Goal: Information Seeking & Learning: Learn about a topic

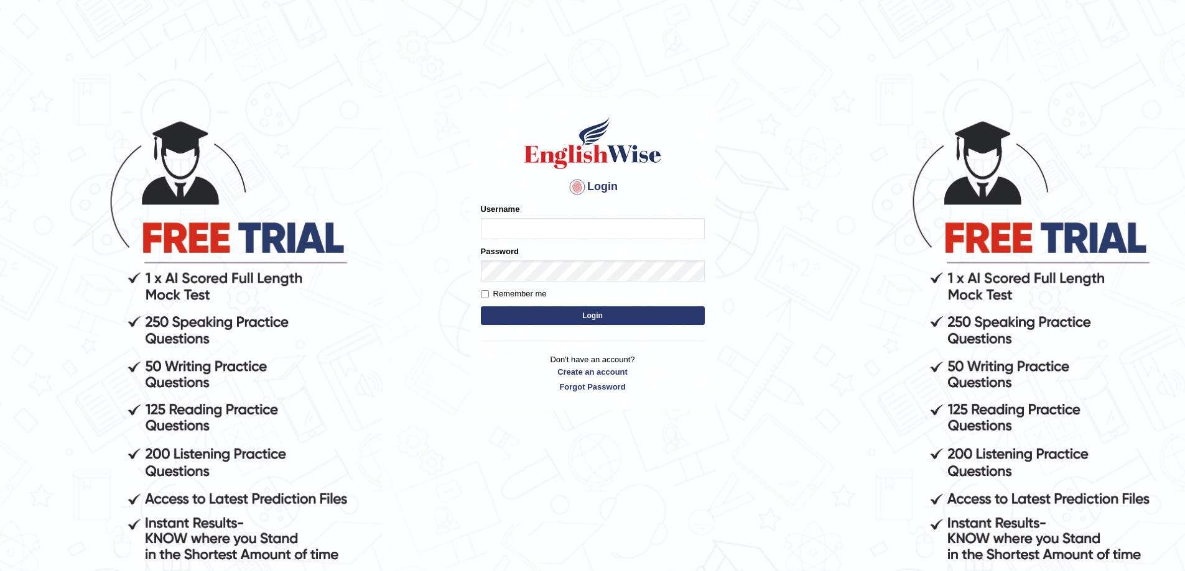
click at [570, 229] on input "Username" at bounding box center [593, 228] width 224 height 21
type input "0425200959"
click at [481, 307] on button "Login" at bounding box center [593, 316] width 224 height 19
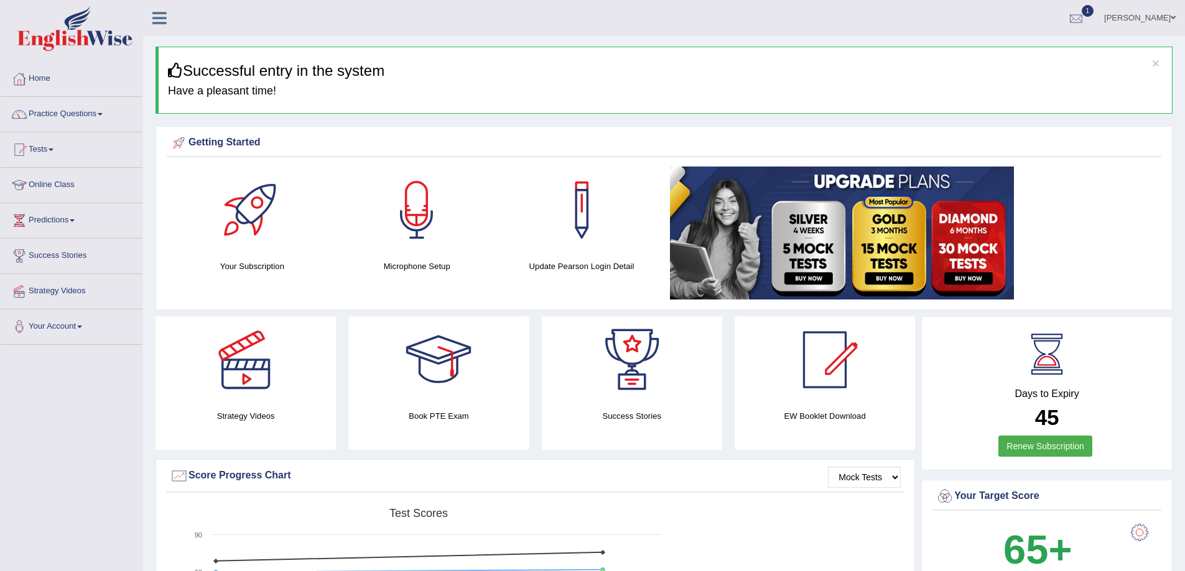
click at [1085, 14] on div at bounding box center [1075, 18] width 19 height 19
click at [955, 59] on span "Exam evaluated" at bounding box center [1000, 62] width 165 height 10
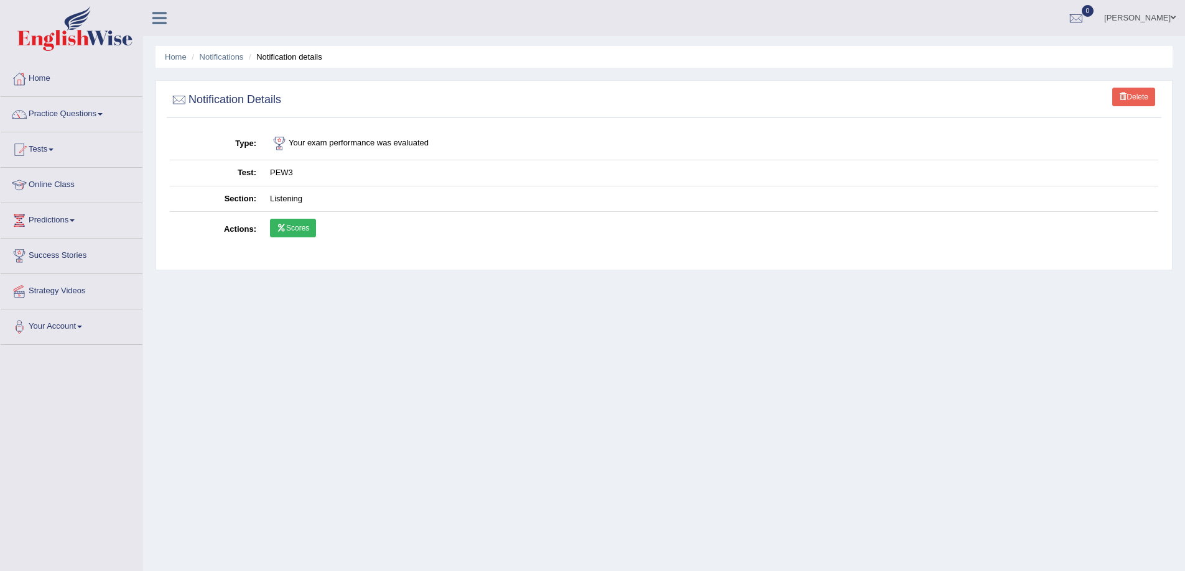
click at [275, 233] on link "Scores" at bounding box center [293, 228] width 46 height 19
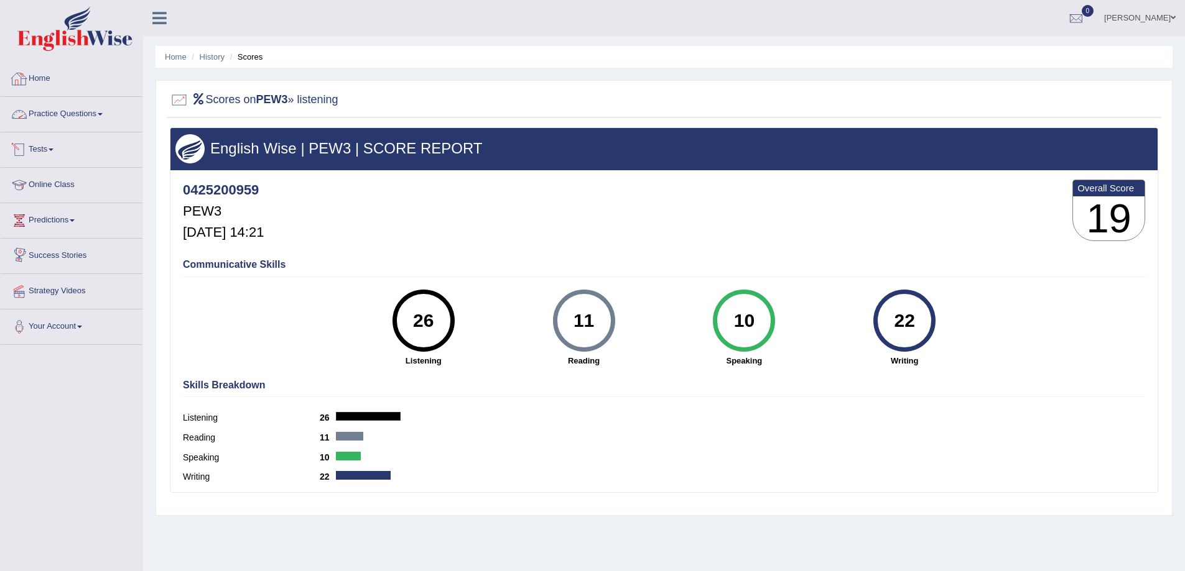
click at [53, 150] on span at bounding box center [51, 150] width 5 height 2
click at [52, 226] on link "History" at bounding box center [81, 222] width 116 height 22
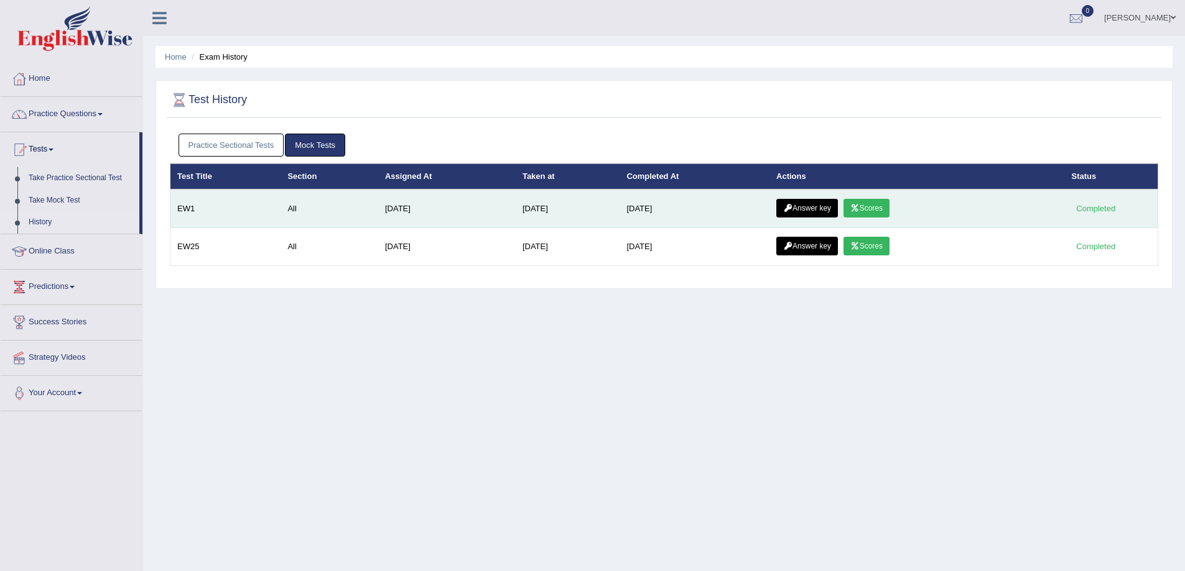
click at [871, 201] on link "Scores" at bounding box center [866, 208] width 46 height 19
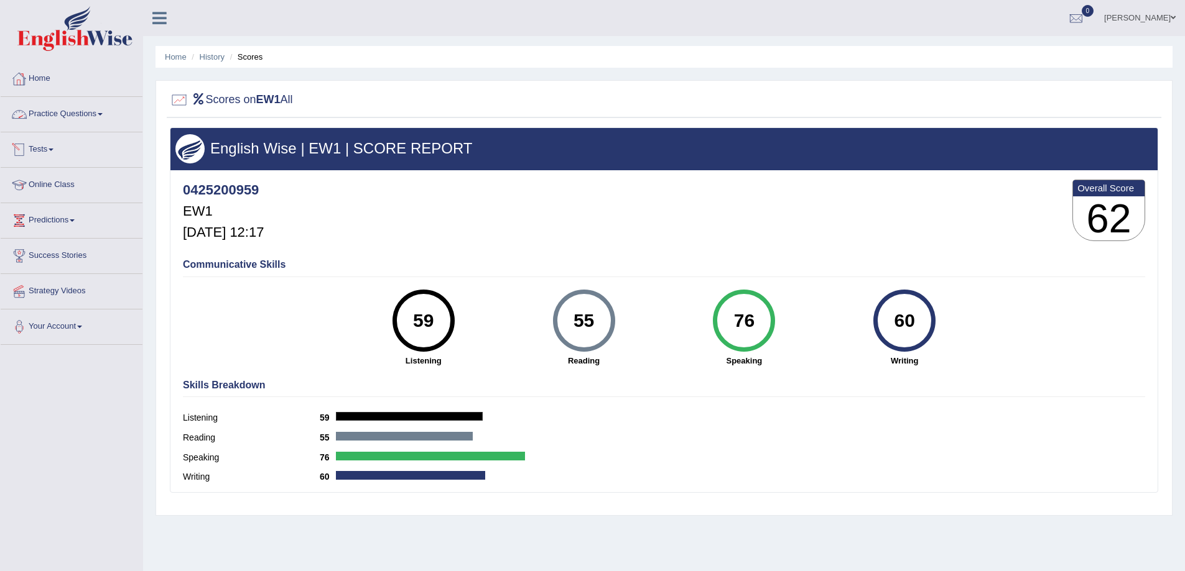
click at [45, 148] on link "Tests" at bounding box center [72, 147] width 142 height 31
click at [57, 219] on link "History" at bounding box center [81, 222] width 116 height 22
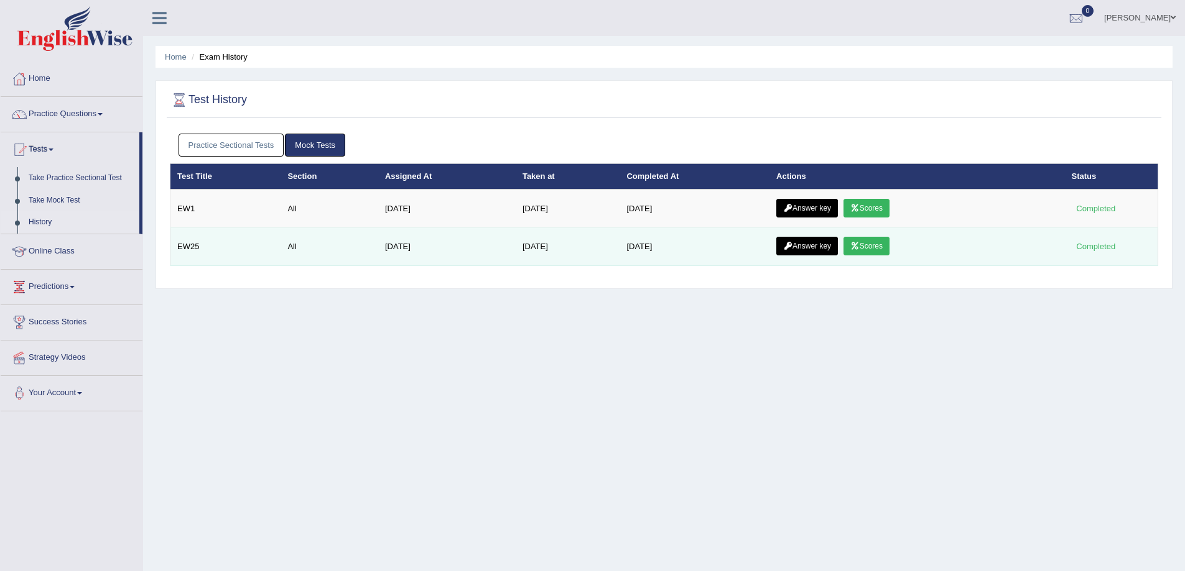
click at [889, 249] on link "Scores" at bounding box center [866, 246] width 46 height 19
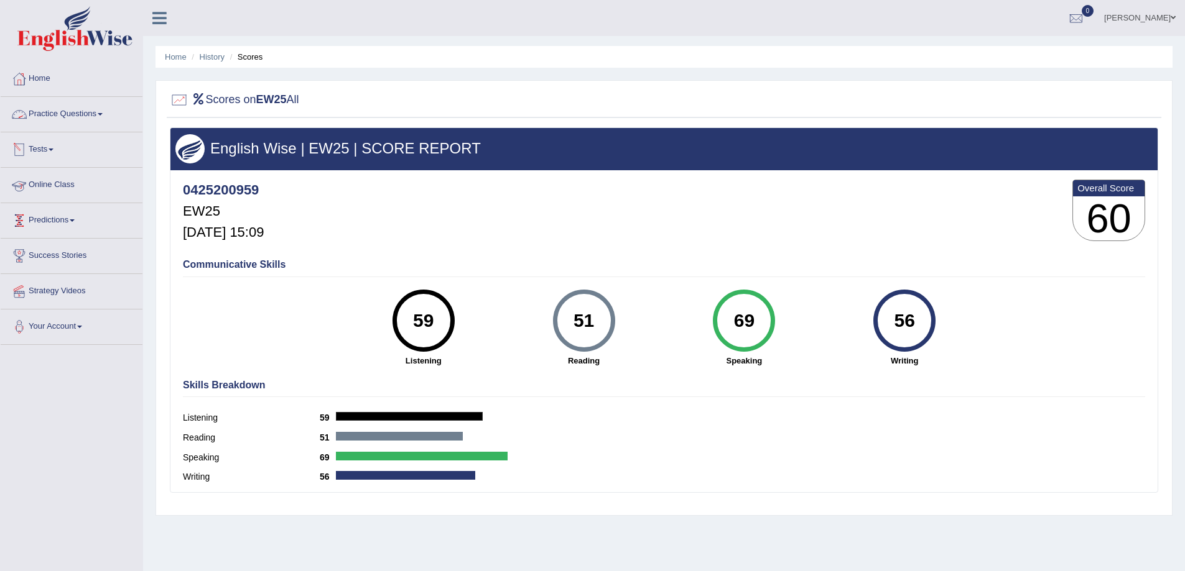
click at [67, 108] on link "Practice Questions" at bounding box center [72, 112] width 142 height 31
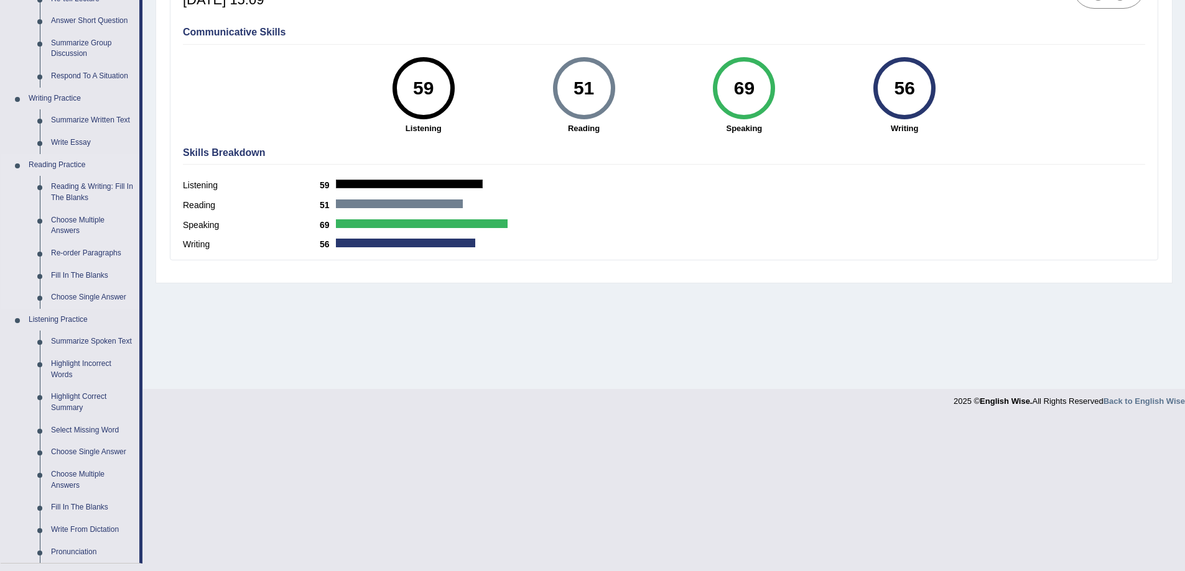
scroll to position [249, 0]
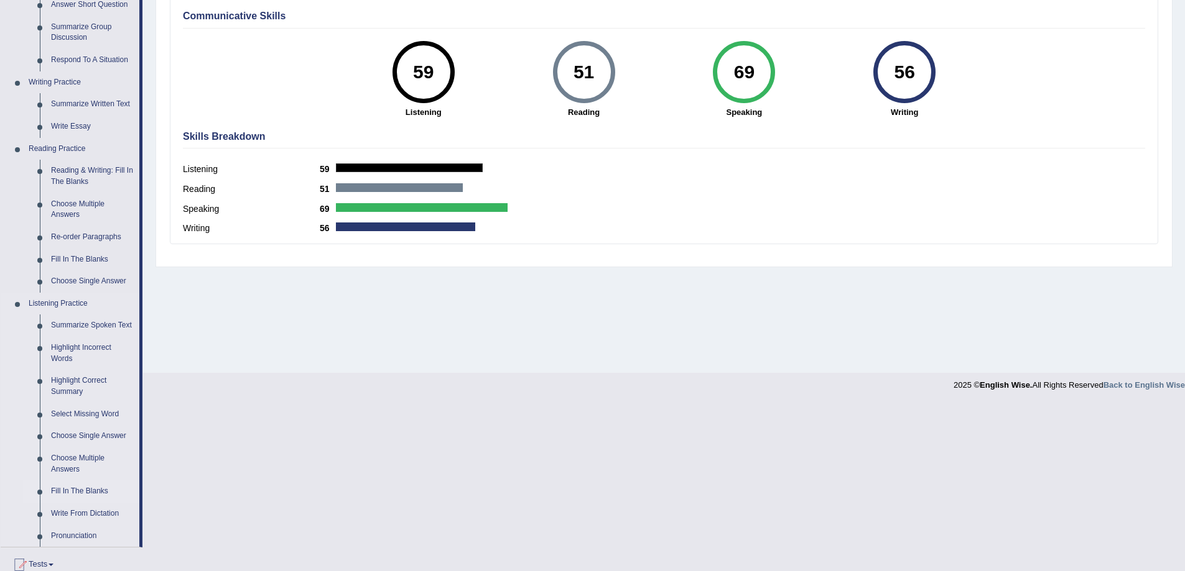
click at [103, 491] on link "Fill In The Blanks" at bounding box center [92, 492] width 94 height 22
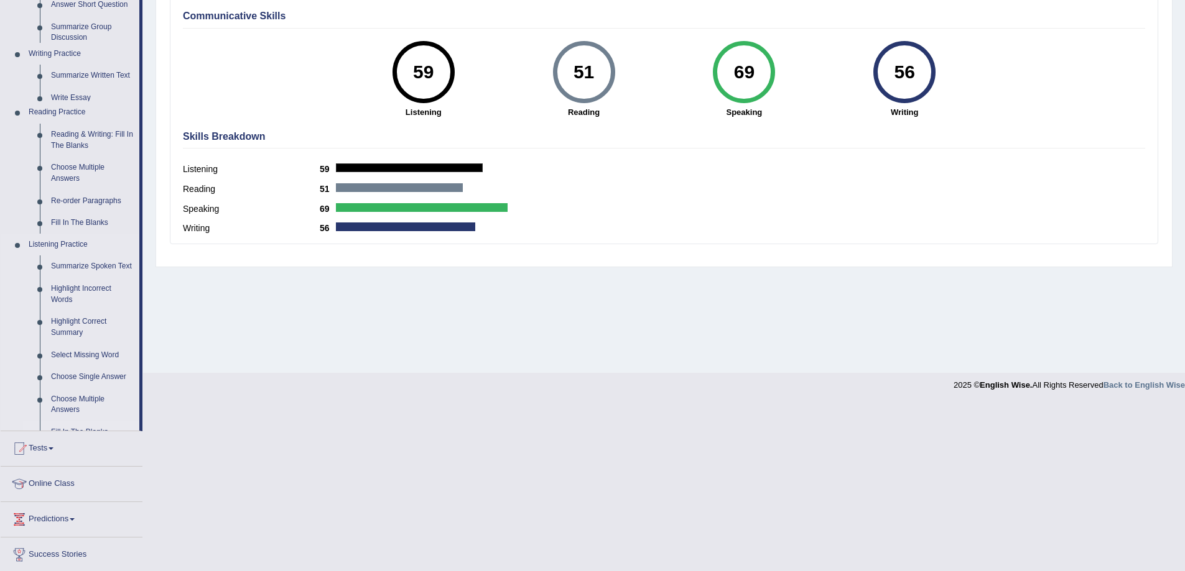
scroll to position [81, 0]
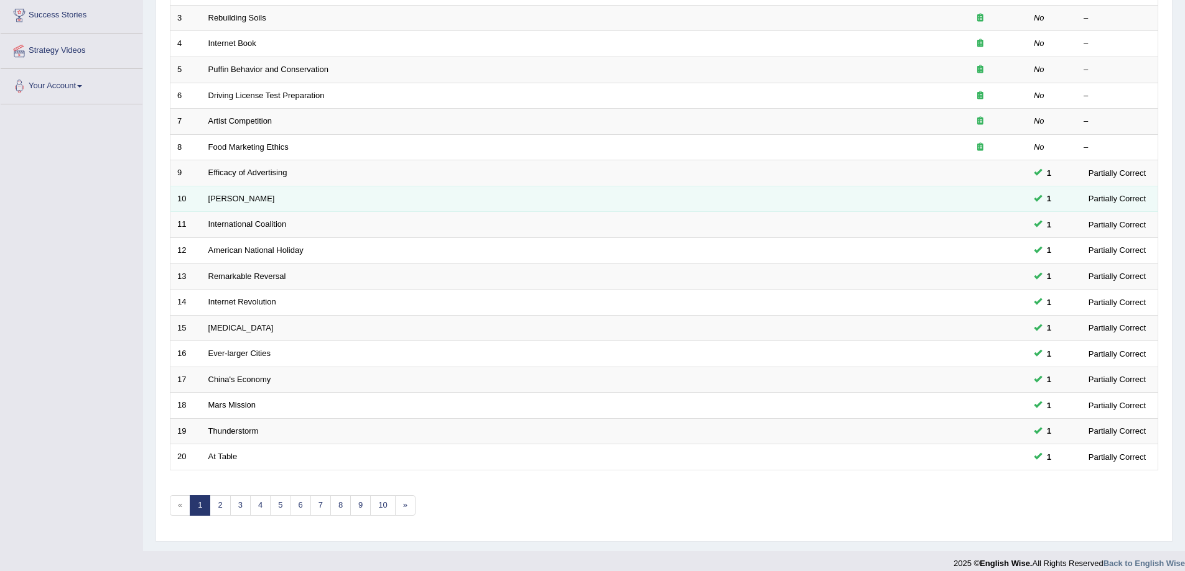
scroll to position [252, 0]
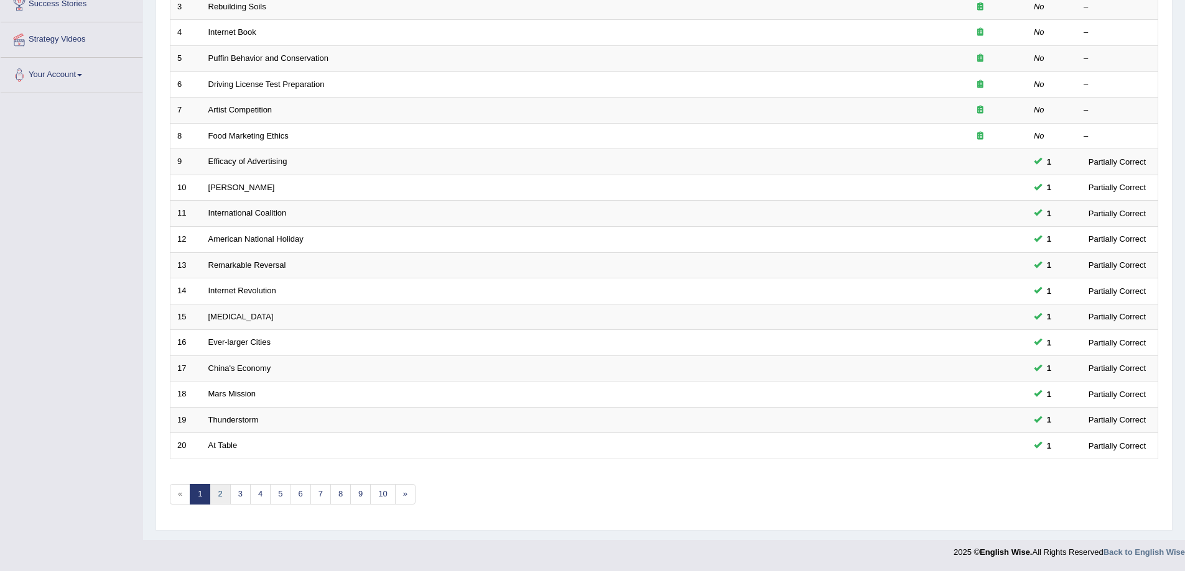
click at [217, 501] on link "2" at bounding box center [220, 494] width 21 height 21
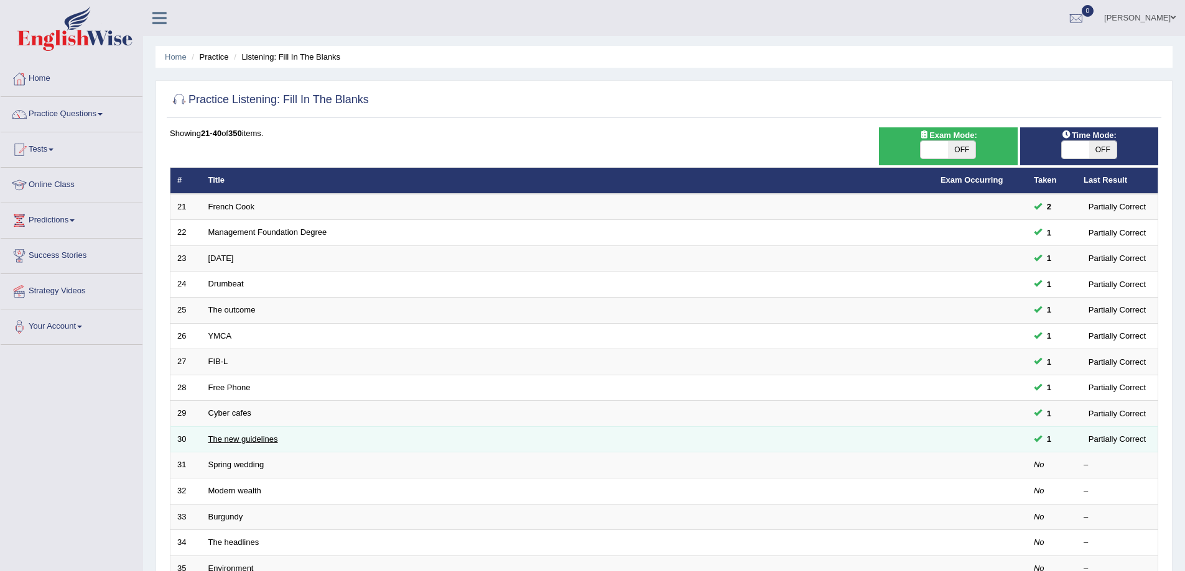
click at [245, 443] on link "The new guidelines" at bounding box center [243, 439] width 70 height 9
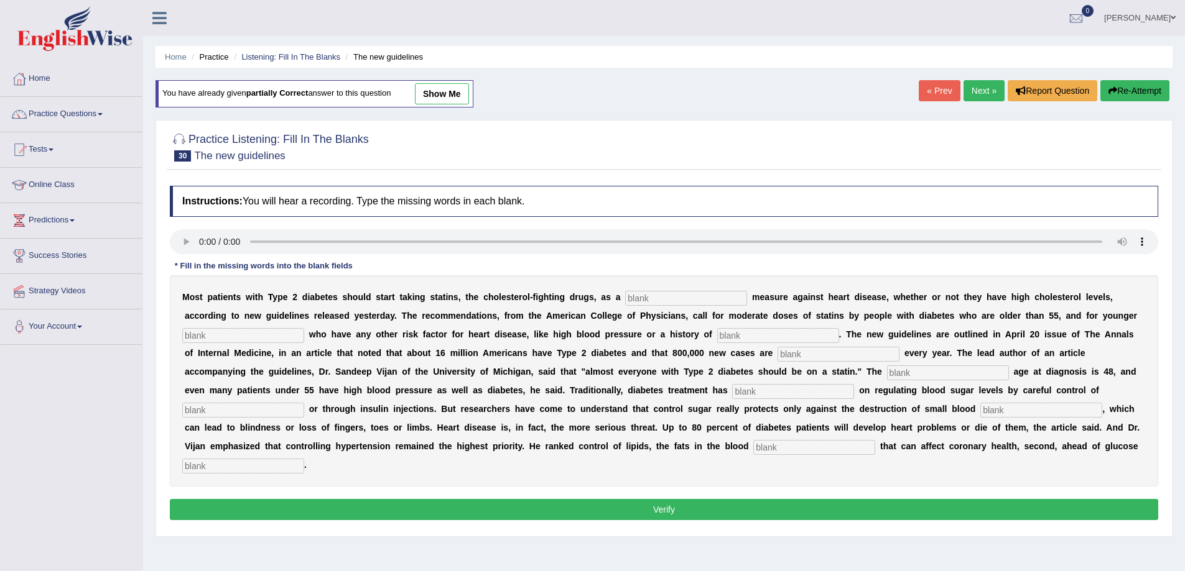
click at [668, 300] on input "text" at bounding box center [686, 298] width 122 height 15
click at [266, 333] on input "text" at bounding box center [243, 335] width 122 height 15
click at [259, 409] on input "text" at bounding box center [243, 410] width 122 height 15
click at [217, 463] on input "text" at bounding box center [243, 466] width 122 height 15
type input "regulation"
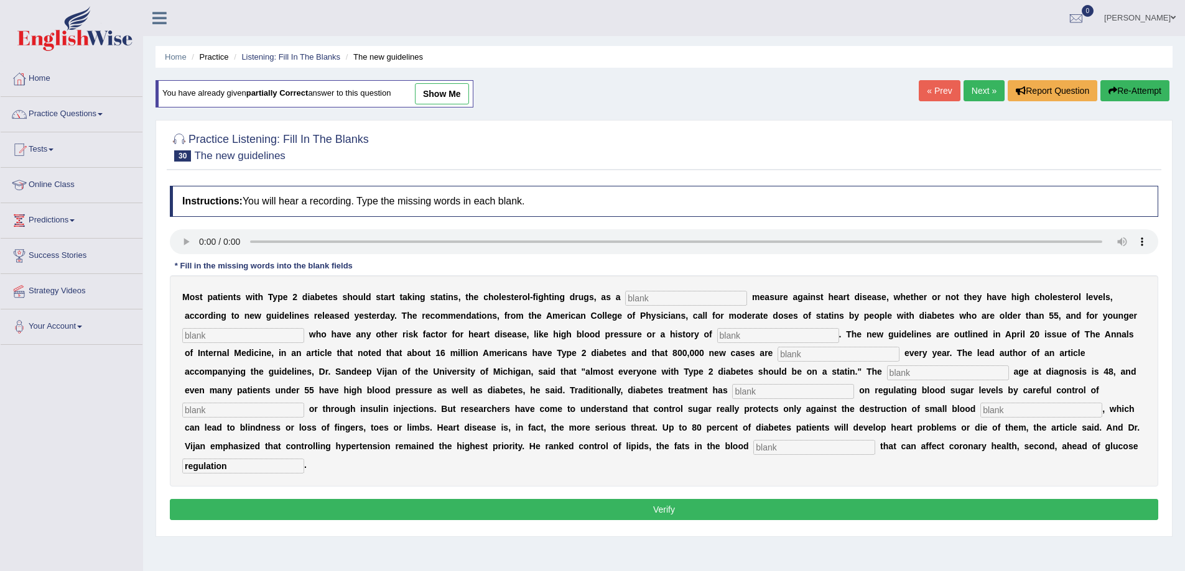
click at [775, 449] on input "text" at bounding box center [814, 447] width 122 height 15
type input "strainvasels"
click at [995, 407] on input "text" at bounding box center [1041, 410] width 122 height 15
type input "vasels"
click at [268, 412] on input "text" at bounding box center [243, 410] width 122 height 15
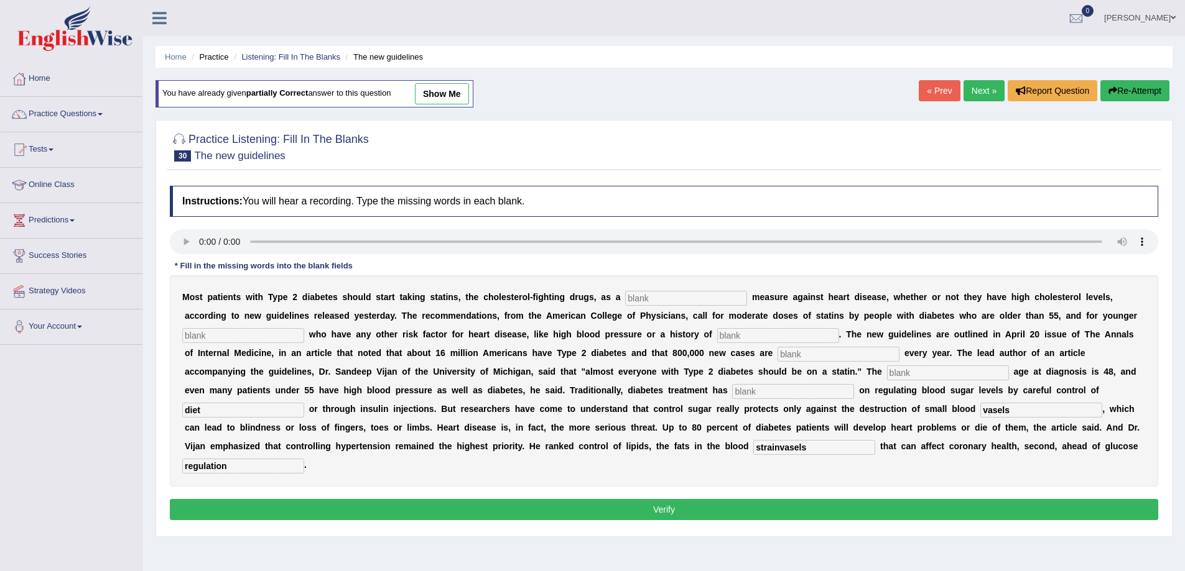
type input "diet"
click at [759, 395] on input "text" at bounding box center [793, 391] width 122 height 15
click at [754, 393] on input "fouced" at bounding box center [793, 391] width 122 height 15
type input "foucsed"
click at [899, 368] on input "text" at bounding box center [948, 373] width 122 height 15
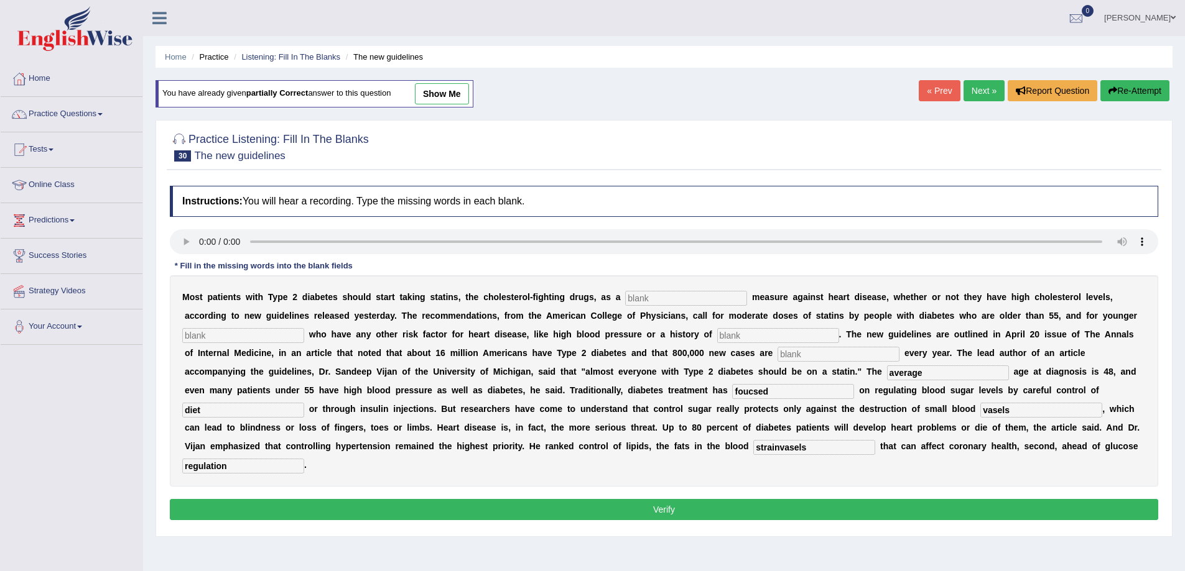
type input "average"
click at [813, 356] on input "text" at bounding box center [838, 354] width 122 height 15
type input "diagnosed"
click at [737, 338] on input "text" at bounding box center [778, 335] width 122 height 15
type input "smoking"
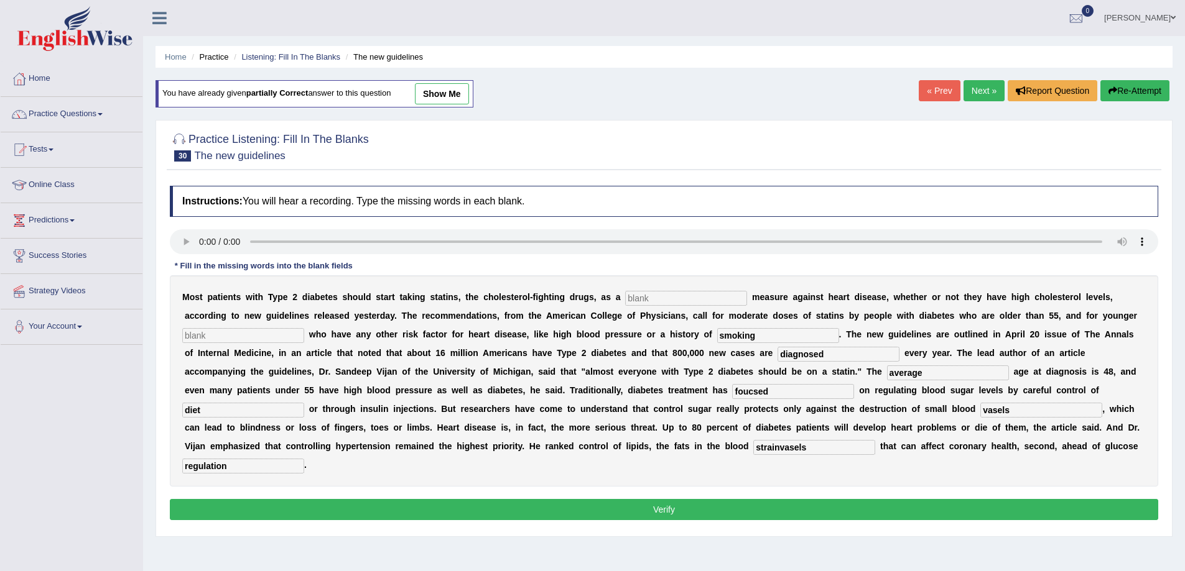
click at [190, 332] on input "text" at bounding box center [243, 335] width 122 height 15
type input "paitents"
click at [673, 297] on input "text" at bounding box center [686, 298] width 122 height 15
type input "preventative"
click at [666, 510] on button "Verify" at bounding box center [664, 509] width 988 height 21
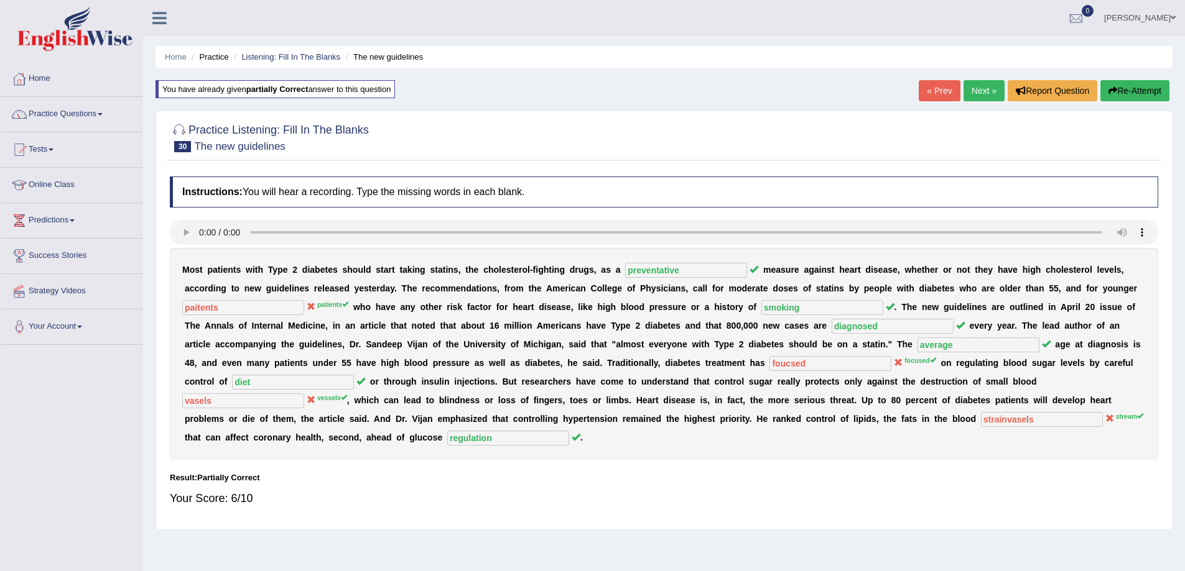
click at [974, 84] on link "Next »" at bounding box center [983, 90] width 41 height 21
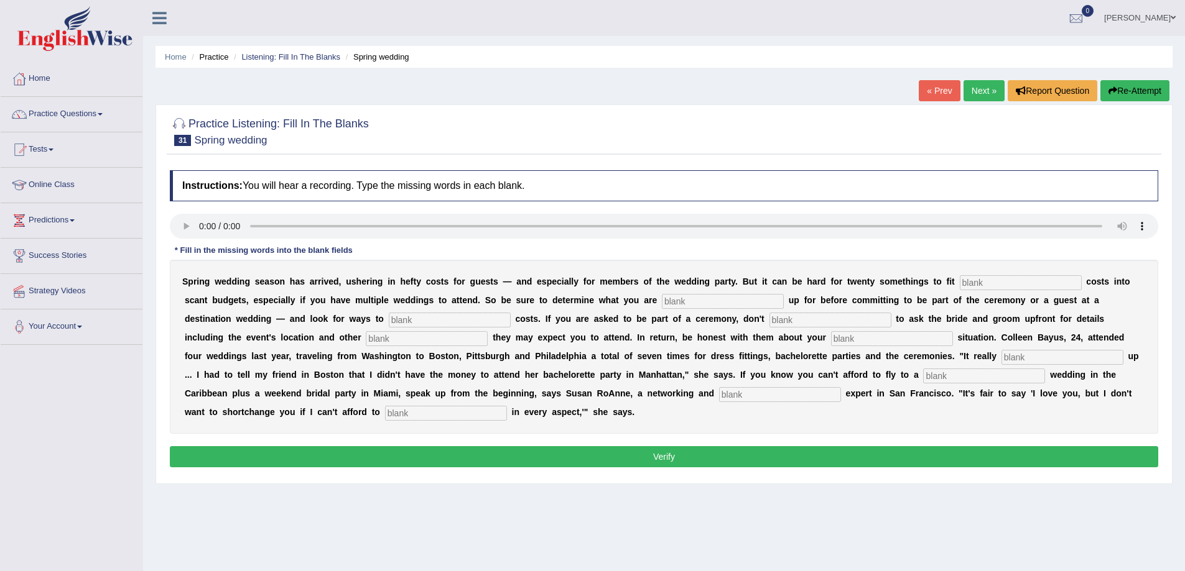
click at [982, 285] on input "text" at bounding box center [1020, 282] width 122 height 15
type input "extra"
click at [673, 302] on input "text" at bounding box center [723, 301] width 122 height 15
type input "signing"
click at [407, 319] on input "text" at bounding box center [450, 320] width 122 height 15
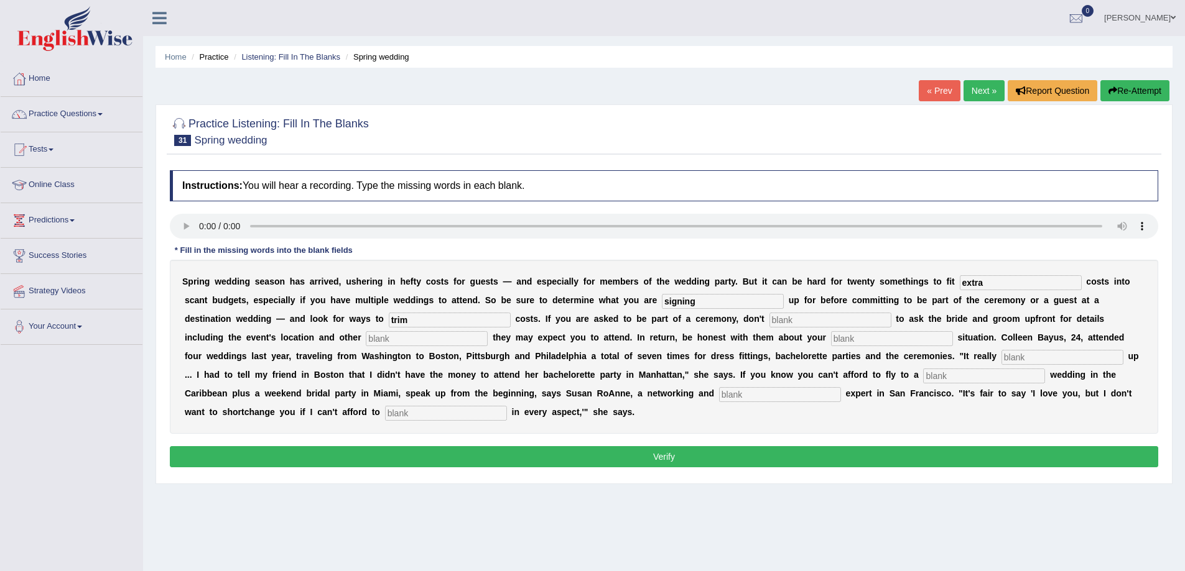
type input "trim"
click at [812, 318] on input "text" at bounding box center [830, 320] width 122 height 15
type input "hesitate"
click at [385, 336] on input "text" at bounding box center [427, 338] width 122 height 15
type input "funtction"
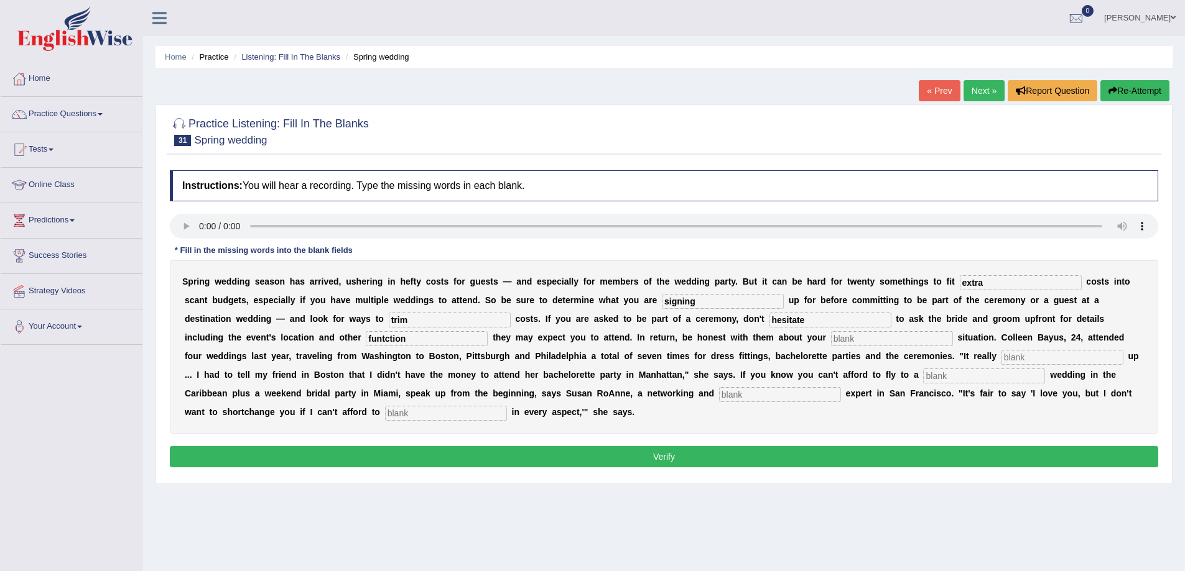
click at [850, 340] on input "text" at bounding box center [892, 338] width 122 height 15
type input "financial"
click at [1019, 362] on input "text" at bounding box center [1062, 357] width 122 height 15
type input "added"
click at [928, 377] on input "text" at bounding box center [984, 376] width 122 height 15
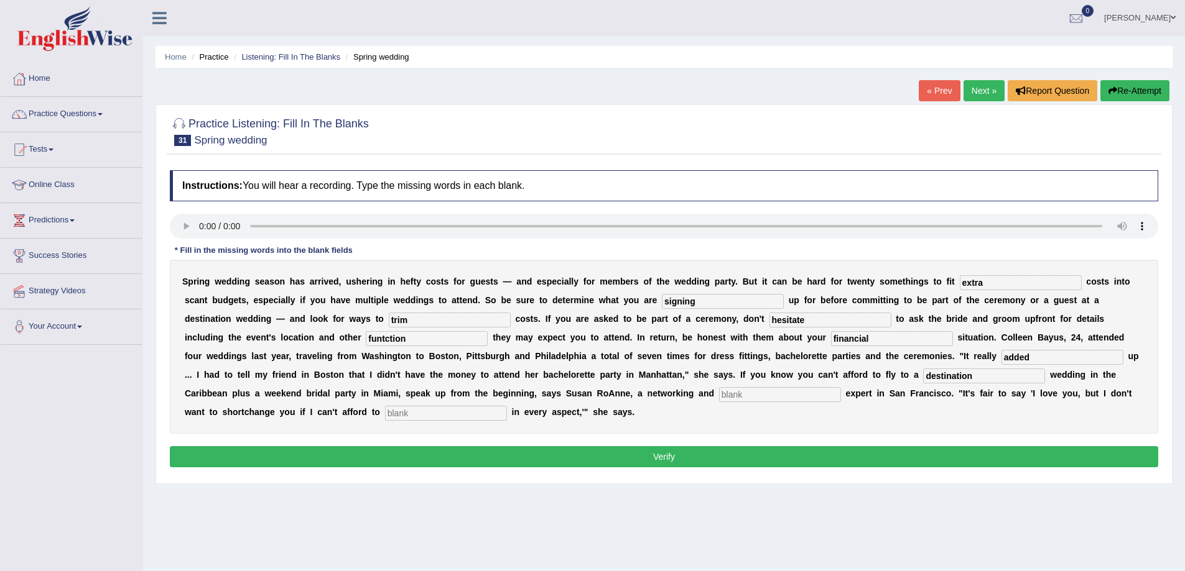
type input "destination"
click at [744, 396] on input "text" at bounding box center [780, 394] width 122 height 15
type input "aticate"
click at [398, 417] on input "text" at bounding box center [446, 413] width 122 height 15
type input "participate"
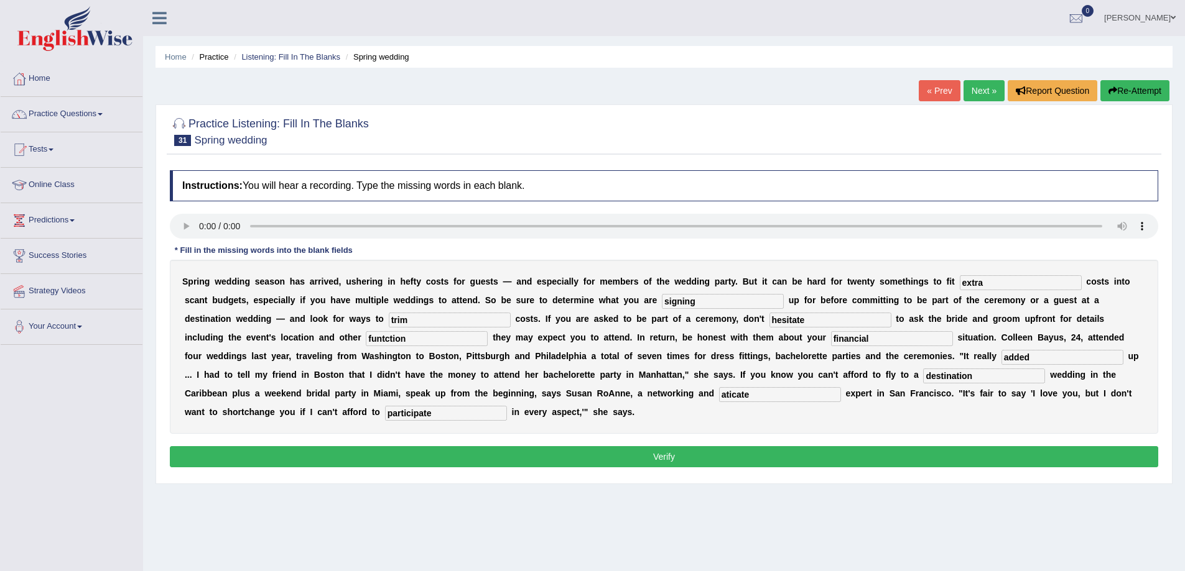
click at [759, 396] on input "aticate" at bounding box center [780, 394] width 122 height 15
type input "a"
type input "eraticate"
click at [387, 341] on input "funtction" at bounding box center [427, 338] width 122 height 15
type input "function"
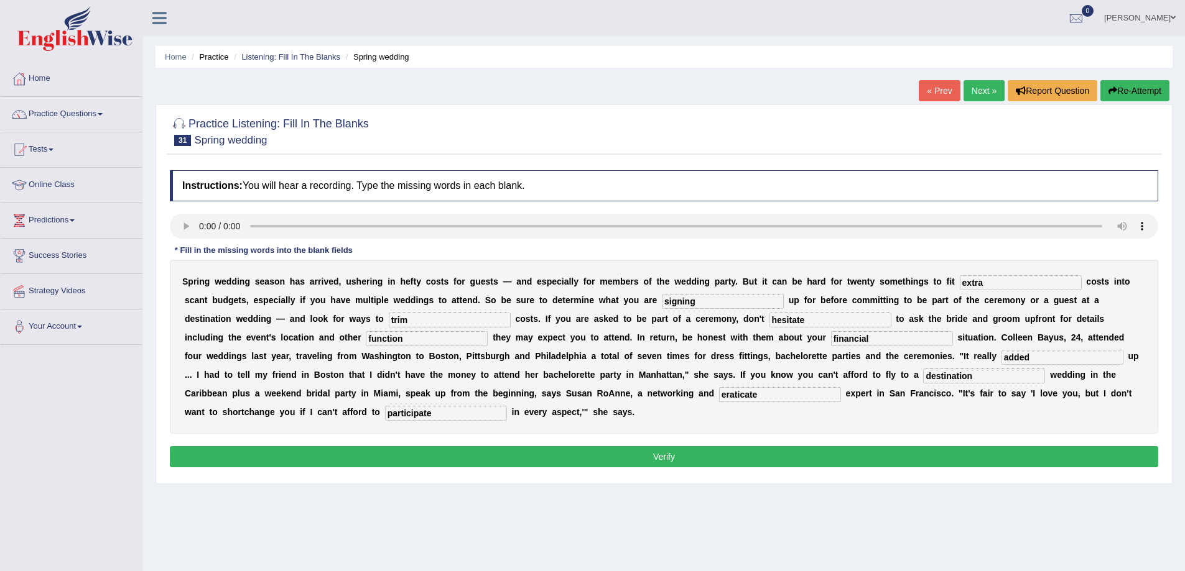
click at [627, 461] on button "Verify" at bounding box center [664, 456] width 988 height 21
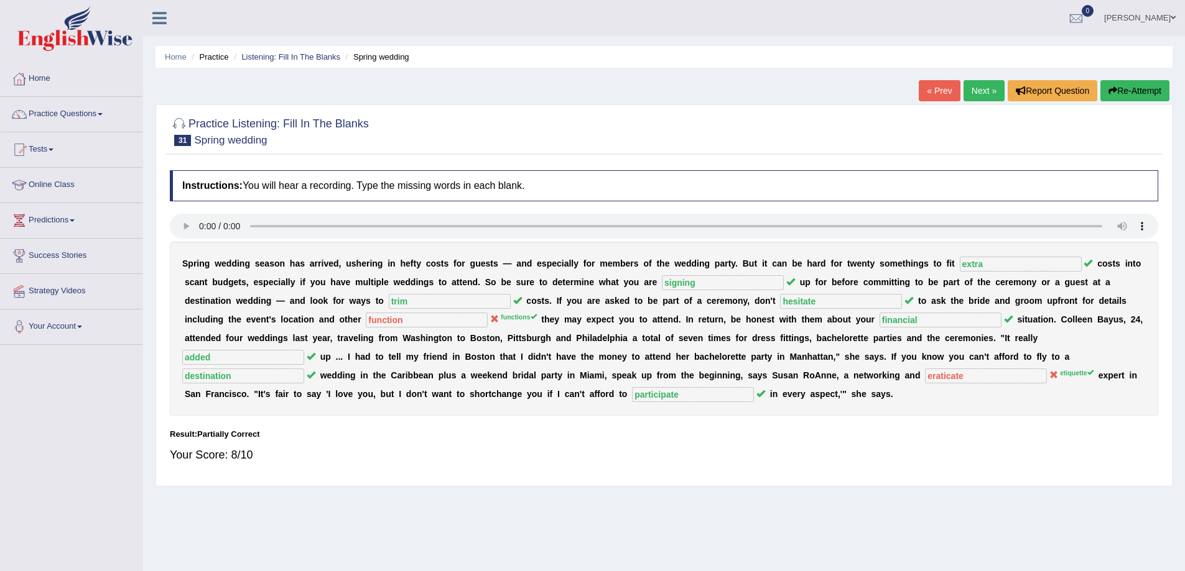
click at [974, 97] on link "Next »" at bounding box center [983, 90] width 41 height 21
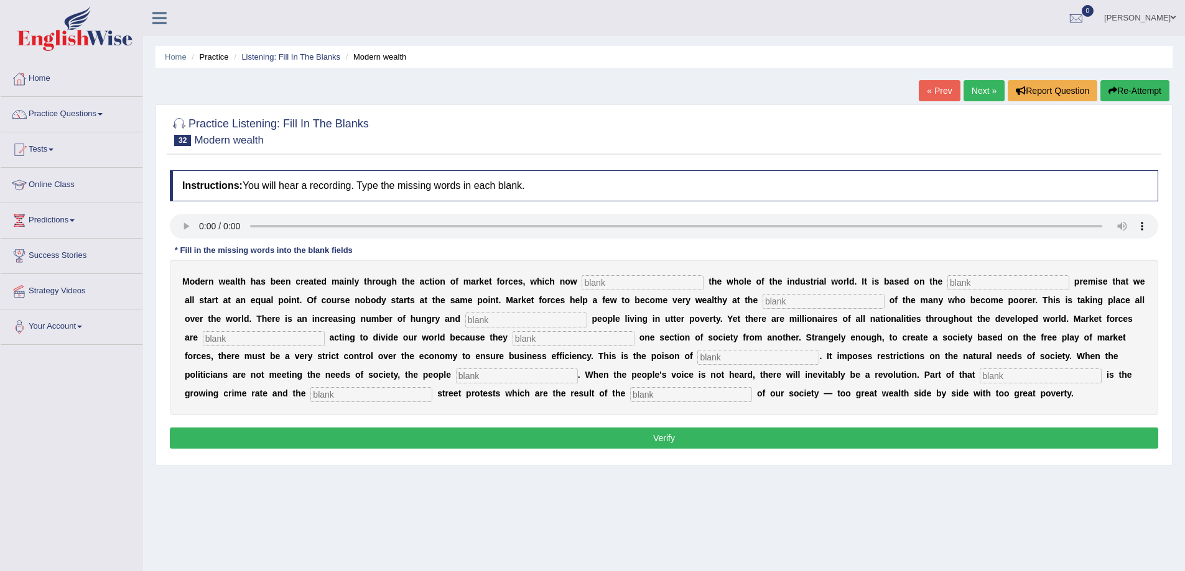
click at [612, 282] on input "text" at bounding box center [642, 282] width 122 height 15
click at [603, 280] on input "text" at bounding box center [642, 282] width 122 height 15
type input "dominate"
click at [1024, 285] on input "text" at bounding box center [1008, 282] width 122 height 15
type input "false"
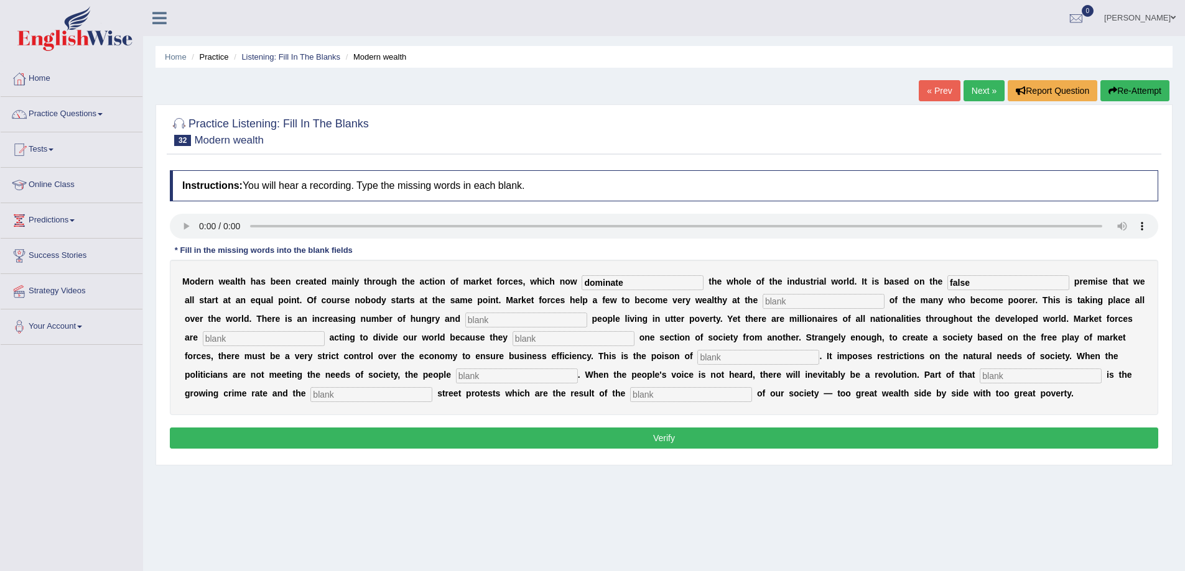
click at [792, 302] on input "text" at bounding box center [823, 301] width 122 height 15
type input "expense"
click at [521, 317] on input "text" at bounding box center [526, 320] width 122 height 15
type input "desperate"
click at [278, 343] on input "text" at bounding box center [264, 338] width 122 height 15
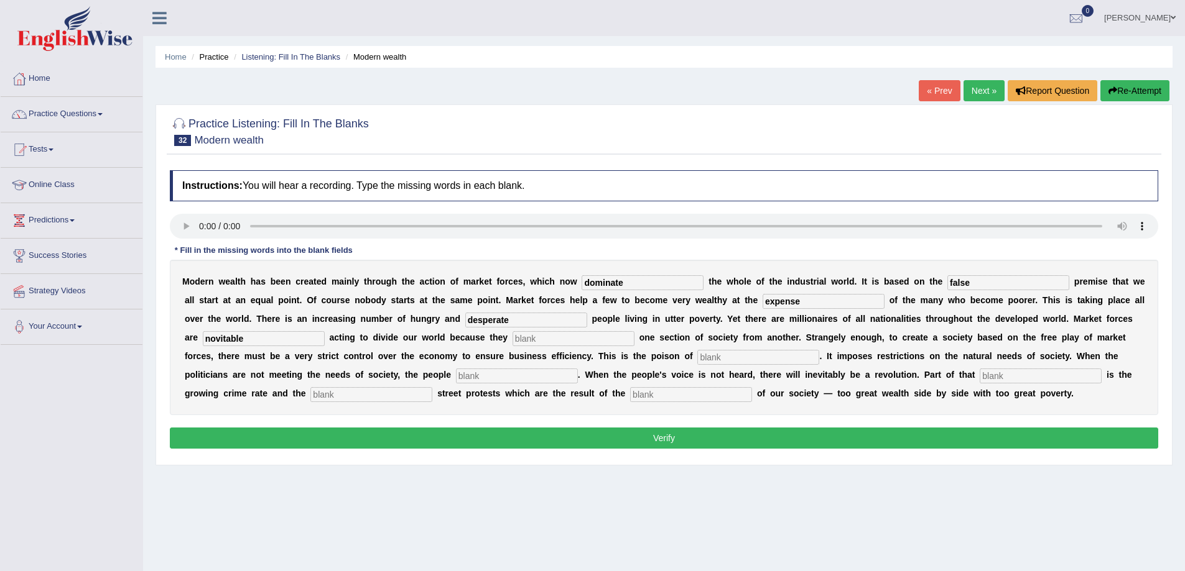
type input "novitable"
click at [567, 342] on input "text" at bounding box center [573, 338] width 122 height 15
type input "seprate"
click at [767, 359] on input "text" at bounding box center [758, 357] width 122 height 15
type input "commercilastionj"
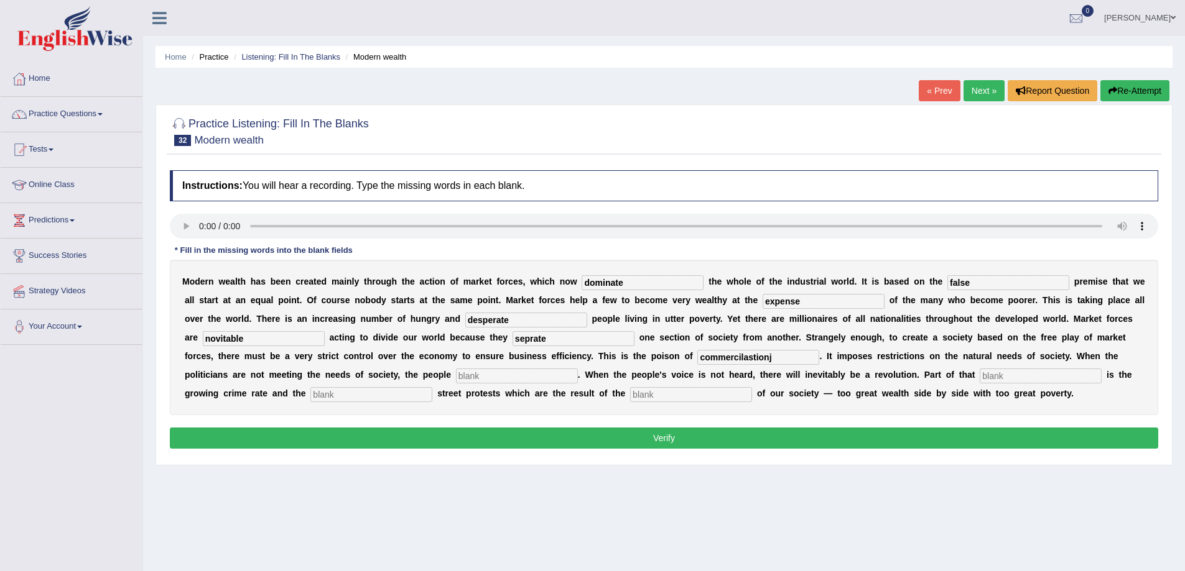
click at [1045, 374] on input "text" at bounding box center [1040, 376] width 122 height 15
type input "revouluytion"
click at [672, 395] on input "text" at bounding box center [691, 394] width 122 height 15
type input "unbalance"
click at [344, 394] on input "text" at bounding box center [371, 394] width 122 height 15
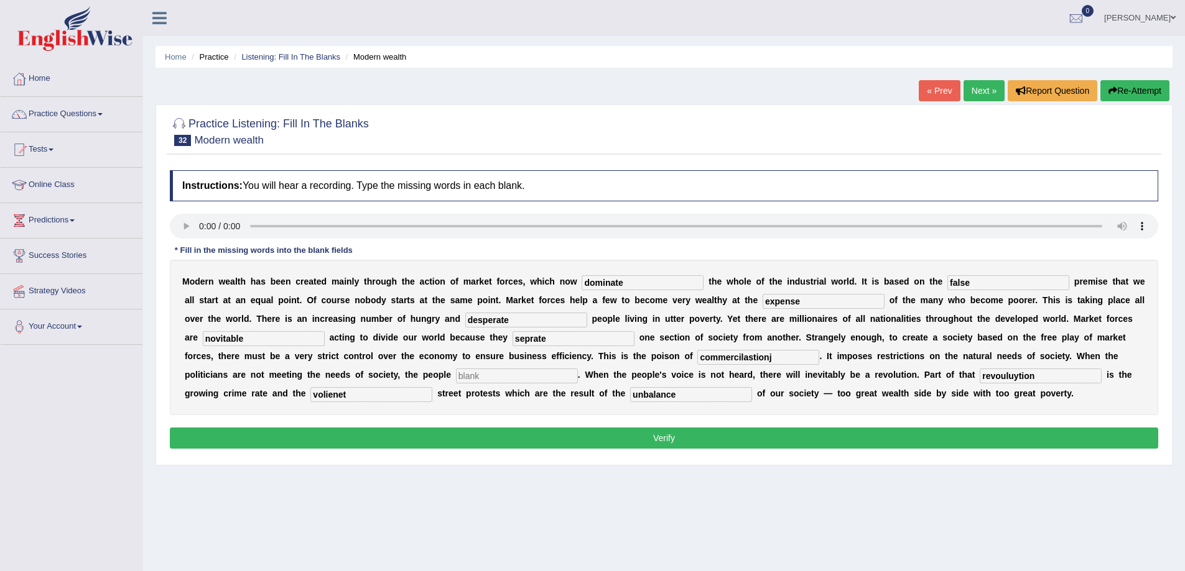
type input "volienet"
click at [515, 376] on input "text" at bounding box center [517, 376] width 122 height 15
type input "revort"
click at [366, 399] on input "volienet" at bounding box center [371, 394] width 122 height 15
type input "voilent"
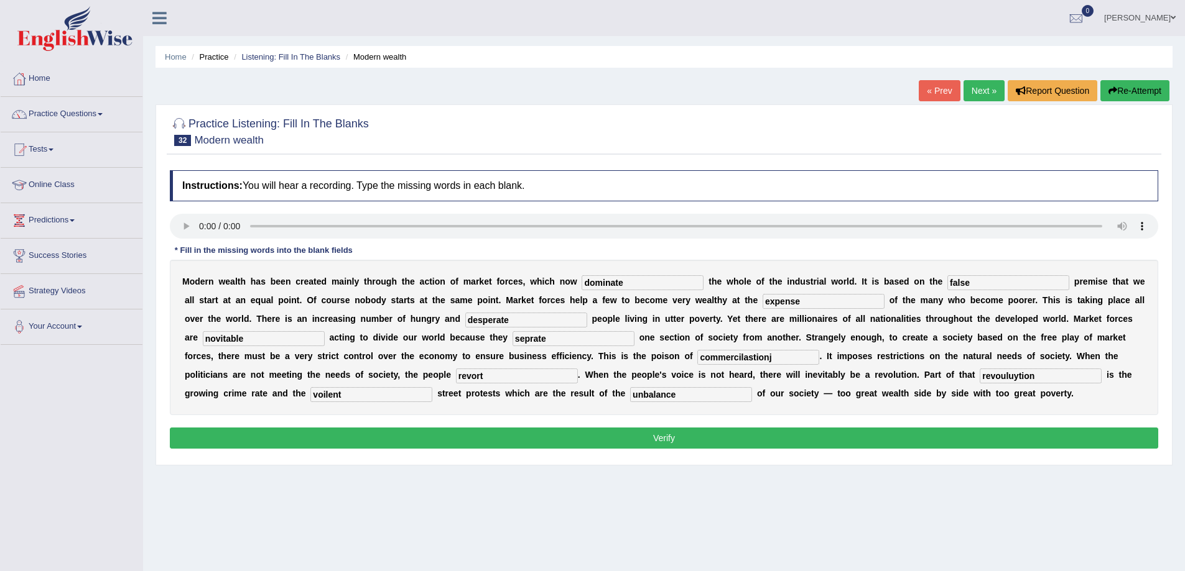
click at [663, 399] on input "unbalance" at bounding box center [691, 394] width 122 height 15
type input "inbalance"
click at [782, 358] on input "commercilastionj" at bounding box center [758, 357] width 122 height 15
type input "commercialistionj"
click at [561, 341] on input "seprate" at bounding box center [573, 338] width 122 height 15
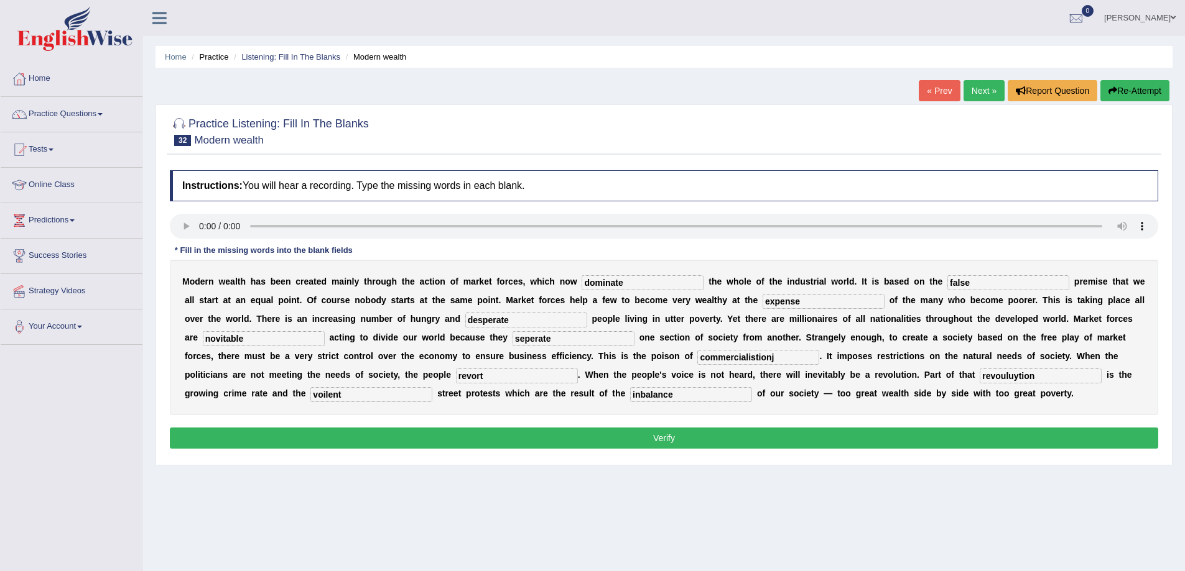
type input "seperate"
click at [416, 440] on button "Verify" at bounding box center [664, 438] width 988 height 21
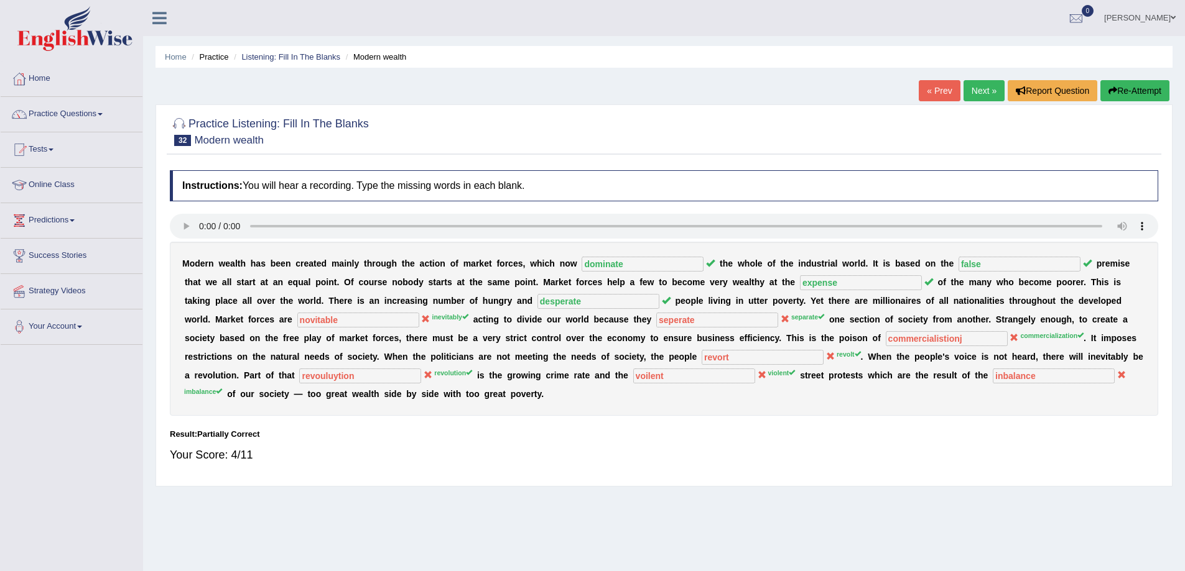
click at [971, 86] on link "Next »" at bounding box center [983, 90] width 41 height 21
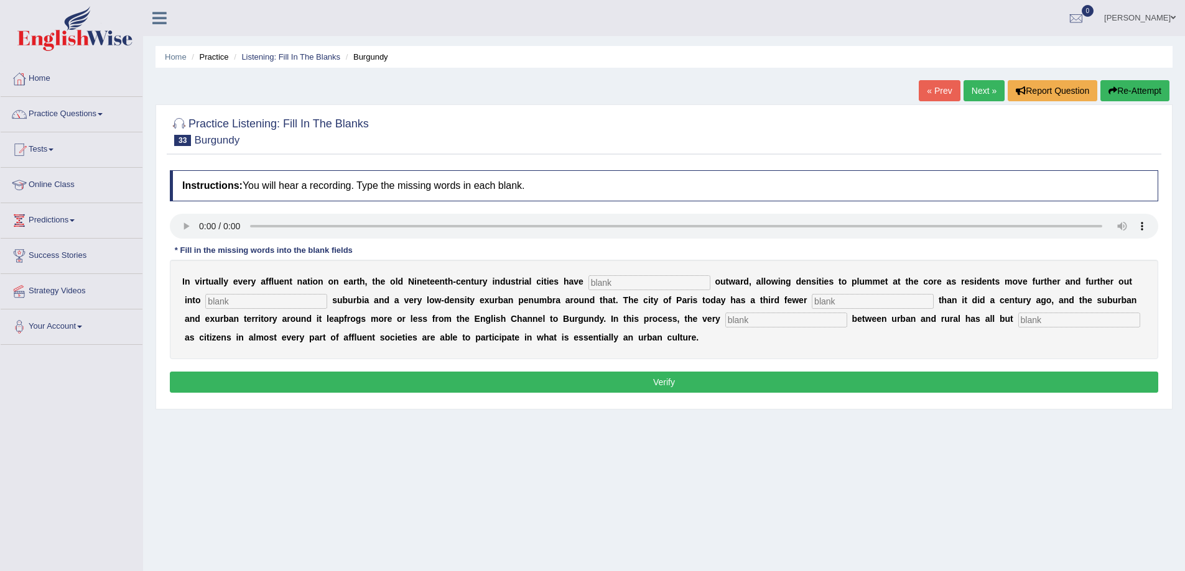
click at [600, 274] on div "I n v i r t u a l l y e v e r y a f f l u e n t n a t i o n o n e a r t h , t h…" at bounding box center [664, 309] width 988 height 99
click at [601, 285] on input "text" at bounding box center [649, 282] width 122 height 15
click at [1038, 323] on input "text" at bounding box center [1079, 320] width 122 height 15
click at [1046, 321] on input "disappear" at bounding box center [1079, 320] width 122 height 15
type input "disapear"
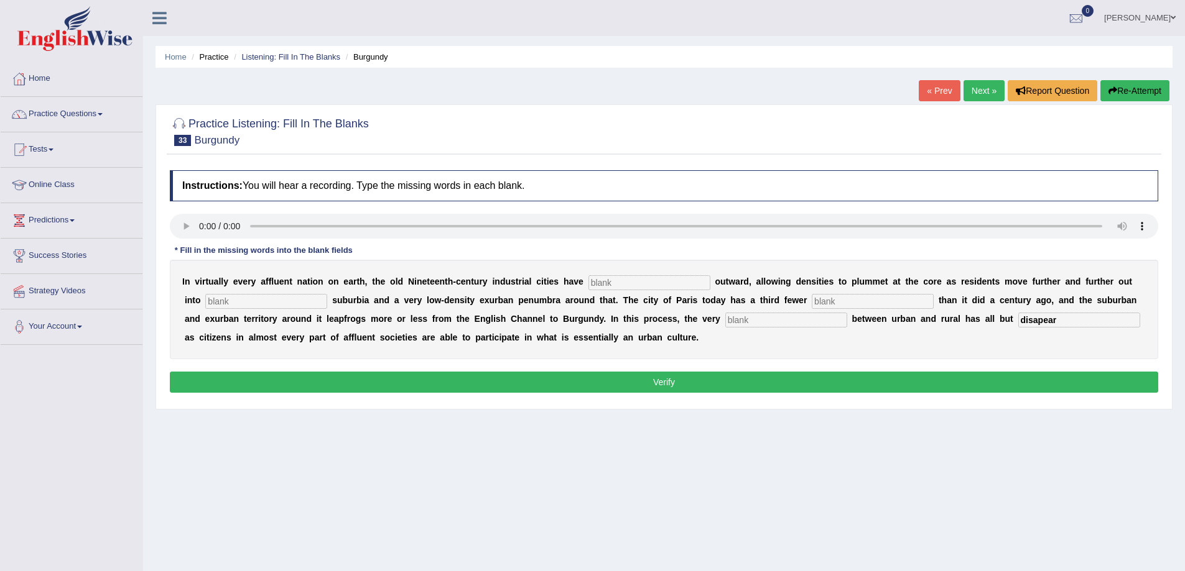
click at [762, 325] on input "text" at bounding box center [786, 320] width 122 height 15
type input "distingution"
click at [830, 300] on input "text" at bounding box center [872, 301] width 122 height 15
type input "residents"
click at [249, 303] on input "text" at bounding box center [266, 301] width 122 height 15
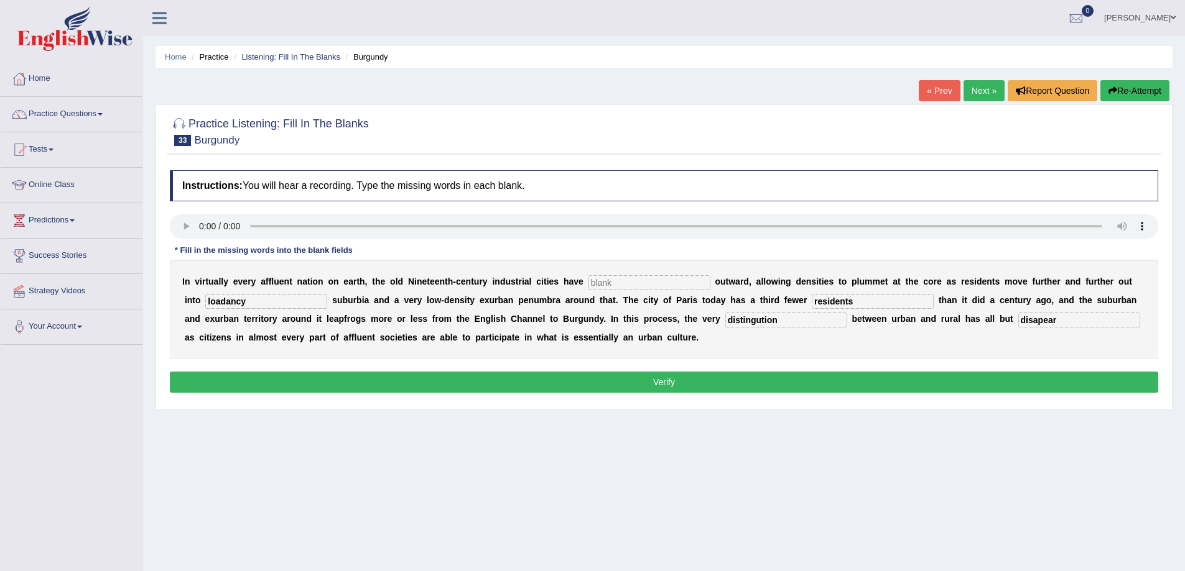
type input "loadancy"
click at [639, 279] on input "text" at bounding box center [649, 282] width 122 height 15
type input "exploded"
click at [670, 374] on button "Verify" at bounding box center [664, 382] width 988 height 21
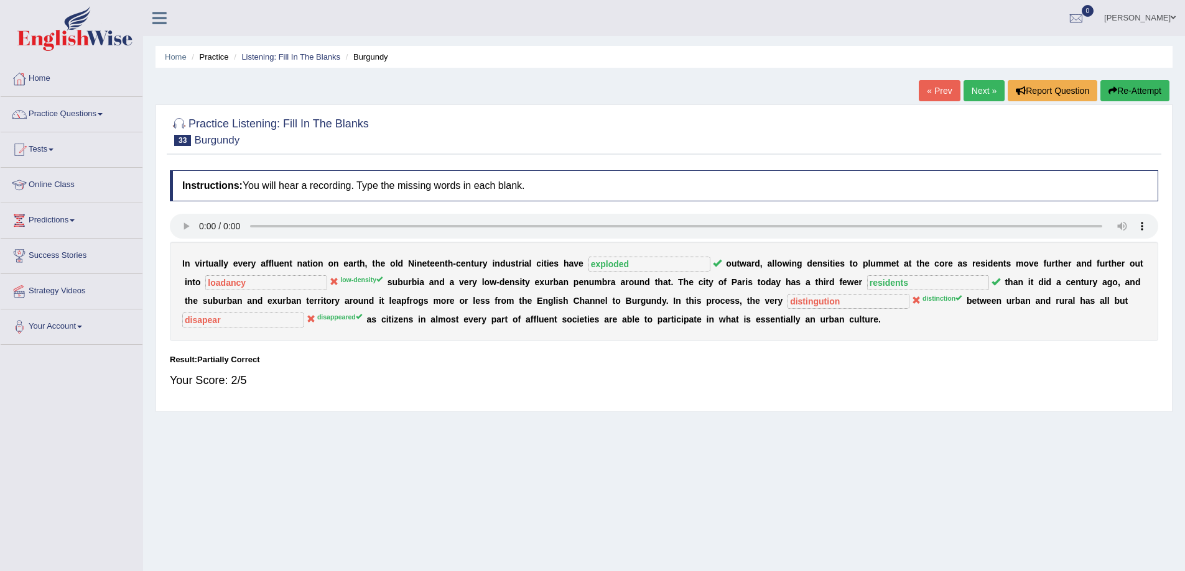
click at [984, 100] on link "Next »" at bounding box center [983, 90] width 41 height 21
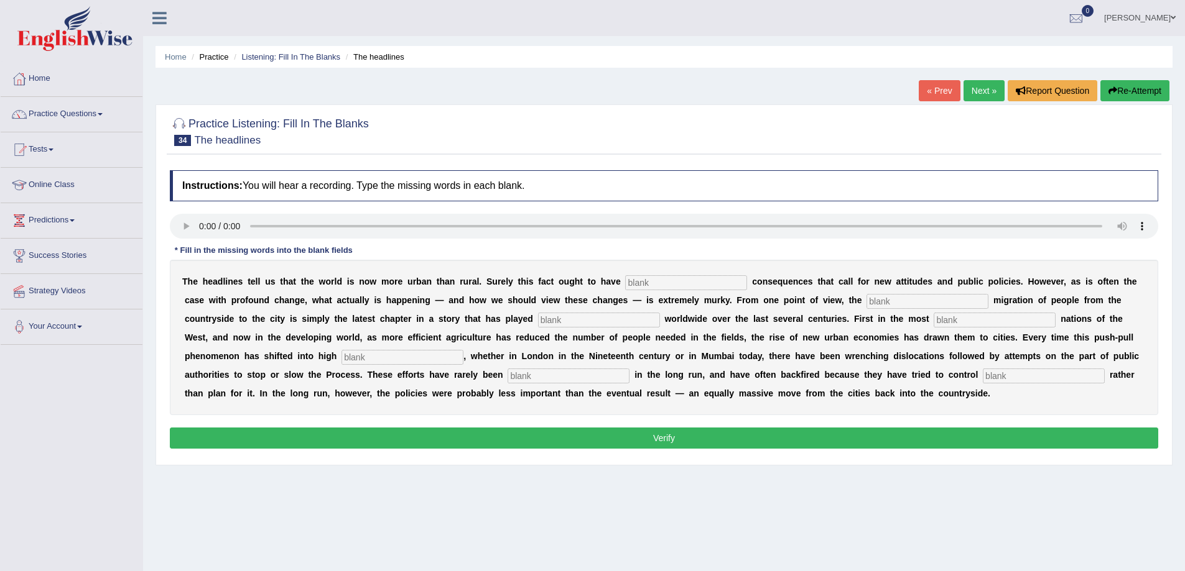
click at [640, 285] on input "text" at bounding box center [686, 282] width 122 height 15
click at [998, 386] on div "T h e h e a d l i n e s t e l l u s t h a t t h e w o r l d i s n o w m o r e u…" at bounding box center [664, 337] width 988 height 155
click at [999, 371] on input "text" at bounding box center [1043, 376] width 122 height 15
type input "behaviour"
click at [565, 373] on input "text" at bounding box center [568, 376] width 122 height 15
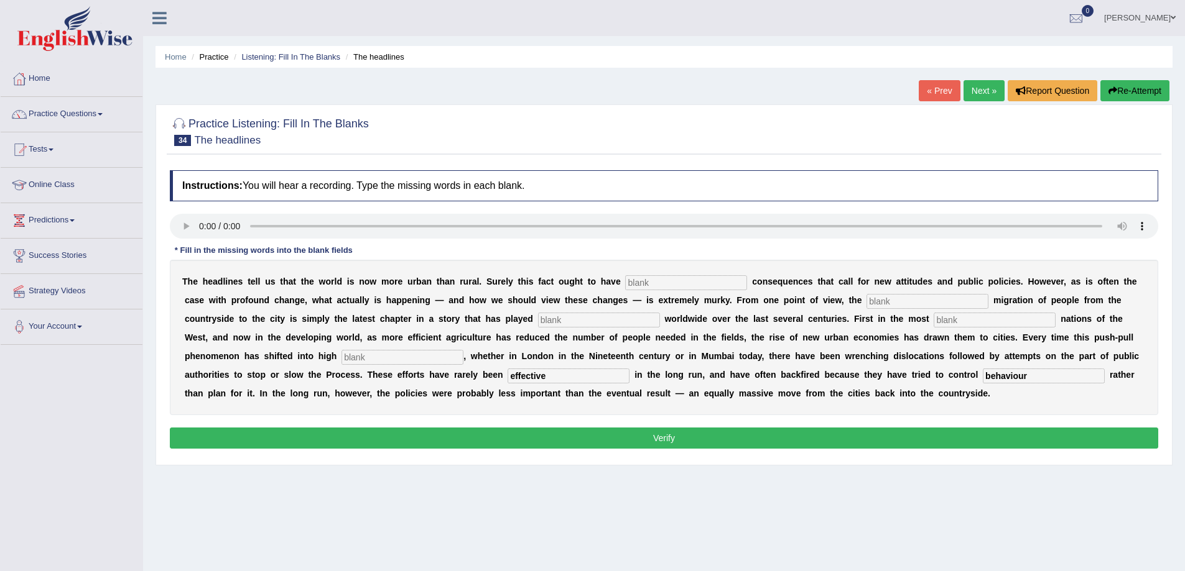
type input "effective"
click at [404, 361] on input "text" at bounding box center [402, 357] width 122 height 15
type input "gear"
click at [980, 319] on input "text" at bounding box center [994, 320] width 122 height 15
type input "influence"
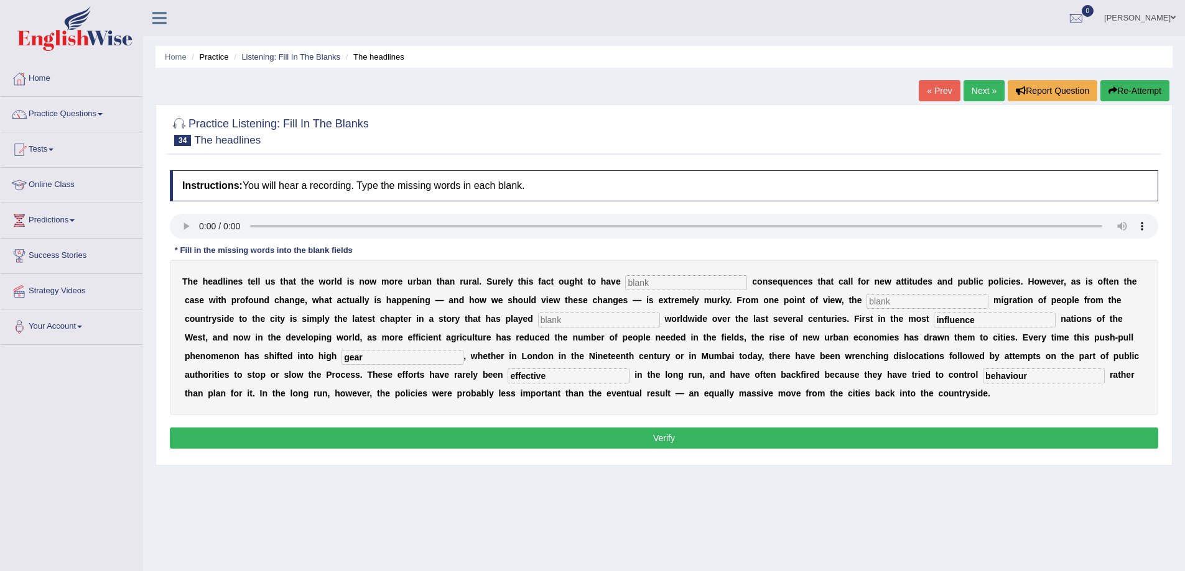
click at [594, 326] on input "text" at bounding box center [599, 320] width 122 height 15
type input "out"
click at [888, 298] on input "text" at bounding box center [927, 301] width 122 height 15
type input "wast"
click at [675, 286] on input "text" at bounding box center [686, 282] width 122 height 15
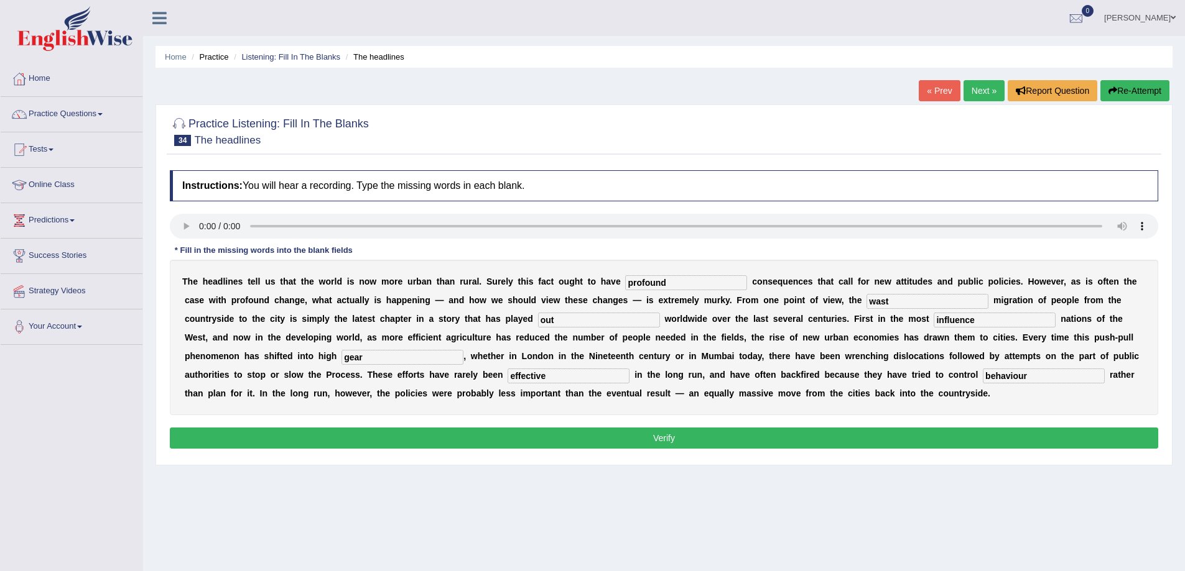
type input "profound"
click at [634, 440] on button "Verify" at bounding box center [664, 438] width 988 height 21
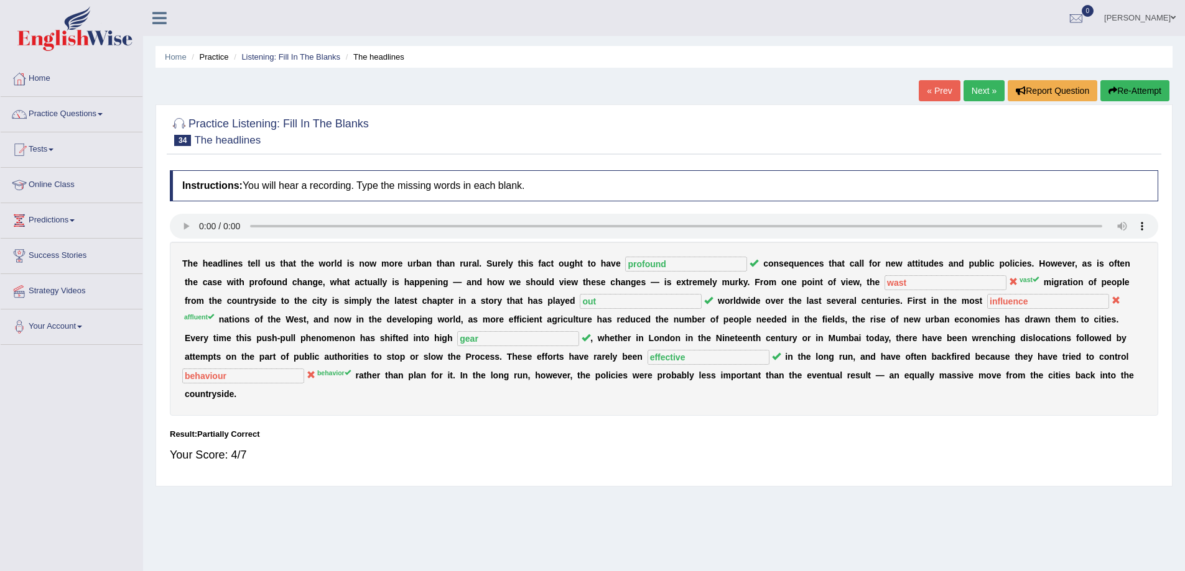
click at [994, 90] on link "Next »" at bounding box center [983, 90] width 41 height 21
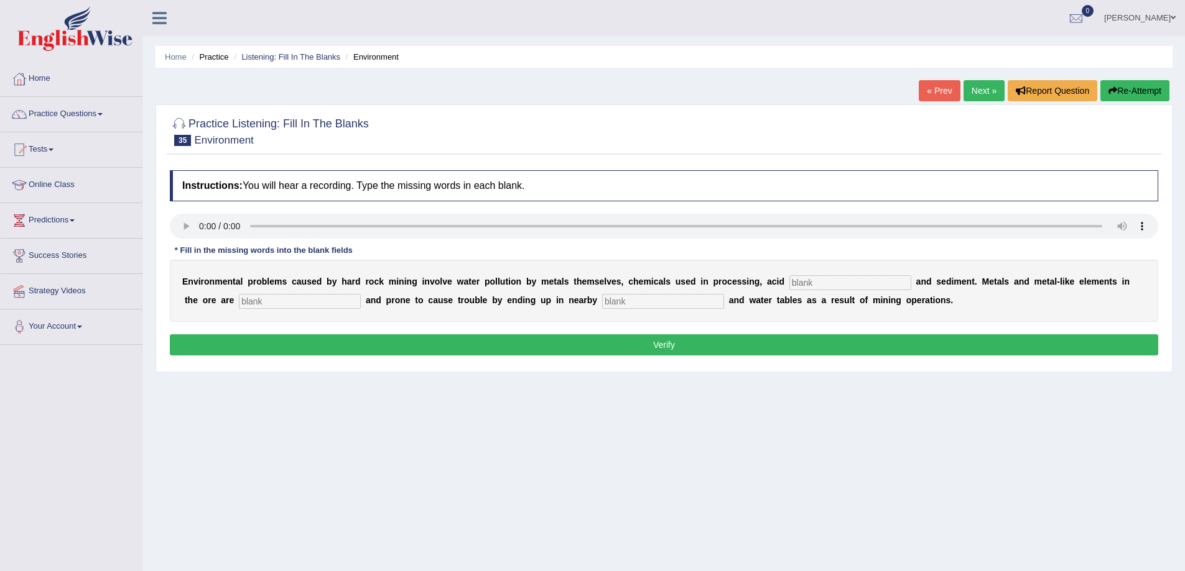
click at [846, 290] on input "text" at bounding box center [850, 282] width 122 height 15
click at [811, 284] on input "text" at bounding box center [850, 282] width 122 height 15
type input "geranaged"
click at [619, 302] on input "text" at bounding box center [663, 301] width 122 height 15
type input "streams"
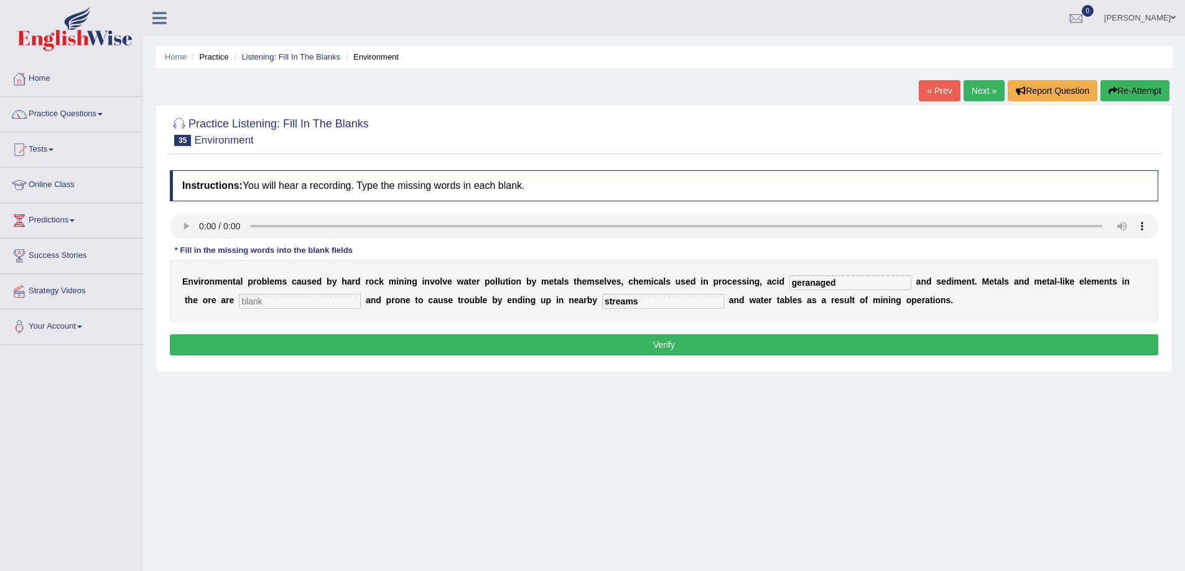
click at [266, 300] on input "text" at bounding box center [300, 301] width 122 height 15
type input "toxic"
click at [801, 285] on input "geranaged" at bounding box center [850, 282] width 122 height 15
type input "dranaged"
click at [819, 349] on button "Verify" at bounding box center [664, 345] width 988 height 21
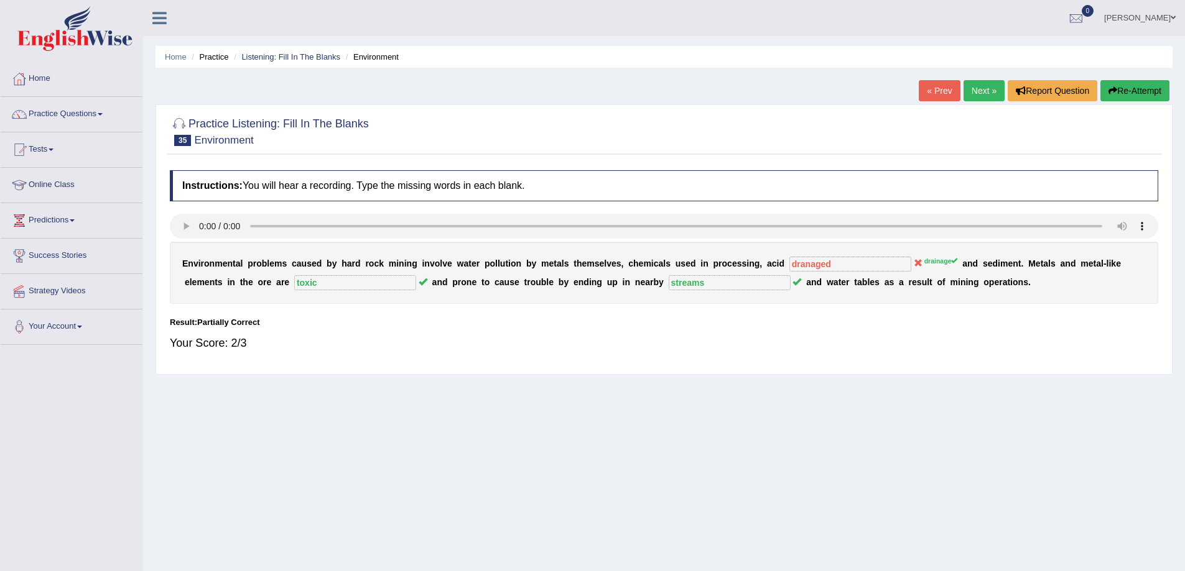
click at [979, 88] on link "Next »" at bounding box center [983, 90] width 41 height 21
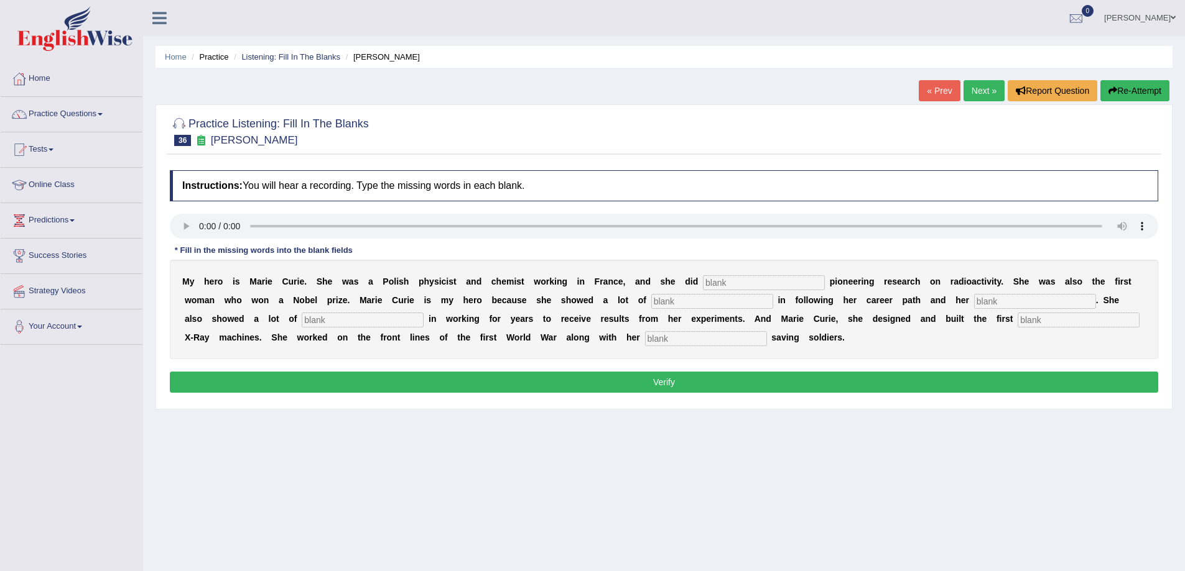
click at [729, 281] on input "text" at bounding box center [764, 282] width 122 height 15
click at [737, 285] on input "text" at bounding box center [764, 282] width 122 height 15
click at [1038, 320] on input "text" at bounding box center [1078, 320] width 122 height 15
type input "mobile"
click at [696, 342] on input "text" at bounding box center [706, 338] width 122 height 15
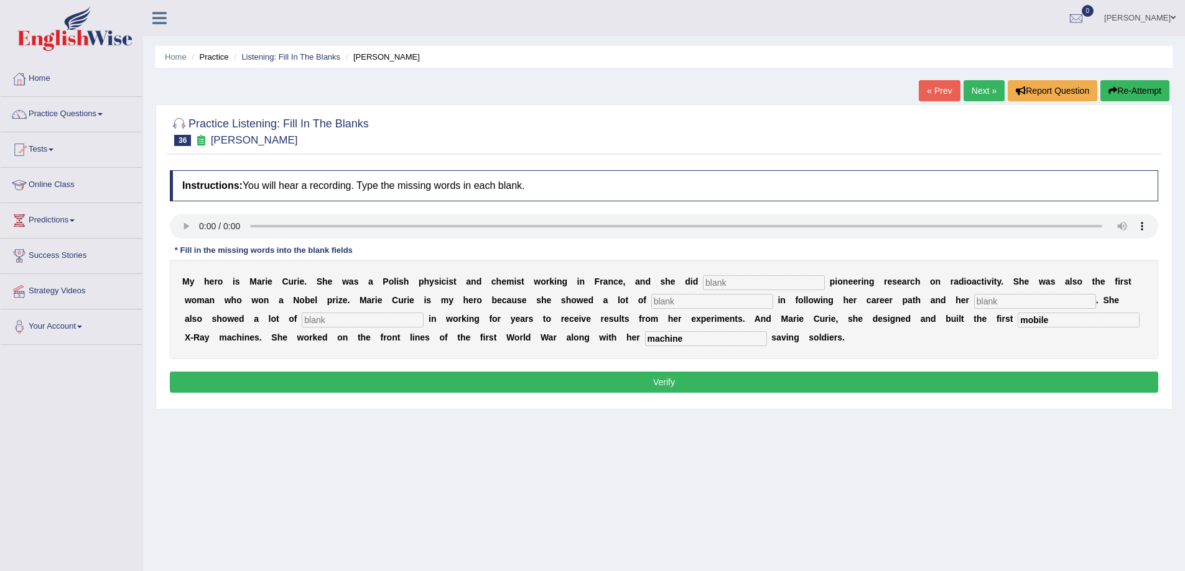
type input "machine"
click at [358, 325] on input "text" at bounding box center [363, 320] width 122 height 15
click at [318, 324] on input "paintents" at bounding box center [363, 320] width 122 height 15
click at [322, 321] on input "pantents" at bounding box center [363, 320] width 122 height 15
type input "patients"
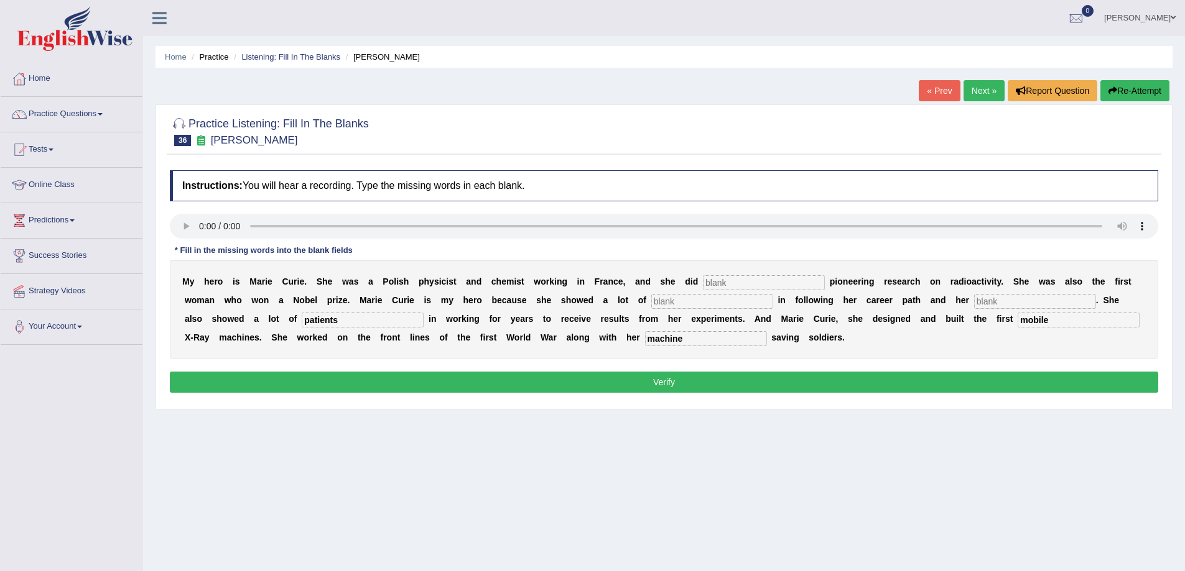
click at [1009, 301] on input "text" at bounding box center [1035, 301] width 122 height 15
type input "career"
click at [668, 299] on input "text" at bounding box center [712, 301] width 122 height 15
type input "determinations"
click at [713, 279] on input "text" at bounding box center [764, 282] width 122 height 15
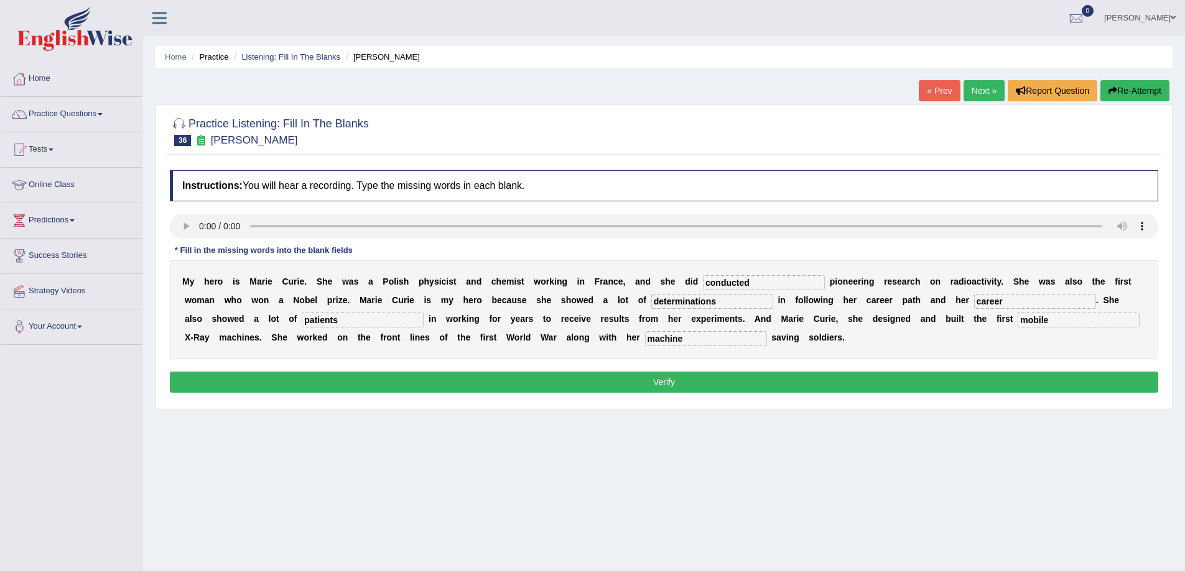
type input "conducted"
click at [750, 390] on button "Verify" at bounding box center [664, 382] width 988 height 21
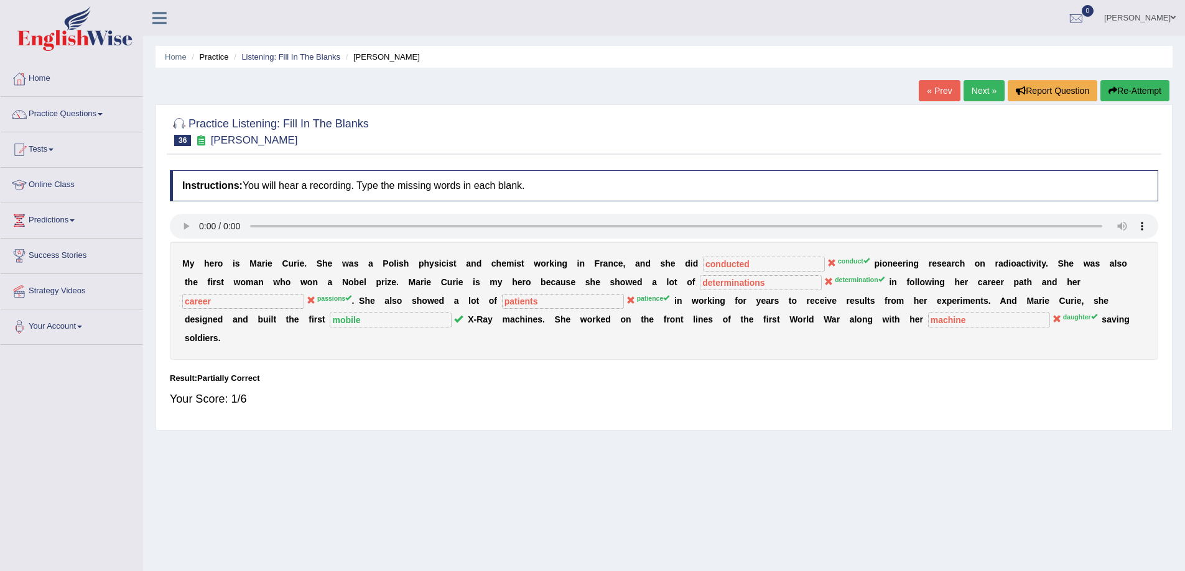
click at [1132, 85] on button "Re-Attempt" at bounding box center [1134, 90] width 69 height 21
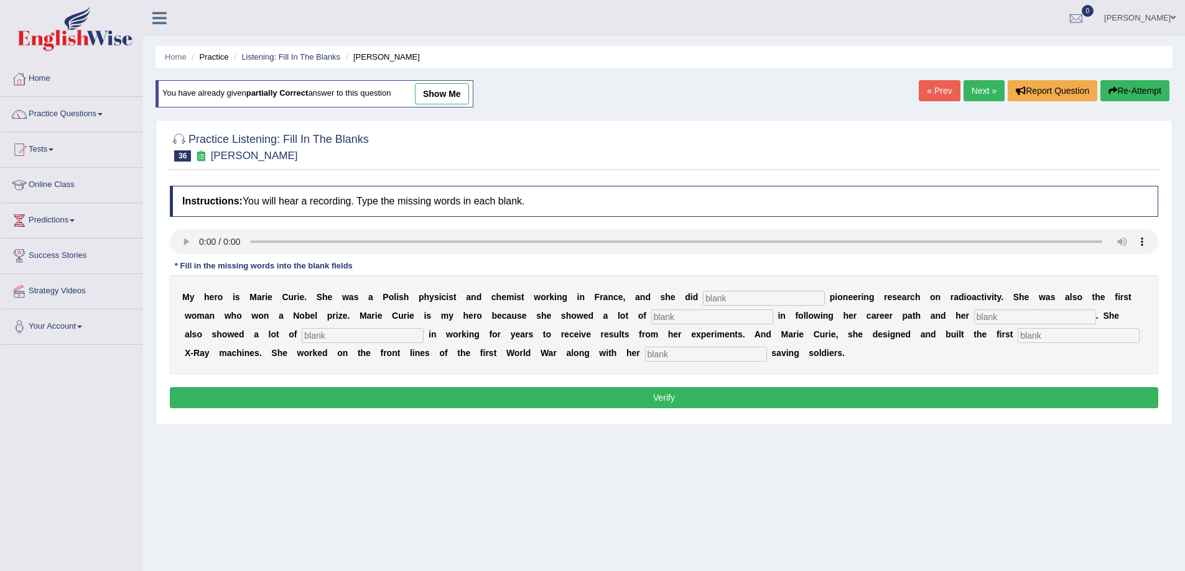
click at [731, 301] on input "text" at bounding box center [764, 298] width 122 height 15
type input "conduct"
click at [690, 316] on input "text" at bounding box center [712, 317] width 122 height 15
type input "determination"
click at [1014, 315] on input "text" at bounding box center [1035, 317] width 122 height 15
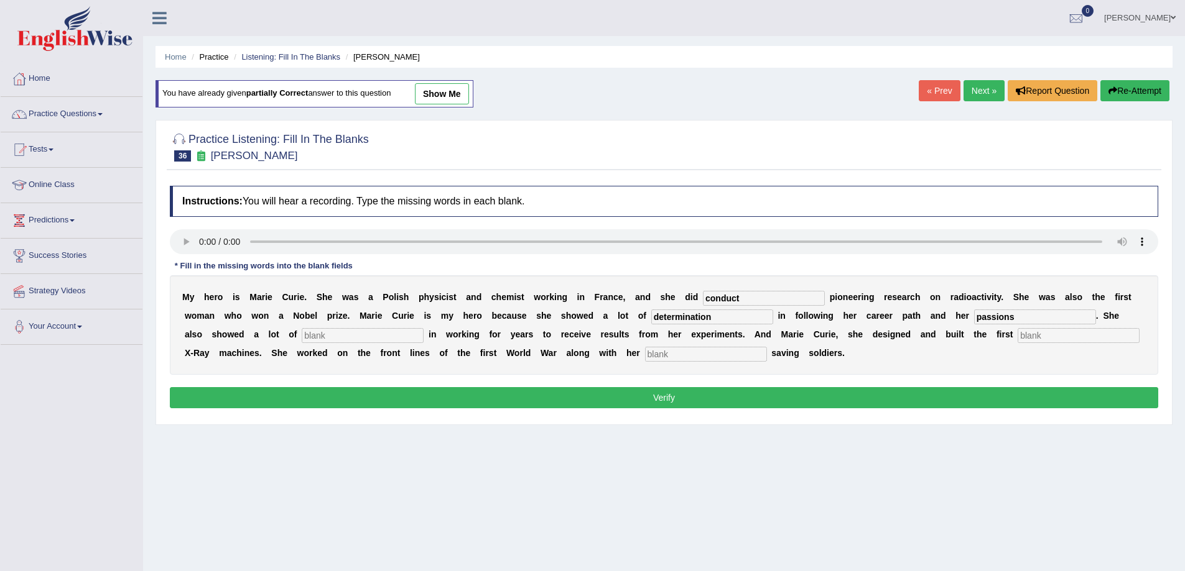
type input "passions"
click at [361, 338] on input "text" at bounding box center [363, 335] width 122 height 15
type input "patience"
click at [1051, 337] on input "text" at bounding box center [1078, 335] width 122 height 15
type input "mobile"
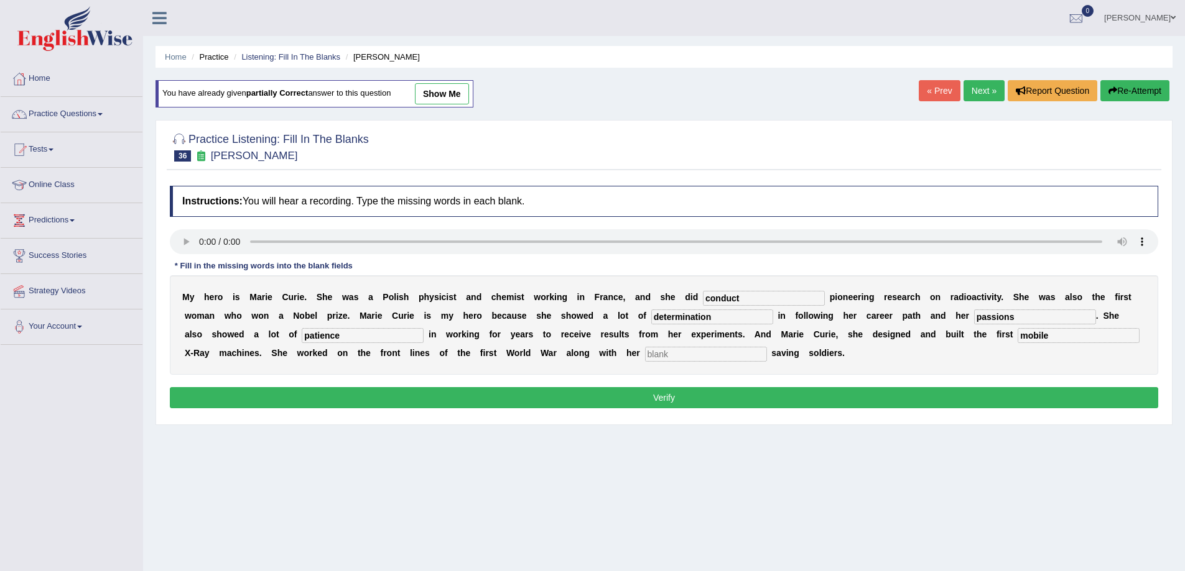
click at [660, 356] on input "text" at bounding box center [706, 354] width 122 height 15
type input "daughter"
click at [642, 401] on button "Verify" at bounding box center [664, 397] width 988 height 21
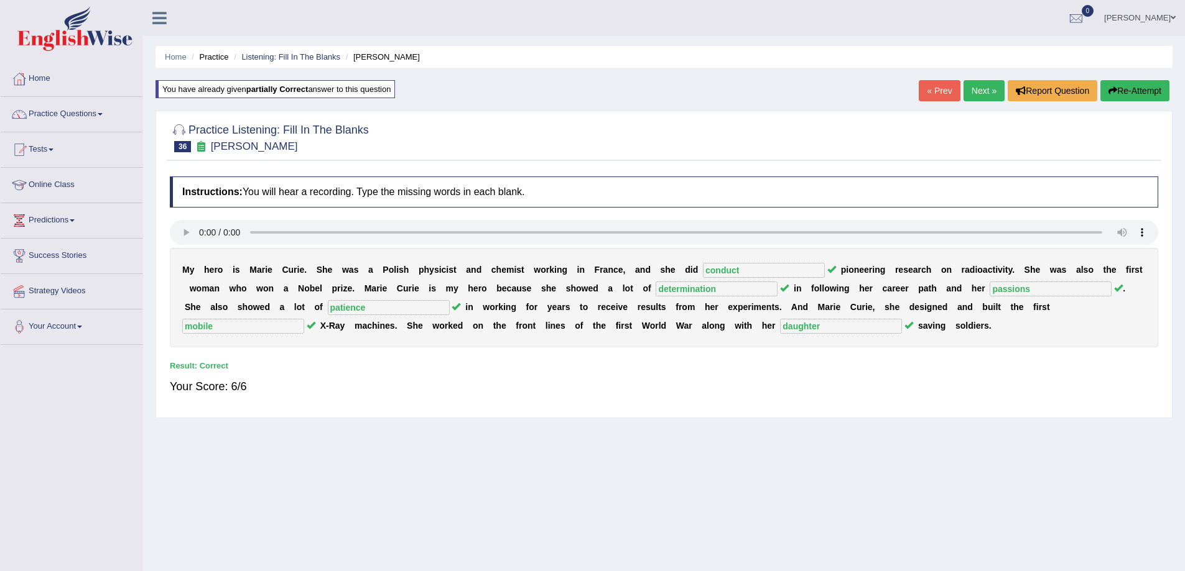
click at [974, 90] on link "Next »" at bounding box center [983, 90] width 41 height 21
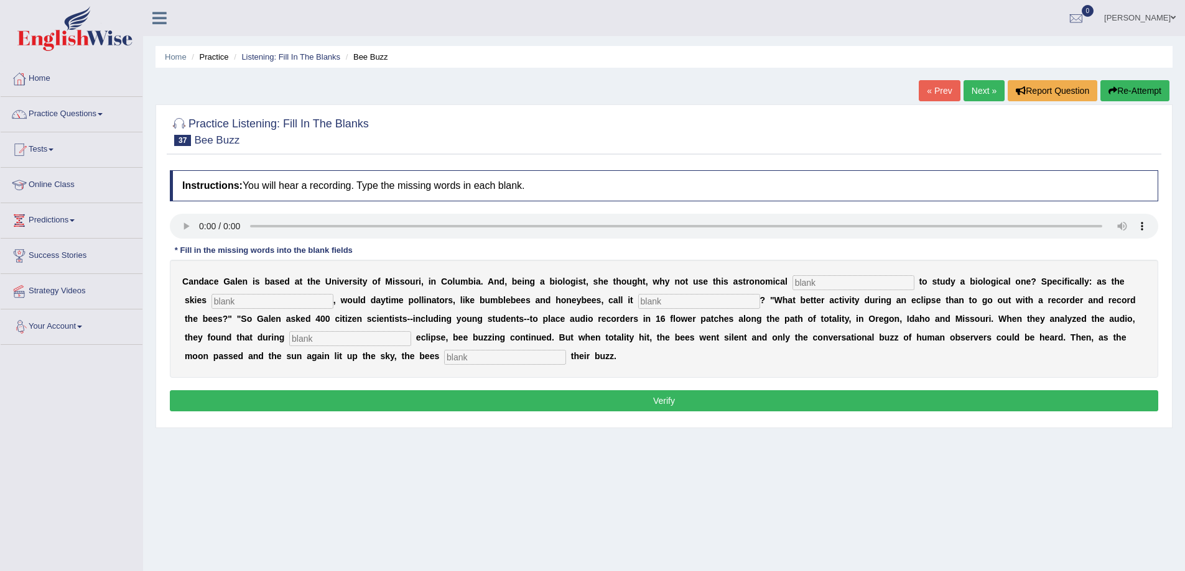
click at [826, 286] on input "text" at bounding box center [853, 282] width 122 height 15
click at [803, 282] on input "text" at bounding box center [853, 282] width 122 height 15
type input "phenomena"
click at [293, 307] on input "text" at bounding box center [272, 301] width 122 height 15
type input "darken"
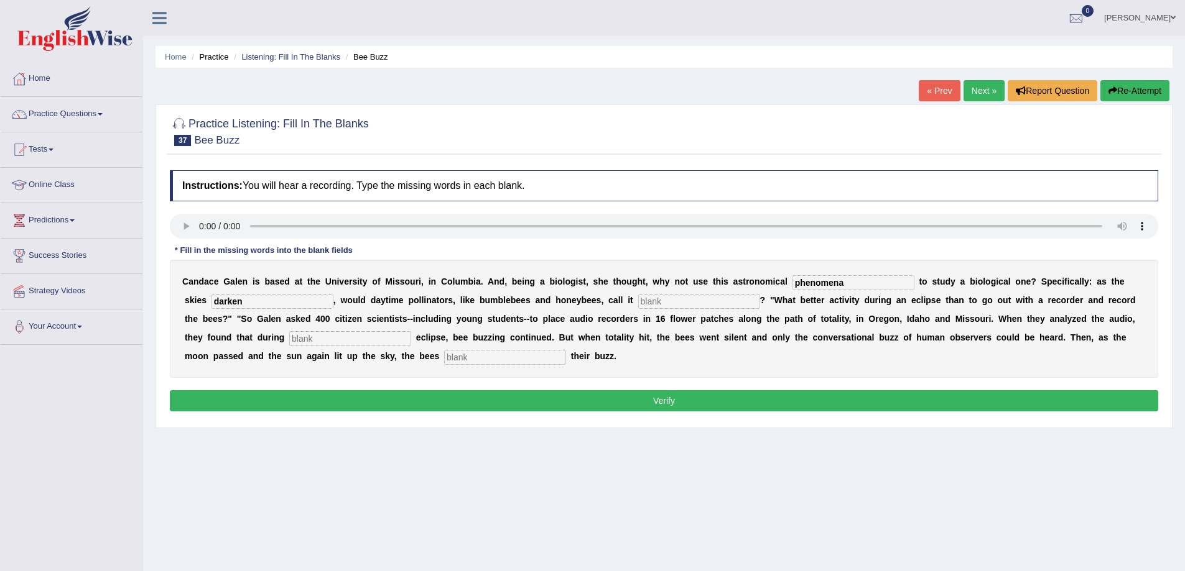
click at [657, 305] on input "text" at bounding box center [699, 301] width 122 height 15
type input "quits"
click at [349, 340] on input "text" at bounding box center [350, 338] width 122 height 15
type input "partiol"
click at [474, 364] on input "text" at bounding box center [505, 357] width 122 height 15
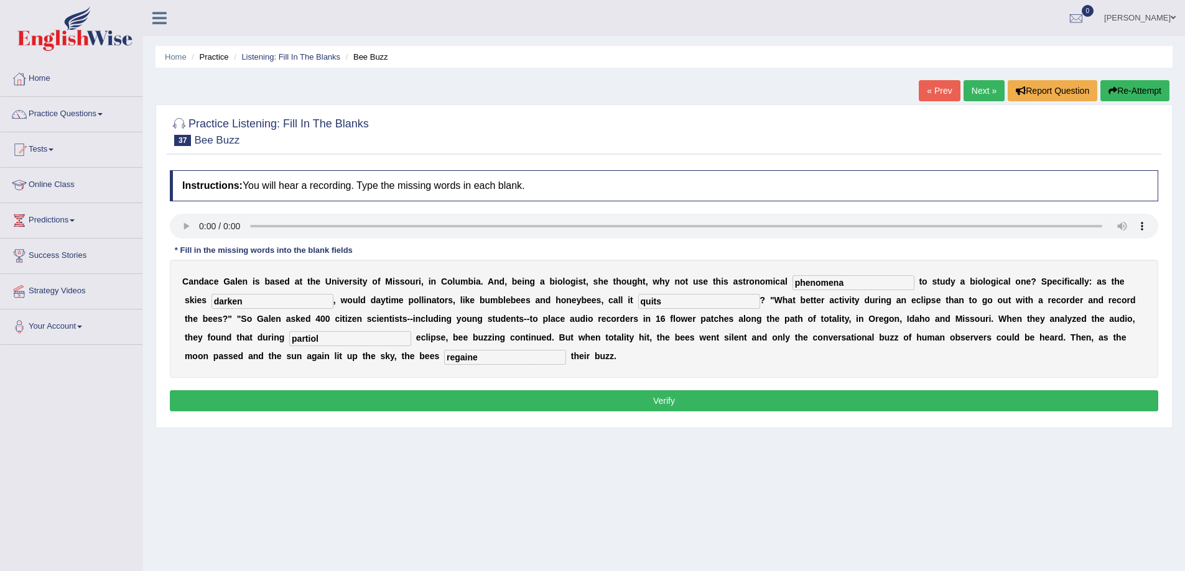
type input "regaine"
click at [320, 337] on input "partiol" at bounding box center [350, 338] width 122 height 15
type input "partial"
click at [574, 410] on button "Verify" at bounding box center [664, 400] width 988 height 21
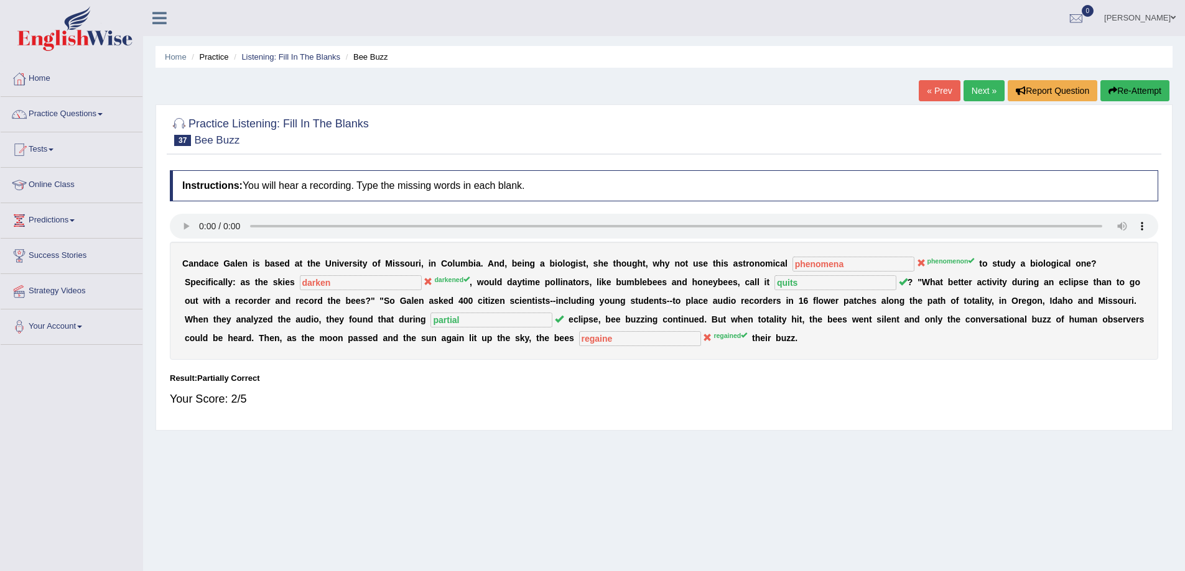
click at [972, 86] on link "Next »" at bounding box center [983, 90] width 41 height 21
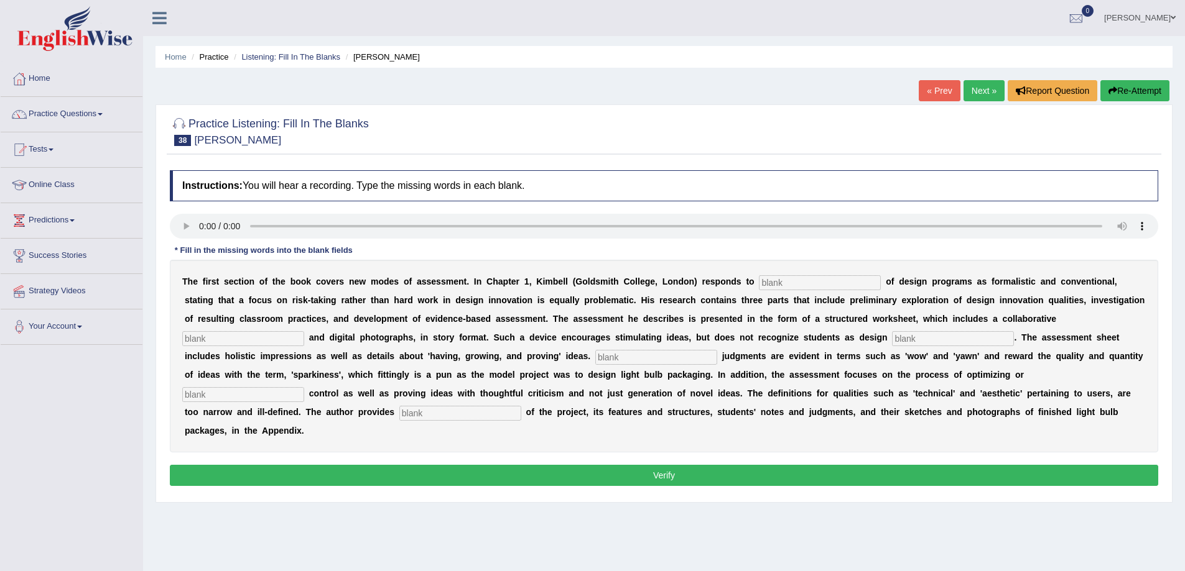
click at [936, 87] on link "« Prev" at bounding box center [938, 90] width 41 height 21
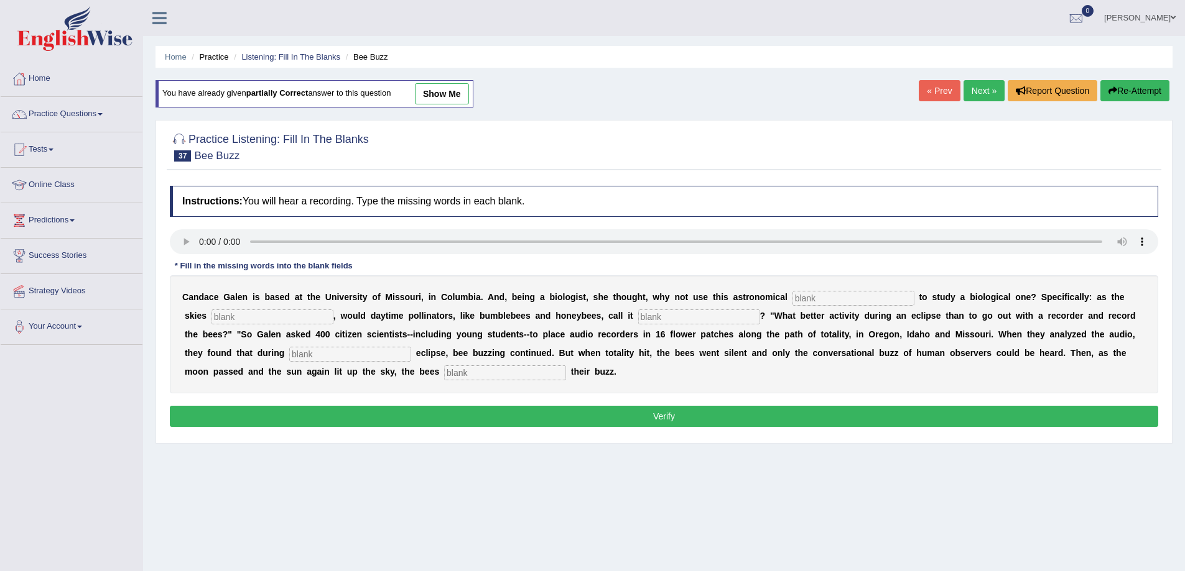
click at [1128, 87] on button "Re-Attempt" at bounding box center [1134, 90] width 69 height 21
click at [801, 302] on input "text" at bounding box center [853, 298] width 122 height 15
click at [816, 301] on input "text" at bounding box center [853, 298] width 122 height 15
type input "phenomenon"
click at [261, 313] on input "text" at bounding box center [272, 317] width 122 height 15
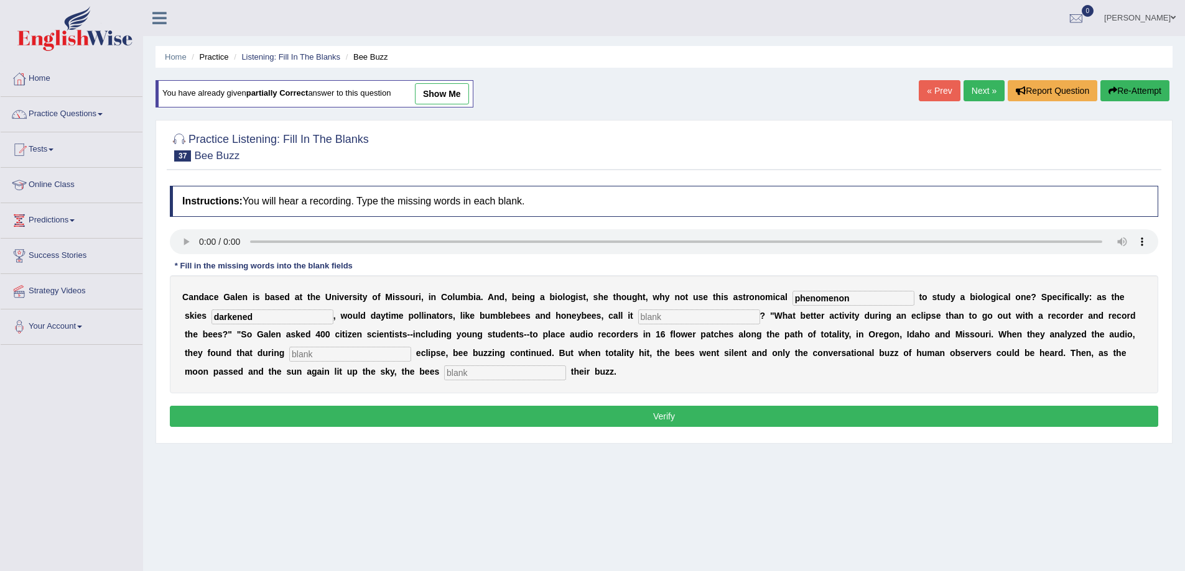
type input "darkened"
click at [669, 318] on input "text" at bounding box center [699, 317] width 122 height 15
type input "quits"
click at [318, 355] on input "text" at bounding box center [350, 354] width 122 height 15
click at [325, 355] on input "text" at bounding box center [350, 354] width 122 height 15
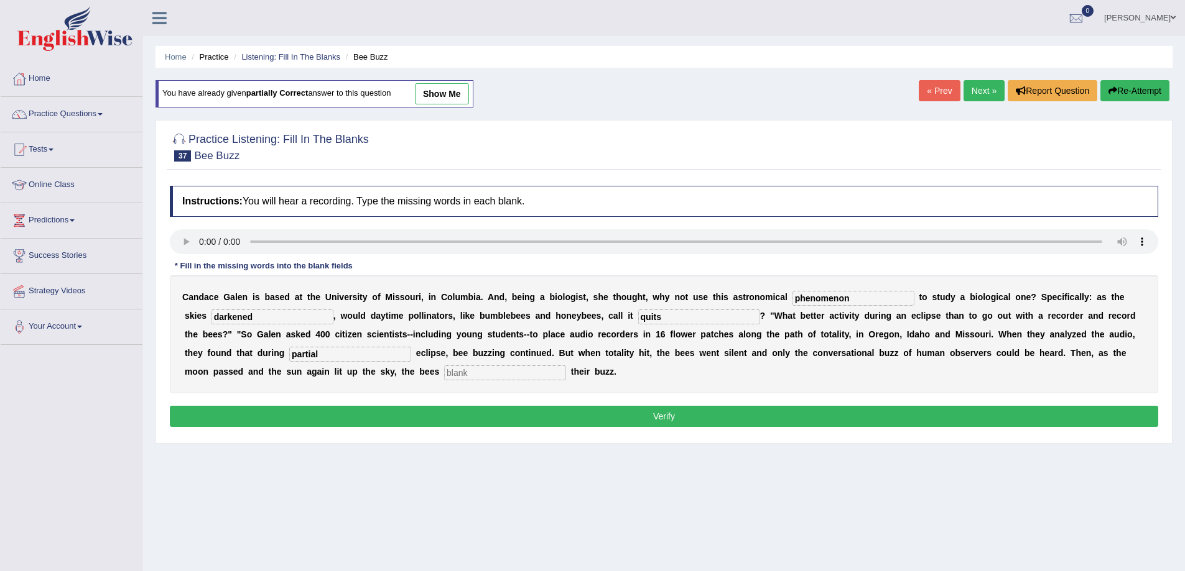
type input "partial"
click at [468, 374] on input "text" at bounding box center [505, 373] width 122 height 15
type input "regained"
click at [504, 415] on button "Verify" at bounding box center [664, 416] width 988 height 21
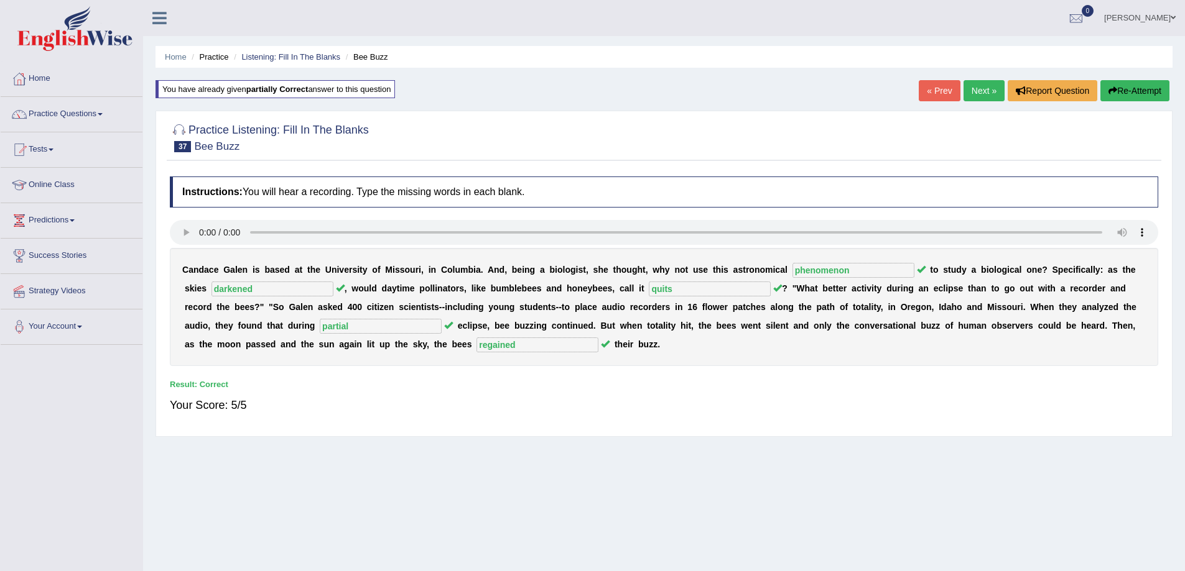
click at [976, 88] on link "Next »" at bounding box center [983, 90] width 41 height 21
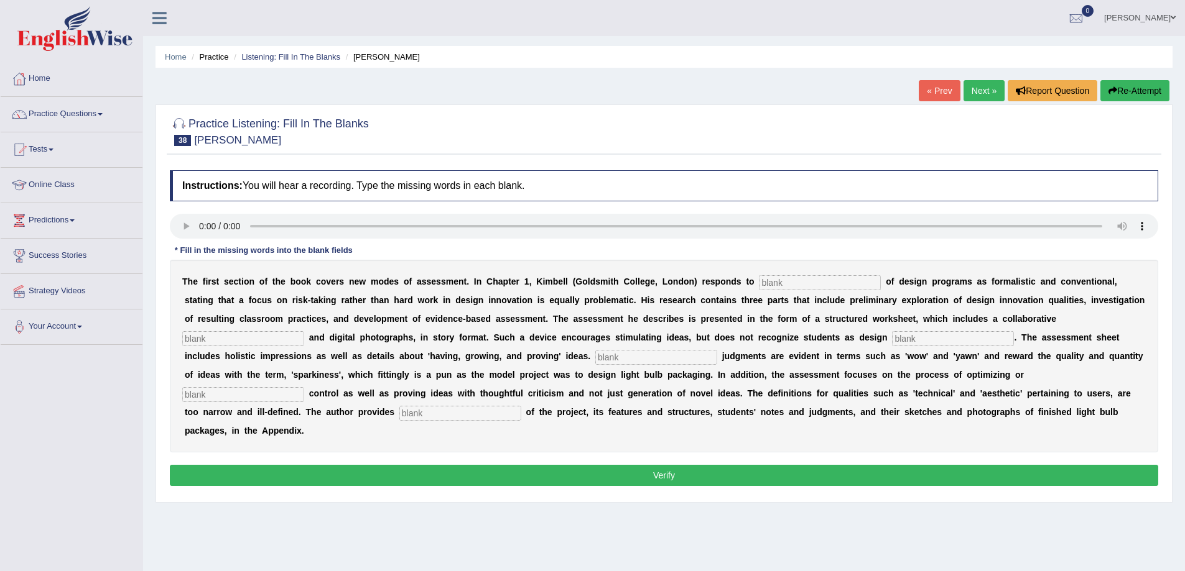
click at [779, 282] on input "text" at bounding box center [820, 282] width 122 height 15
click at [781, 282] on input "text" at bounding box center [820, 282] width 122 height 15
type input "crisizaem"
click at [250, 340] on input "text" at bounding box center [243, 338] width 122 height 15
type input "elements"
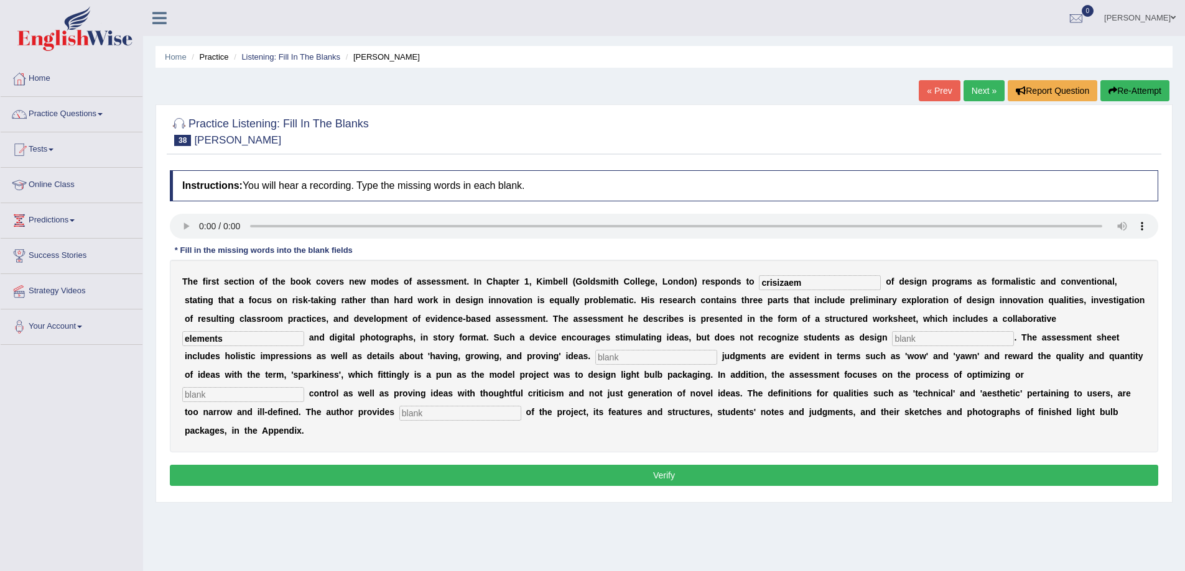
click at [912, 340] on input "text" at bounding box center [953, 338] width 122 height 15
type input "inovaters"
click at [624, 357] on input "text" at bounding box center [656, 357] width 122 height 15
type input "cloquel"
click at [225, 397] on input "text" at bounding box center [243, 394] width 122 height 15
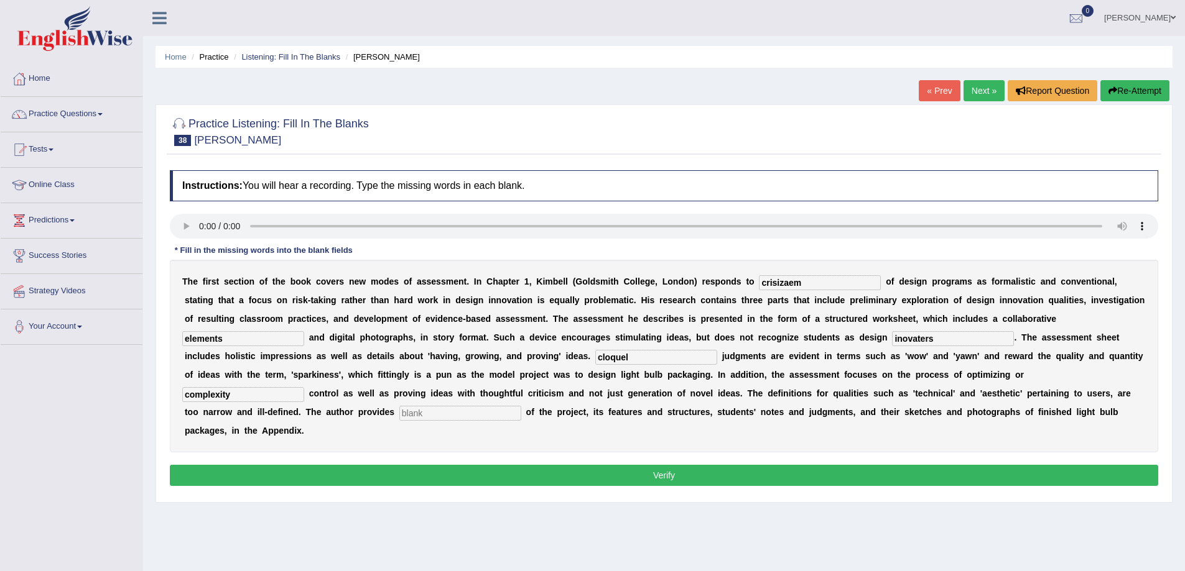
type input "complexity"
click at [432, 413] on input "text" at bounding box center [460, 413] width 122 height 15
click at [423, 415] on input "examles" at bounding box center [460, 413] width 122 height 15
type input "examples"
click at [611, 359] on input "cloquel" at bounding box center [656, 357] width 122 height 15
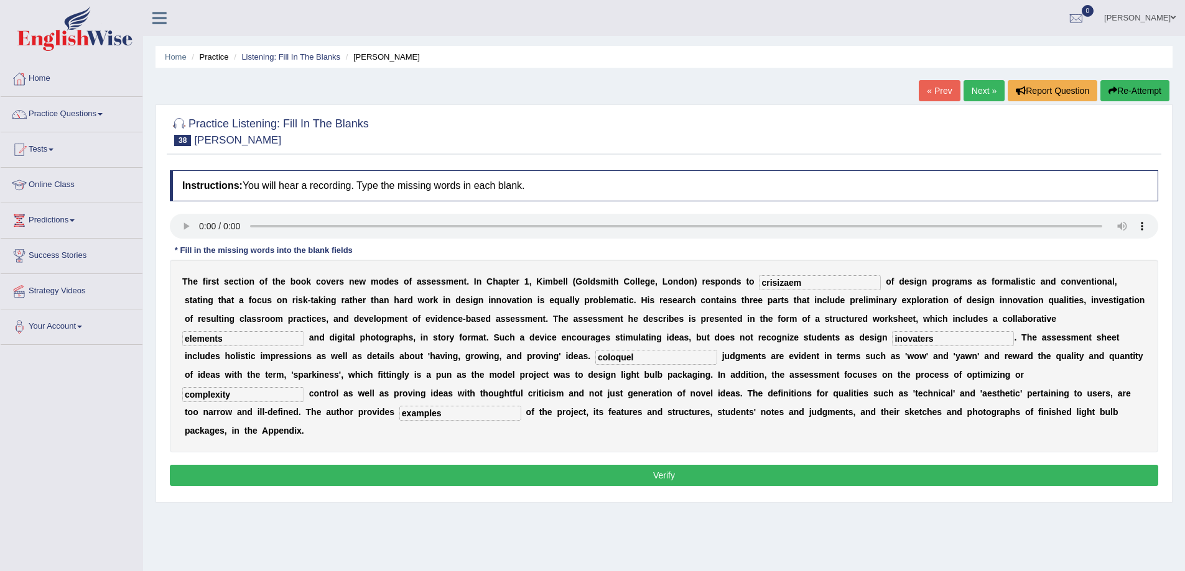
click at [631, 358] on input "coloquel" at bounding box center [656, 357] width 122 height 15
type input "coloqueal"
click at [815, 285] on input "crisizaem" at bounding box center [820, 282] width 122 height 15
type input "critisizem"
click at [538, 478] on button "Verify" at bounding box center [664, 475] width 988 height 21
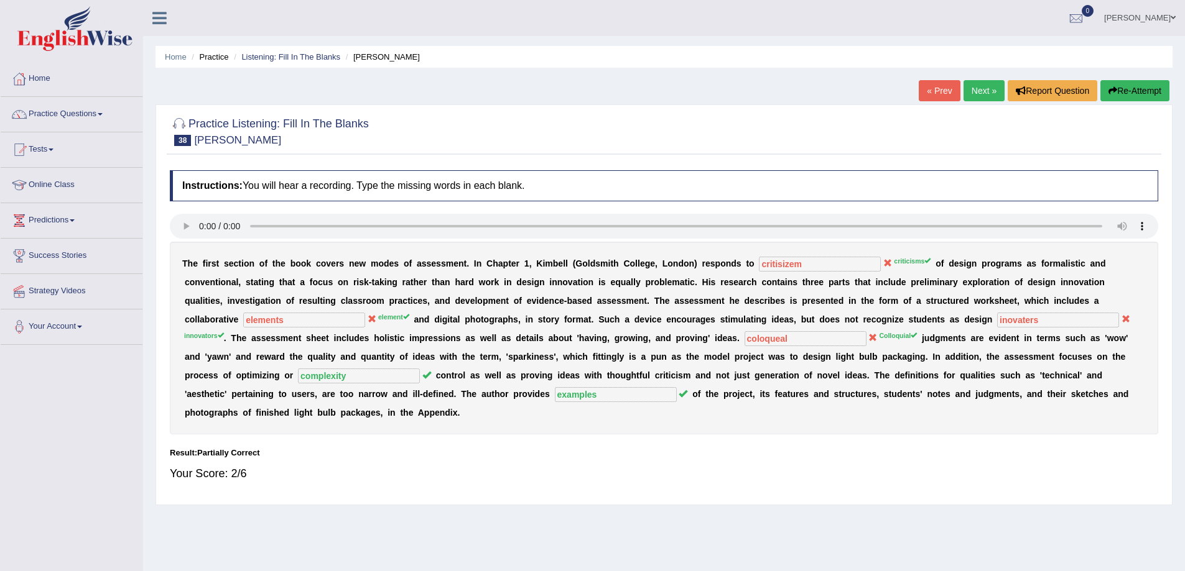
click at [1149, 91] on button "Re-Attempt" at bounding box center [1134, 90] width 69 height 21
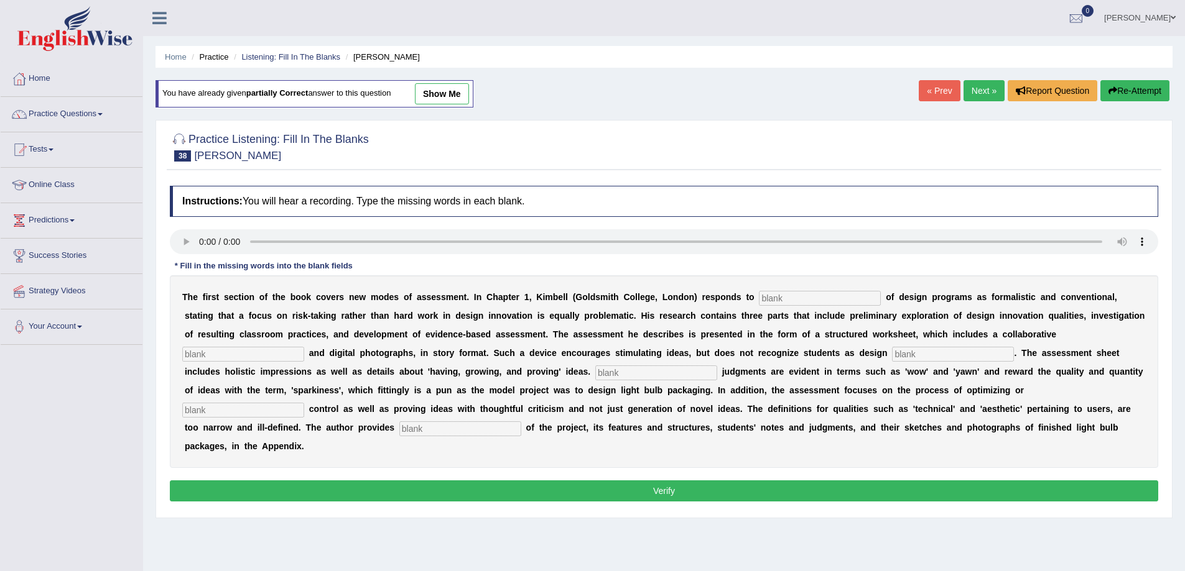
click at [792, 298] on input "text" at bounding box center [820, 298] width 122 height 15
click at [778, 293] on input "text" at bounding box center [820, 298] width 122 height 15
type input "criticisms"
click at [274, 359] on input "text" at bounding box center [243, 354] width 122 height 15
type input "element"
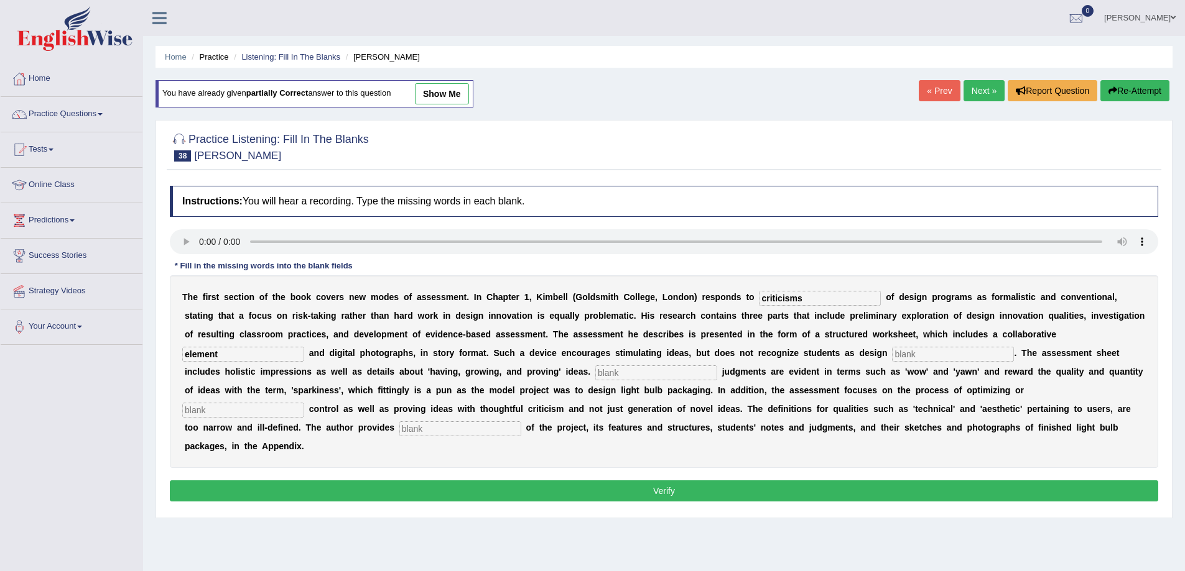
click at [925, 356] on input "text" at bounding box center [953, 354] width 122 height 15
type input "innovators"
click at [667, 372] on input "text" at bounding box center [656, 373] width 122 height 15
type input "colloquial"
click at [245, 407] on input "text" at bounding box center [243, 410] width 122 height 15
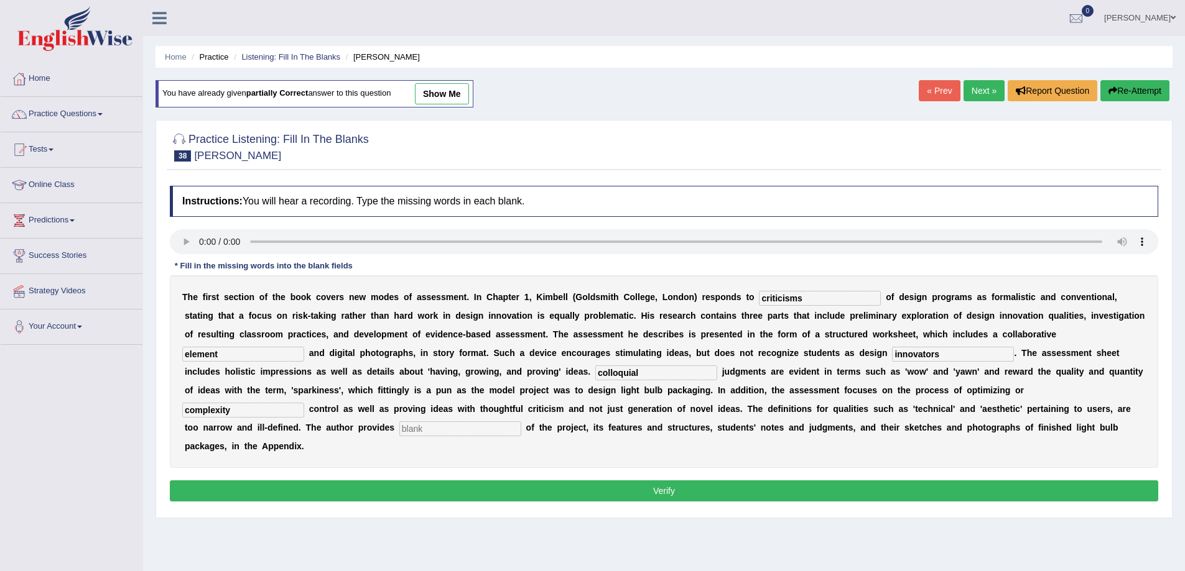
type input "complexity"
click at [433, 434] on input "text" at bounding box center [460, 429] width 122 height 15
click at [420, 432] on input "text" at bounding box center [460, 429] width 122 height 15
type input "examples"
click at [568, 487] on button "Verify" at bounding box center [664, 491] width 988 height 21
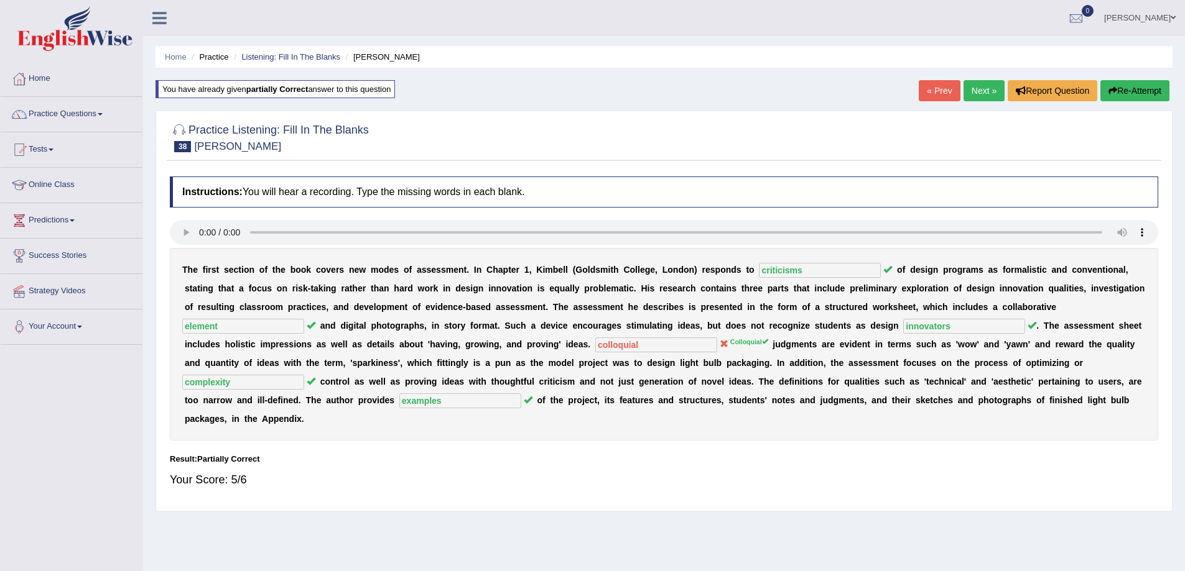
click at [982, 86] on link "Next »" at bounding box center [983, 90] width 41 height 21
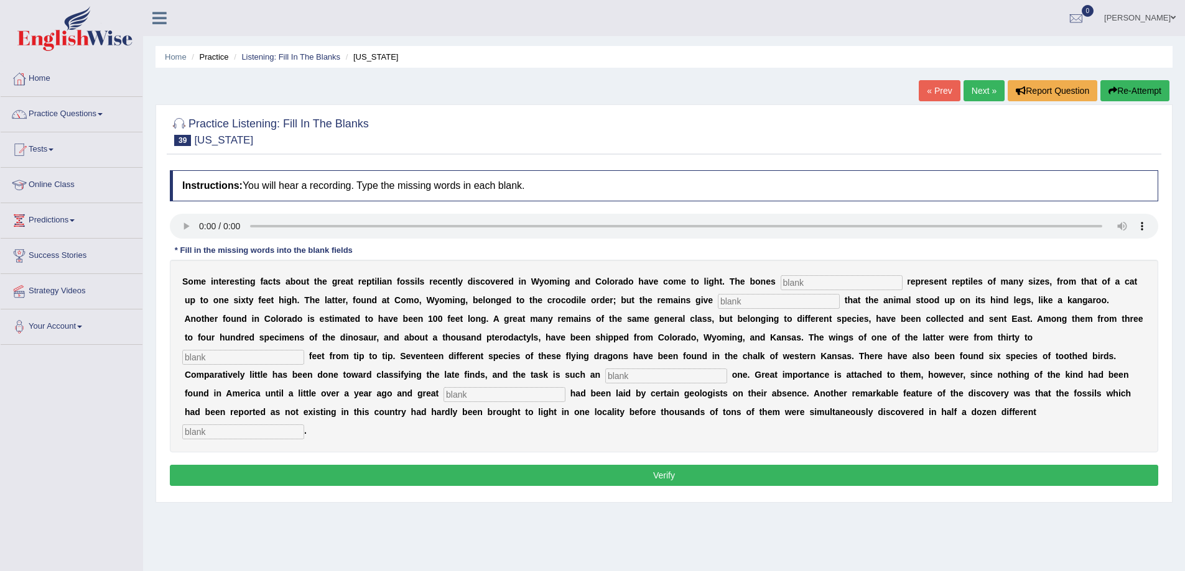
click at [800, 279] on input "text" at bounding box center [841, 282] width 122 height 15
click at [795, 282] on input "text" at bounding box center [841, 282] width 122 height 15
type input "Found"
click at [735, 302] on input "text" at bounding box center [779, 301] width 122 height 15
type input "evidence"
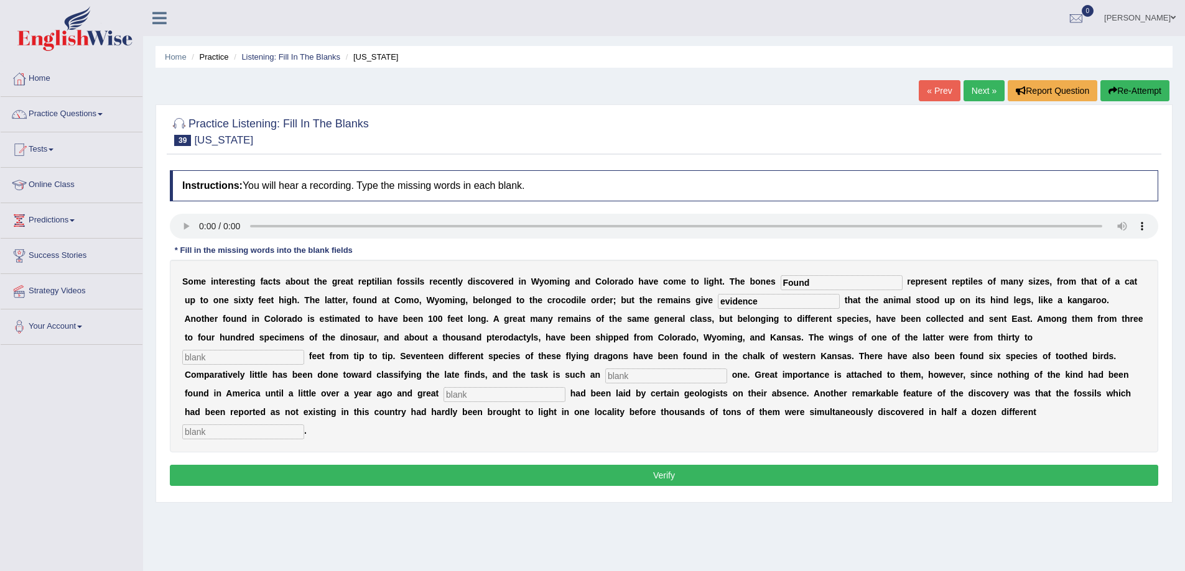
click at [264, 359] on input "text" at bounding box center [243, 357] width 122 height 15
type input "fourty"
click at [628, 377] on input "text" at bounding box center [666, 376] width 122 height 15
type input "enourmous"
click at [461, 399] on input "text" at bounding box center [504, 394] width 122 height 15
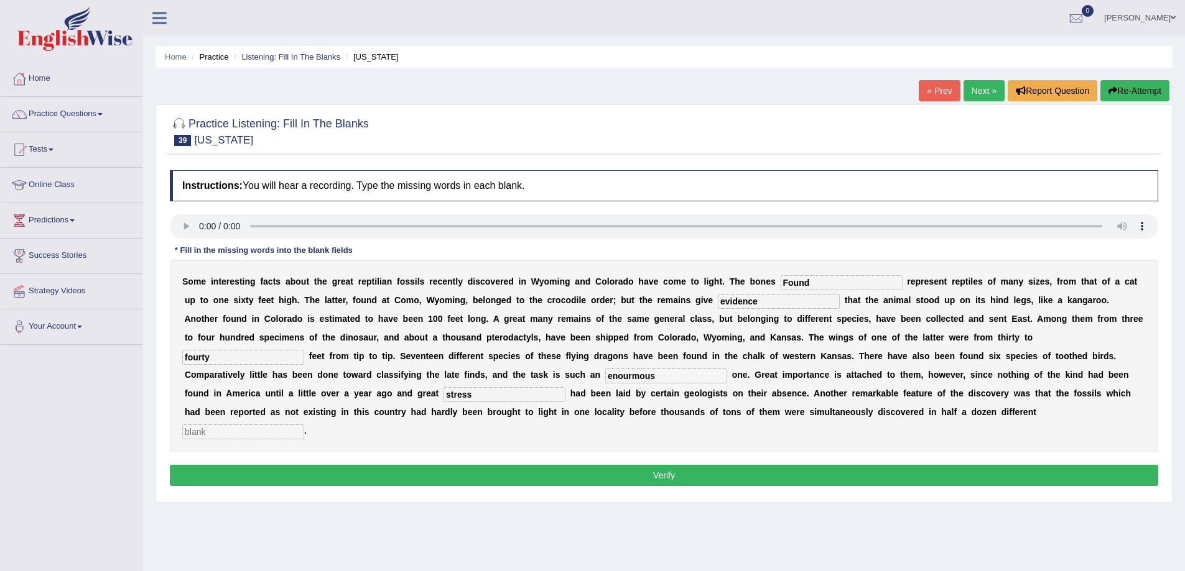
type input "stress"
click at [219, 430] on input "text" at bounding box center [243, 432] width 122 height 15
type input "places"
click at [741, 477] on button "Verify" at bounding box center [664, 475] width 988 height 21
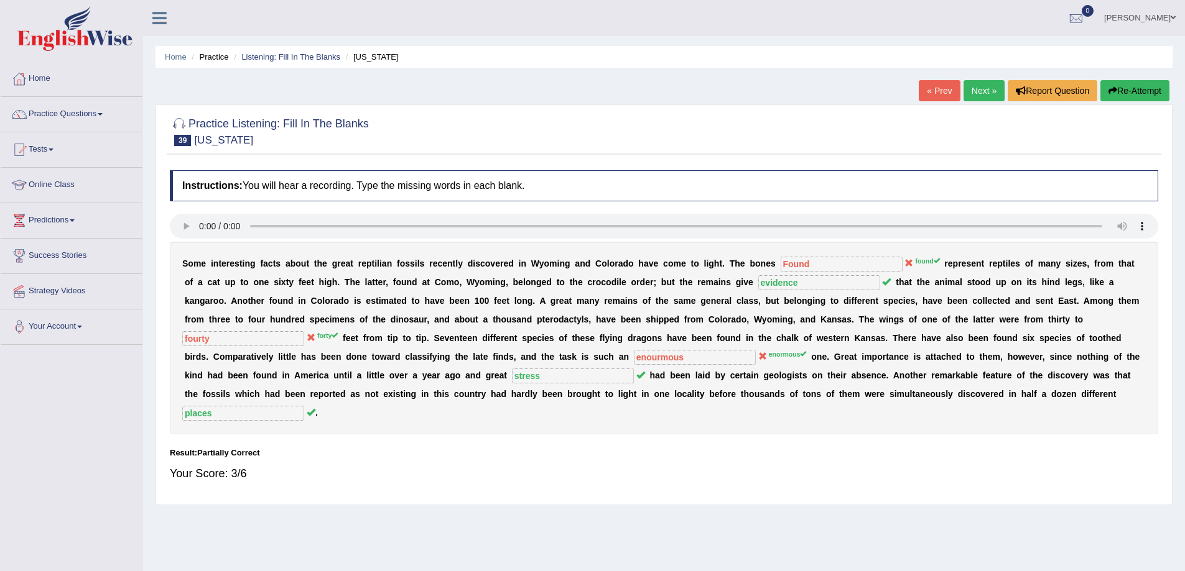
click at [1127, 88] on button "Re-Attempt" at bounding box center [1134, 90] width 69 height 21
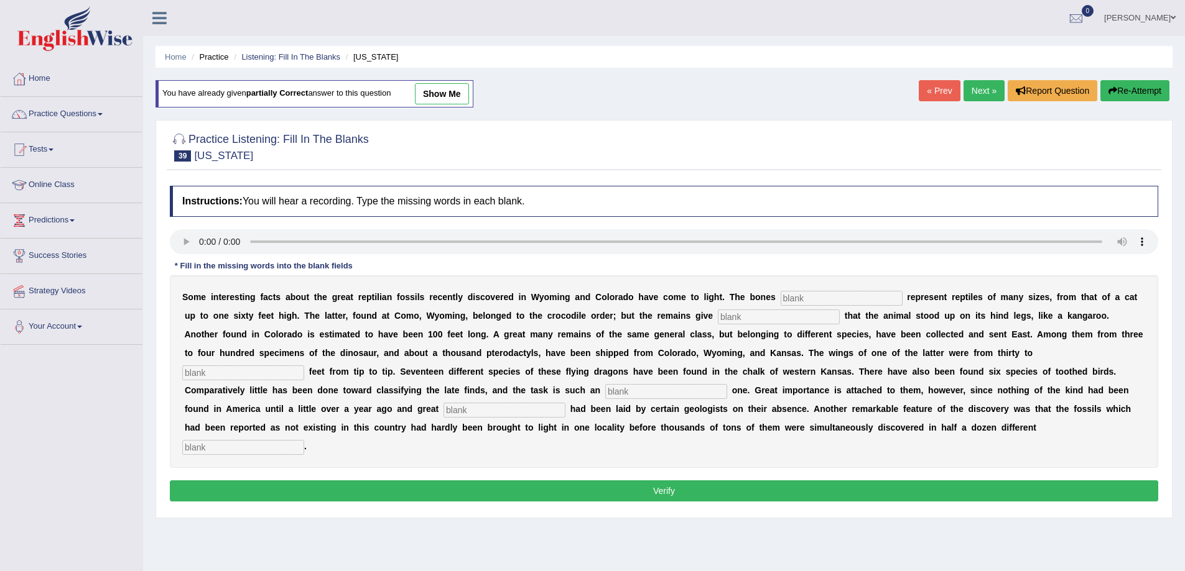
click at [790, 294] on input "text" at bounding box center [841, 298] width 122 height 15
type input "found"
click at [726, 313] on input "text" at bounding box center [779, 317] width 122 height 15
type input "evidence"
click at [264, 369] on input "text" at bounding box center [243, 373] width 122 height 15
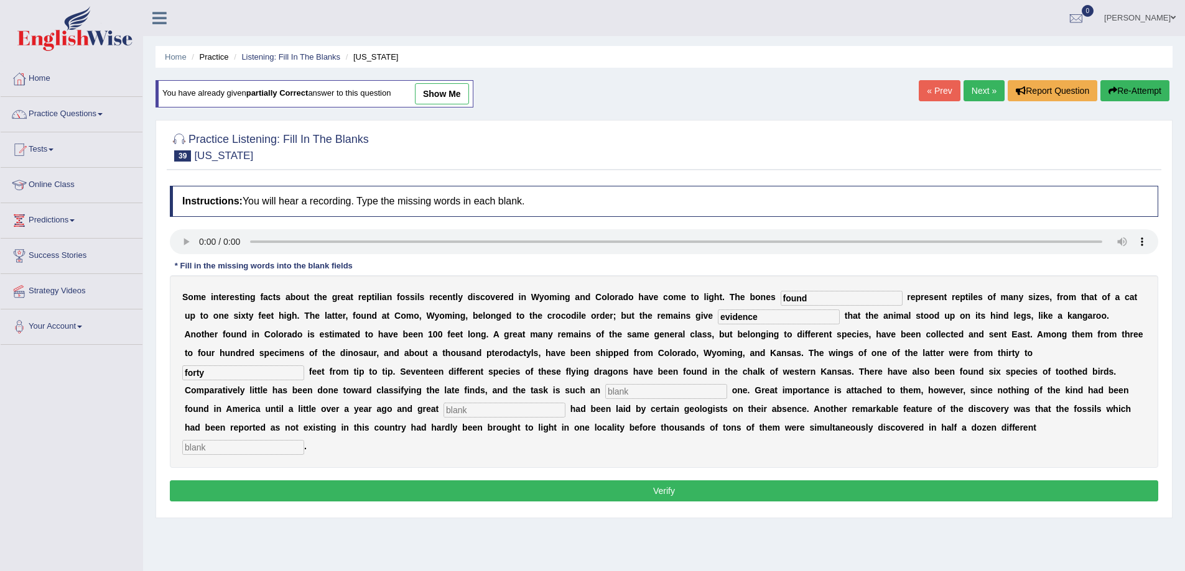
type input "forty"
click at [633, 387] on input "text" at bounding box center [666, 391] width 122 height 15
type input "enormous"
click at [478, 407] on input "text" at bounding box center [504, 410] width 122 height 15
type input "stress"
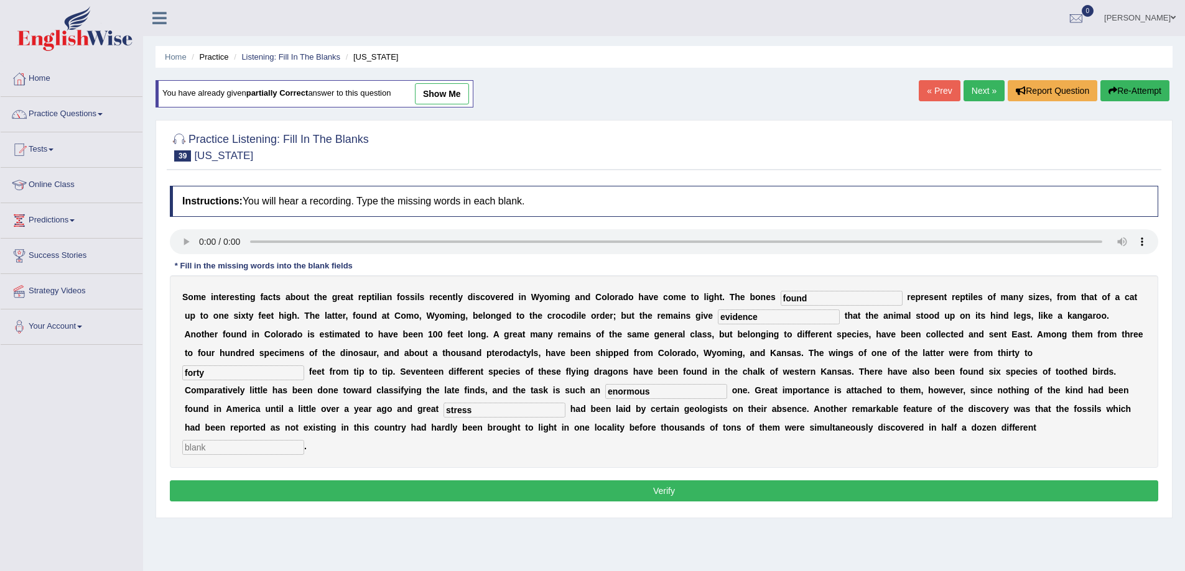
click at [229, 455] on div "S o m e i n t e r e s t i n g f a c t s a b o u t t h e g r e a t r e p t i l i…" at bounding box center [664, 371] width 988 height 193
click at [229, 451] on input "text" at bounding box center [243, 447] width 122 height 15
type input "places"
click at [658, 497] on button "Verify" at bounding box center [664, 491] width 988 height 21
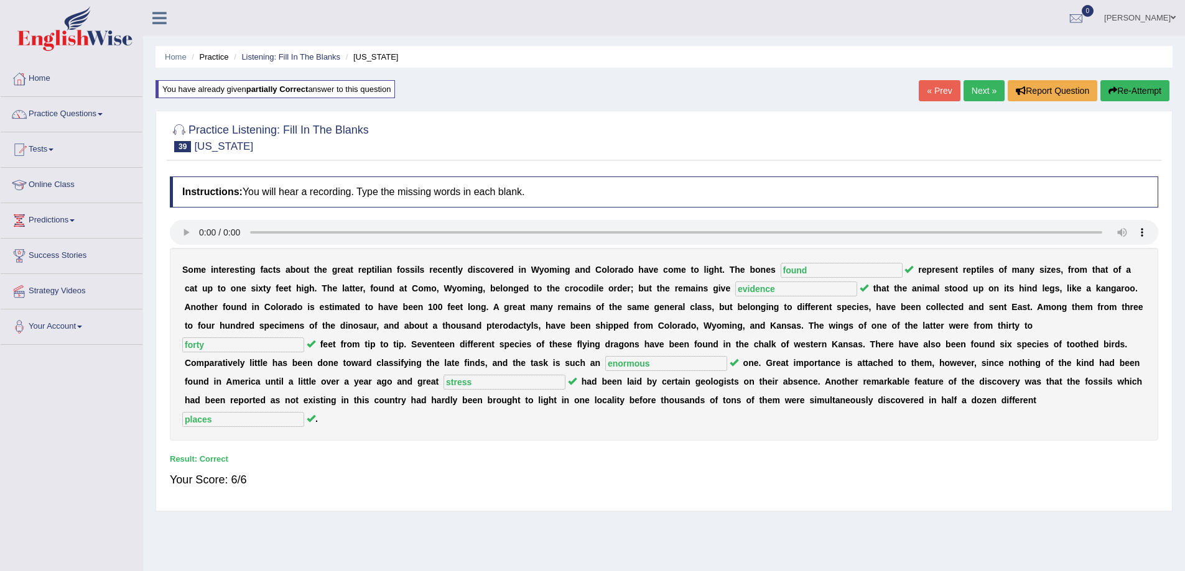
click at [982, 86] on link "Next »" at bounding box center [983, 90] width 41 height 21
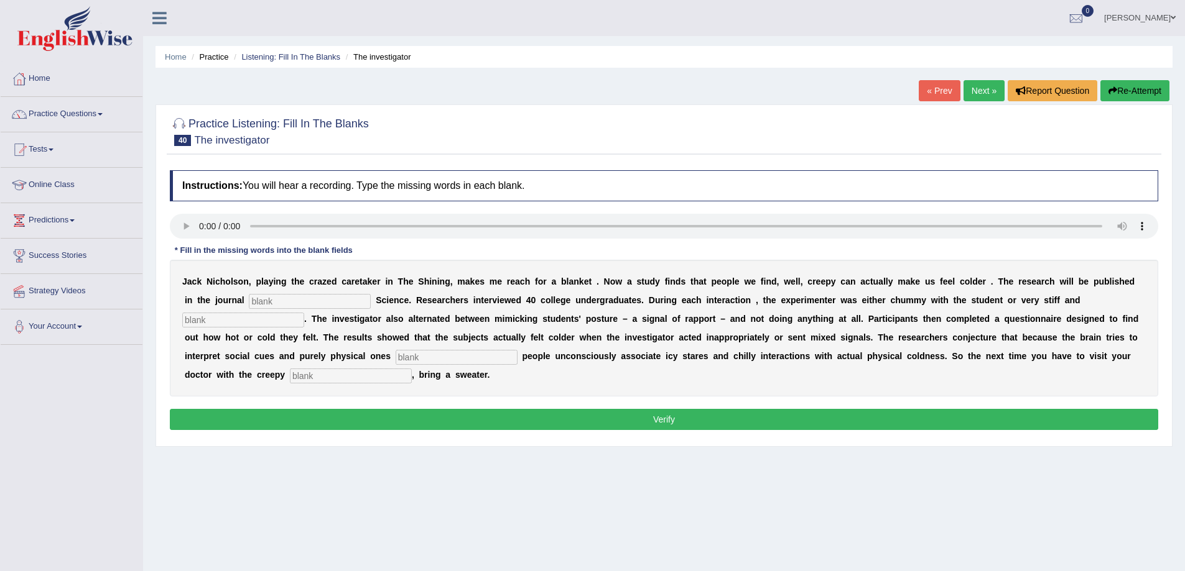
click at [269, 297] on input "text" at bounding box center [310, 301] width 122 height 15
click at [264, 304] on input "text" at bounding box center [310, 301] width 122 height 15
type input "psychological"
click at [221, 320] on input "text" at bounding box center [243, 320] width 122 height 15
type input "professional"
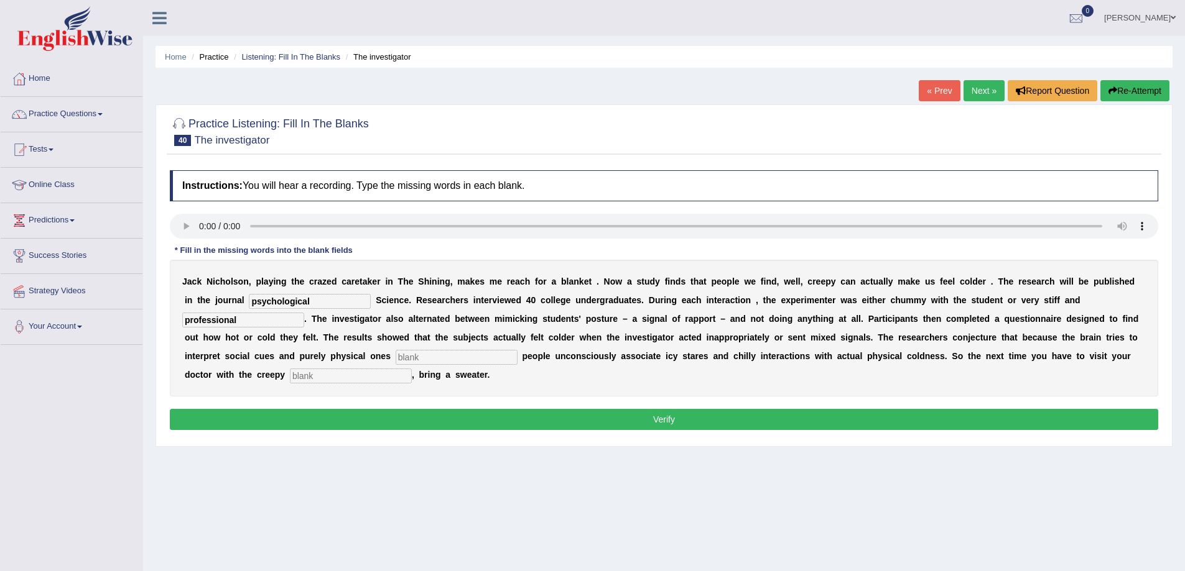
click at [440, 361] on input "text" at bounding box center [456, 357] width 122 height 15
type input "simotesly"
click at [326, 379] on input "text" at bounding box center [351, 376] width 122 height 15
type input "receptionsit"
click at [417, 413] on button "Verify" at bounding box center [664, 419] width 988 height 21
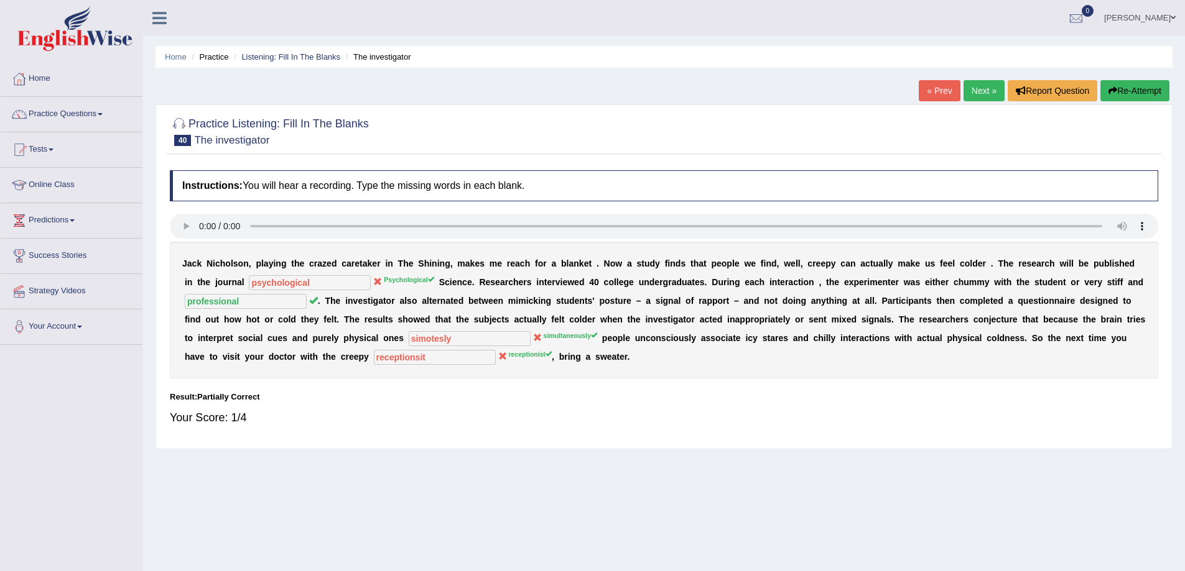
click at [972, 92] on link "Next »" at bounding box center [983, 90] width 41 height 21
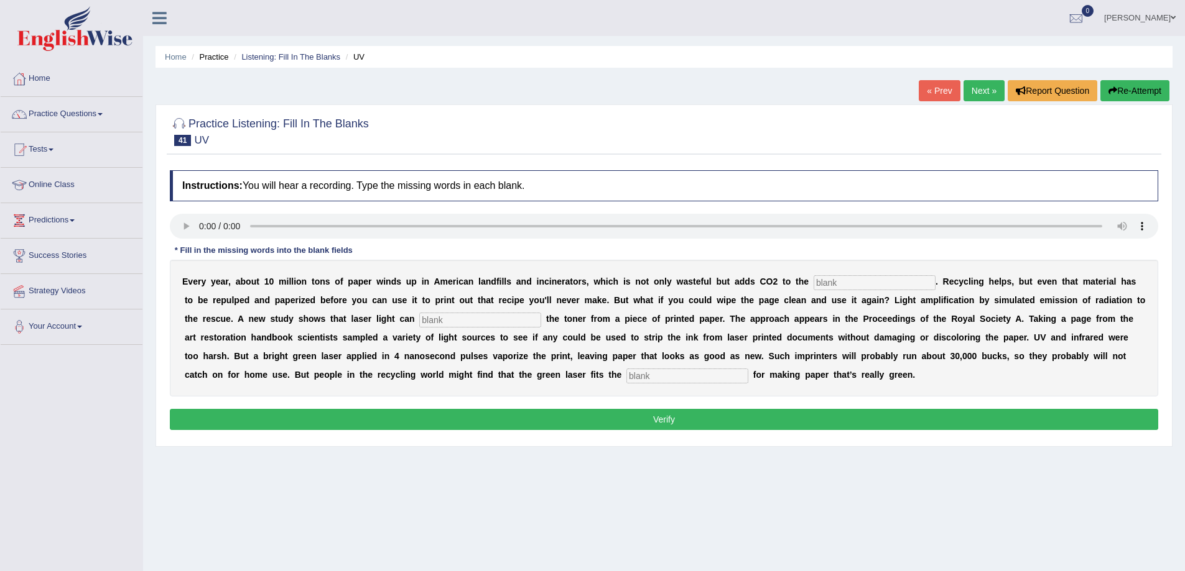
click at [844, 288] on input "text" at bounding box center [874, 282] width 122 height 15
click at [843, 284] on input "text" at bounding box center [874, 282] width 122 height 15
type input "atmosphere"
click at [460, 321] on input "text" at bounding box center [480, 320] width 122 height 15
type input "erased"
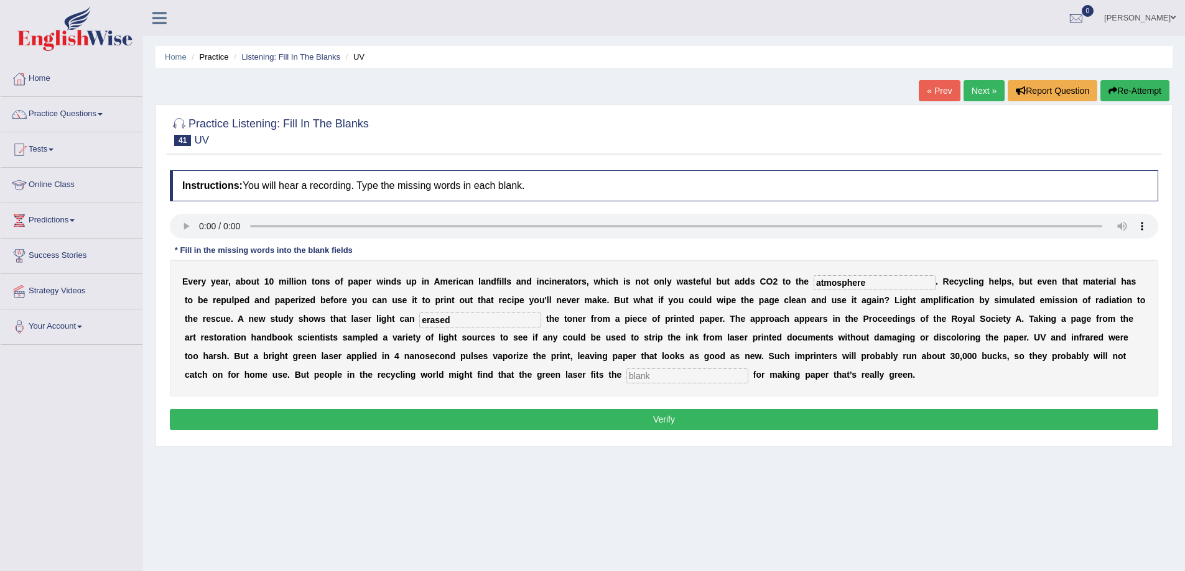
click at [645, 383] on input "text" at bounding box center [687, 376] width 122 height 15
type input "bill"
click at [647, 425] on button "Verify" at bounding box center [664, 419] width 988 height 21
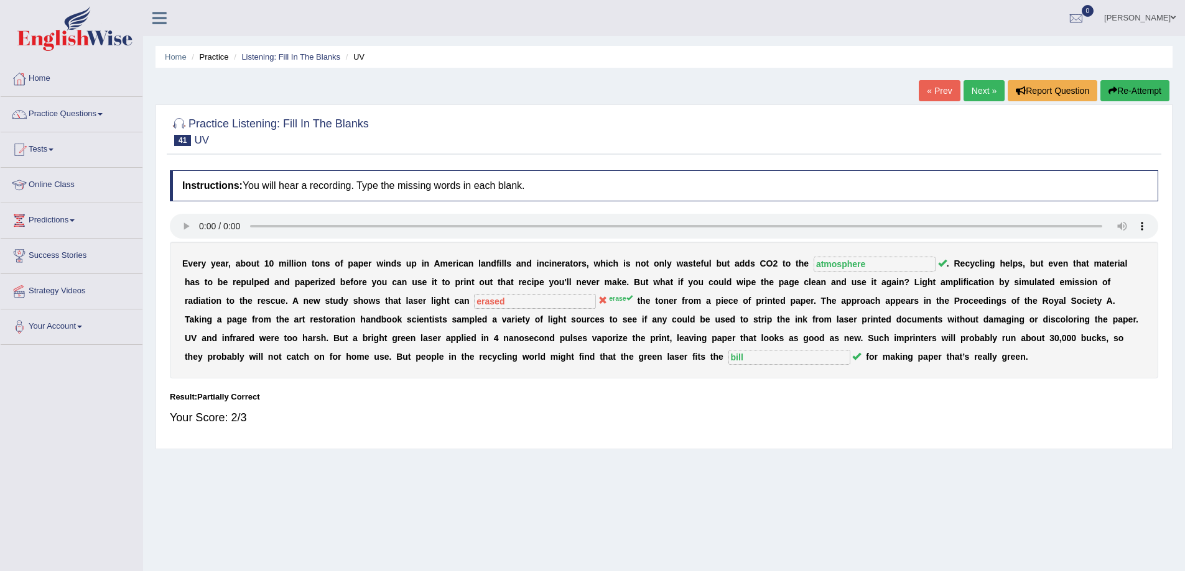
click at [983, 93] on link "Next »" at bounding box center [983, 90] width 41 height 21
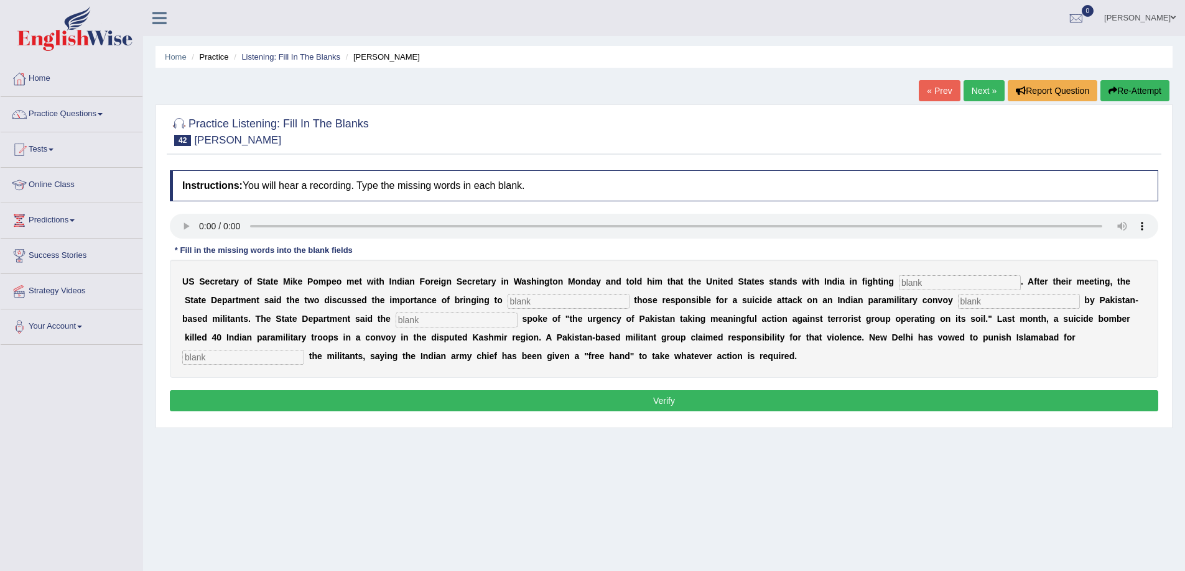
click at [955, 279] on input "text" at bounding box center [959, 282] width 122 height 15
click at [926, 278] on input "text" at bounding box center [959, 282] width 122 height 15
type input "terorrism"
click at [561, 305] on input "text" at bounding box center [568, 301] width 122 height 15
type input "justice"
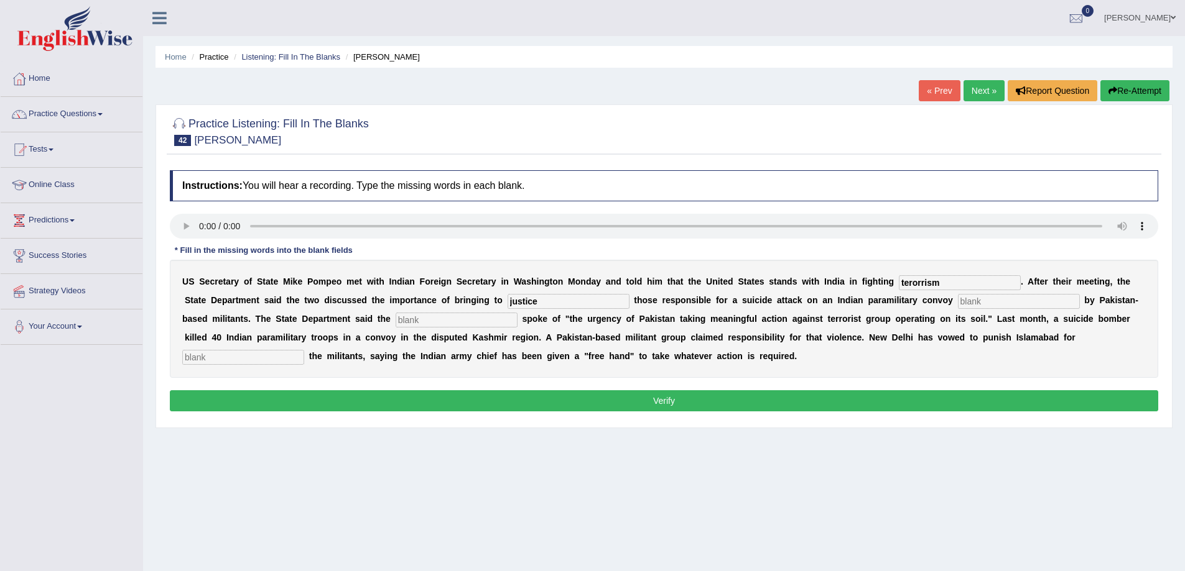
click at [977, 303] on input "text" at bounding box center [1019, 301] width 122 height 15
type input "claimed"
click at [459, 314] on input "text" at bounding box center [456, 320] width 122 height 15
type input "diploment"
click at [272, 351] on input "text" at bounding box center [243, 357] width 122 height 15
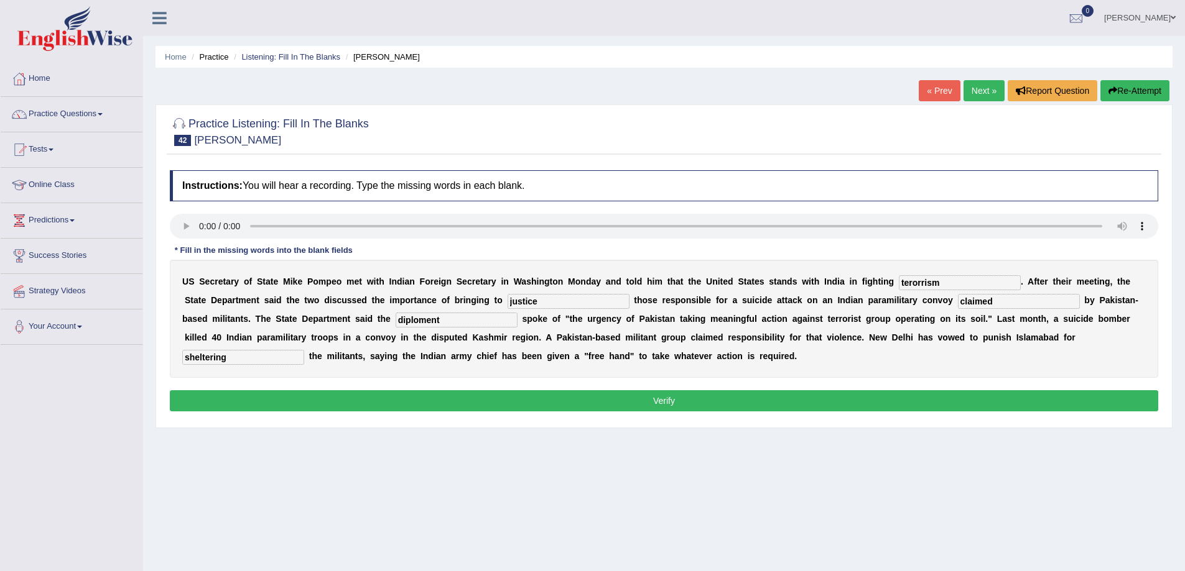
type input "sheltering"
click at [723, 401] on button "Verify" at bounding box center [664, 400] width 988 height 21
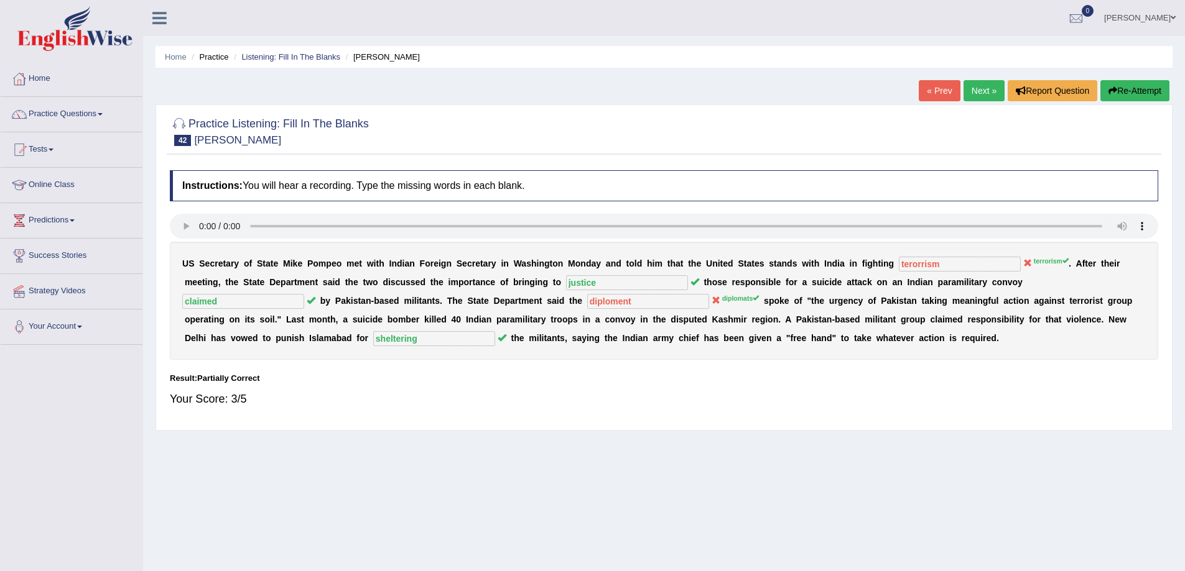
click at [1120, 92] on button "Re-Attempt" at bounding box center [1134, 90] width 69 height 21
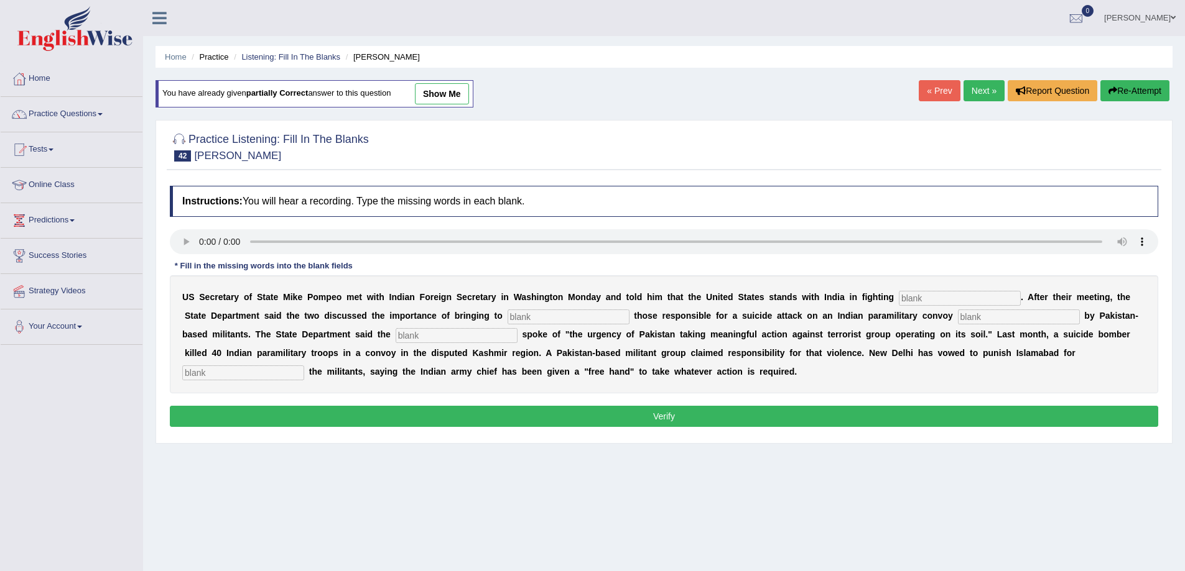
click at [914, 302] on input "text" at bounding box center [959, 298] width 122 height 15
type input "terrorism"
click at [528, 312] on input "text" at bounding box center [568, 317] width 122 height 15
type input "justice"
click at [979, 318] on input "text" at bounding box center [1019, 317] width 122 height 15
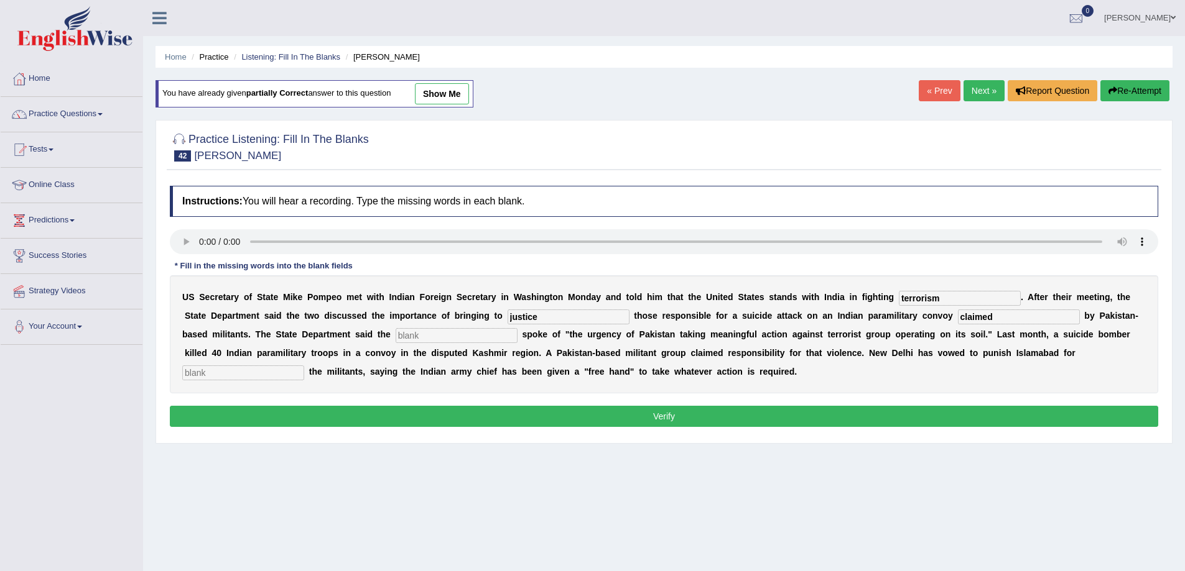
type input "claimed"
click at [448, 336] on input "text" at bounding box center [456, 335] width 122 height 15
type input "diplomate"
click at [239, 367] on input "text" at bounding box center [243, 373] width 122 height 15
type input "sheltring"
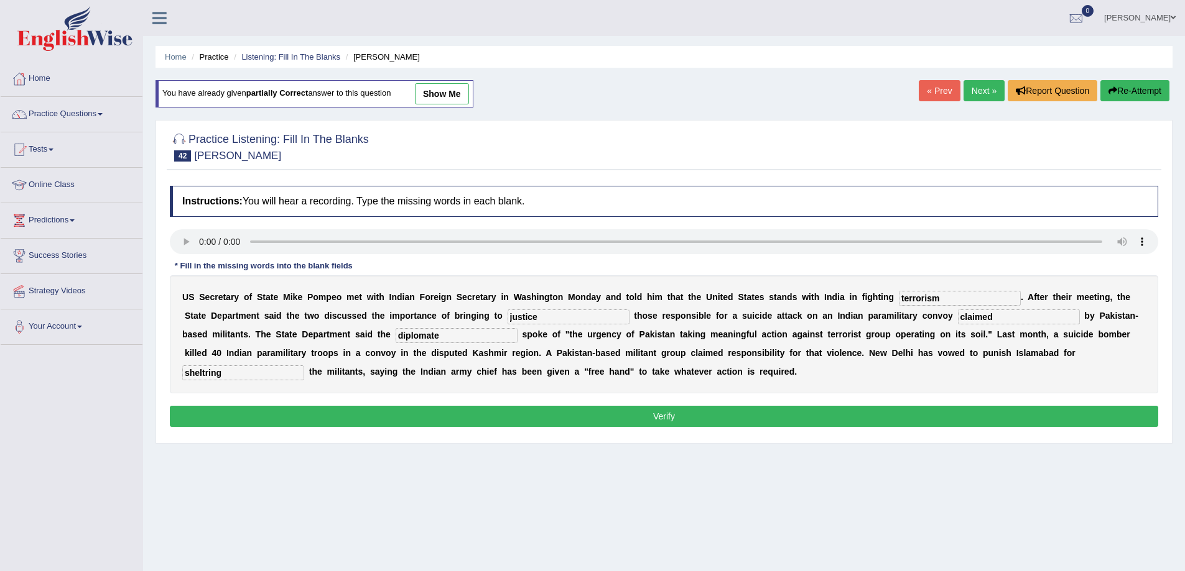
click at [444, 415] on button "Verify" at bounding box center [664, 416] width 988 height 21
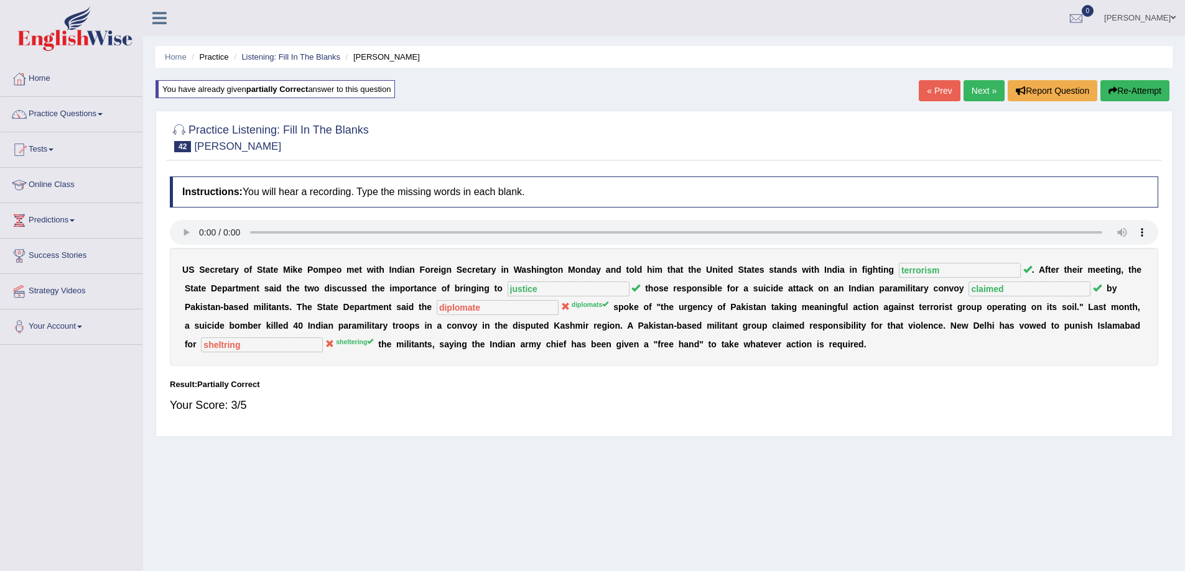
click at [1125, 91] on button "Re-Attempt" at bounding box center [1134, 90] width 69 height 21
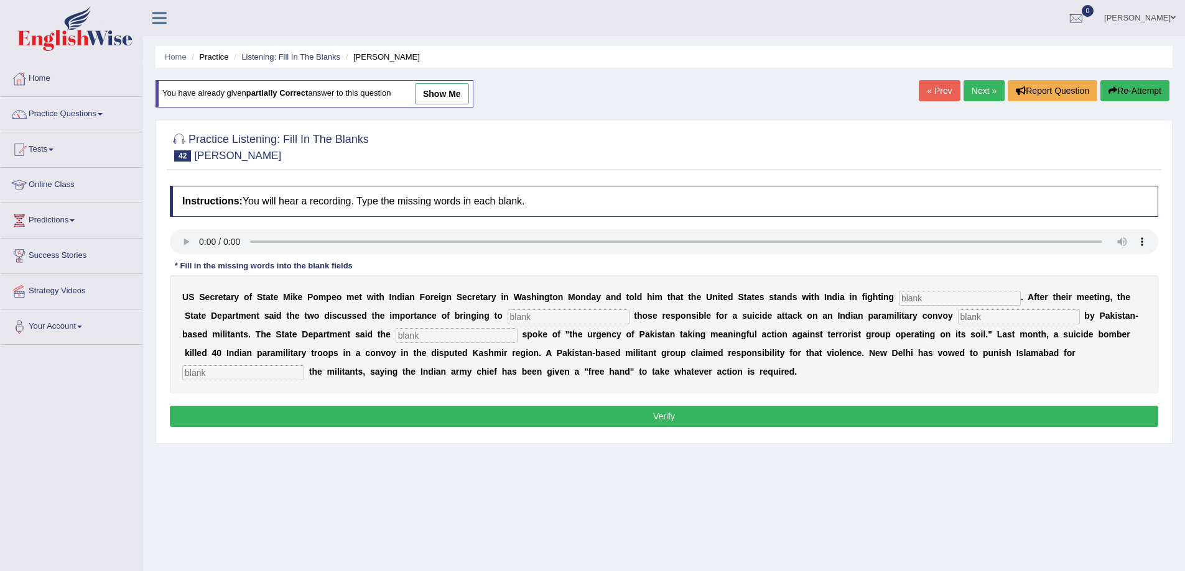
click at [916, 302] on input "text" at bounding box center [959, 298] width 122 height 15
click at [913, 301] on input "text" at bounding box center [959, 298] width 122 height 15
type input "terrorism"
click at [536, 315] on input "text" at bounding box center [568, 317] width 122 height 15
type input "justice"
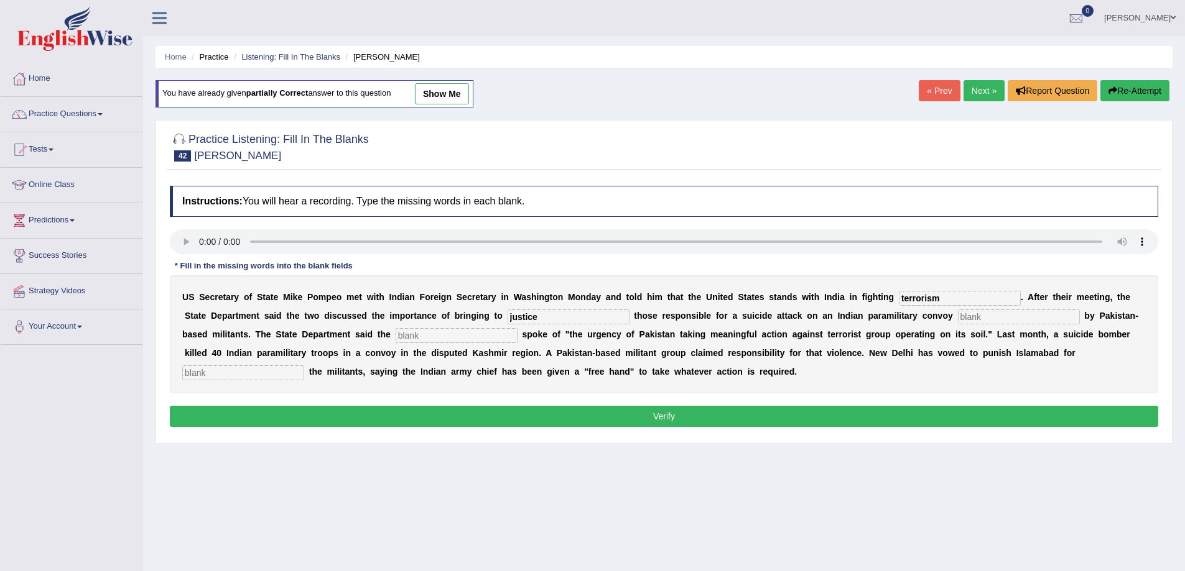
click at [967, 314] on input "text" at bounding box center [1019, 317] width 122 height 15
type input "claimed"
click at [470, 341] on input "text" at bounding box center [456, 335] width 122 height 15
type input "diplomats"
click at [268, 377] on input "text" at bounding box center [243, 373] width 122 height 15
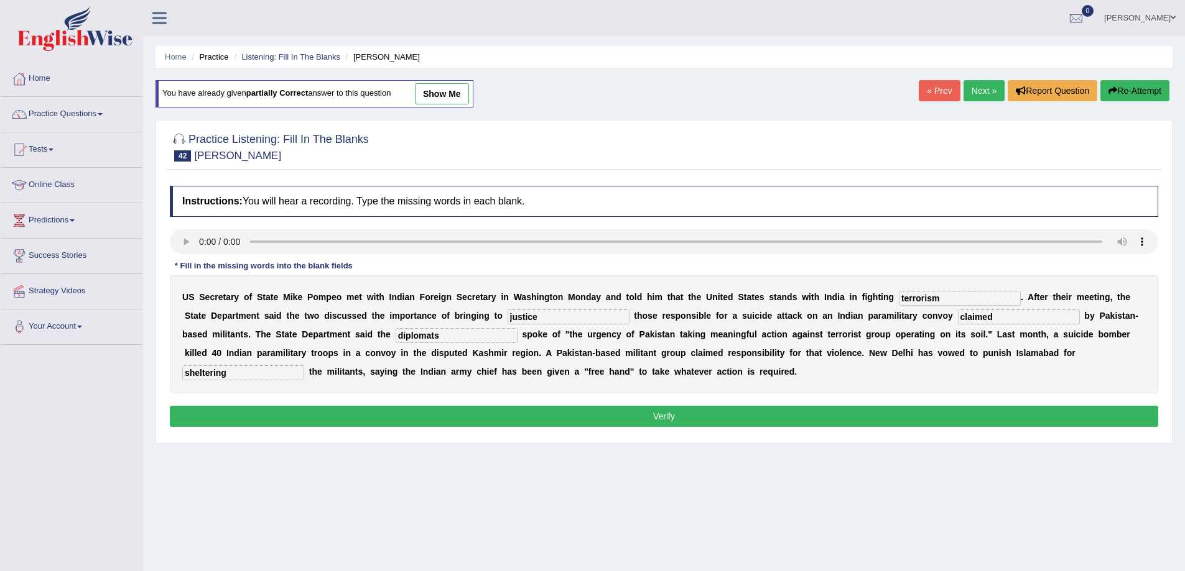
type input "sheltering"
click at [499, 408] on button "Verify" at bounding box center [664, 416] width 988 height 21
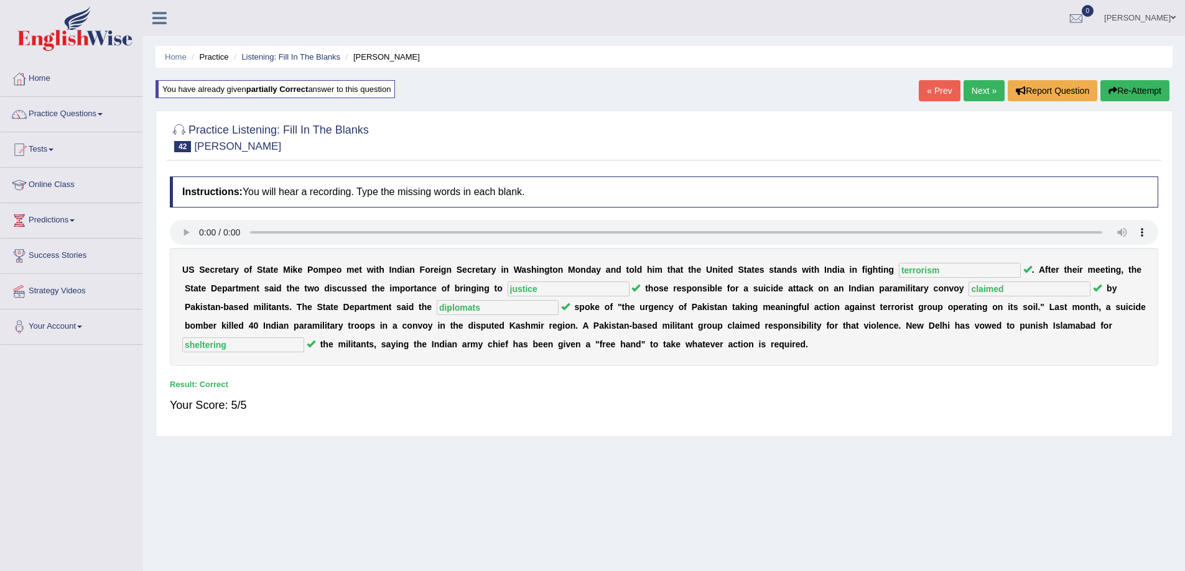
click at [979, 86] on link "Next »" at bounding box center [983, 90] width 41 height 21
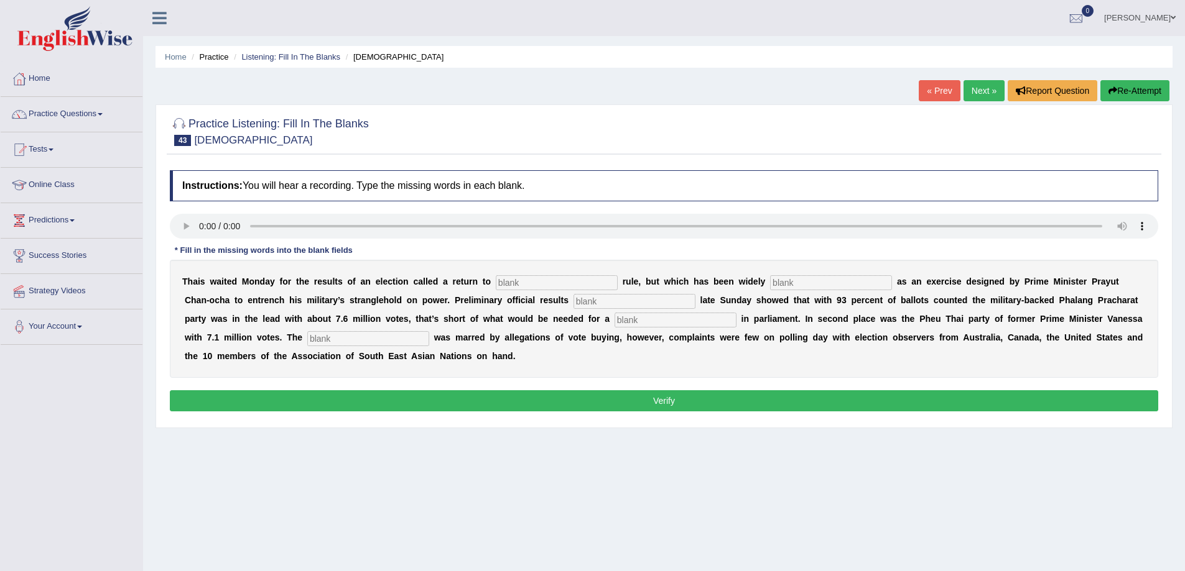
click at [578, 286] on input "text" at bounding box center [557, 282] width 122 height 15
click at [541, 289] on input "text" at bounding box center [557, 282] width 122 height 15
click at [390, 341] on input "text" at bounding box center [368, 338] width 122 height 15
type input "campaign"
click at [645, 323] on input "text" at bounding box center [675, 320] width 122 height 15
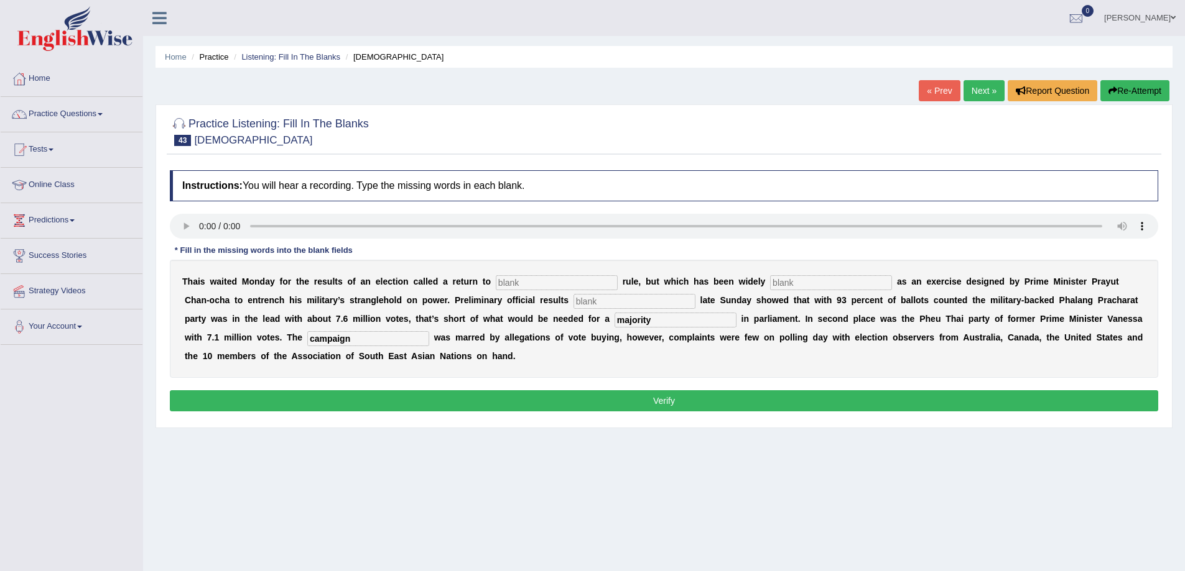
type input "majority"
click at [650, 298] on input "text" at bounding box center [634, 301] width 122 height 15
type input "c"
type input "release"
click at [812, 285] on input "text" at bounding box center [831, 282] width 122 height 15
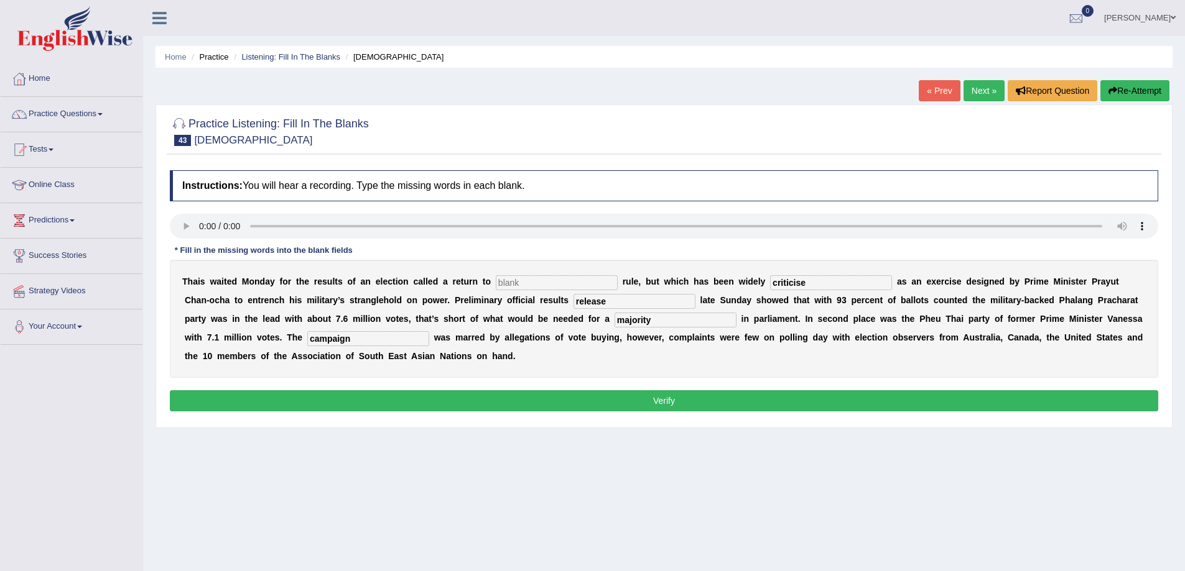
type input "criticise"
click at [540, 280] on input "text" at bounding box center [557, 282] width 122 height 15
type input "democratic"
click at [633, 397] on button "Verify" at bounding box center [664, 400] width 988 height 21
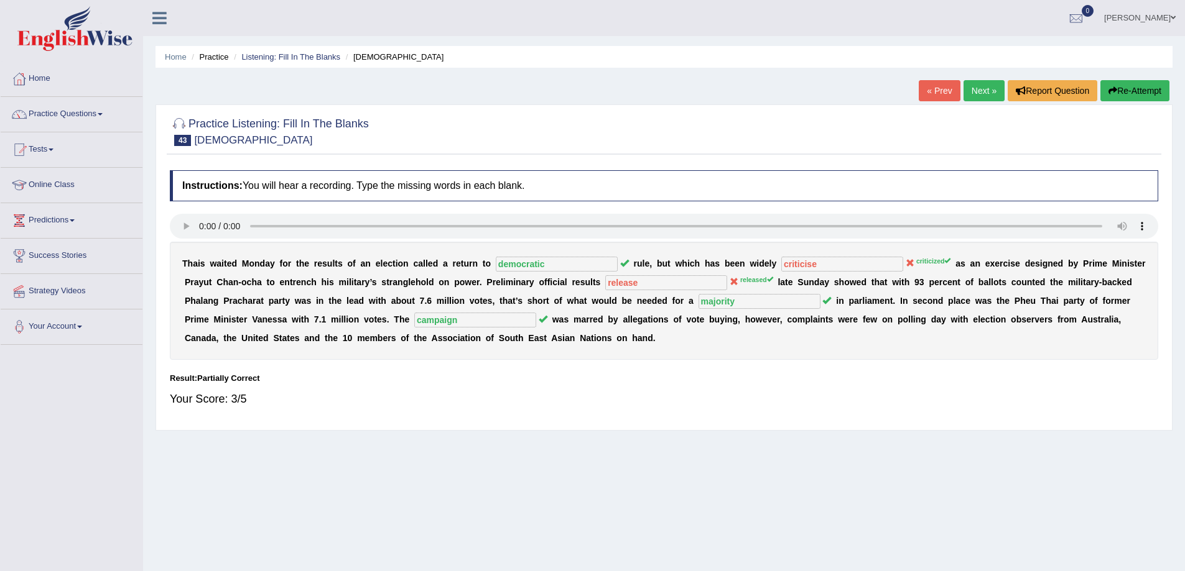
click at [981, 99] on link "Next »" at bounding box center [983, 90] width 41 height 21
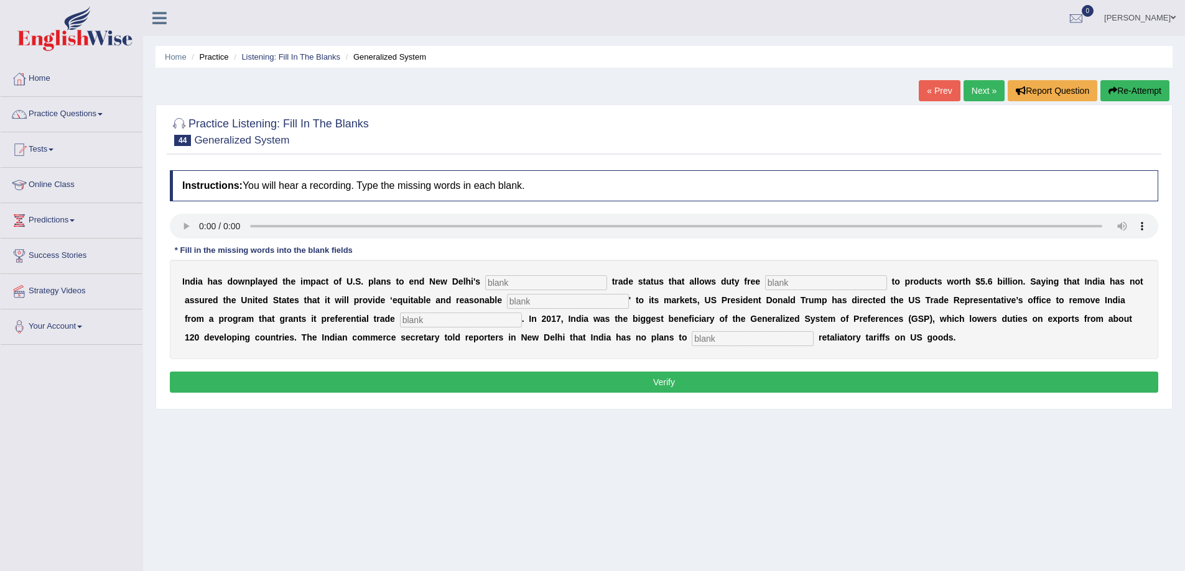
click at [505, 285] on input "text" at bounding box center [546, 282] width 122 height 15
click at [721, 335] on input "text" at bounding box center [752, 338] width 122 height 15
type input "impose"
click at [427, 326] on input "text" at bounding box center [461, 320] width 122 height 15
type input "treatment"
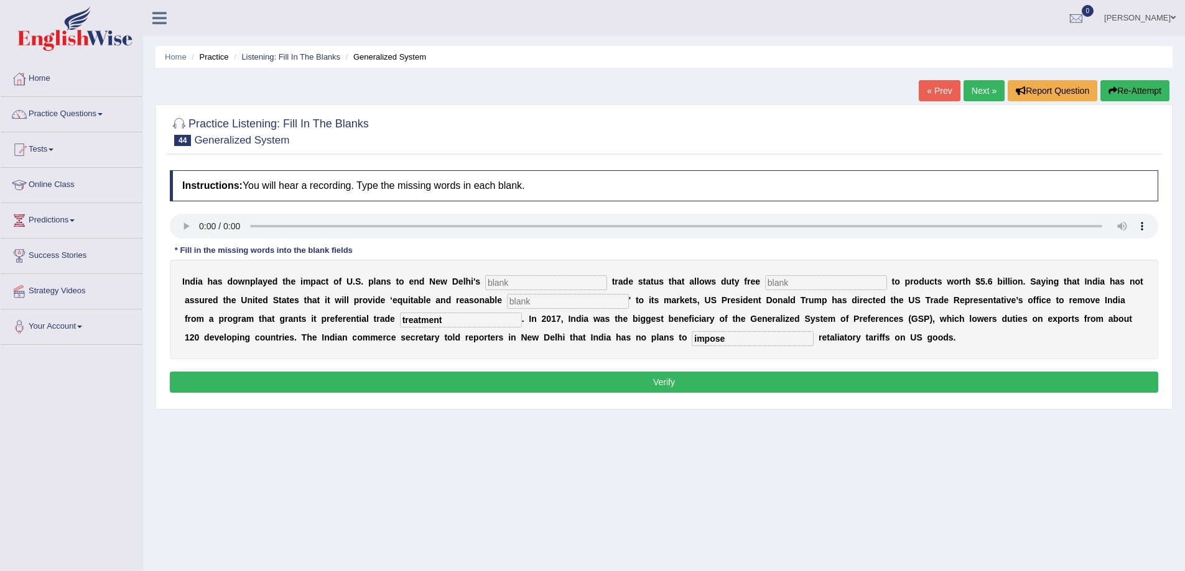
click at [529, 305] on input "text" at bounding box center [568, 301] width 122 height 15
type input "access"
click at [789, 282] on input "text" at bounding box center [826, 282] width 122 height 15
type input "access"
click at [529, 282] on input "text" at bounding box center [546, 282] width 122 height 15
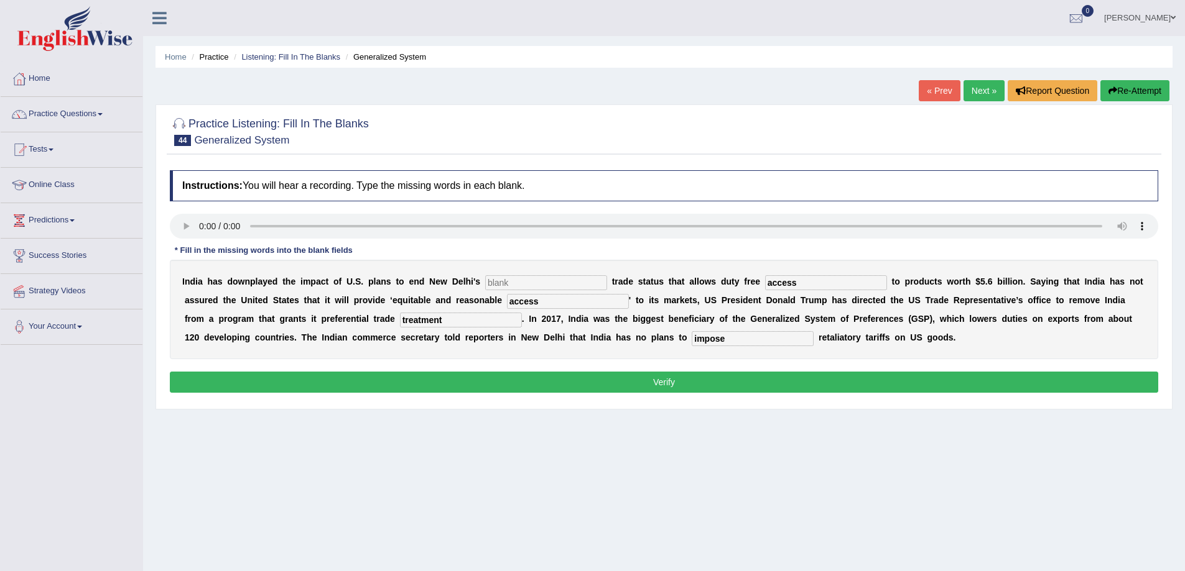
click at [545, 285] on input "text" at bounding box center [546, 282] width 122 height 15
click at [515, 280] on input "pre" at bounding box center [546, 282] width 122 height 15
type input "preferential"
click at [551, 379] on button "Verify" at bounding box center [664, 382] width 988 height 21
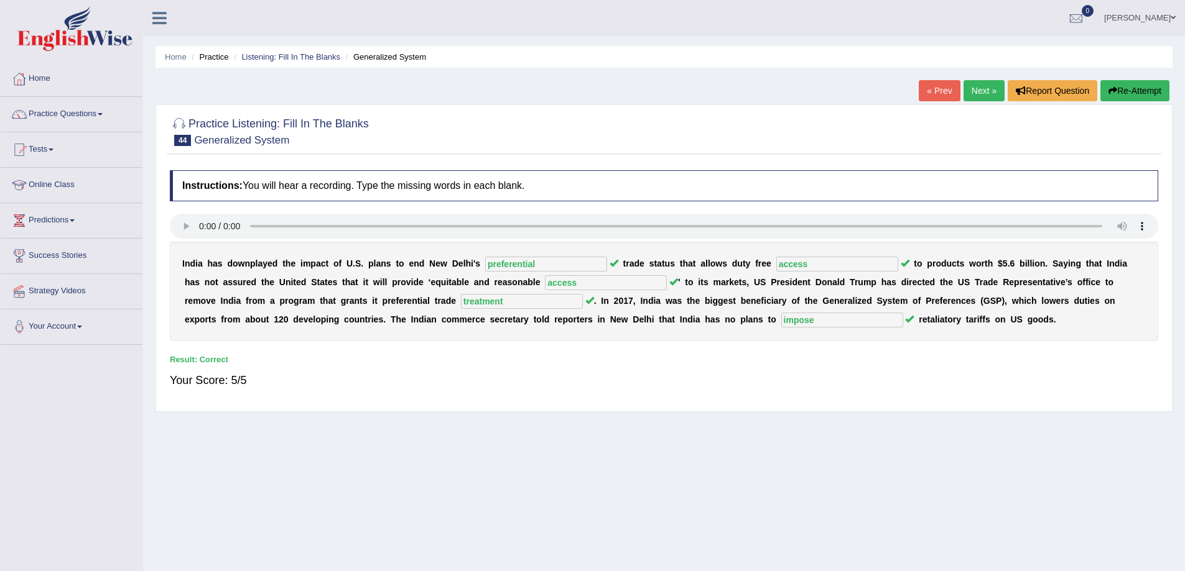
click at [976, 99] on link "Next »" at bounding box center [983, 90] width 41 height 21
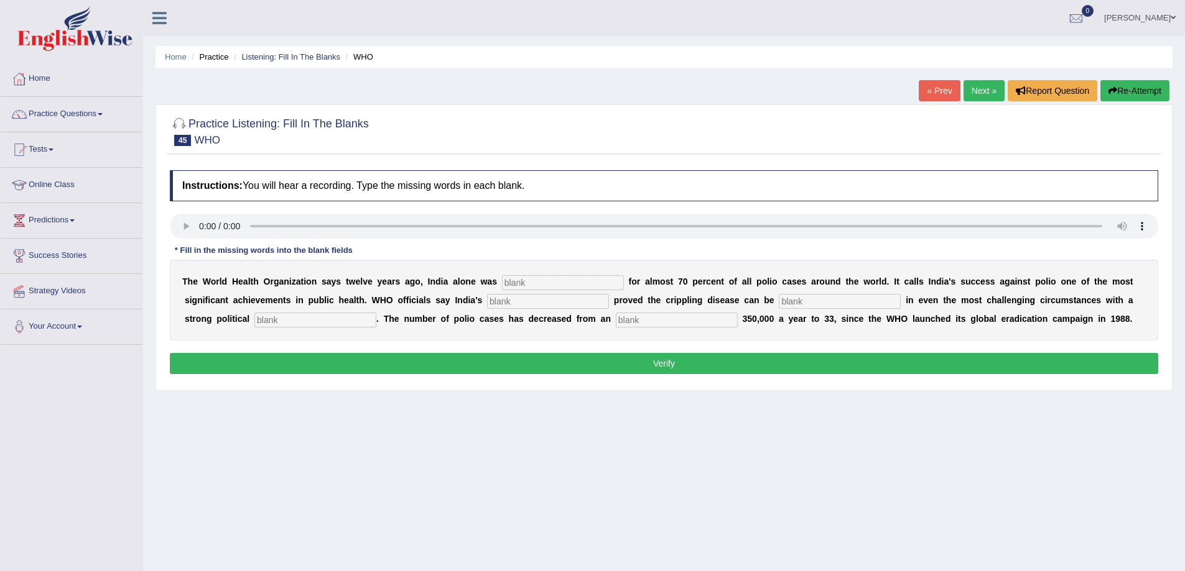
click at [514, 288] on input "text" at bounding box center [563, 282] width 122 height 15
click at [516, 279] on input "text" at bounding box center [563, 282] width 122 height 15
click at [326, 321] on input "text" at bounding box center [315, 320] width 122 height 15
click at [640, 317] on input "text" at bounding box center [677, 320] width 122 height 15
type input "estimated"
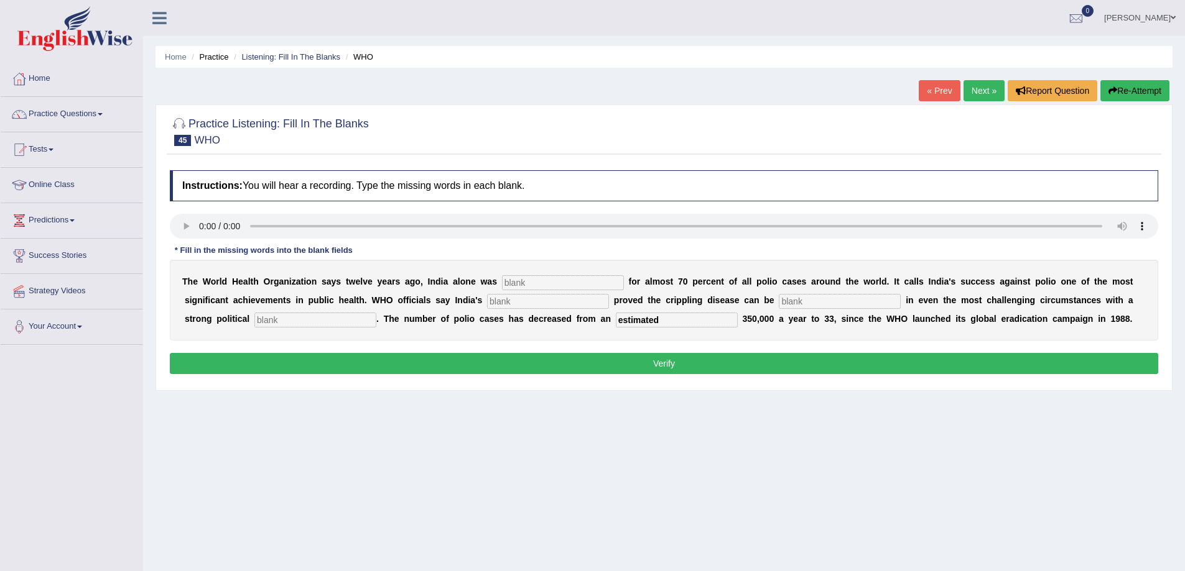
click at [262, 317] on input "text" at bounding box center [315, 320] width 122 height 15
type input "comitment"
click at [499, 304] on input "text" at bounding box center [548, 301] width 122 height 15
click at [806, 303] on input "text" at bounding box center [839, 301] width 122 height 15
type input "eleminated"
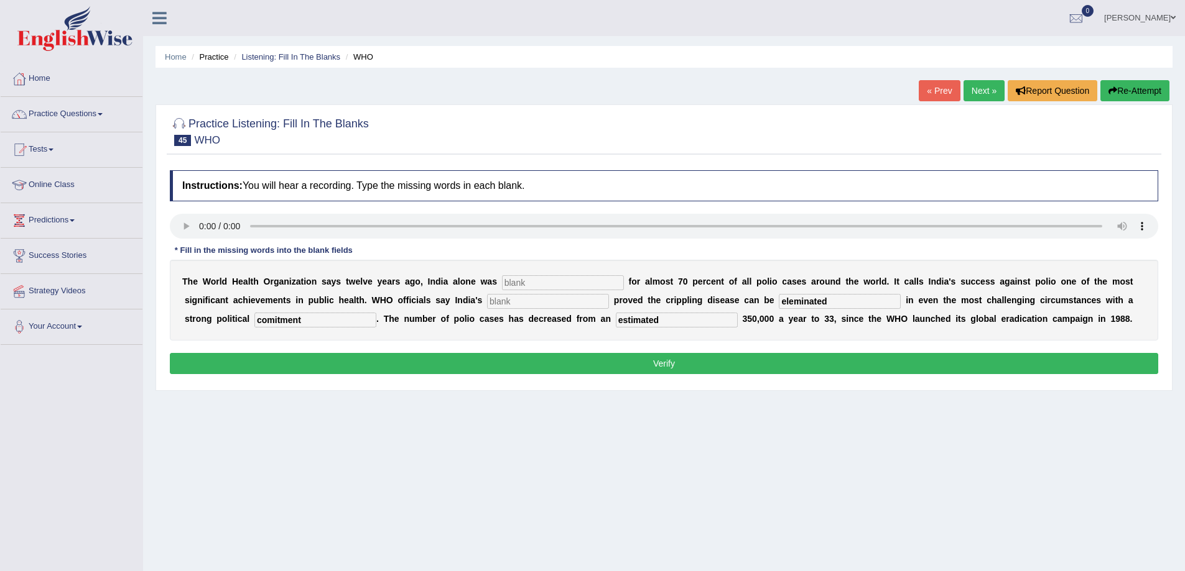
click at [580, 298] on input "text" at bounding box center [548, 301] width 122 height 15
type input "accomplished"
click at [564, 280] on input "text" at bounding box center [563, 282] width 122 height 15
type input "responsible"
click at [274, 323] on input "comitment" at bounding box center [315, 320] width 122 height 15
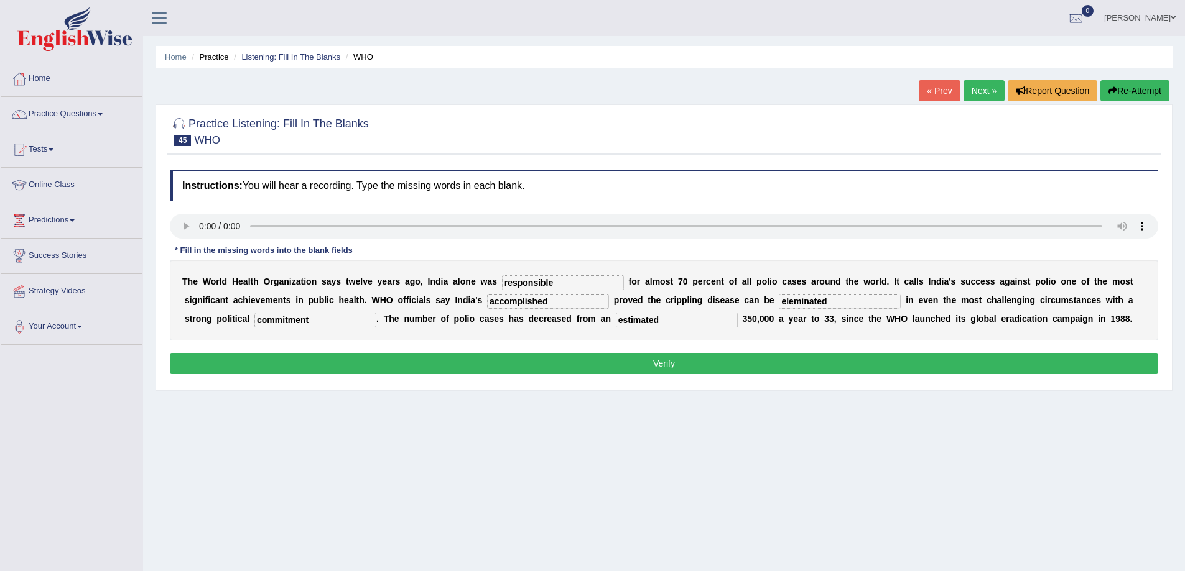
type input "commitment"
click at [294, 361] on button "Verify" at bounding box center [664, 363] width 988 height 21
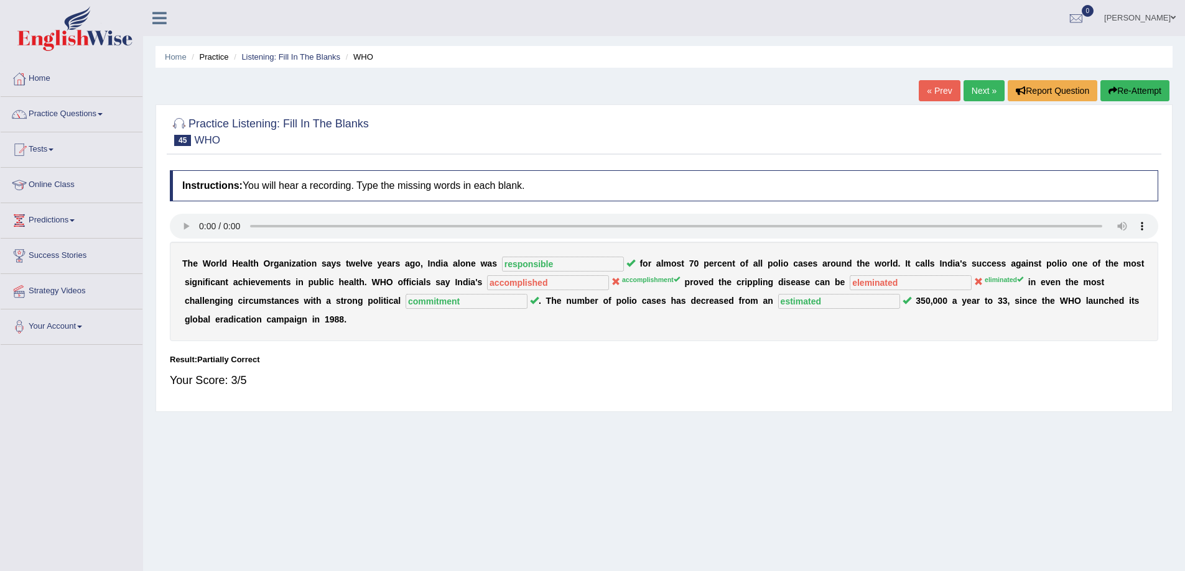
click at [976, 94] on link "Next »" at bounding box center [983, 90] width 41 height 21
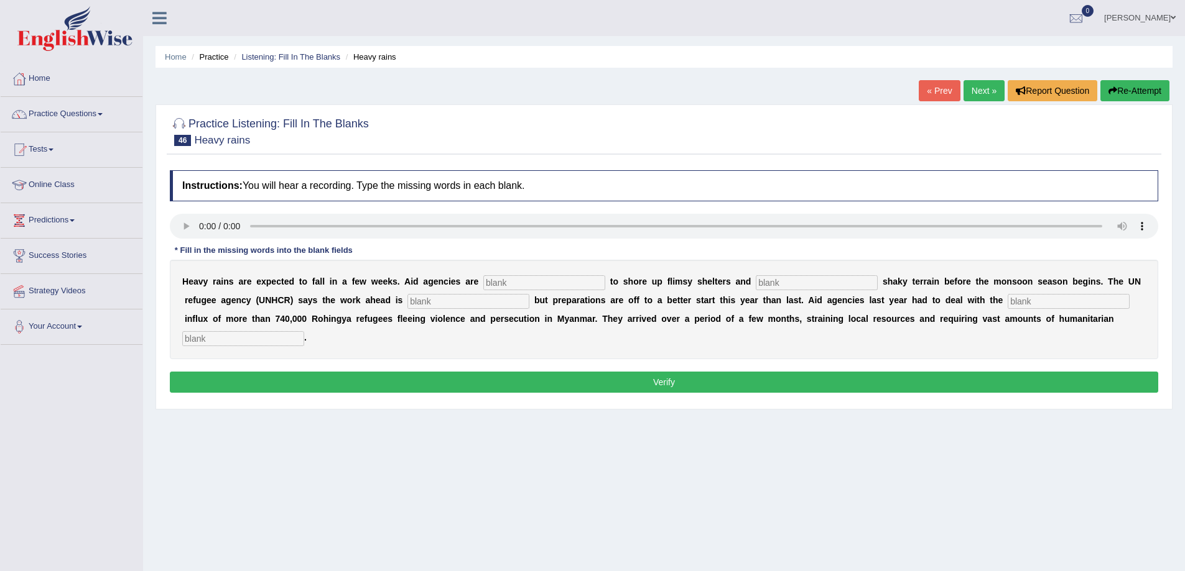
click at [506, 285] on input "text" at bounding box center [544, 282] width 122 height 15
click at [543, 285] on input "text" at bounding box center [544, 282] width 122 height 15
click at [228, 343] on input "text" at bounding box center [243, 338] width 122 height 15
type input "assistance"
click at [1045, 302] on input "text" at bounding box center [1068, 301] width 122 height 15
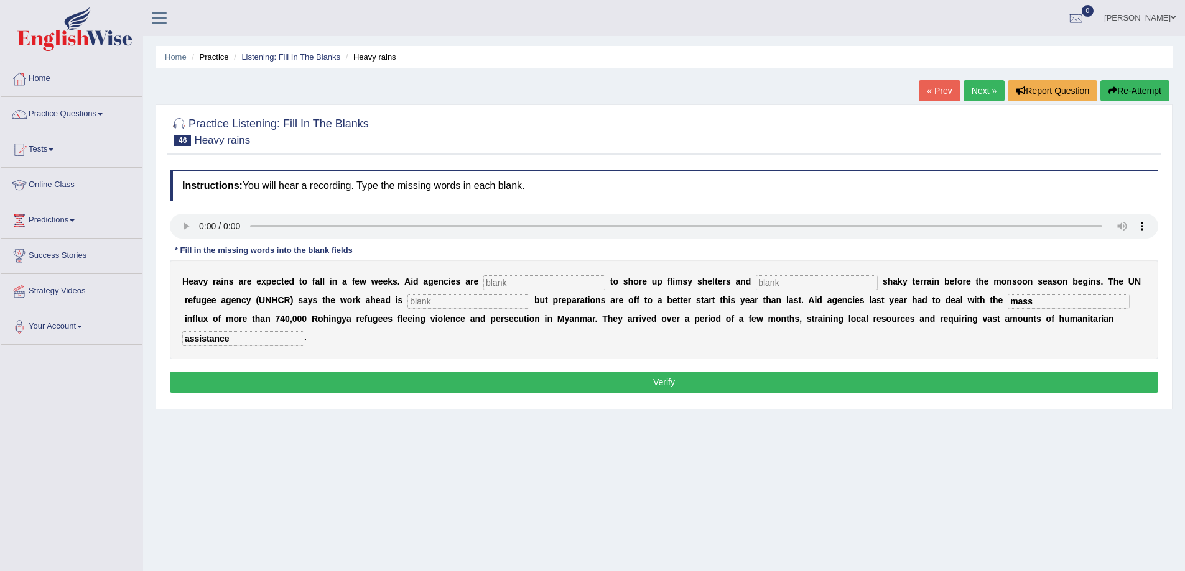
type input "mass"
click at [457, 300] on input "text" at bounding box center [468, 301] width 122 height 15
type input "moneomentor"
click at [780, 284] on input "text" at bounding box center [816, 282] width 122 height 15
type input "stabalised"
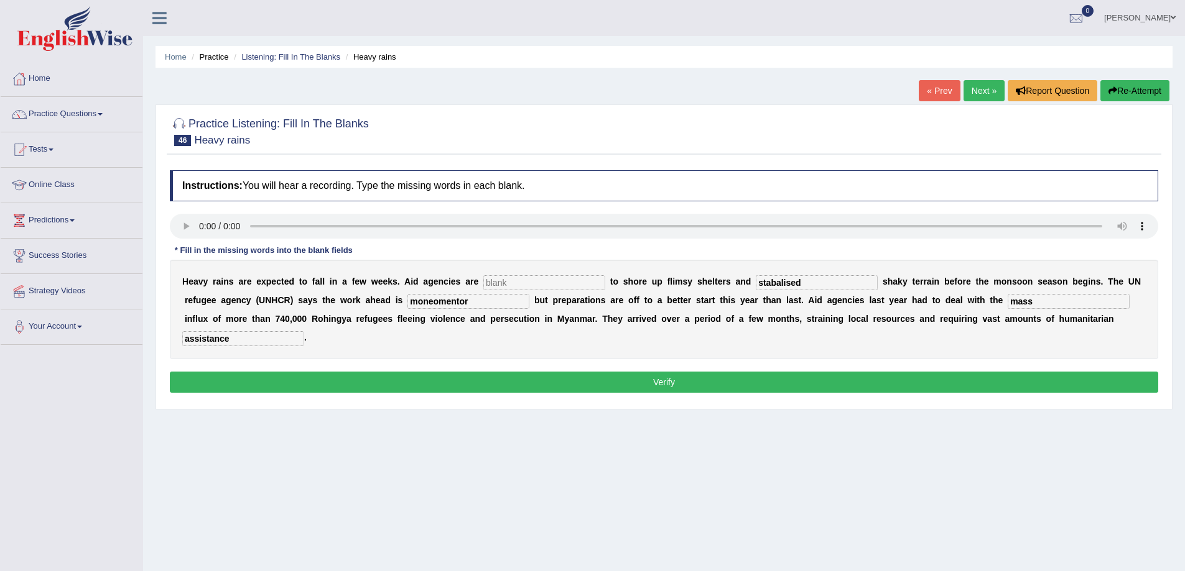
click at [532, 279] on input "text" at bounding box center [544, 282] width 122 height 15
type input "raising"
click at [632, 394] on div "Instructions: You will hear a recording. Type the missing words in each blank. …" at bounding box center [664, 283] width 994 height 239
click at [634, 387] on button "Verify" at bounding box center [664, 382] width 988 height 21
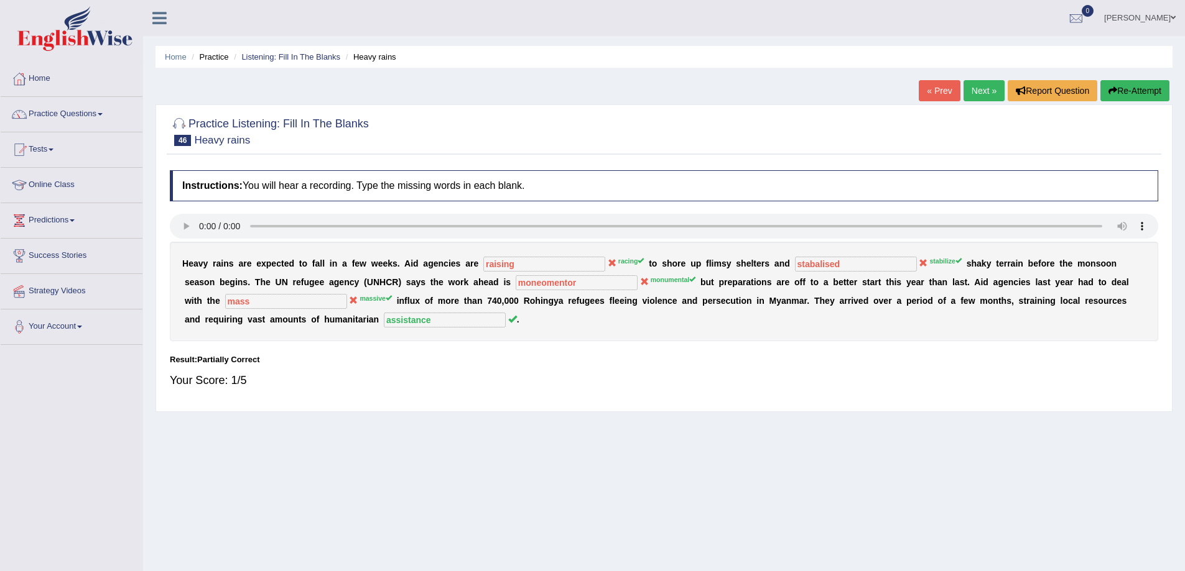
click at [1131, 96] on button "Re-Attempt" at bounding box center [1134, 90] width 69 height 21
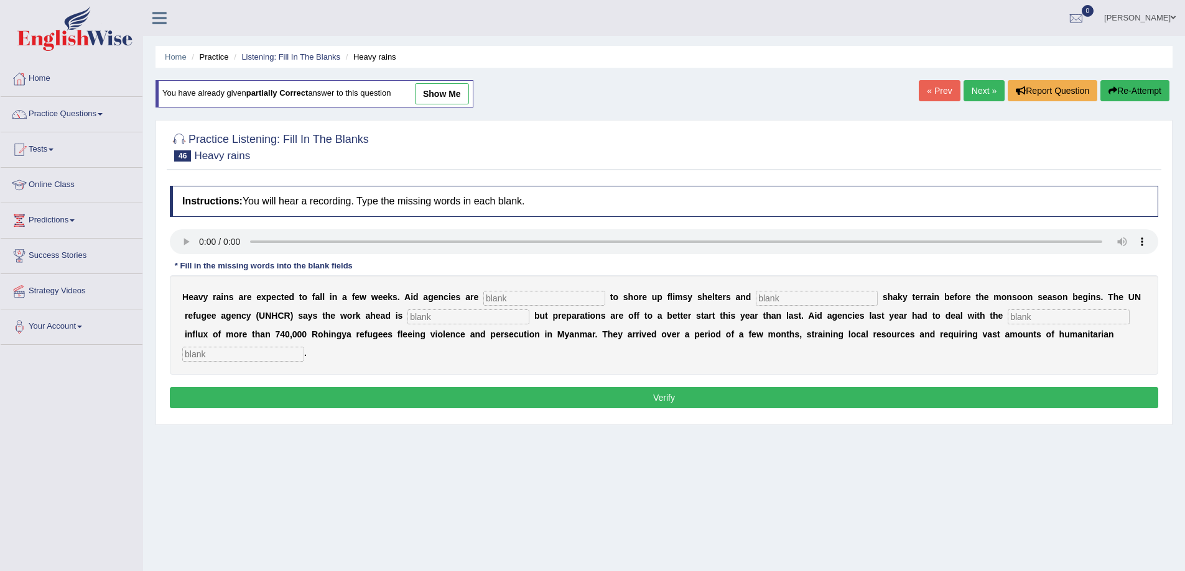
click at [501, 298] on input "text" at bounding box center [544, 298] width 122 height 15
click at [496, 300] on input "text" at bounding box center [544, 298] width 122 height 15
type input "racing"
click at [800, 303] on input "text" at bounding box center [816, 298] width 122 height 15
type input "stabiliazrd"
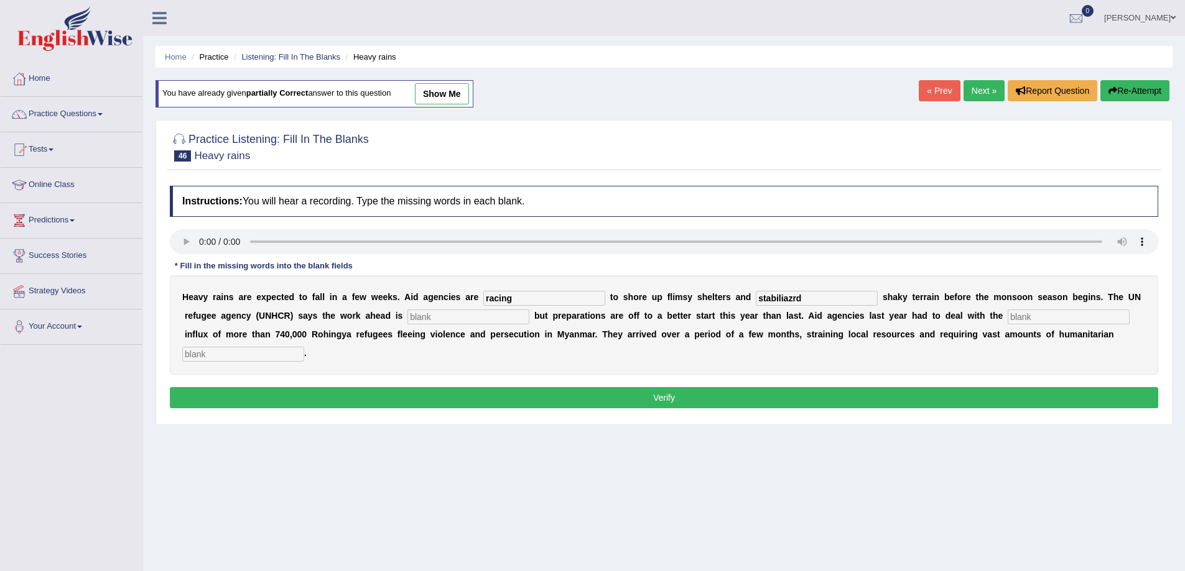
click at [442, 321] on input "text" at bounding box center [468, 317] width 122 height 15
type input "moneumental"
click at [1023, 320] on input "text" at bounding box center [1068, 317] width 122 height 15
type input "massive"
click at [275, 358] on input "text" at bounding box center [243, 354] width 122 height 15
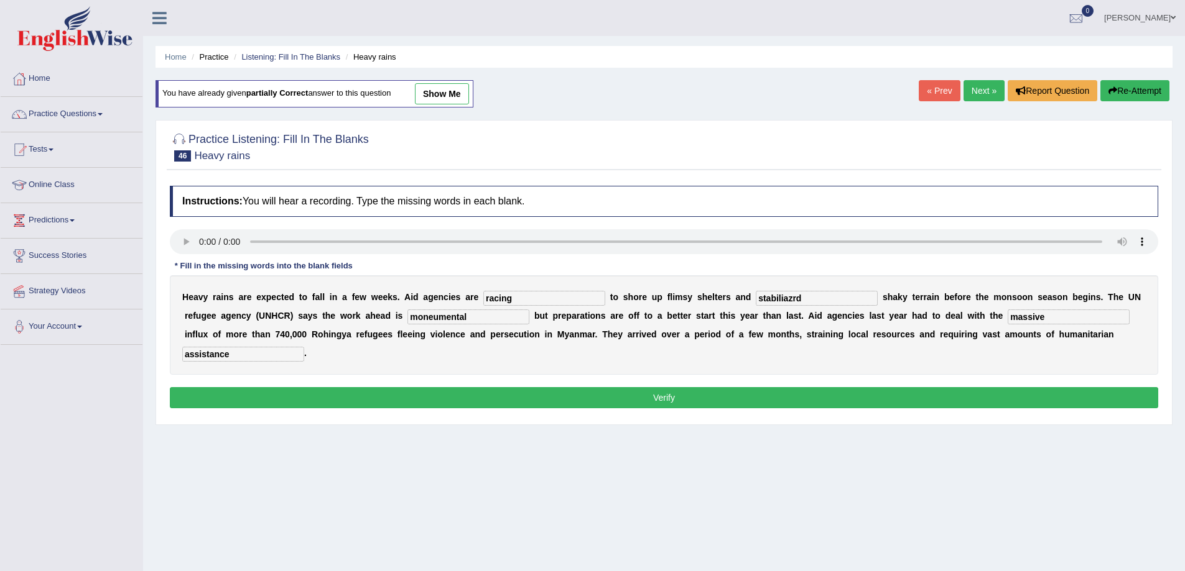
type input "assistance"
click at [805, 300] on input "stabiliazrd" at bounding box center [816, 298] width 122 height 15
type input "stabilized"
click at [919, 399] on button "Verify" at bounding box center [664, 397] width 988 height 21
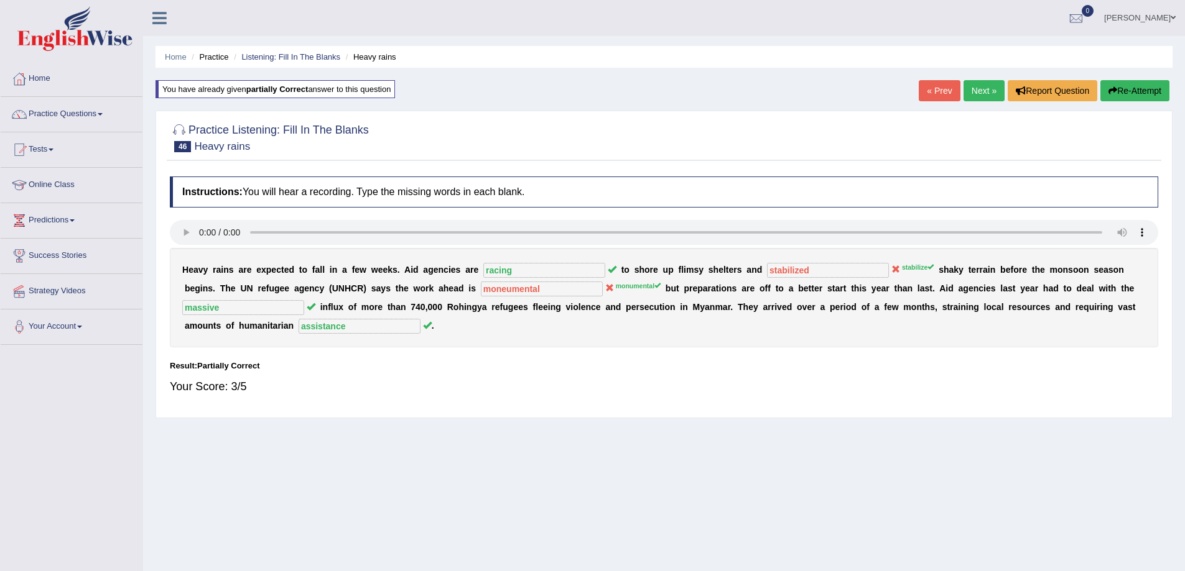
drag, startPoint x: 1134, startPoint y: 85, endPoint x: 1129, endPoint y: 111, distance: 26.6
click at [1132, 94] on button "Re-Attempt" at bounding box center [1134, 90] width 69 height 21
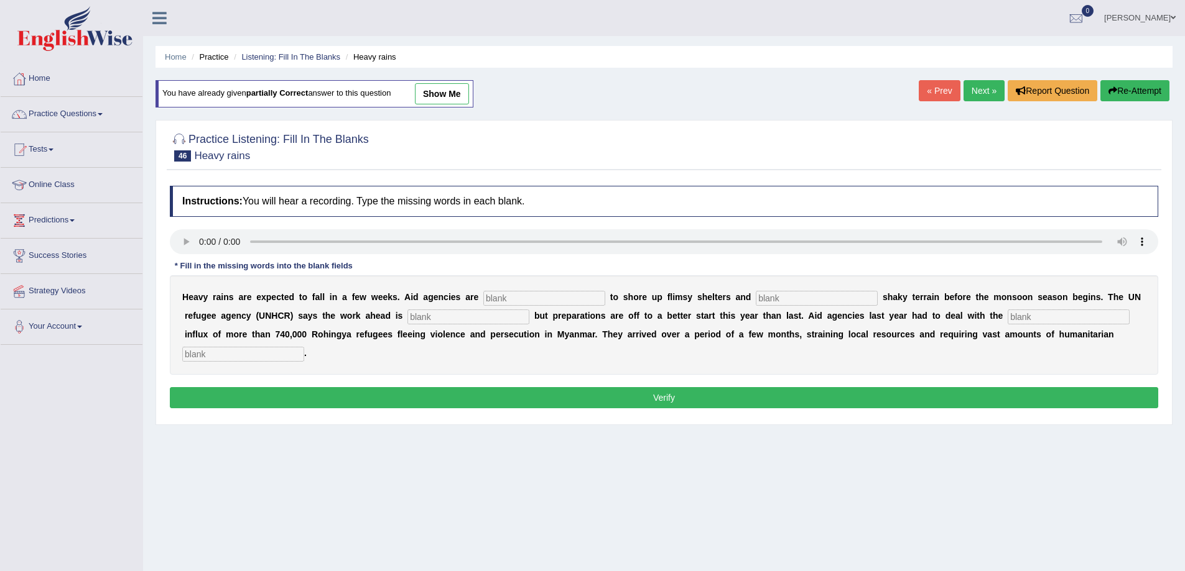
click at [512, 296] on input "text" at bounding box center [544, 298] width 122 height 15
type input "racing"
click at [801, 303] on input "text" at bounding box center [816, 298] width 122 height 15
type input "stabilize"
click at [439, 313] on input "text" at bounding box center [468, 317] width 122 height 15
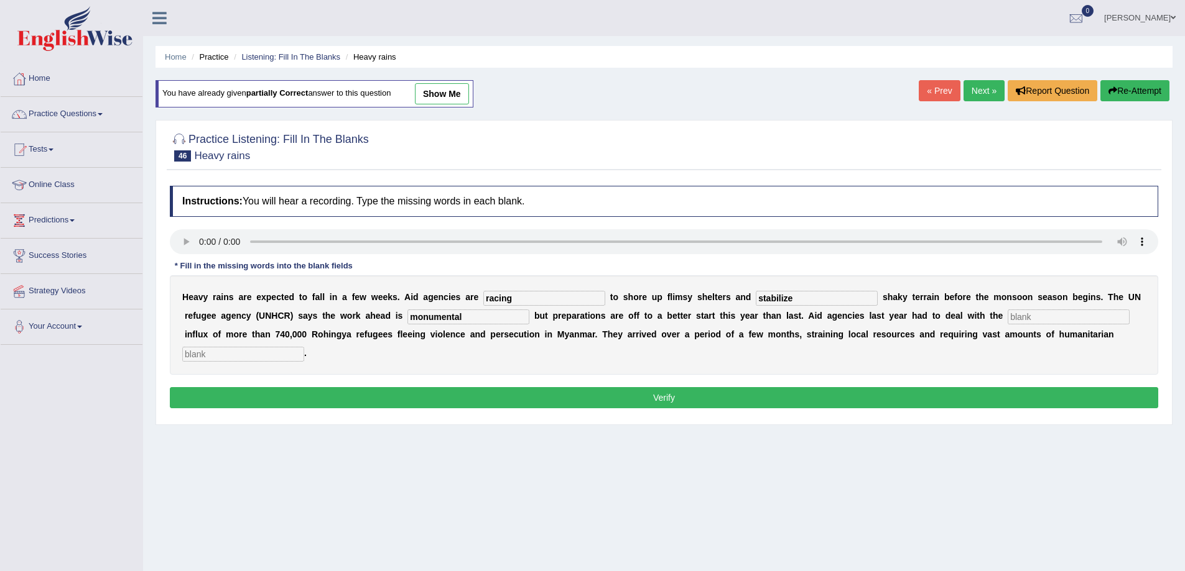
click at [428, 318] on input "monumental" at bounding box center [468, 317] width 122 height 15
type input "moneumental"
click at [1030, 316] on input "text" at bounding box center [1068, 317] width 122 height 15
type input "massive"
click at [254, 348] on input "text" at bounding box center [243, 354] width 122 height 15
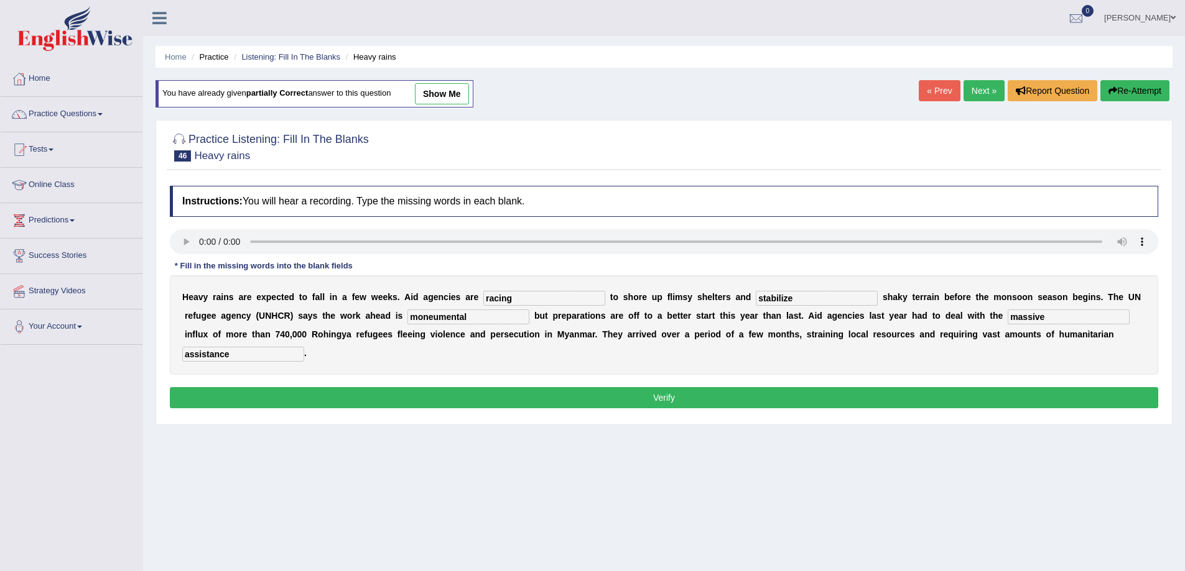
type input "assistance"
click at [685, 409] on button "Verify" at bounding box center [664, 397] width 988 height 21
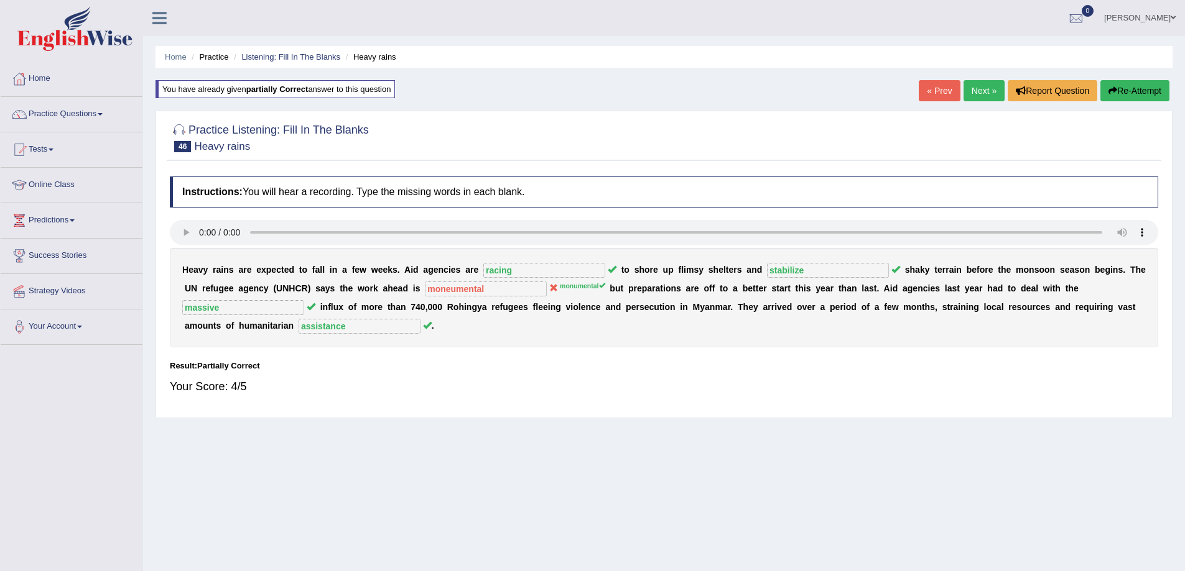
click at [971, 88] on link "Next »" at bounding box center [983, 90] width 41 height 21
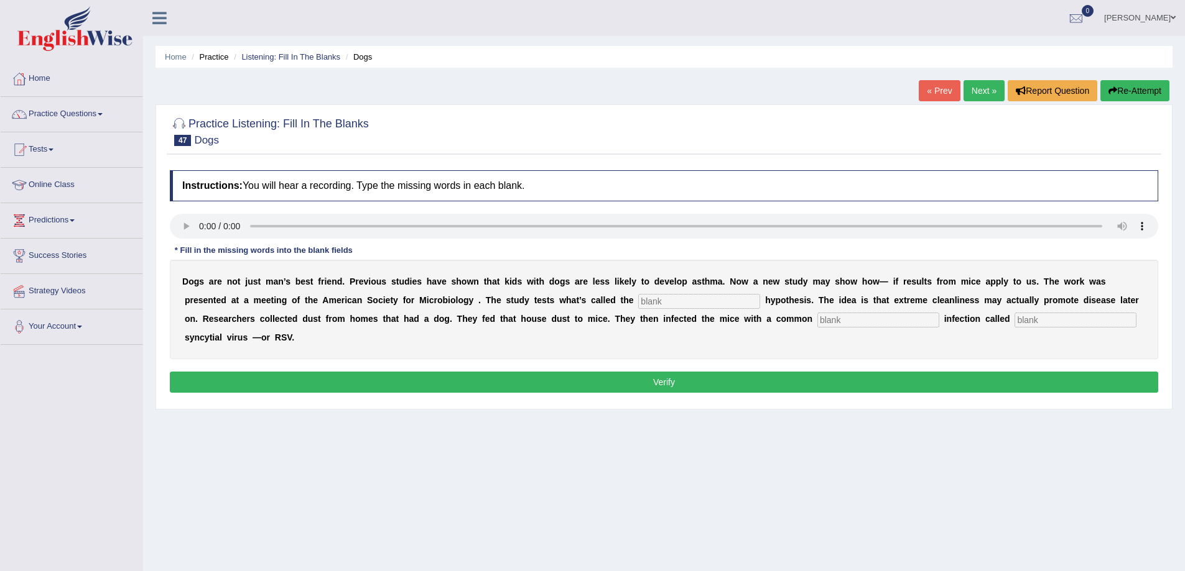
click at [674, 308] on input "text" at bounding box center [699, 301] width 122 height 15
click at [831, 326] on input "text" at bounding box center [878, 320] width 122 height 15
click at [691, 300] on input "text" at bounding box center [699, 301] width 122 height 15
type input "hygine"
click at [861, 315] on input "text" at bounding box center [878, 320] width 122 height 15
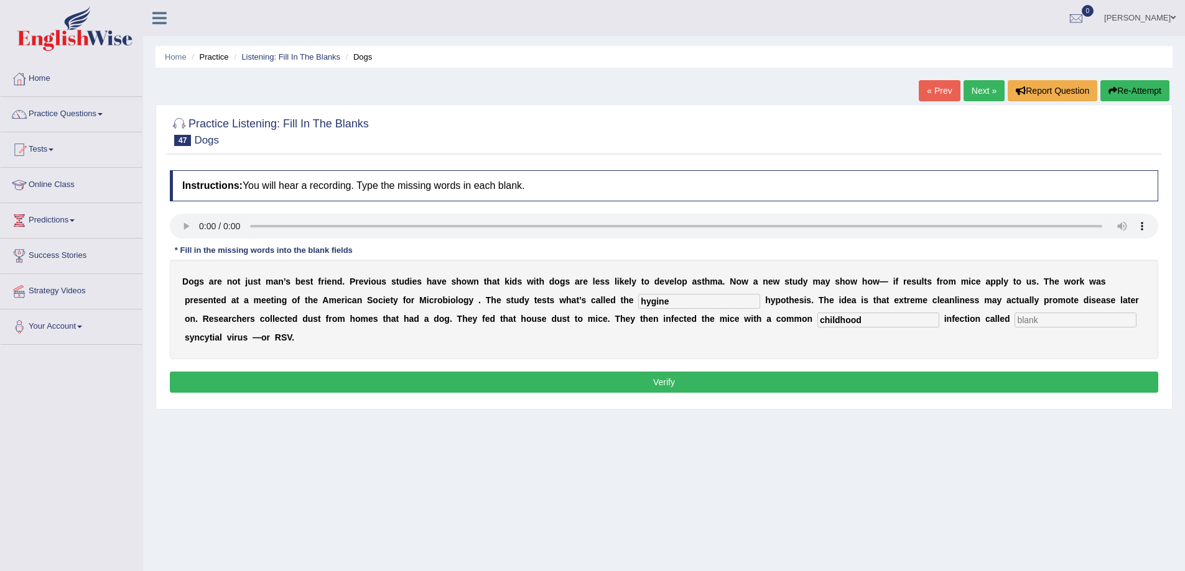
type input "childhood"
click at [1017, 321] on input "text" at bounding box center [1075, 320] width 122 height 15
click at [1039, 320] on input "respitory" at bounding box center [1075, 320] width 122 height 15
type input "respiatory"
click at [1006, 377] on button "Verify" at bounding box center [664, 382] width 988 height 21
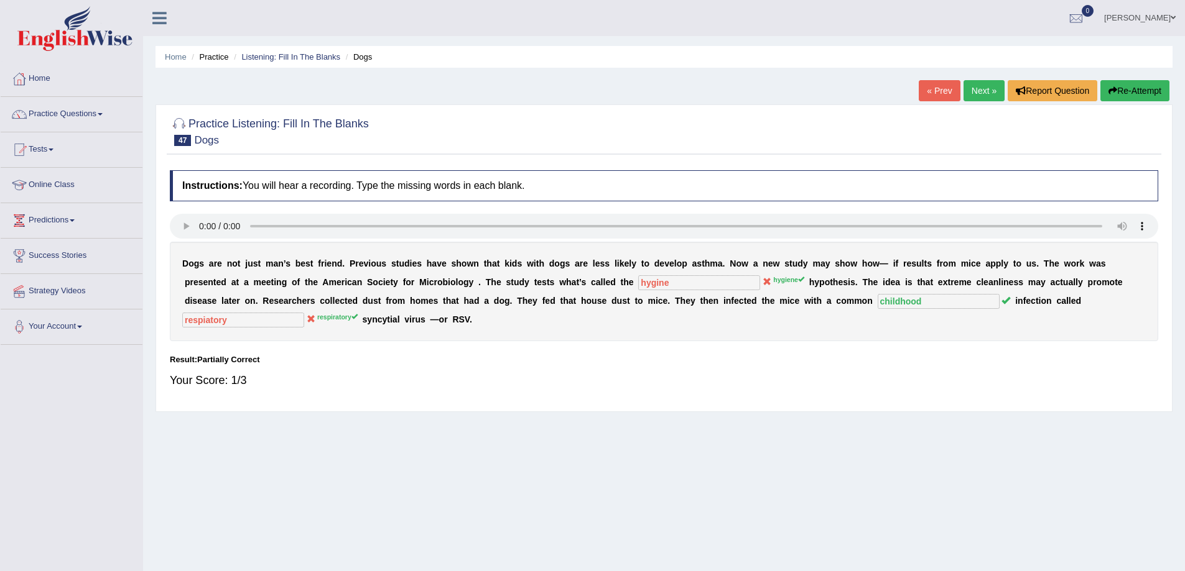
click at [1125, 89] on button "Re-Attempt" at bounding box center [1134, 90] width 69 height 21
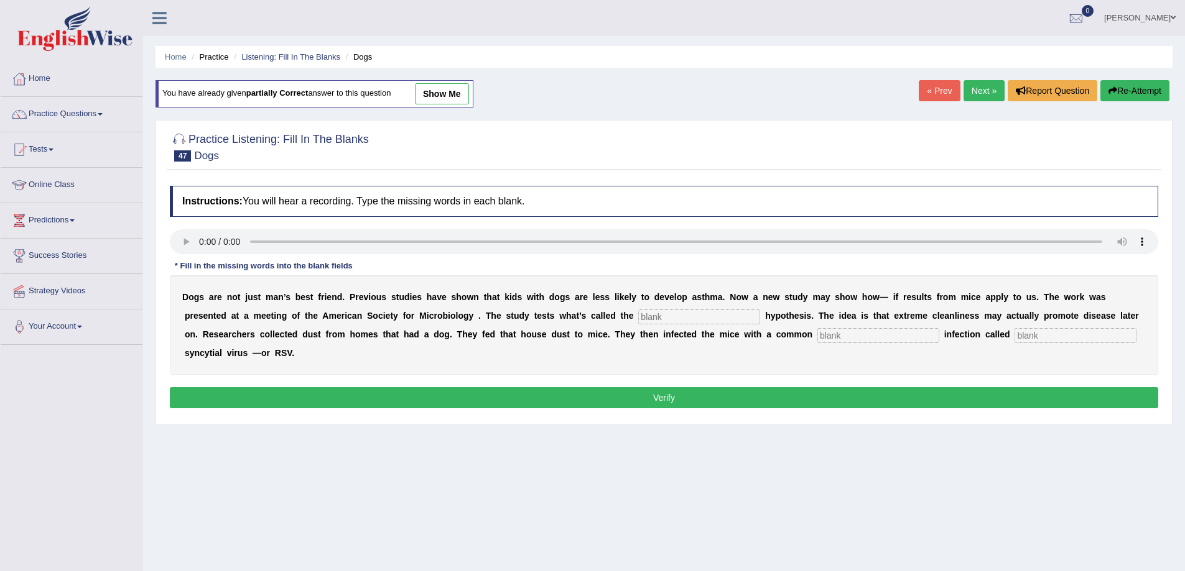
click at [669, 316] on input "text" at bounding box center [699, 317] width 122 height 15
type input "hygiene"
click at [829, 338] on input "text" at bounding box center [878, 335] width 122 height 15
type input "childhood"
click at [1060, 335] on input "text" at bounding box center [1075, 335] width 122 height 15
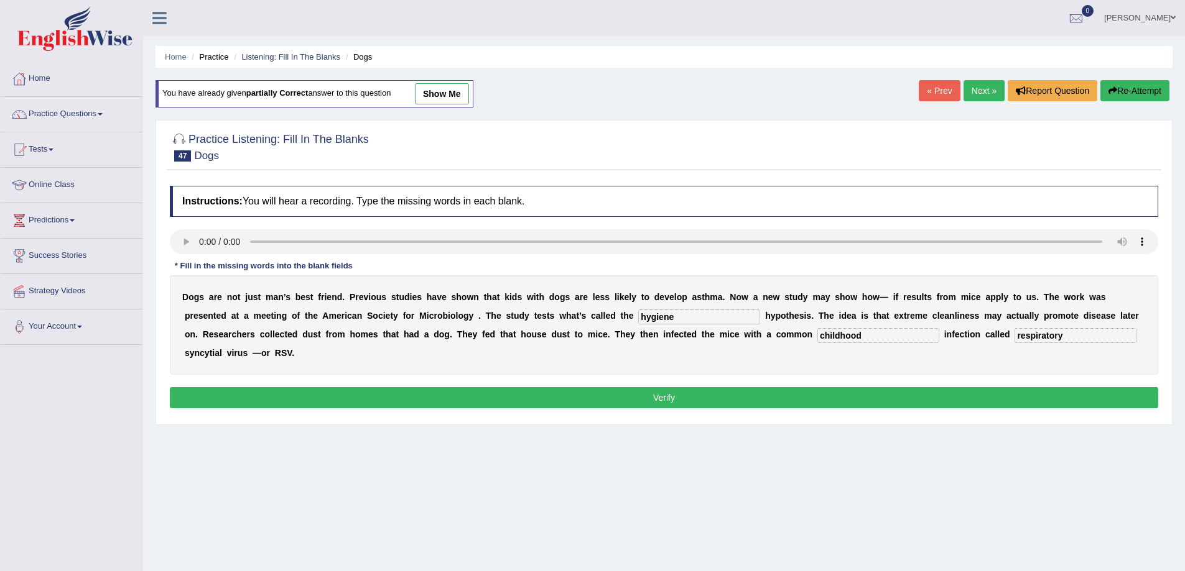
type input "respiratory"
click at [434, 397] on button "Verify" at bounding box center [664, 397] width 988 height 21
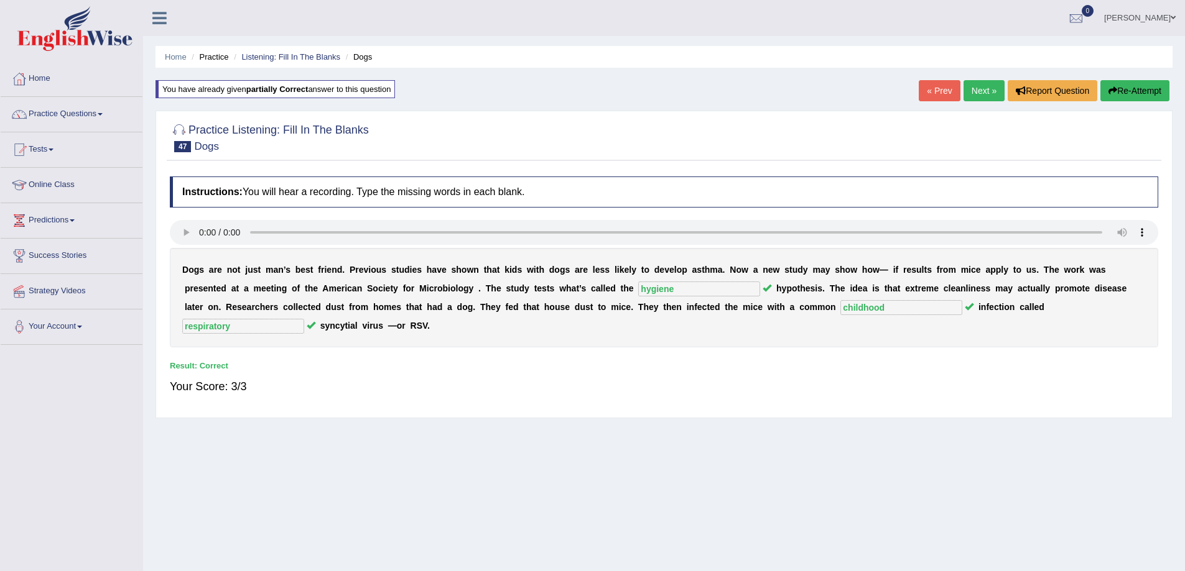
click at [971, 95] on link "Next »" at bounding box center [983, 90] width 41 height 21
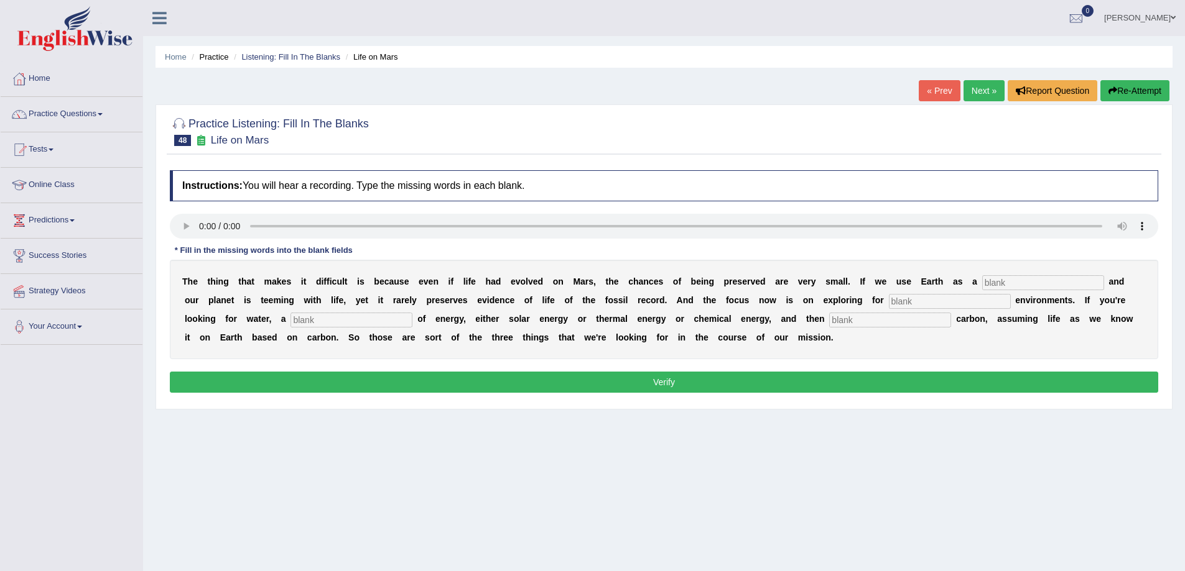
click at [1025, 285] on input "text" at bounding box center [1043, 282] width 122 height 15
click at [1050, 245] on div "Instructions: You will hear a recording. Type the missing words in each blank. …" at bounding box center [664, 283] width 994 height 239
click at [988, 282] on input "text" at bounding box center [1043, 282] width 122 height 15
click at [997, 284] on input "text" at bounding box center [1043, 282] width 122 height 15
click at [1152, 80] on button "Re-Attempt" at bounding box center [1134, 90] width 69 height 21
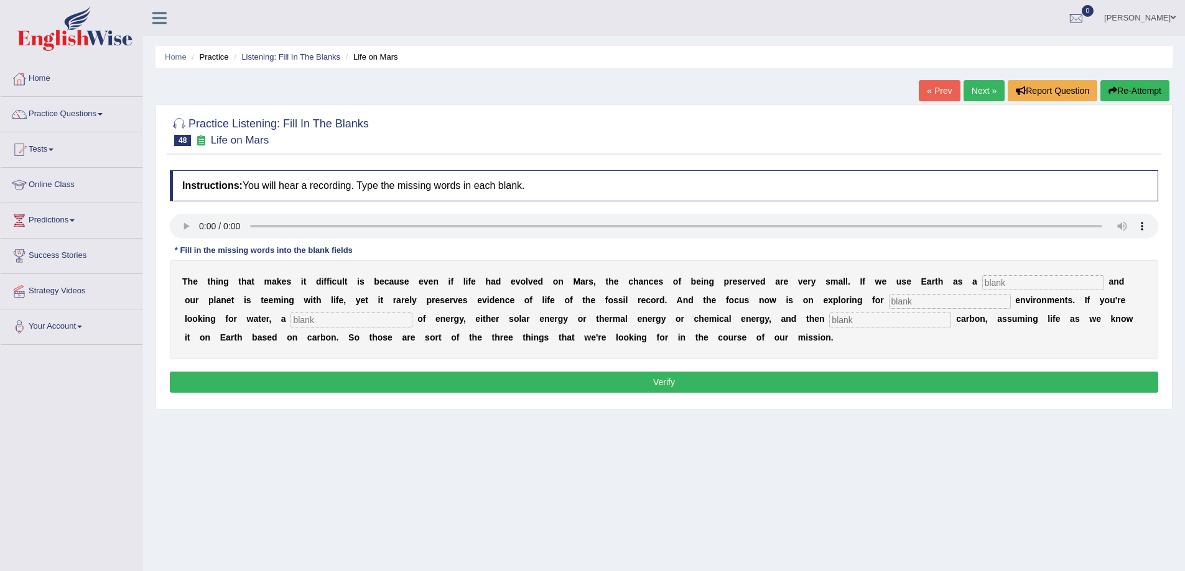
click at [1020, 282] on input "text" at bounding box center [1043, 282] width 122 height 15
click at [993, 280] on input "text" at bounding box center [1043, 282] width 122 height 15
type input "reference"
click at [917, 303] on input "text" at bounding box center [950, 301] width 122 height 15
click at [402, 323] on input "text" at bounding box center [351, 320] width 122 height 15
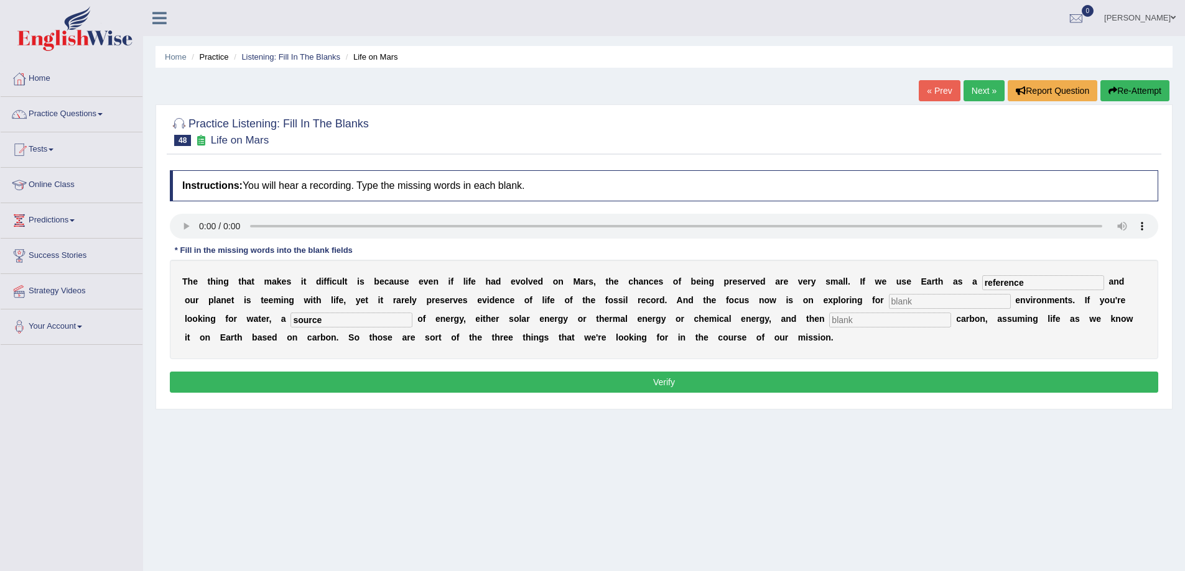
type input "source"
click at [862, 319] on input "text" at bounding box center [890, 320] width 122 height 15
type input "organic"
click at [906, 305] on input "text" at bounding box center [950, 301] width 122 height 15
type input "healthier"
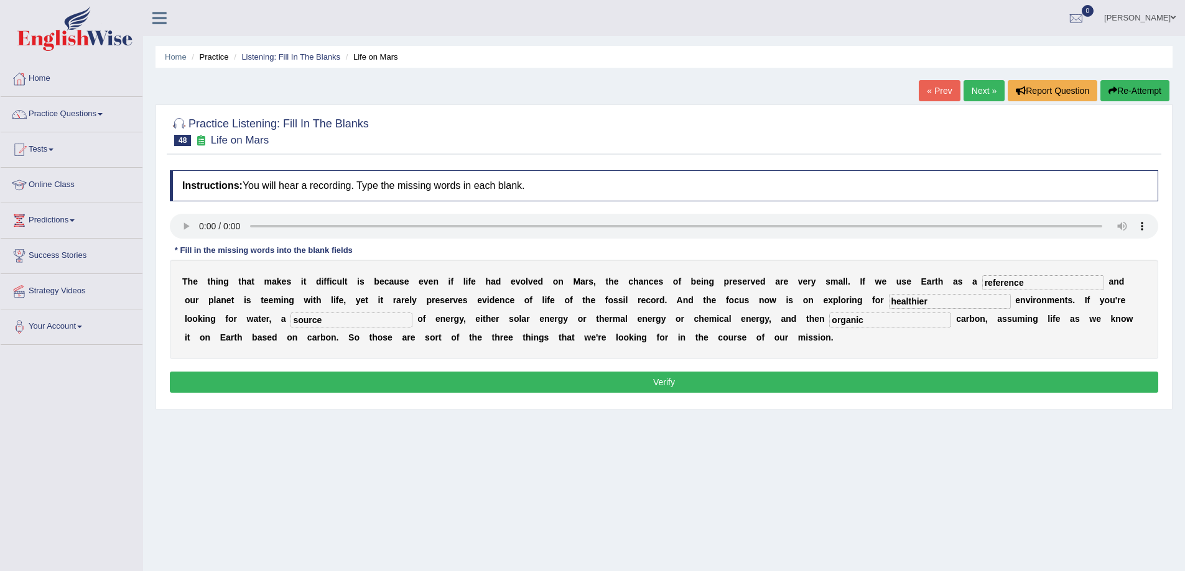
click at [453, 380] on button "Verify" at bounding box center [664, 382] width 988 height 21
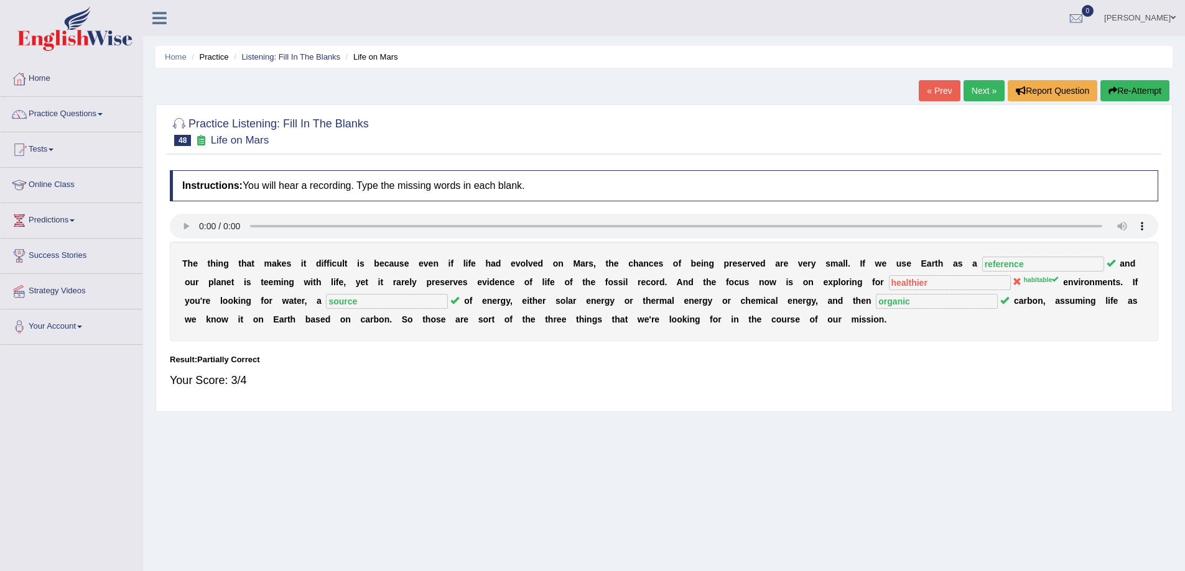
click at [975, 84] on link "Next »" at bounding box center [983, 90] width 41 height 21
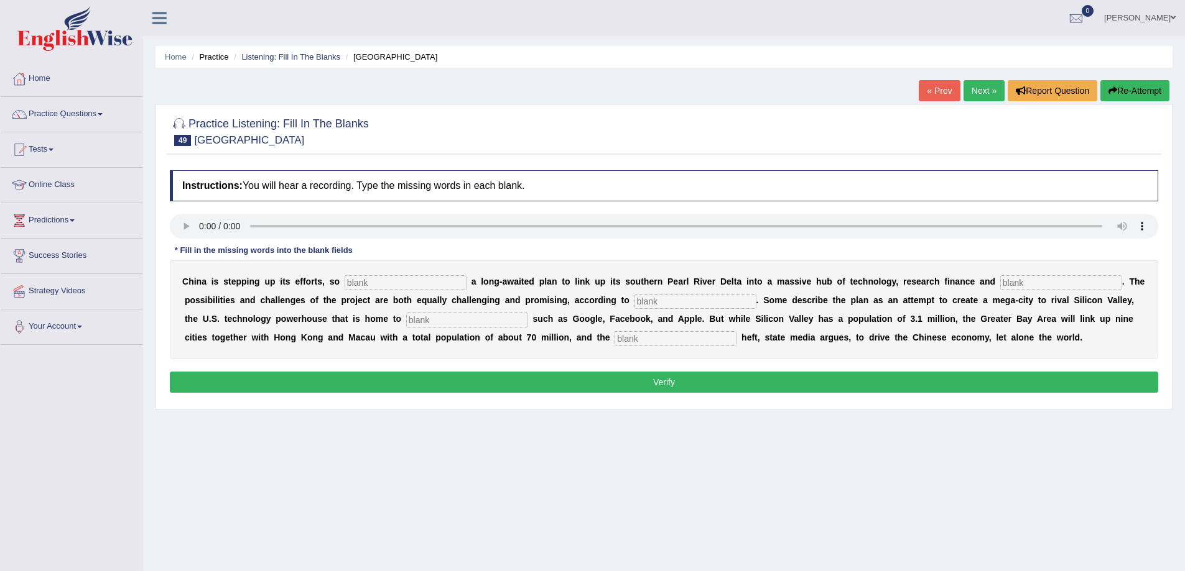
click at [394, 280] on input "text" at bounding box center [405, 282] width 122 height 15
click at [361, 285] on input "text" at bounding box center [405, 282] width 122 height 15
type input "annoncing"
click at [1059, 285] on input "text" at bounding box center [1061, 282] width 122 height 15
type input "enovation"
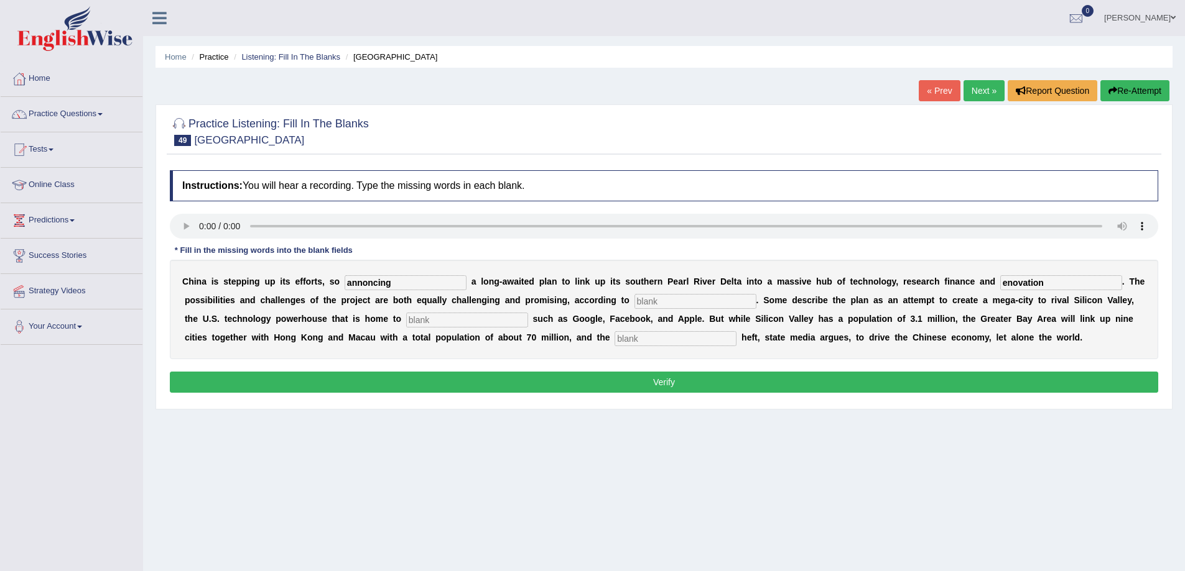
click at [687, 303] on input "text" at bounding box center [695, 301] width 122 height 15
type input "anylists"
click at [476, 320] on input "text" at bounding box center [467, 320] width 122 height 15
type input "comapnies"
click at [671, 339] on input "text" at bounding box center [675, 338] width 122 height 15
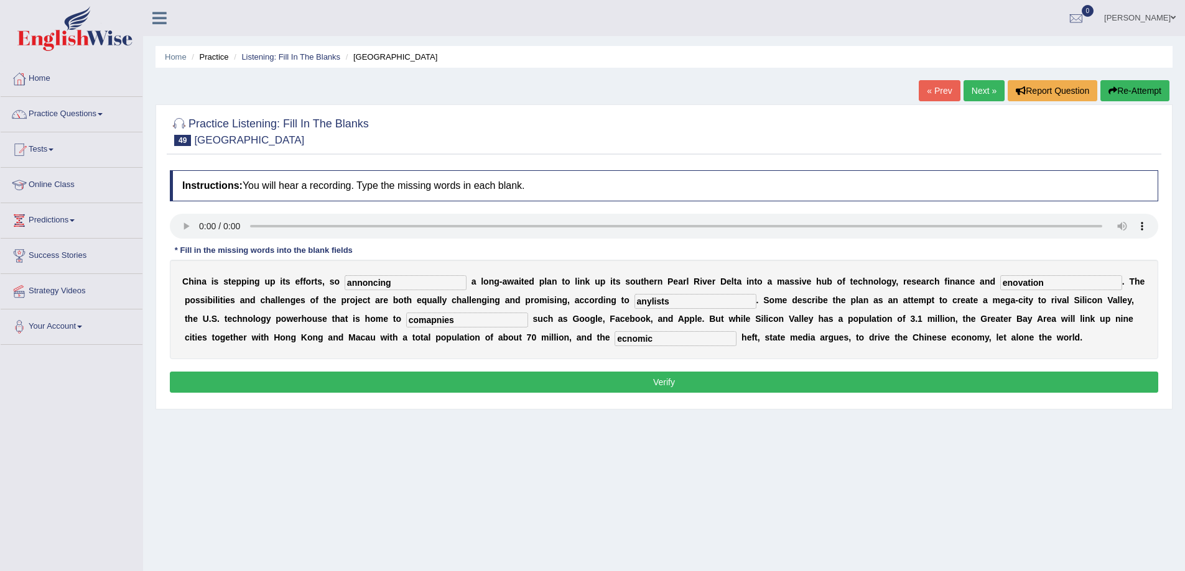
type input "ecnomic"
click at [702, 305] on input "anylists" at bounding box center [695, 301] width 122 height 15
type input "analytist"
click at [691, 381] on button "Verify" at bounding box center [664, 382] width 988 height 21
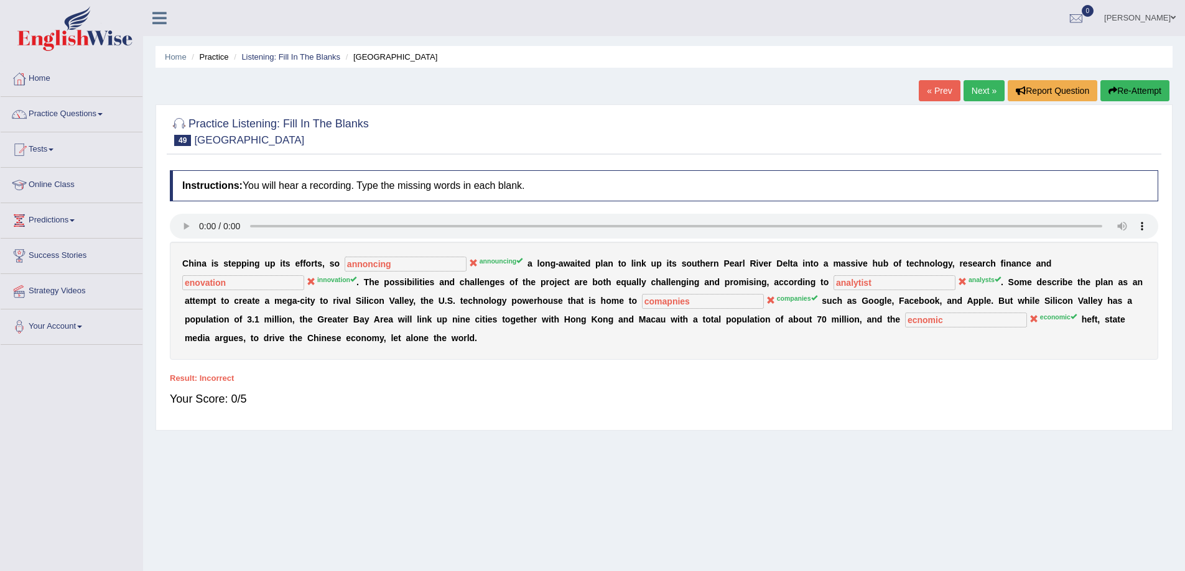
click at [1137, 83] on button "Re-Attempt" at bounding box center [1134, 90] width 69 height 21
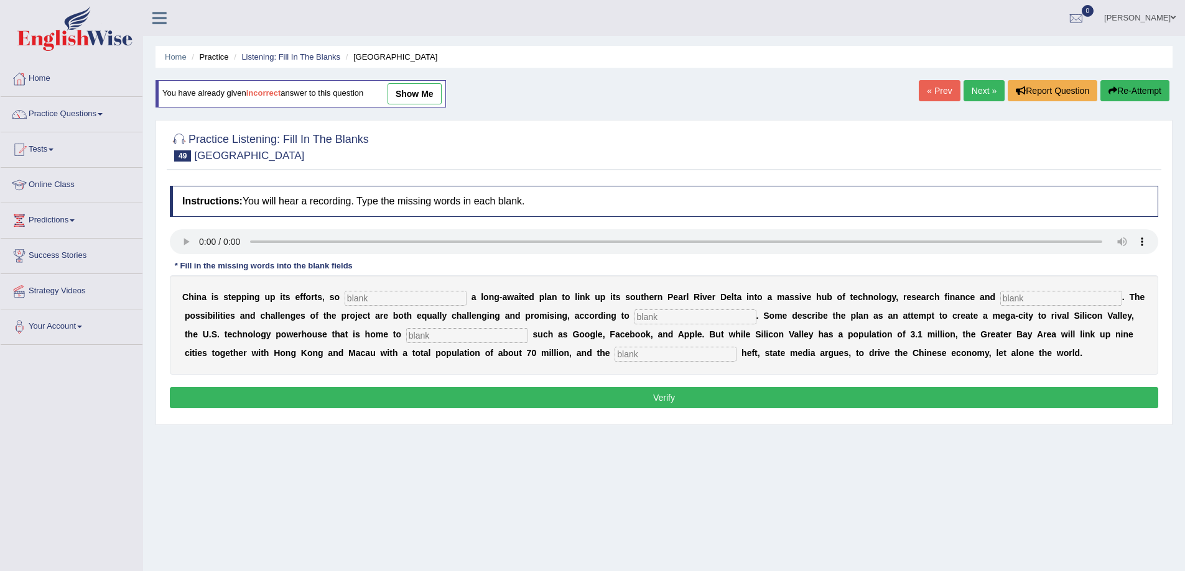
click at [400, 300] on input "text" at bounding box center [405, 298] width 122 height 15
click at [372, 299] on input "text" at bounding box center [405, 298] width 122 height 15
type input "announcing"
click at [1025, 300] on input "text" at bounding box center [1061, 298] width 122 height 15
click at [1032, 303] on input "text" at bounding box center [1061, 298] width 122 height 15
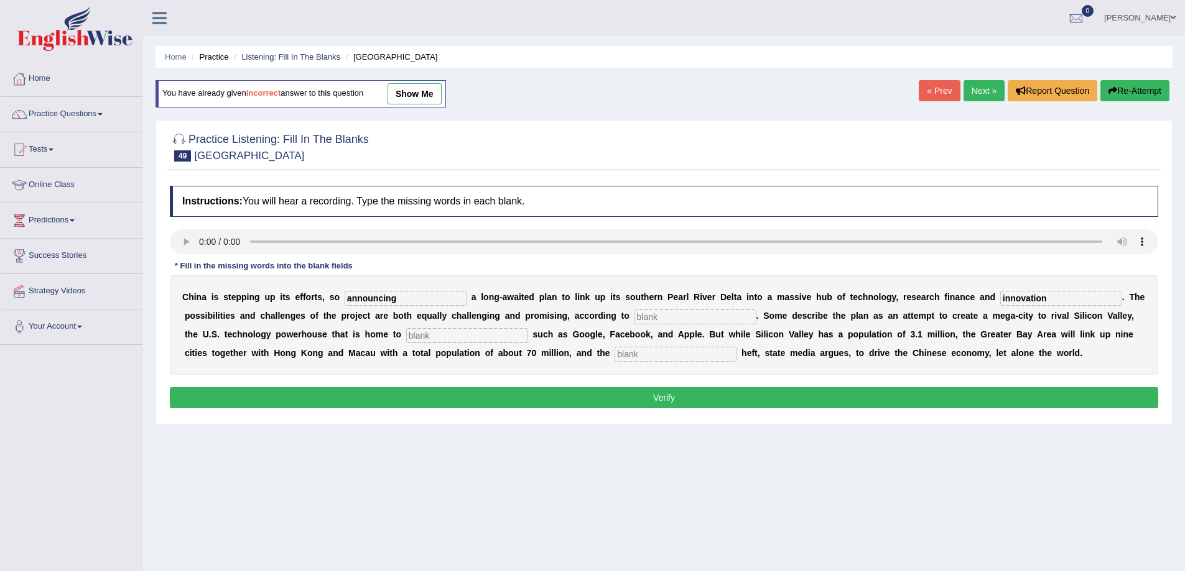
type input "innovation"
click at [706, 312] on input "text" at bounding box center [695, 317] width 122 height 15
type input "n"
type input "ana"
click at [505, 338] on input "text" at bounding box center [467, 335] width 122 height 15
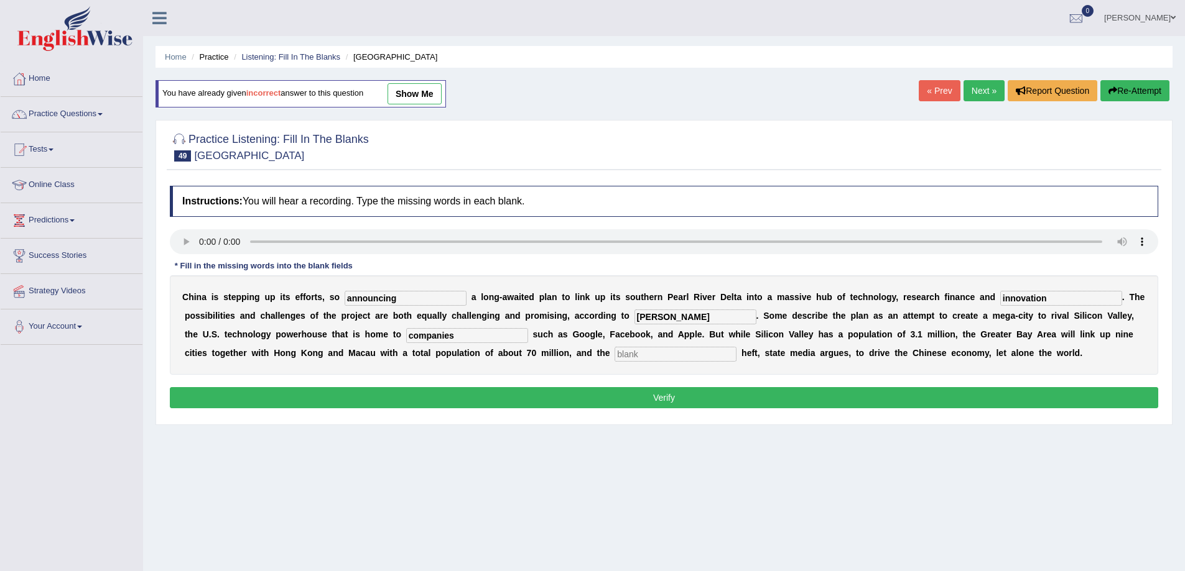
type input "companies"
click at [647, 353] on input "text" at bounding box center [675, 354] width 122 height 15
type input "economic"
click at [675, 318] on input "ana" at bounding box center [695, 317] width 122 height 15
type input "analysts"
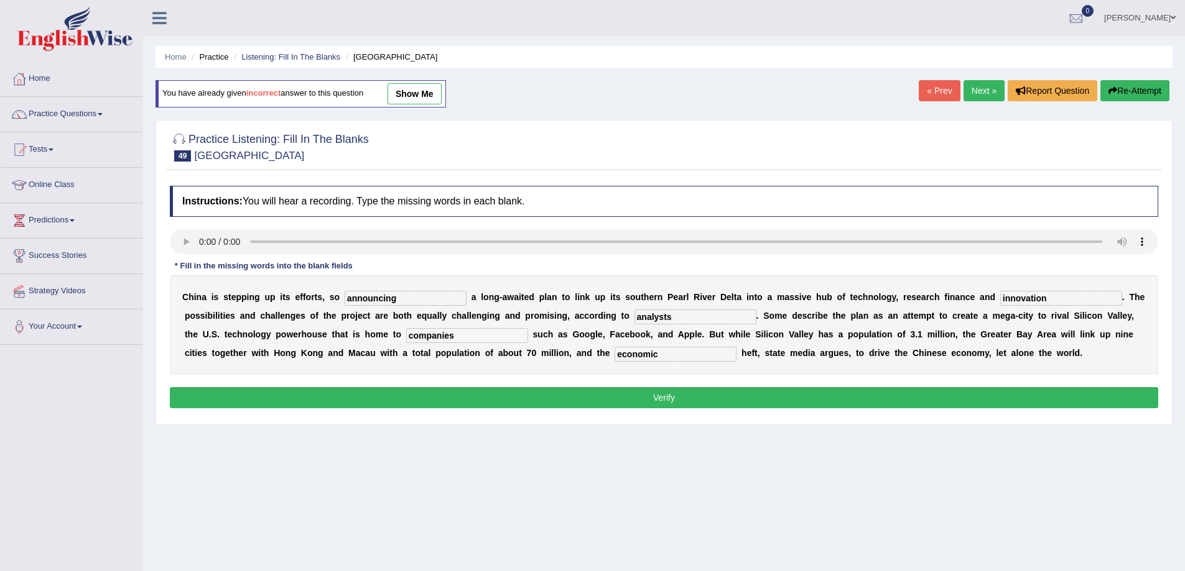
click at [897, 405] on button "Verify" at bounding box center [664, 397] width 988 height 21
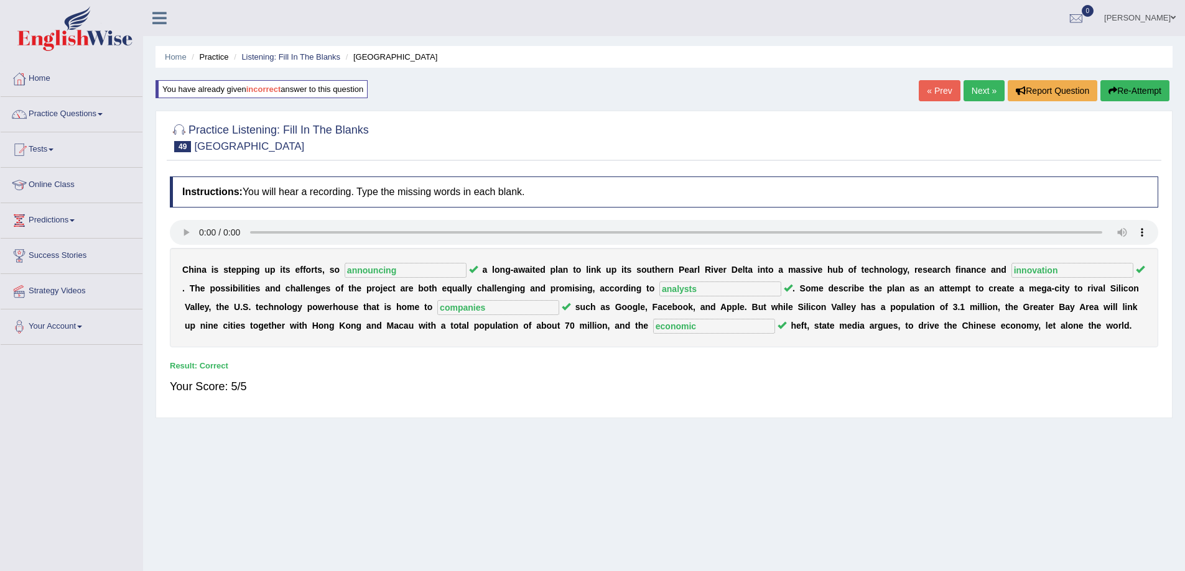
click at [976, 93] on link "Next »" at bounding box center [983, 90] width 41 height 21
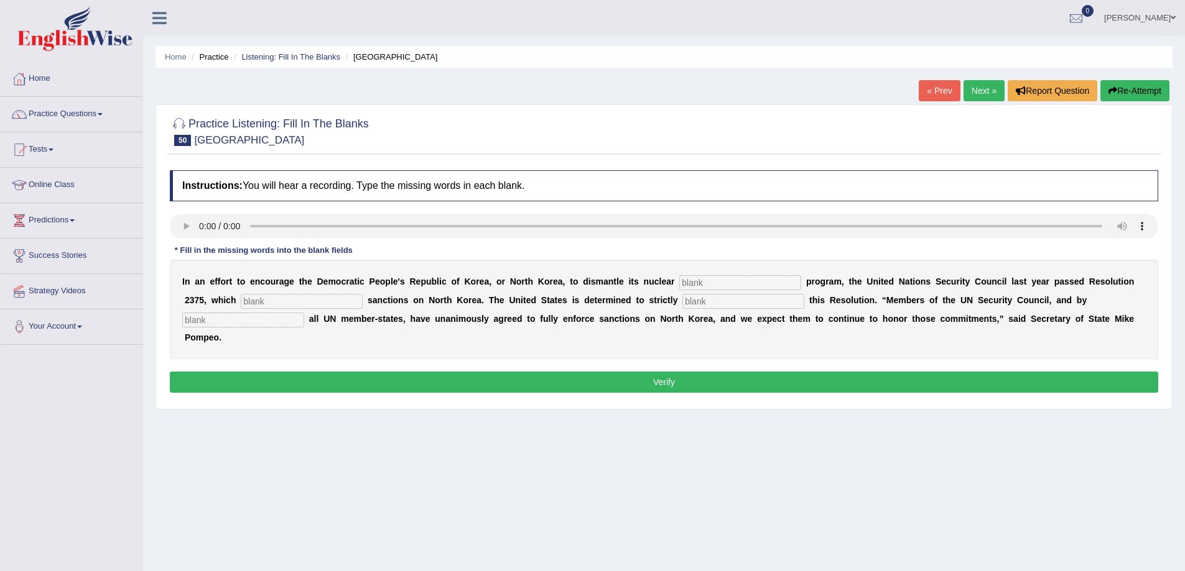
click at [717, 283] on input "text" at bounding box center [740, 282] width 122 height 15
click at [708, 284] on input "text" at bounding box center [740, 282] width 122 height 15
type input "vapons"
click at [258, 298] on input "text" at bounding box center [302, 301] width 122 height 15
type input "imposes"
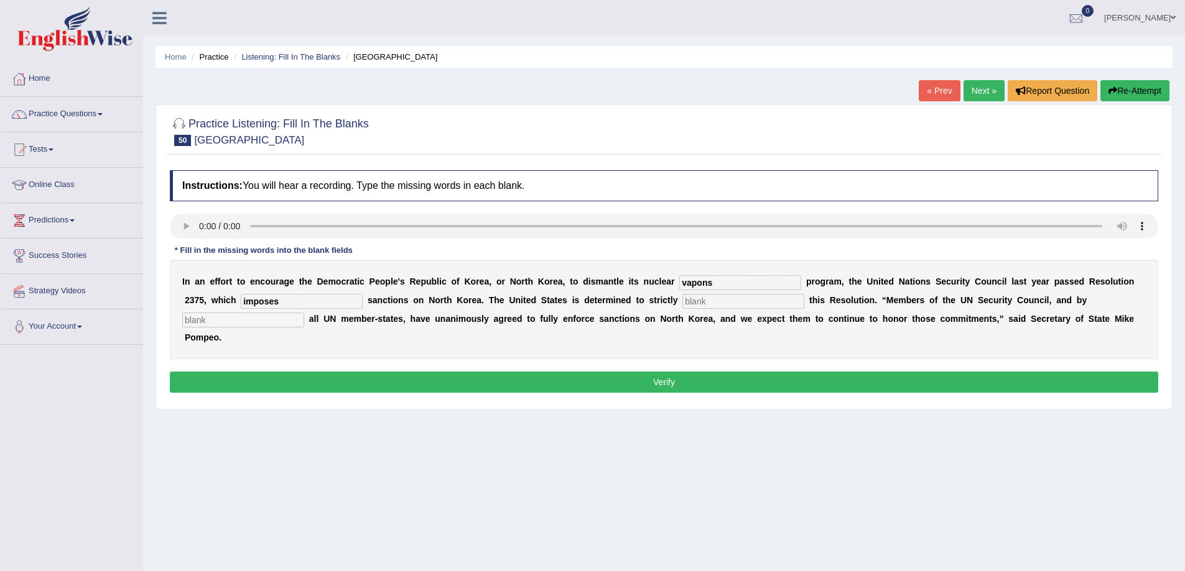
click at [695, 300] on input "text" at bounding box center [743, 301] width 122 height 15
type input "impilment"
click at [266, 324] on input "text" at bounding box center [243, 320] width 122 height 15
click at [240, 320] on input "text" at bounding box center [243, 320] width 122 height 15
type input "extension"
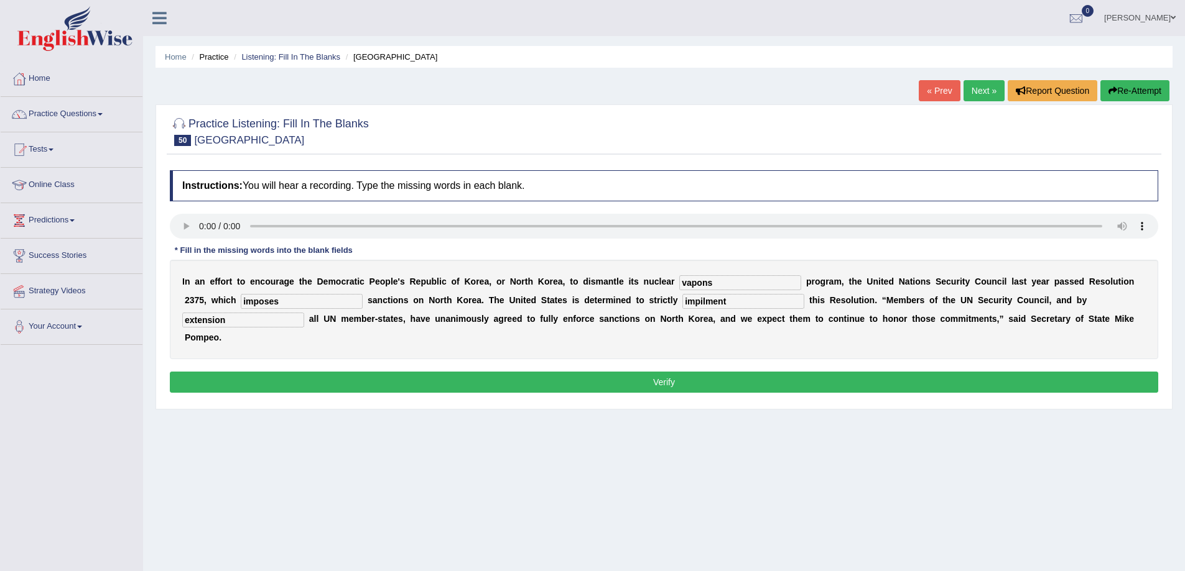
click at [705, 302] on input "impilment" at bounding box center [743, 301] width 122 height 15
type input "implement"
click at [283, 373] on button "Verify" at bounding box center [664, 382] width 988 height 21
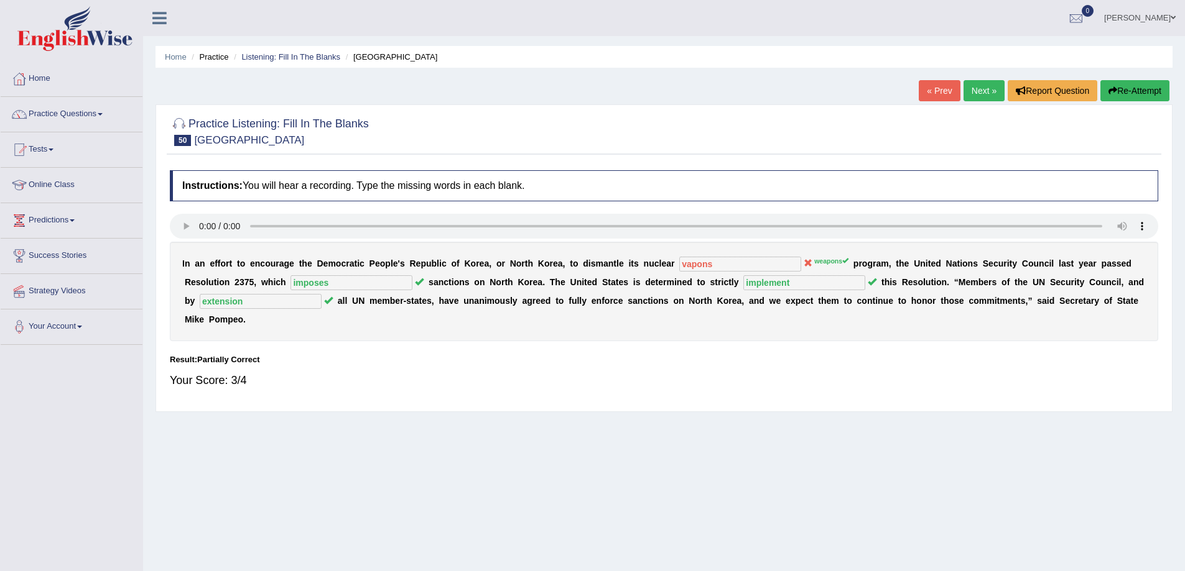
click at [989, 96] on link "Next »" at bounding box center [983, 90] width 41 height 21
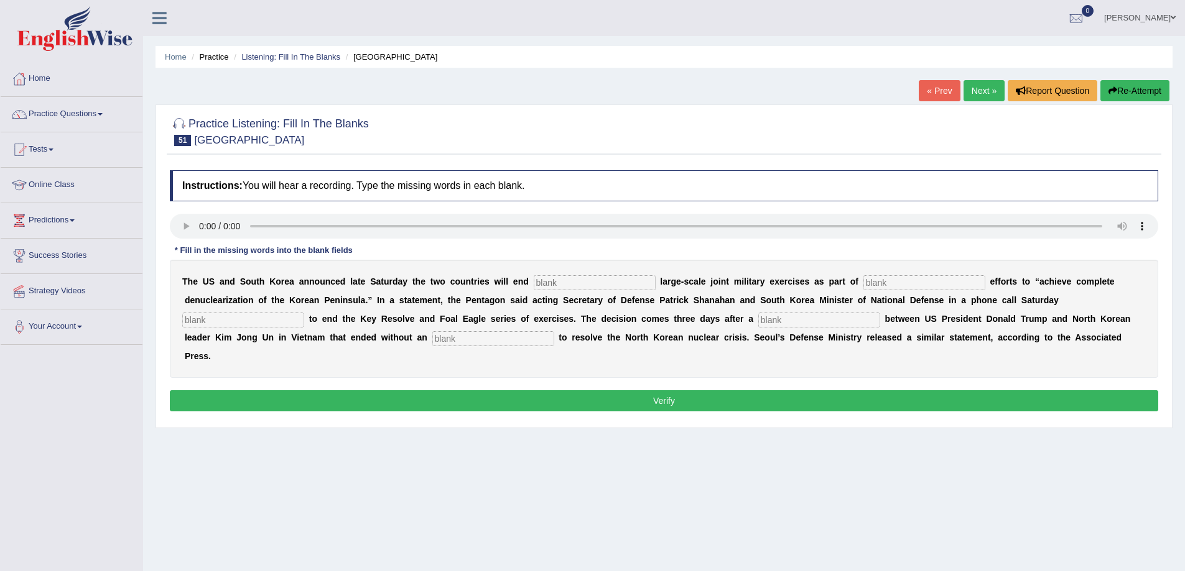
click at [557, 280] on input "text" at bounding box center [595, 282] width 122 height 15
click at [558, 285] on input "text" at bounding box center [595, 282] width 122 height 15
type input "annual"
click at [904, 286] on input "text" at bounding box center [924, 282] width 122 height 15
type input "diplomatic"
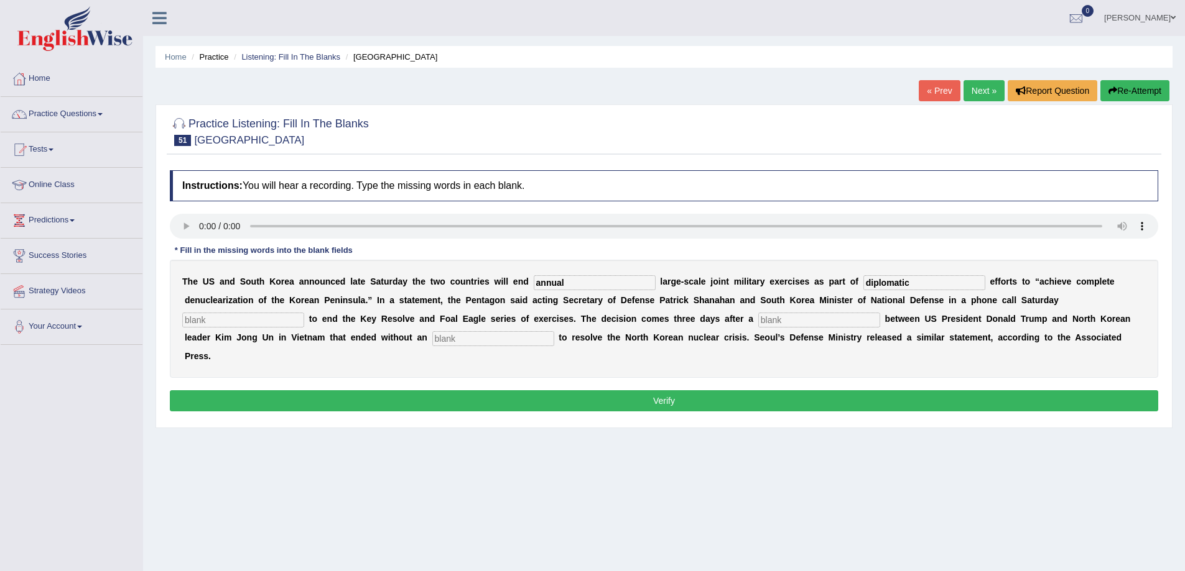
click at [226, 320] on input "text" at bounding box center [243, 320] width 122 height 15
type input "decided"
click at [794, 321] on input "text" at bounding box center [819, 320] width 122 height 15
type input "asomac"
click at [461, 344] on input "text" at bounding box center [493, 338] width 122 height 15
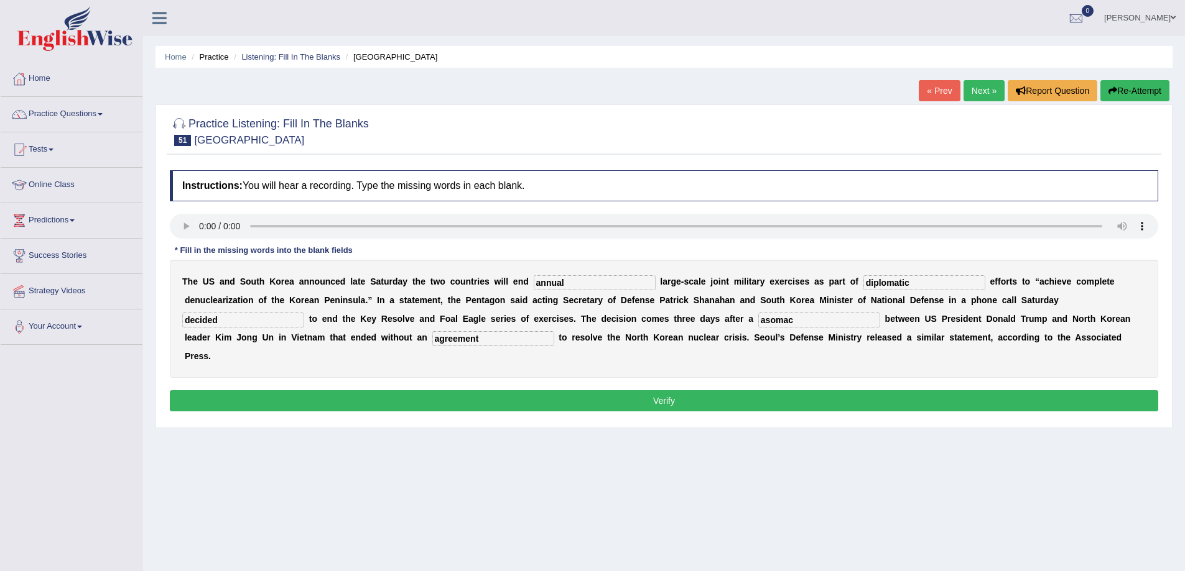
type input "agreement"
click at [298, 397] on button "Verify" at bounding box center [664, 400] width 988 height 21
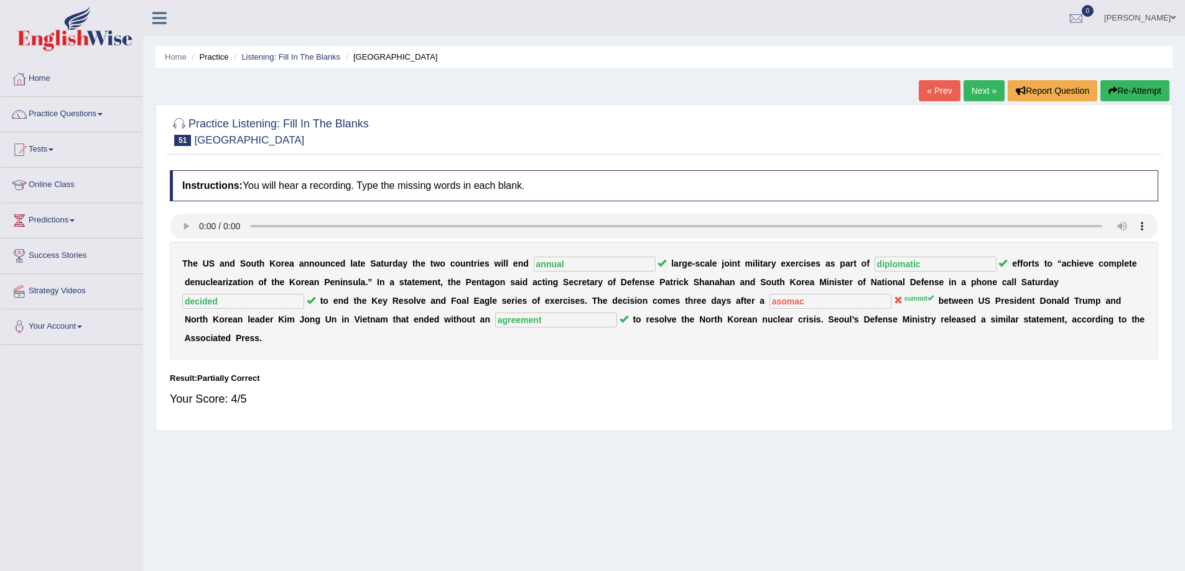
click at [977, 91] on link "Next »" at bounding box center [983, 90] width 41 height 21
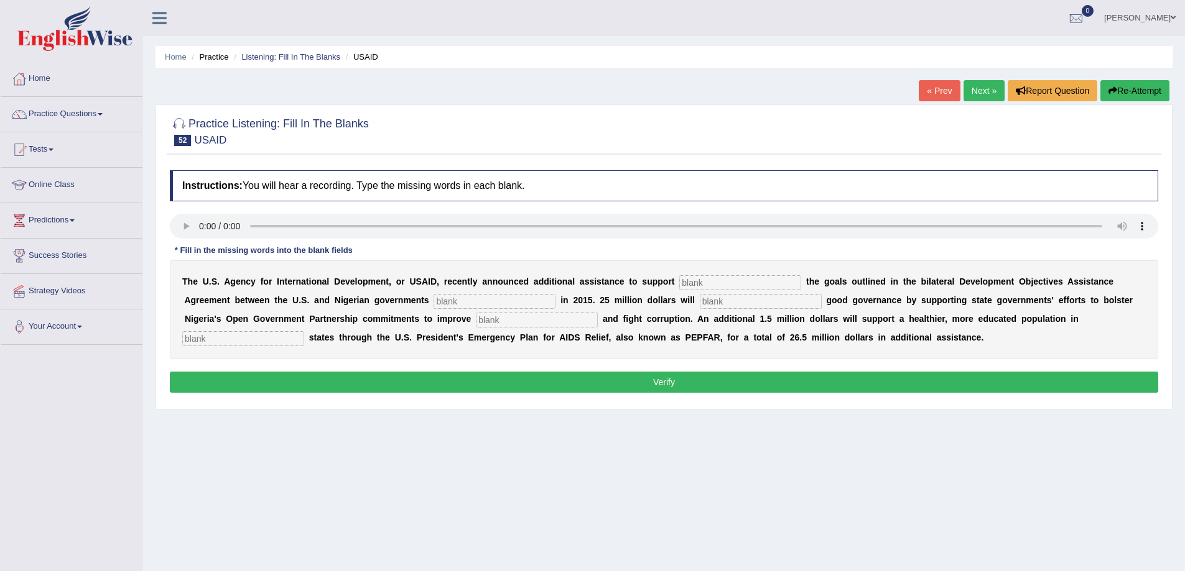
click at [703, 282] on input "text" at bounding box center [740, 282] width 122 height 15
click at [714, 281] on input "text" at bounding box center [740, 282] width 122 height 15
type input "achienving"
click at [451, 305] on input "text" at bounding box center [494, 301] width 122 height 15
type input "signed"
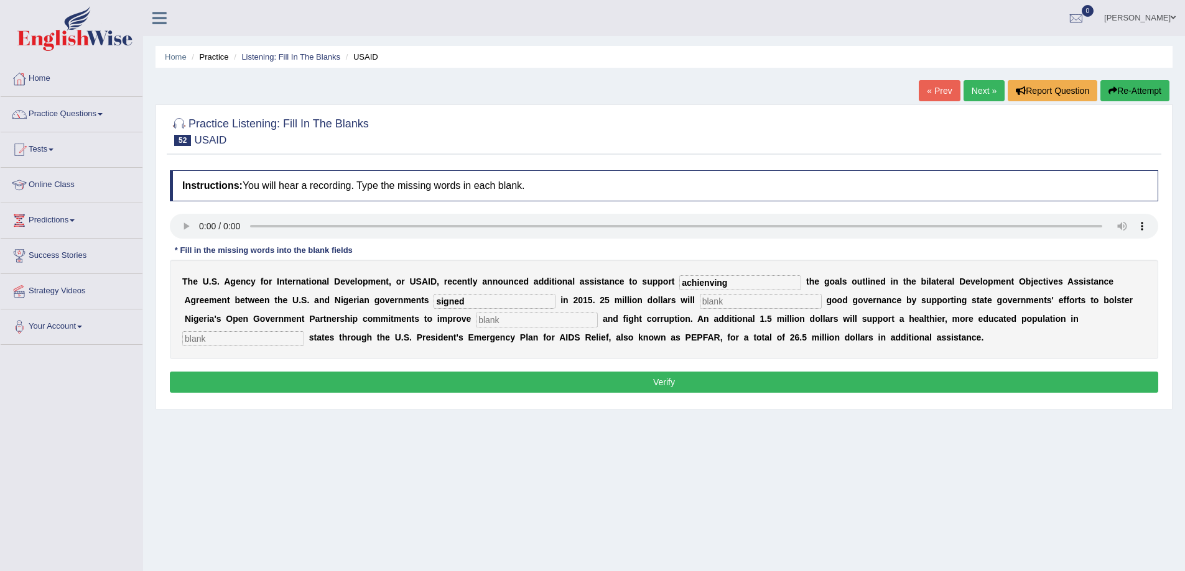
click at [737, 301] on input "text" at bounding box center [761, 301] width 122 height 15
click at [524, 326] on input "text" at bounding box center [537, 320] width 122 height 15
type input "transparenty"
click at [208, 341] on input "text" at bounding box center [243, 338] width 122 height 15
type input "targeted"
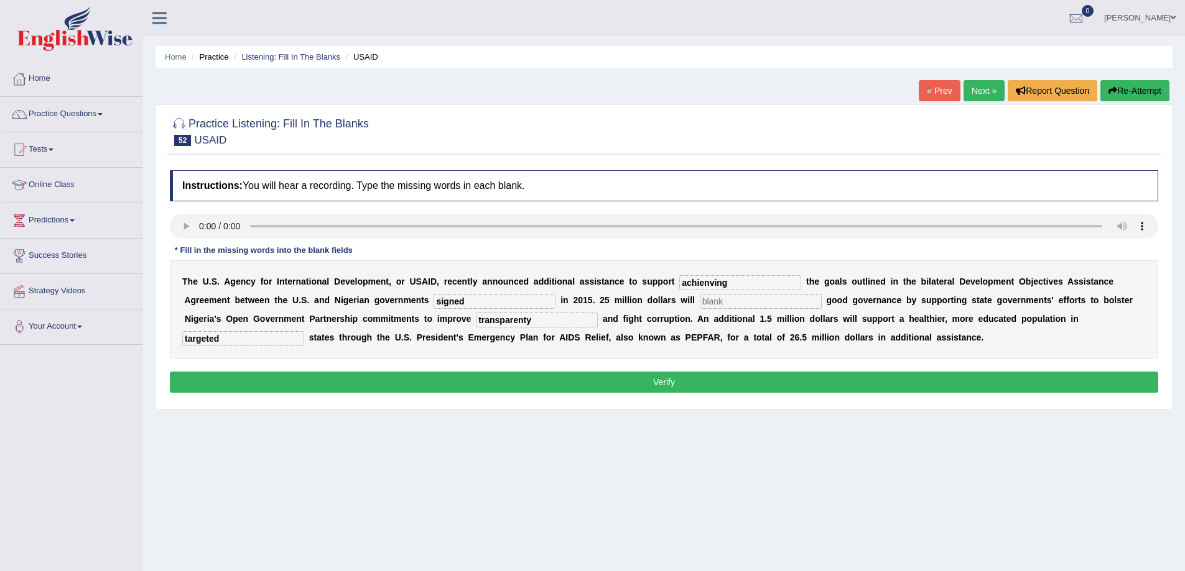
click at [744, 303] on input "text" at bounding box center [761, 301] width 122 height 15
type input "strenthen"
click at [762, 285] on input "achienving" at bounding box center [740, 282] width 122 height 15
click at [702, 285] on input "acheveing" at bounding box center [740, 282] width 122 height 15
click at [718, 288] on input "acheaveing" at bounding box center [740, 282] width 122 height 15
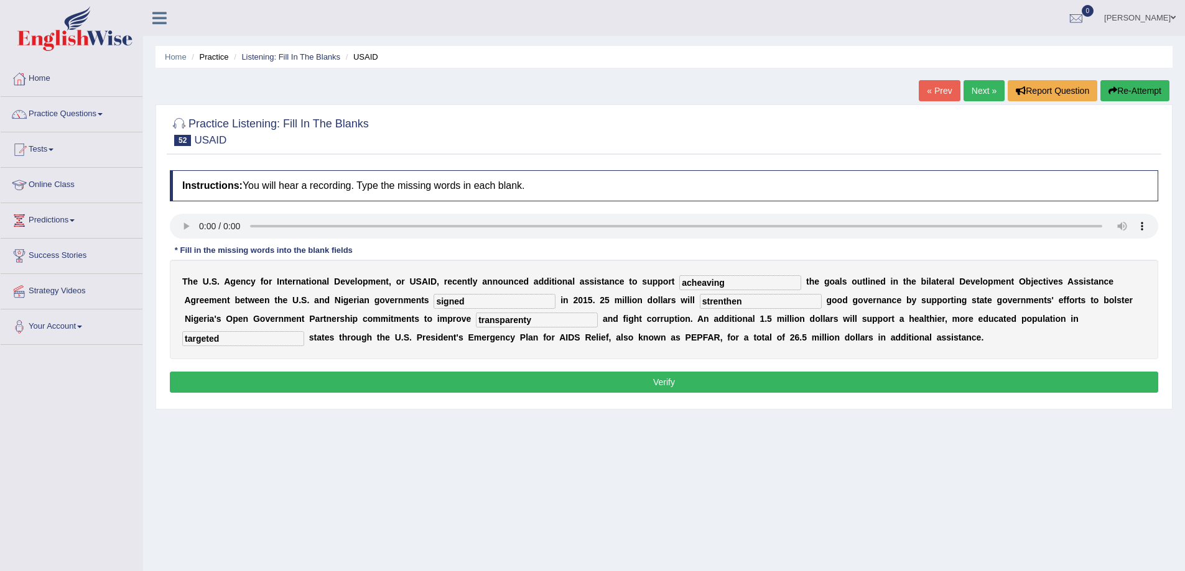
type input "acheaving"
click at [762, 303] on input "strenthen" at bounding box center [761, 301] width 122 height 15
click at [722, 303] on input "strenthen" at bounding box center [761, 301] width 122 height 15
click at [755, 302] on input "strengthen" at bounding box center [761, 301] width 122 height 15
type input "strengthend"
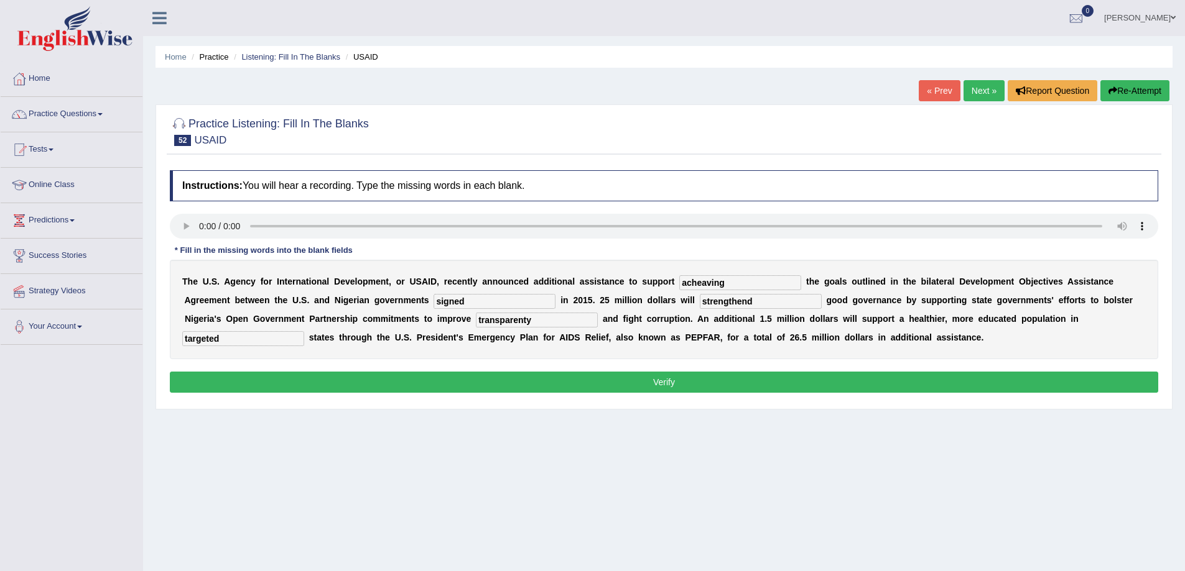
click at [228, 382] on button "Verify" at bounding box center [664, 382] width 988 height 21
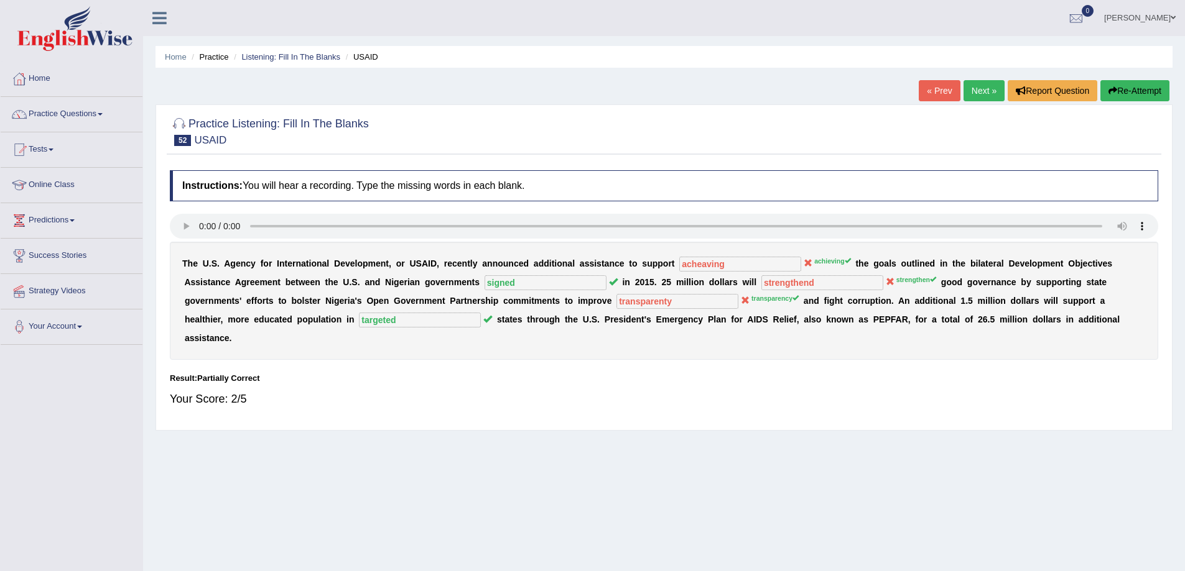
click at [975, 90] on link "Next »" at bounding box center [983, 90] width 41 height 21
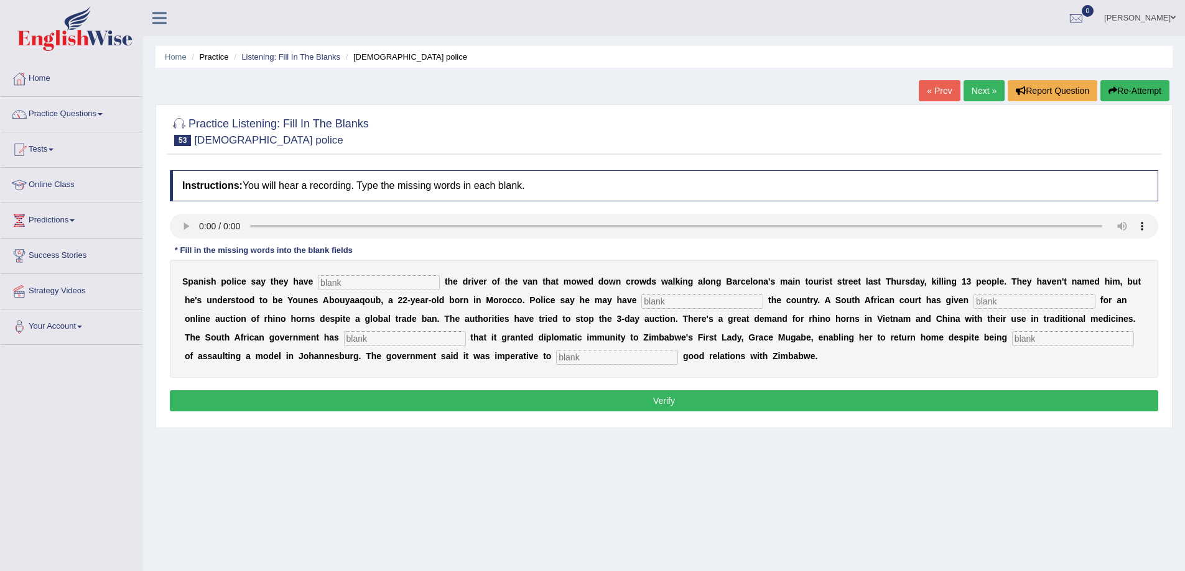
click at [393, 284] on input "text" at bounding box center [379, 282] width 122 height 15
click at [359, 288] on input "text" at bounding box center [379, 282] width 122 height 15
type input "identify"
click at [658, 302] on input "text" at bounding box center [702, 301] width 122 height 15
type input "left"
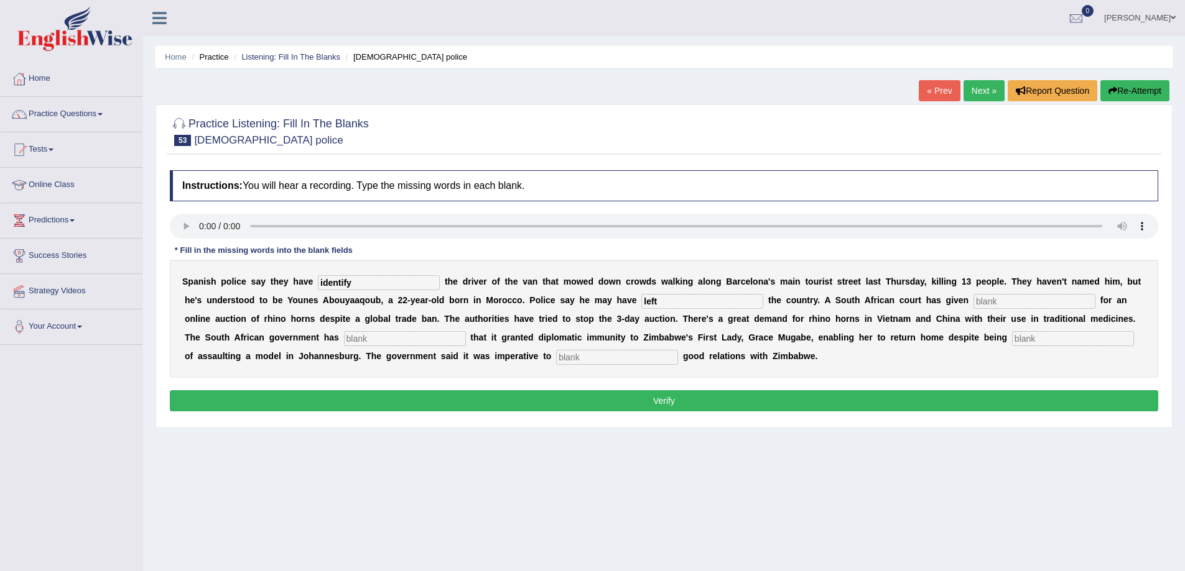
click at [1043, 301] on input "text" at bounding box center [1034, 301] width 122 height 15
type input "permission"
click at [386, 338] on input "text" at bounding box center [405, 338] width 122 height 15
type input "confirmed"
click at [1038, 343] on input "text" at bounding box center [1073, 338] width 122 height 15
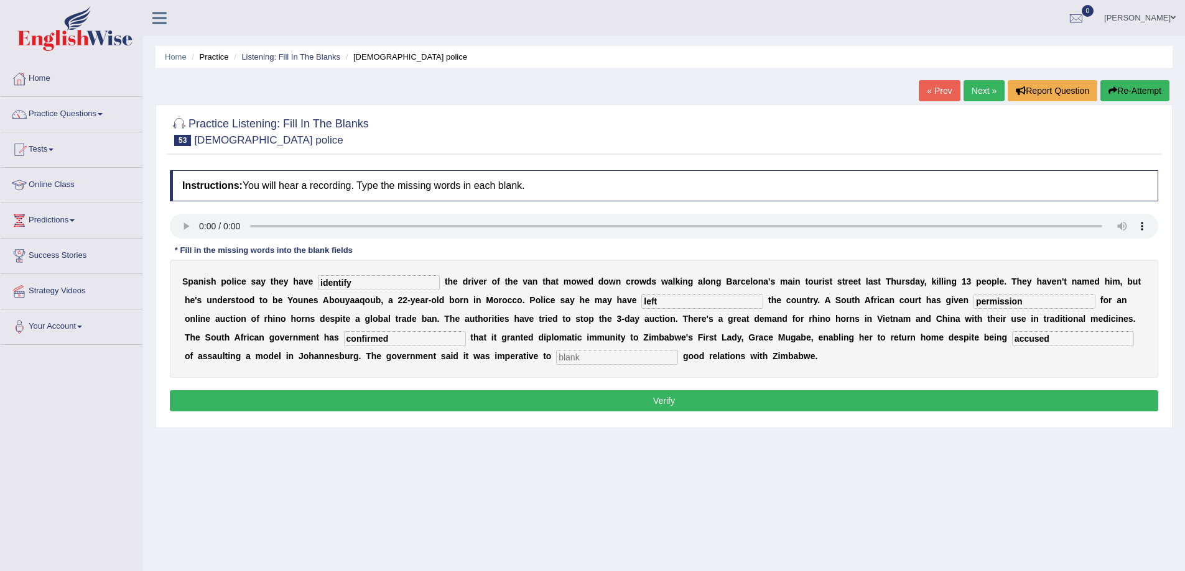
type input "accused"
click at [598, 361] on input "text" at bounding box center [617, 357] width 122 height 15
click at [585, 359] on input "maintane" at bounding box center [617, 357] width 122 height 15
type input "maintaine"
click at [1023, 401] on button "Verify" at bounding box center [664, 400] width 988 height 21
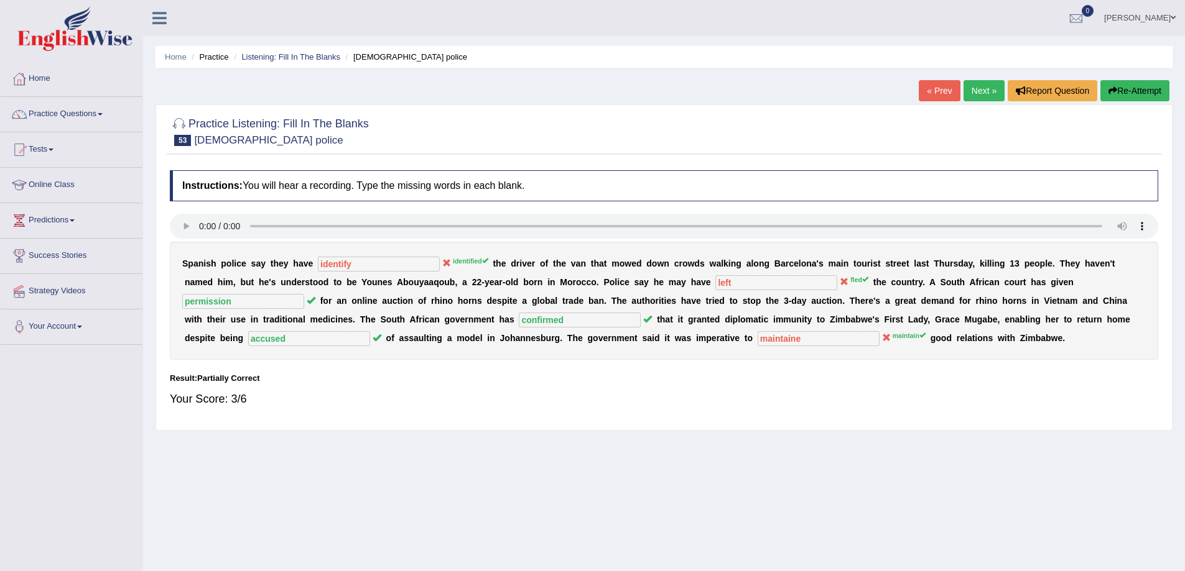
click at [1155, 93] on button "Re-Attempt" at bounding box center [1134, 90] width 69 height 21
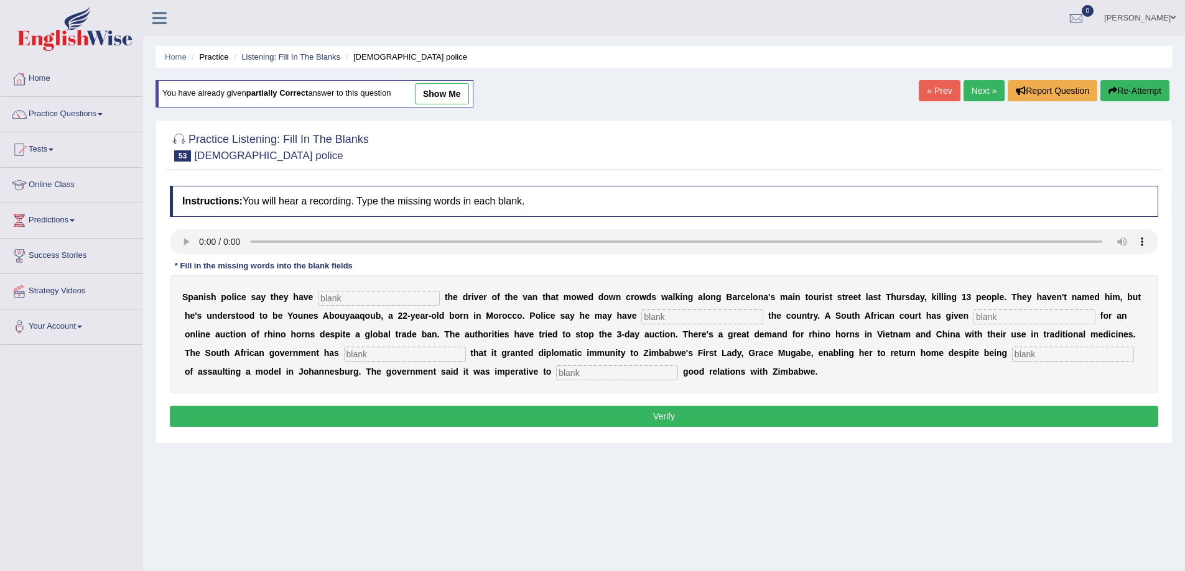
click at [341, 297] on input "text" at bounding box center [379, 298] width 122 height 15
type input "identified"
click at [661, 317] on input "text" at bounding box center [702, 317] width 122 height 15
type input "left"
click at [1012, 315] on input "text" at bounding box center [1034, 317] width 122 height 15
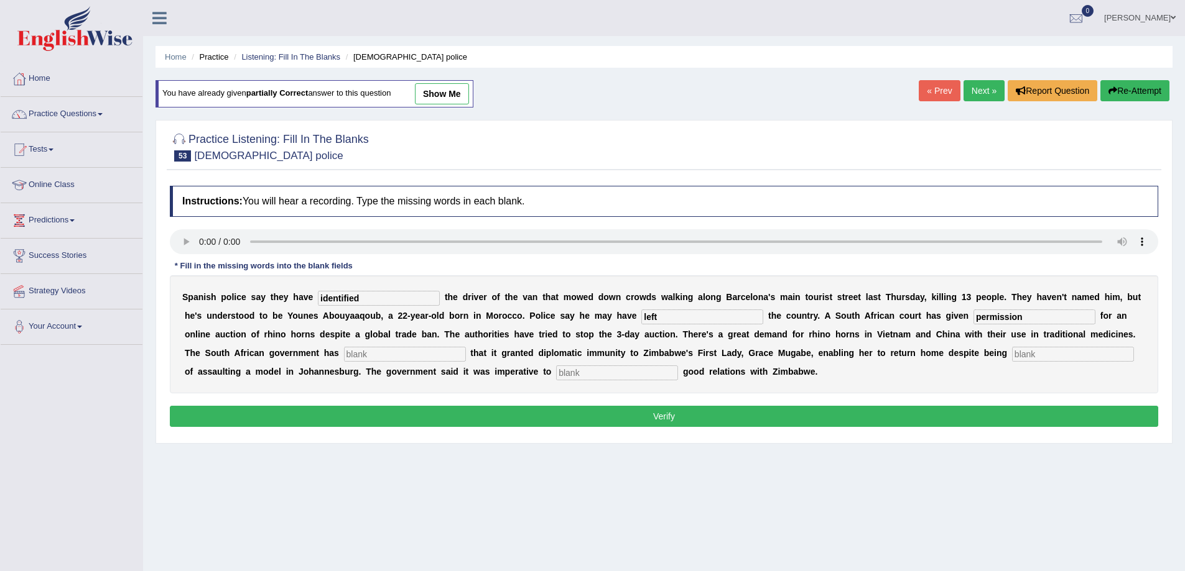
type input "permission"
click at [392, 353] on input "text" at bounding box center [405, 354] width 122 height 15
type input "confirmed"
click at [1017, 355] on input "text" at bounding box center [1073, 354] width 122 height 15
type input "accused"
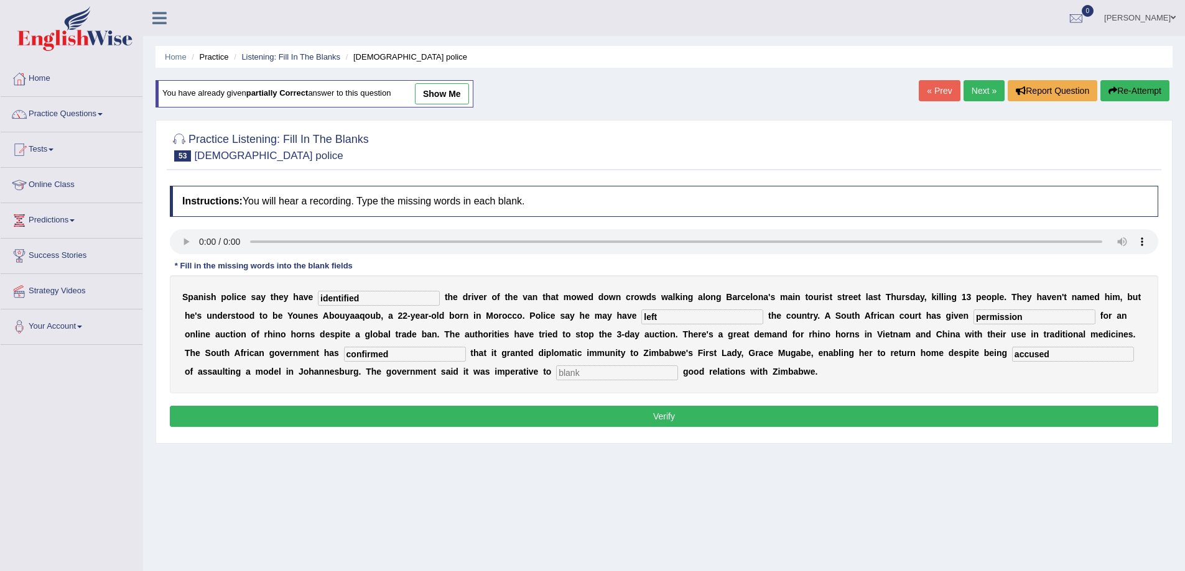
click at [577, 373] on input "text" at bounding box center [617, 373] width 122 height 15
type input "maintain"
click at [663, 416] on button "Verify" at bounding box center [664, 416] width 988 height 21
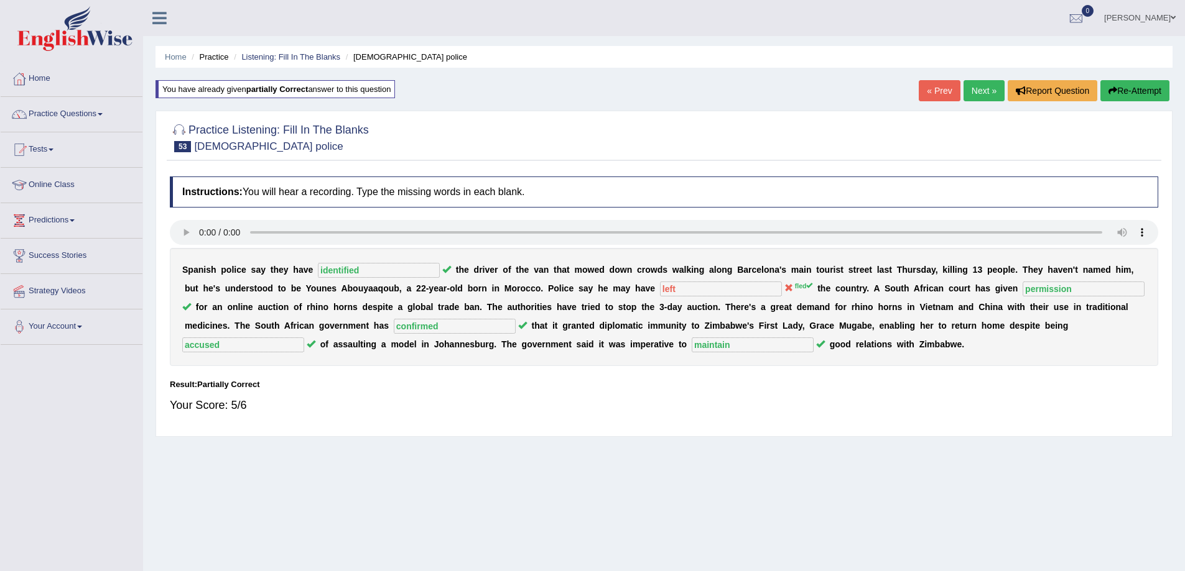
click at [980, 90] on link "Next »" at bounding box center [983, 90] width 41 height 21
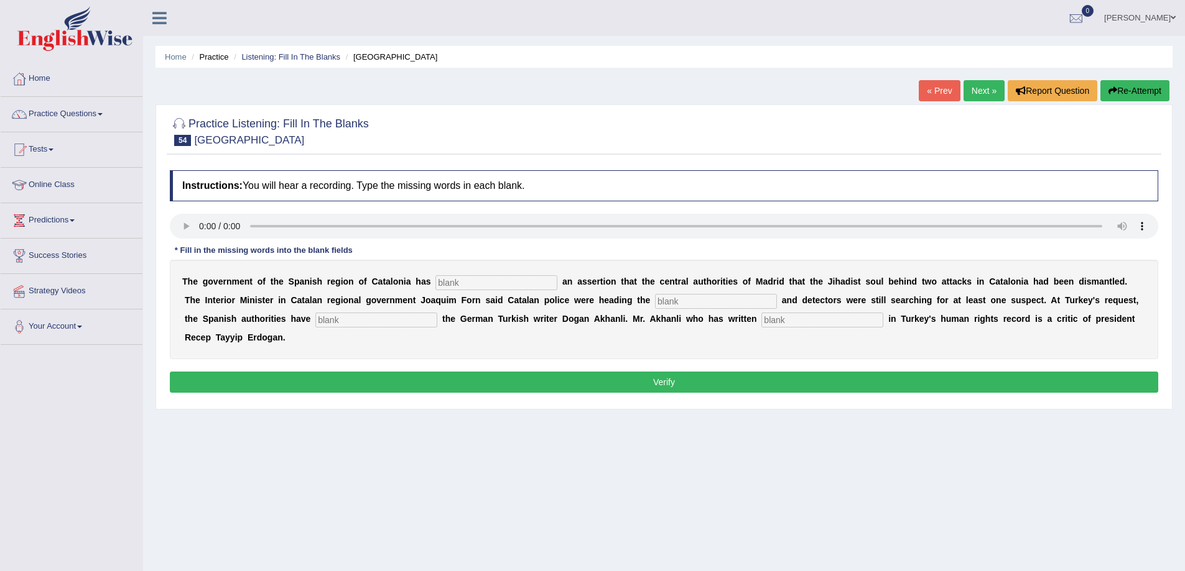
click at [479, 280] on input "text" at bounding box center [496, 282] width 122 height 15
click at [469, 285] on input "text" at bounding box center [496, 282] width 122 height 15
type input "contradicted"
click at [671, 304] on input "text" at bounding box center [716, 301] width 122 height 15
type input "inquri"
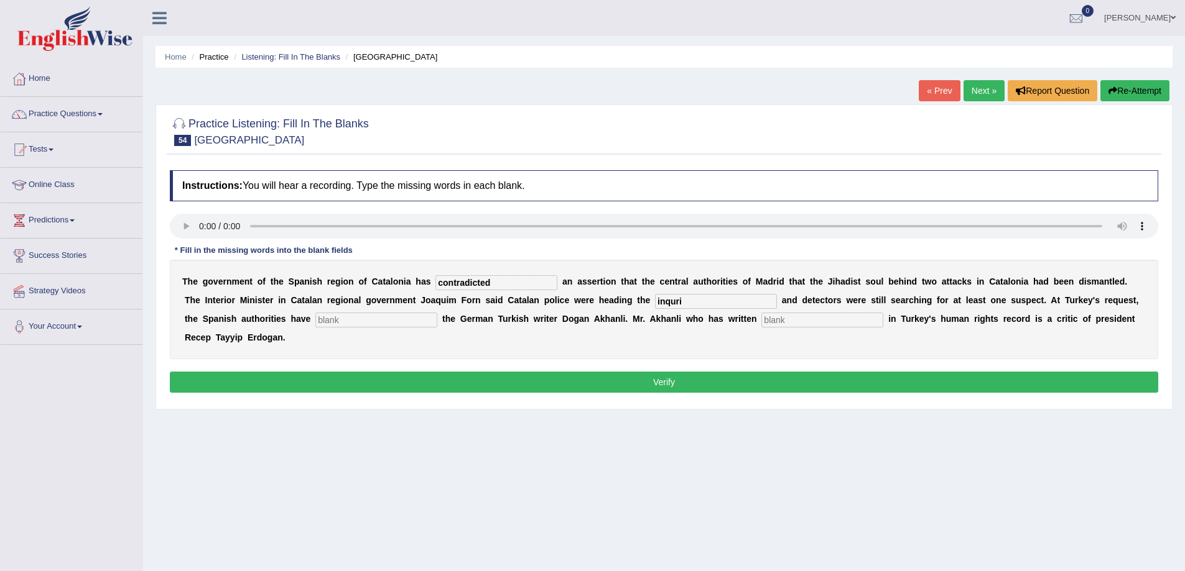
click at [357, 324] on input "text" at bounding box center [376, 320] width 122 height 15
type input "arrested"
click at [777, 319] on input "text" at bounding box center [822, 320] width 122 height 15
type input "extensivly"
click at [685, 301] on input "inquri" at bounding box center [716, 301] width 122 height 15
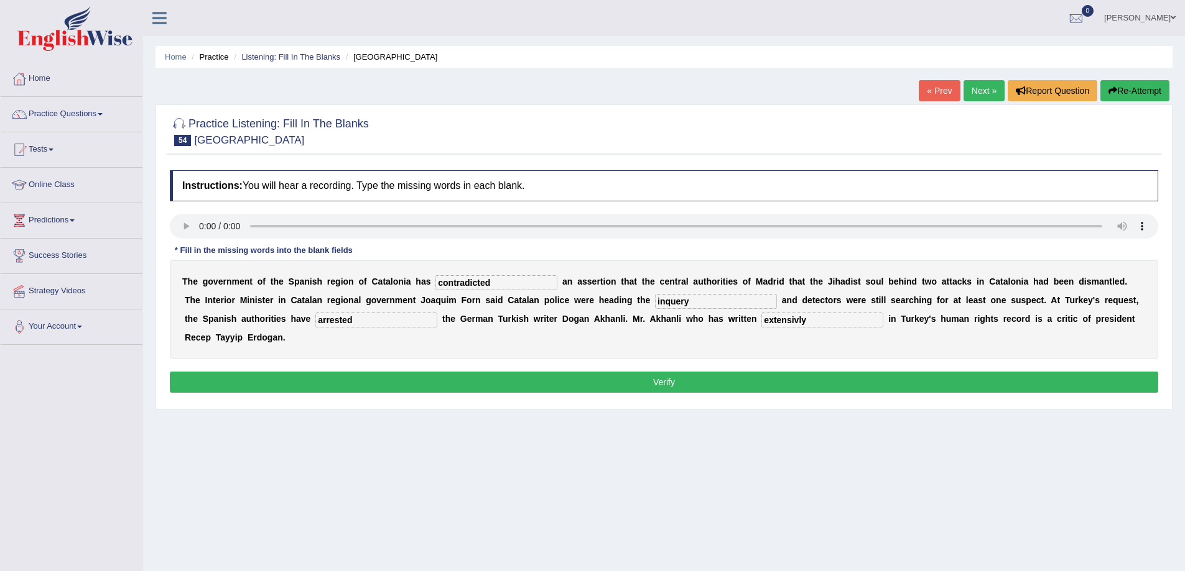
type input "inquery"
click at [482, 380] on button "Verify" at bounding box center [664, 382] width 988 height 21
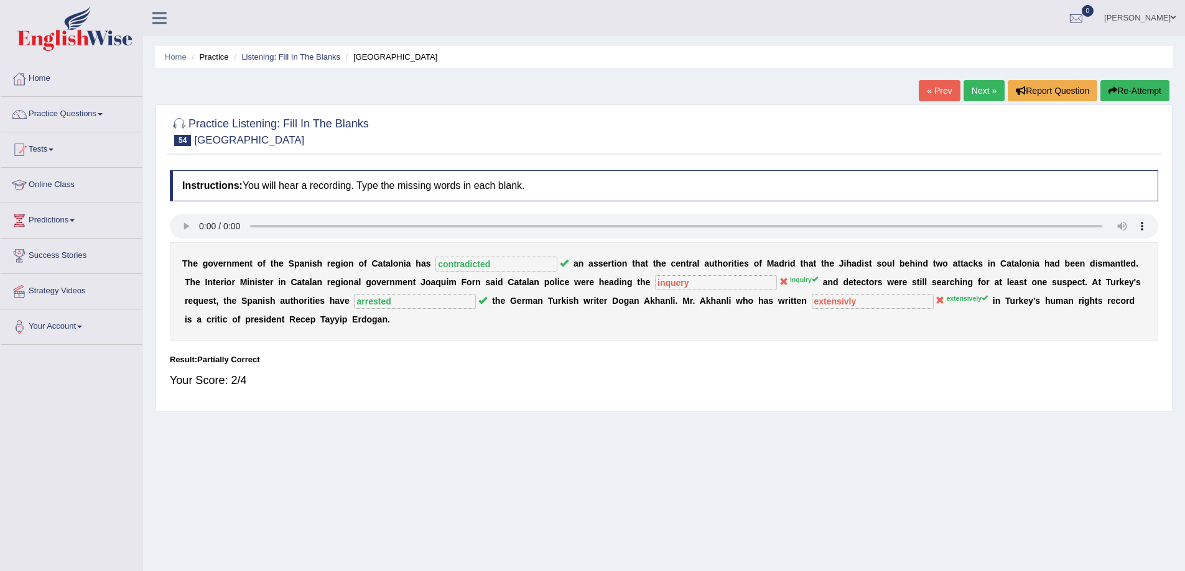
click at [1126, 91] on button "Re-Attempt" at bounding box center [1134, 90] width 69 height 21
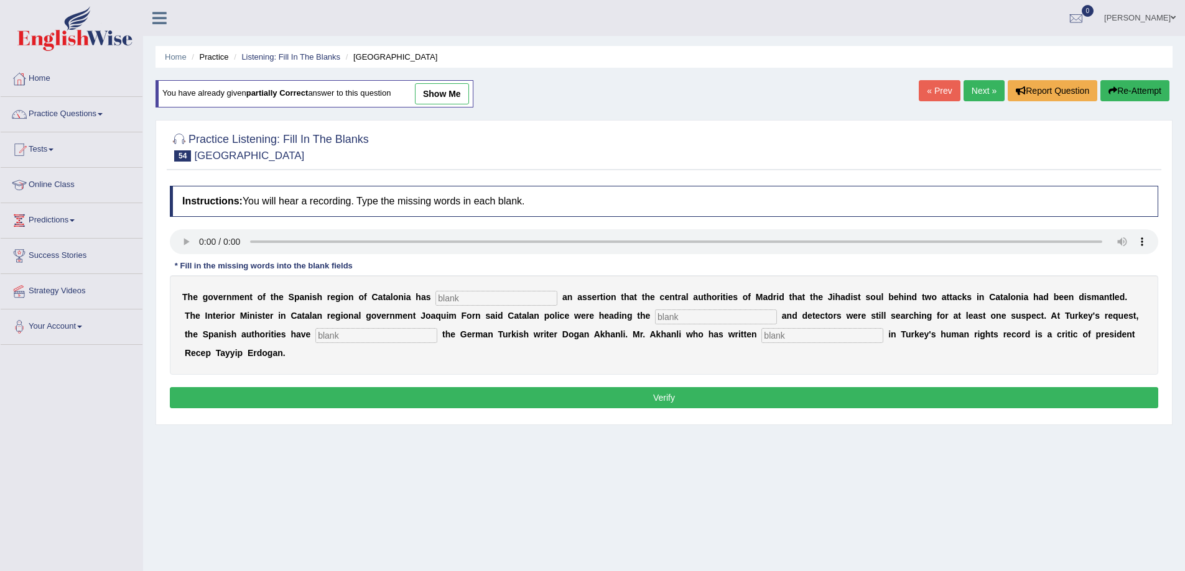
click at [461, 298] on input "text" at bounding box center [496, 298] width 122 height 15
click at [460, 300] on input "text" at bounding box center [496, 298] width 122 height 15
type input "contradicted"
click at [680, 319] on input "text" at bounding box center [716, 317] width 122 height 15
click at [680, 321] on input "inquery" at bounding box center [716, 317] width 122 height 15
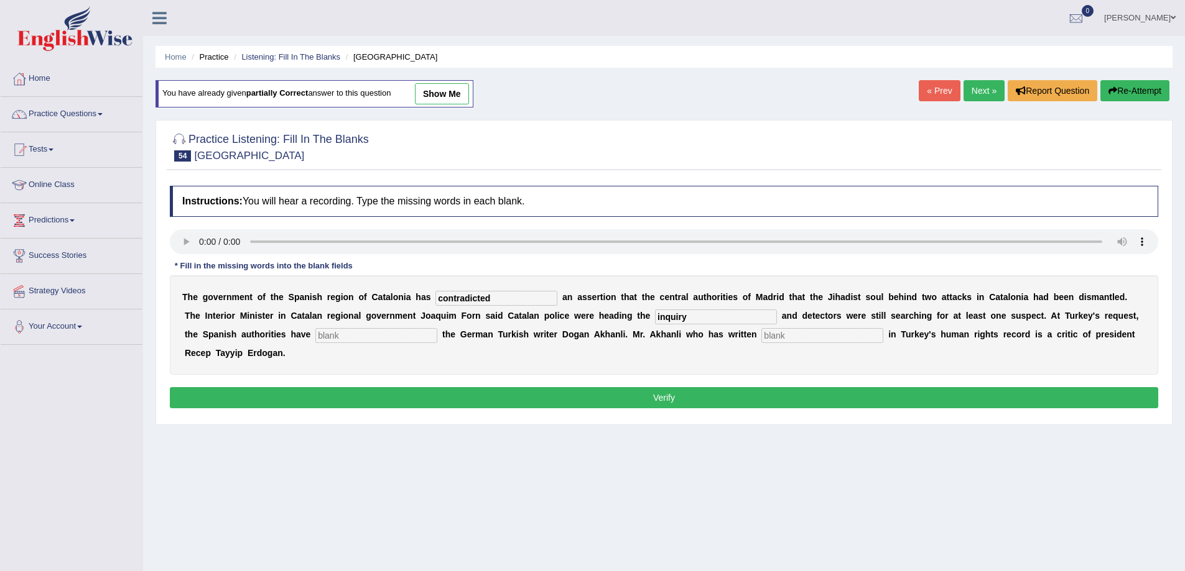
type input "inquiry"
click at [345, 333] on input "text" at bounding box center [376, 335] width 122 height 15
type input "arrested"
click at [784, 341] on input "text" at bounding box center [822, 335] width 122 height 15
type input "extensively"
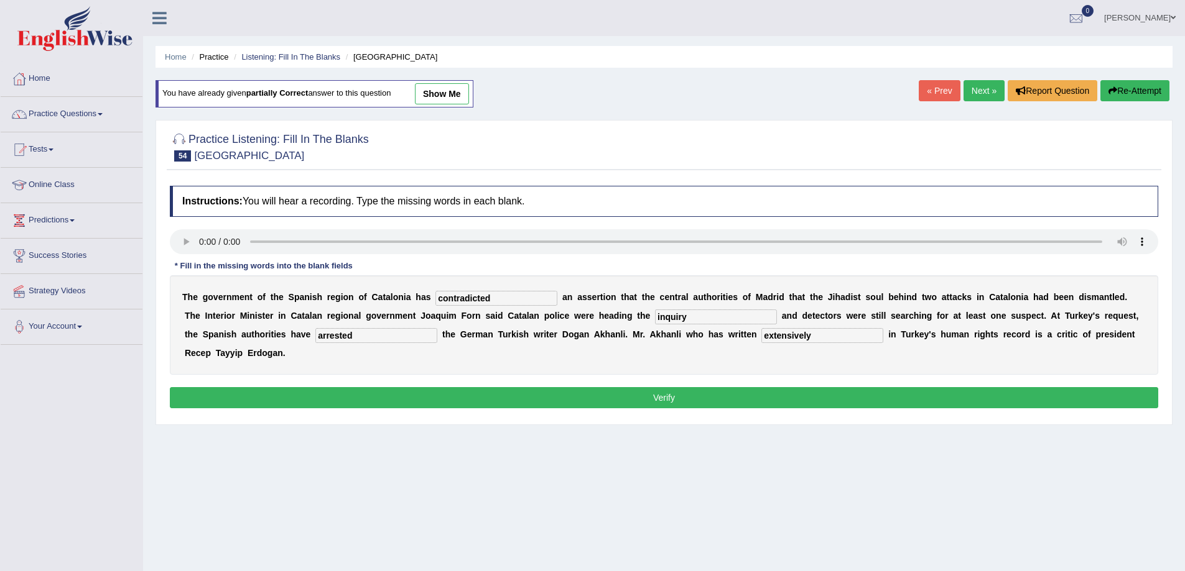
click at [778, 397] on button "Verify" at bounding box center [664, 397] width 988 height 21
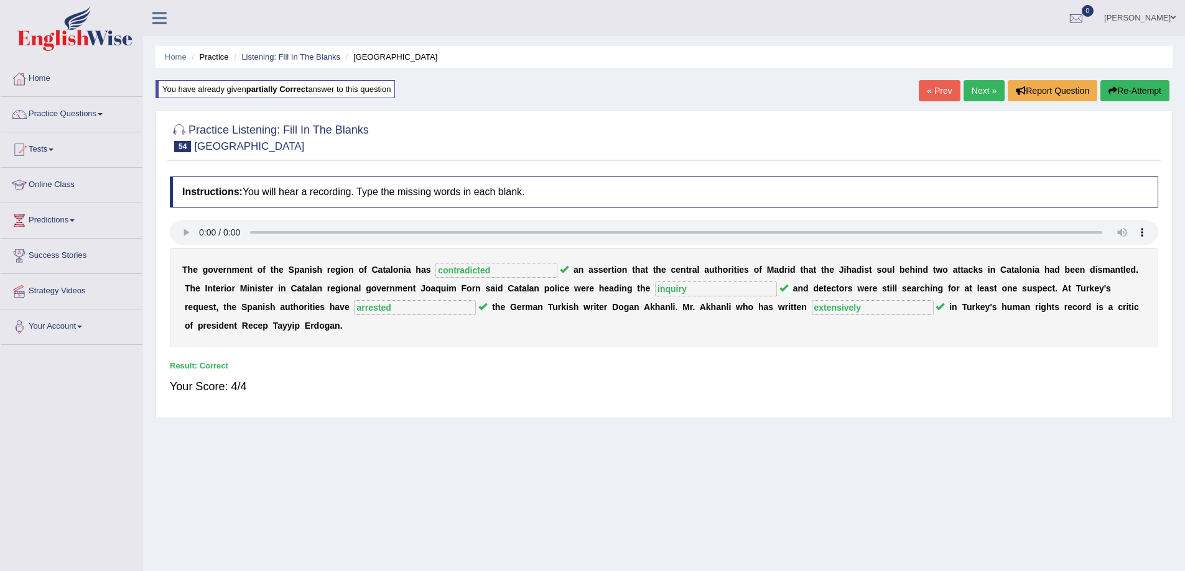
click at [983, 83] on link "Next »" at bounding box center [983, 90] width 41 height 21
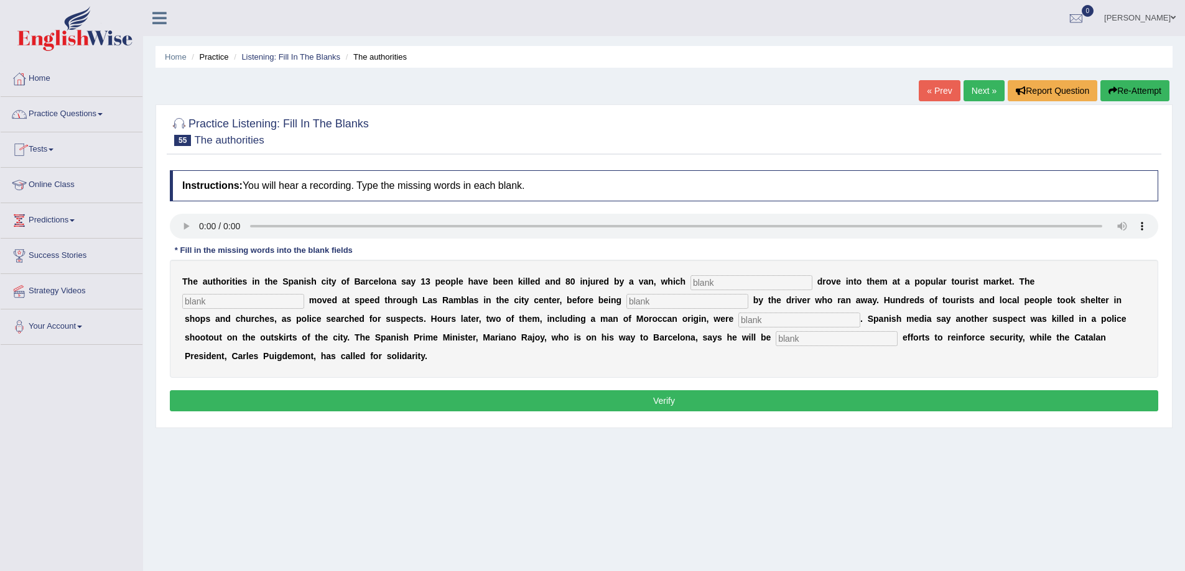
click at [102, 113] on link "Practice Questions" at bounding box center [72, 112] width 142 height 31
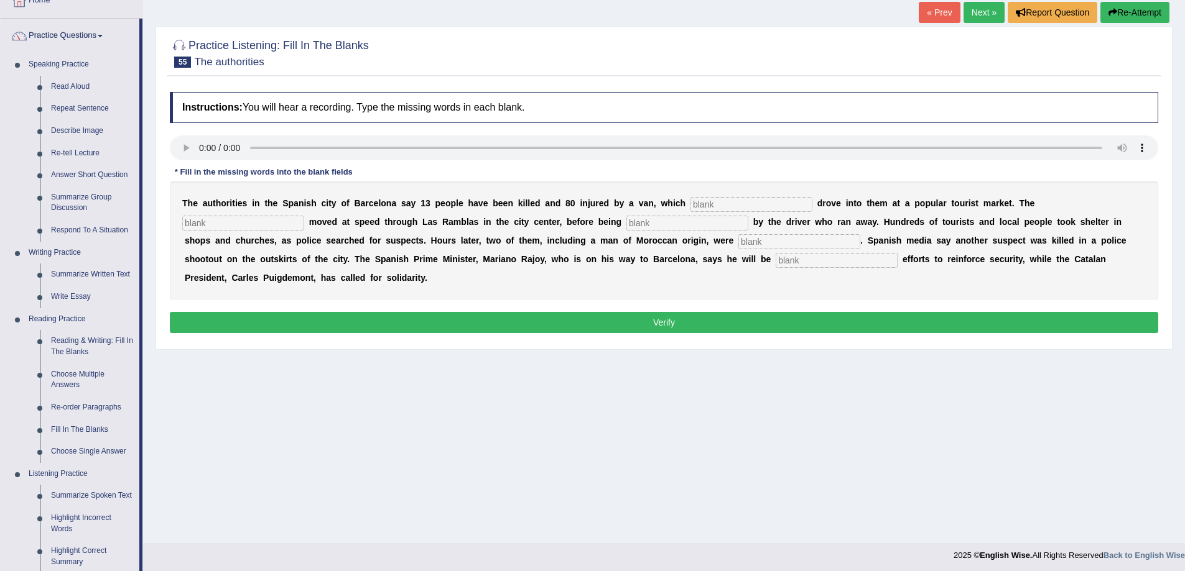
scroll to position [83, 0]
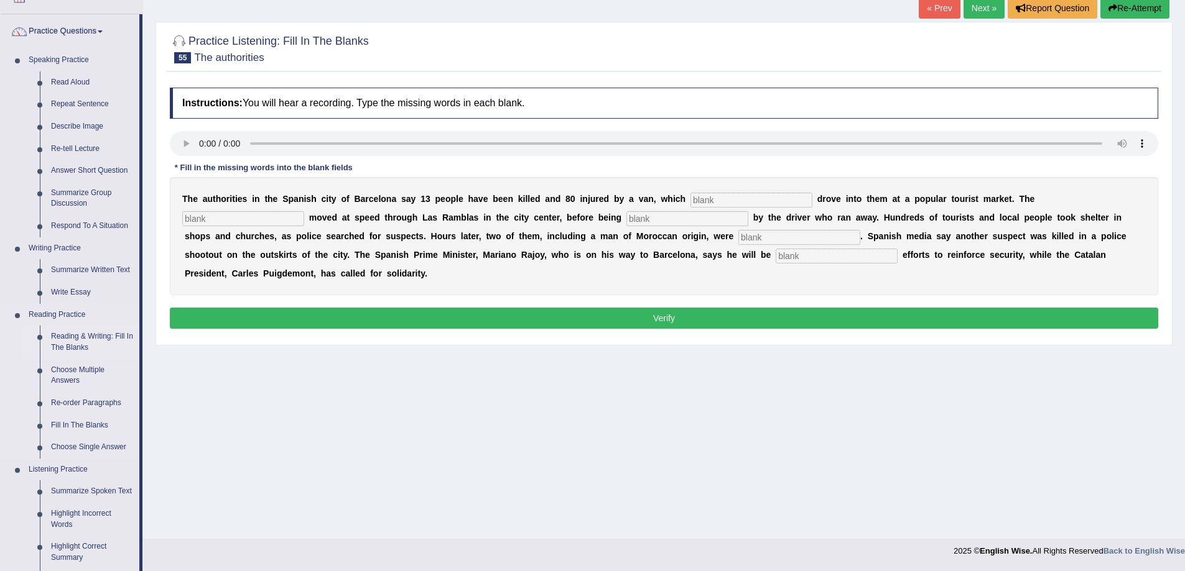
click at [49, 343] on link "Reading & Writing: Fill In The Blanks" at bounding box center [92, 342] width 94 height 33
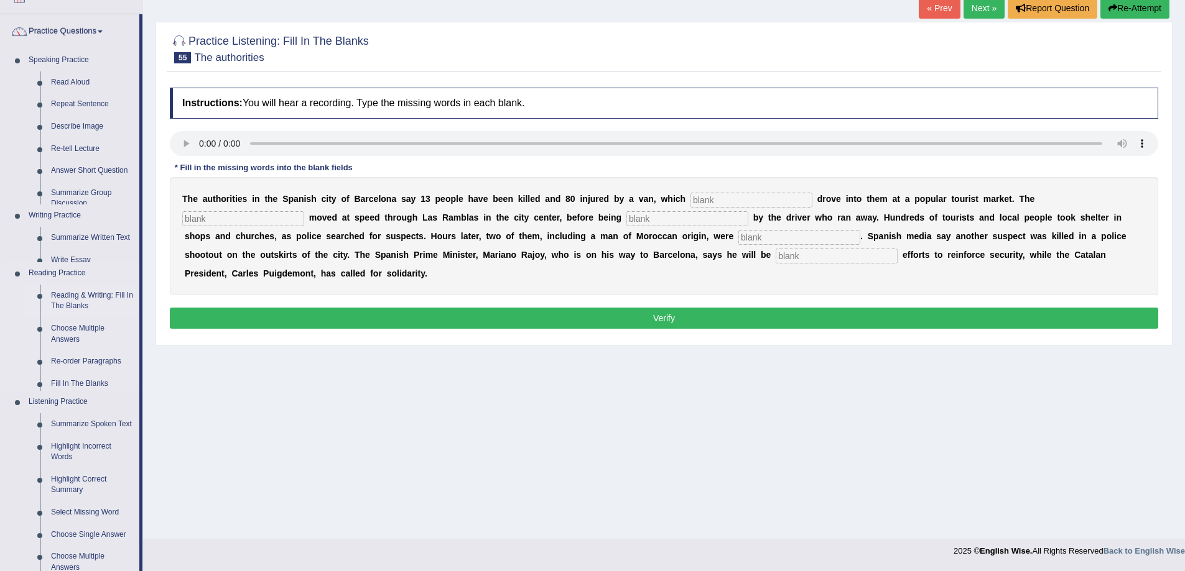
scroll to position [81, 0]
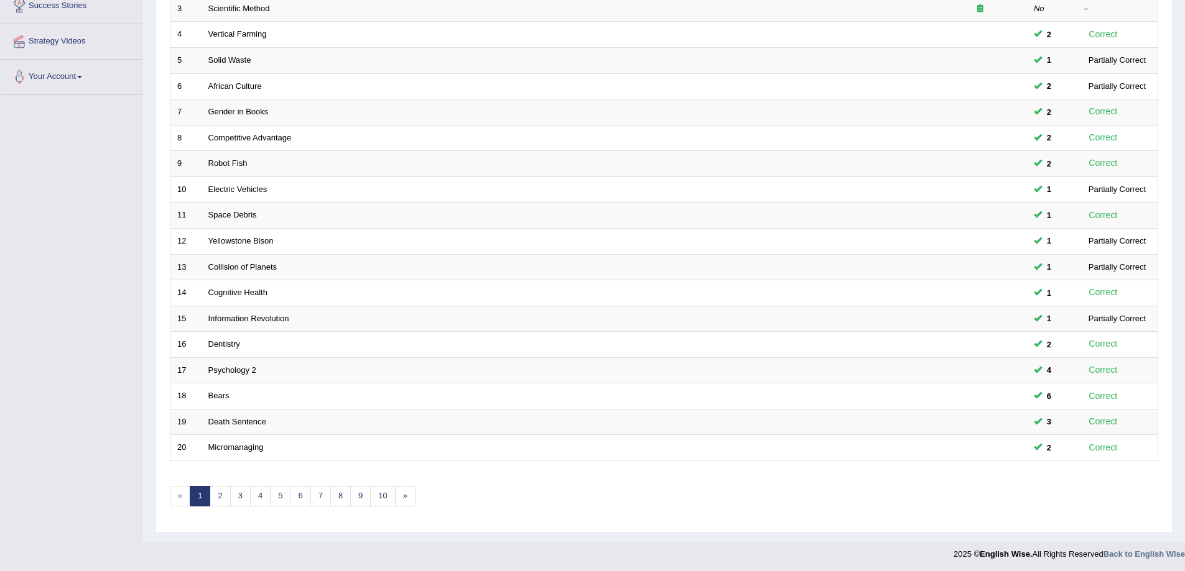
scroll to position [252, 0]
click at [226, 492] on link "2" at bounding box center [220, 494] width 21 height 21
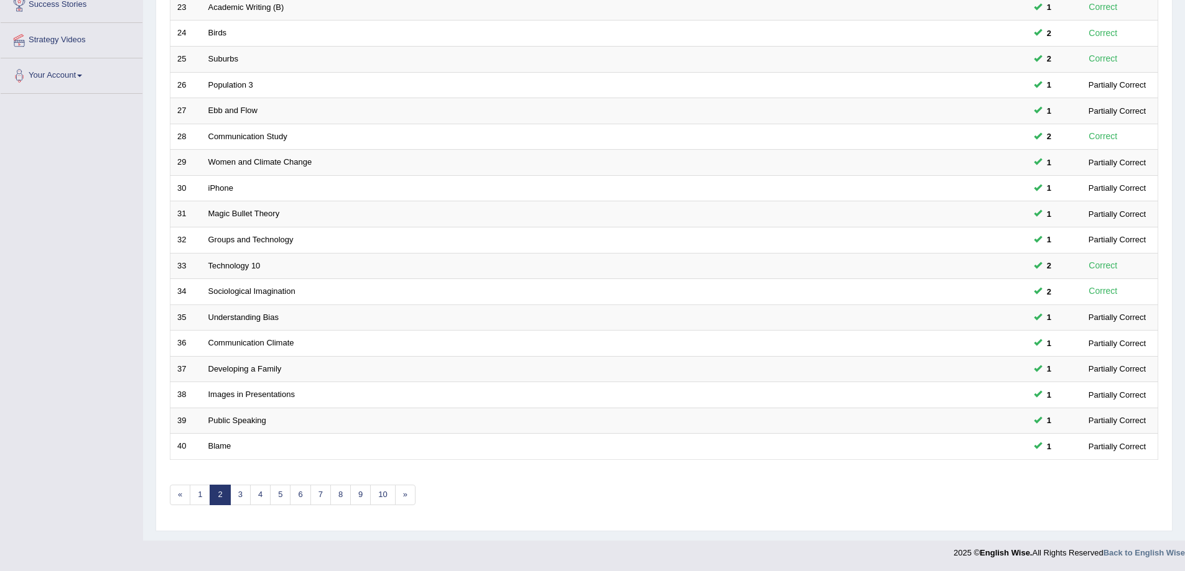
scroll to position [252, 0]
click at [241, 496] on link "3" at bounding box center [240, 494] width 21 height 21
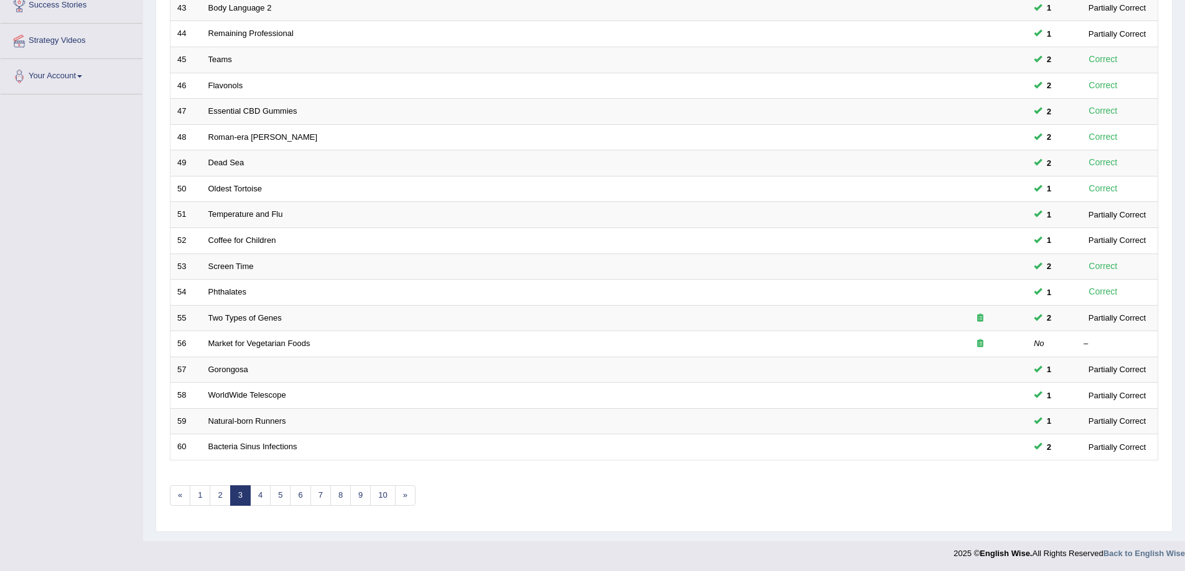
scroll to position [252, 0]
click at [267, 494] on link "4" at bounding box center [260, 494] width 21 height 21
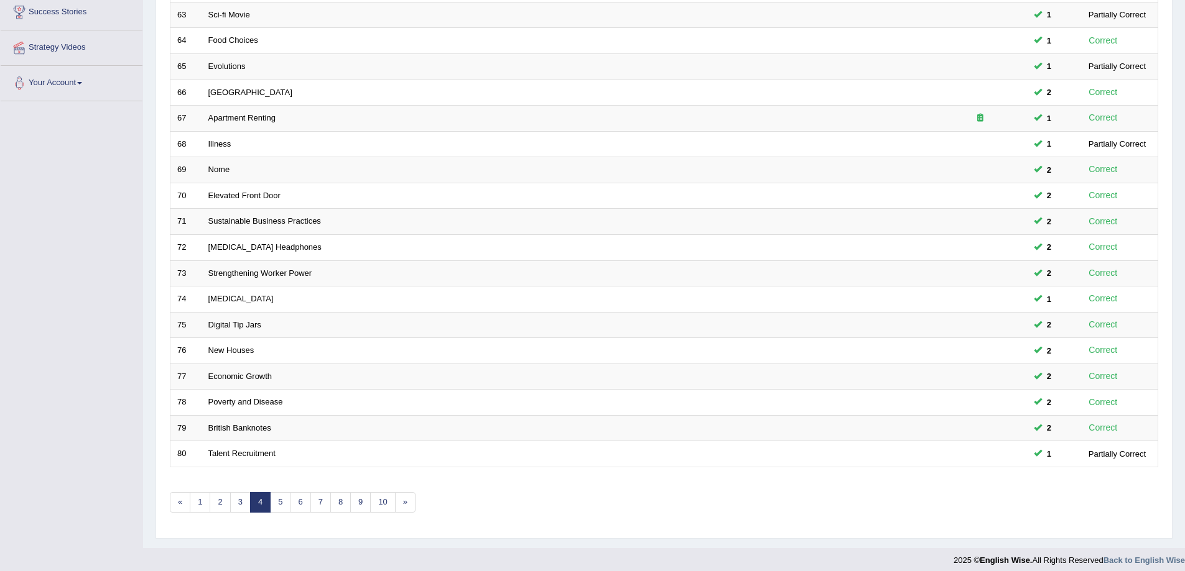
scroll to position [252, 0]
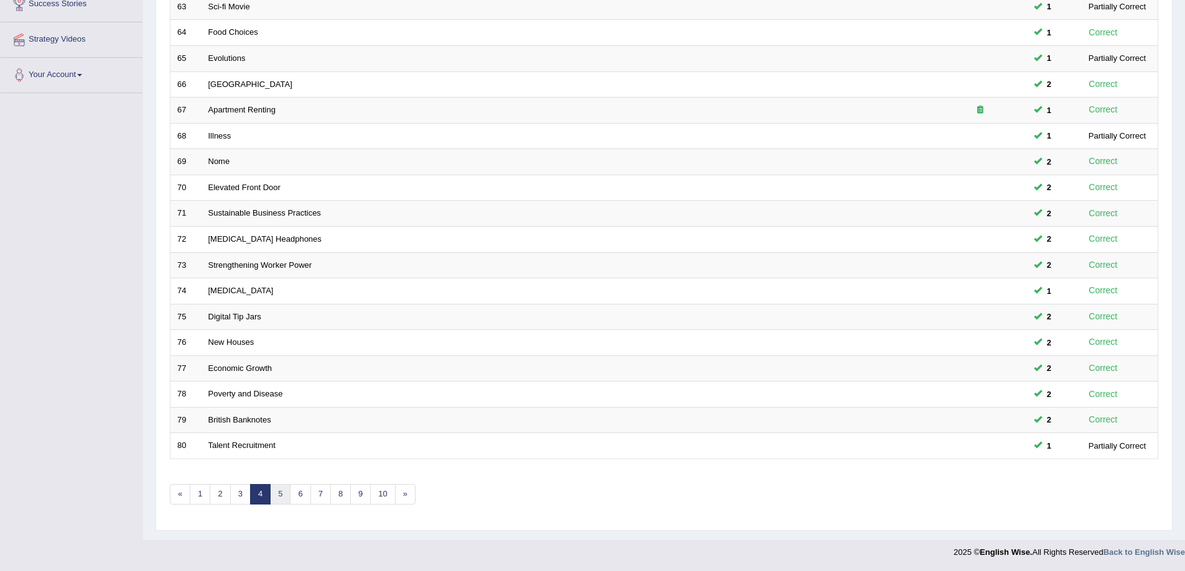
click at [277, 491] on link "5" at bounding box center [280, 494] width 21 height 21
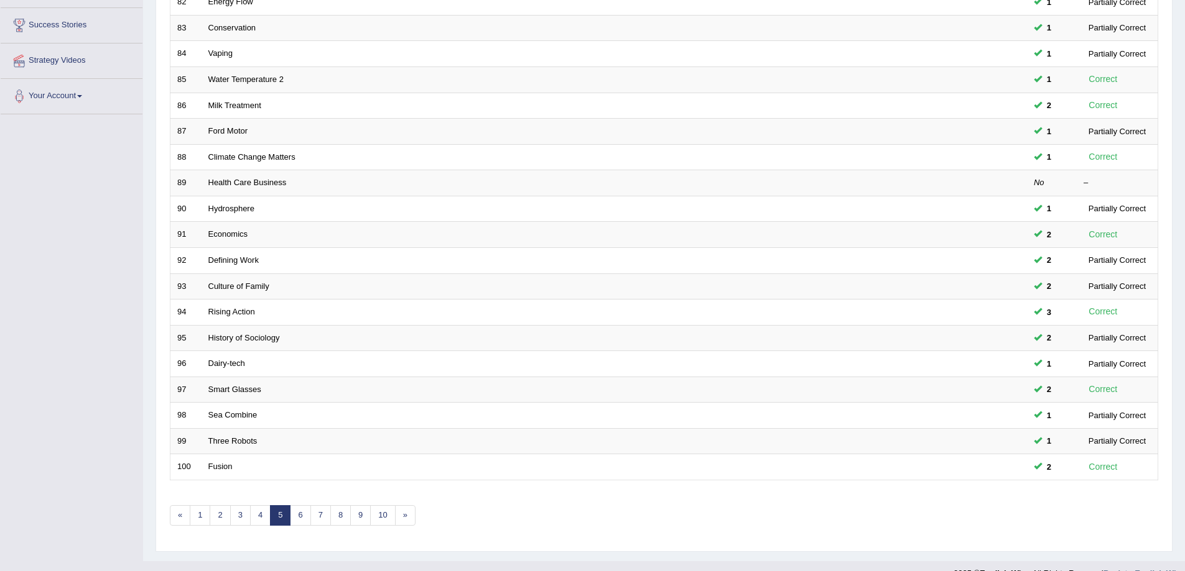
scroll to position [252, 0]
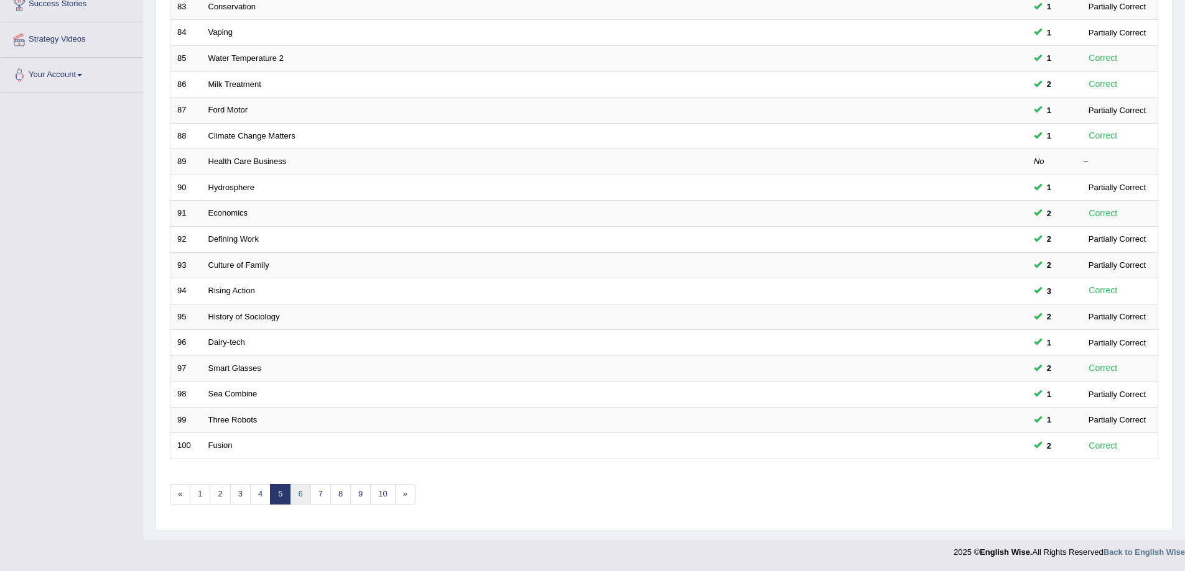
click at [293, 491] on link "6" at bounding box center [300, 494] width 21 height 21
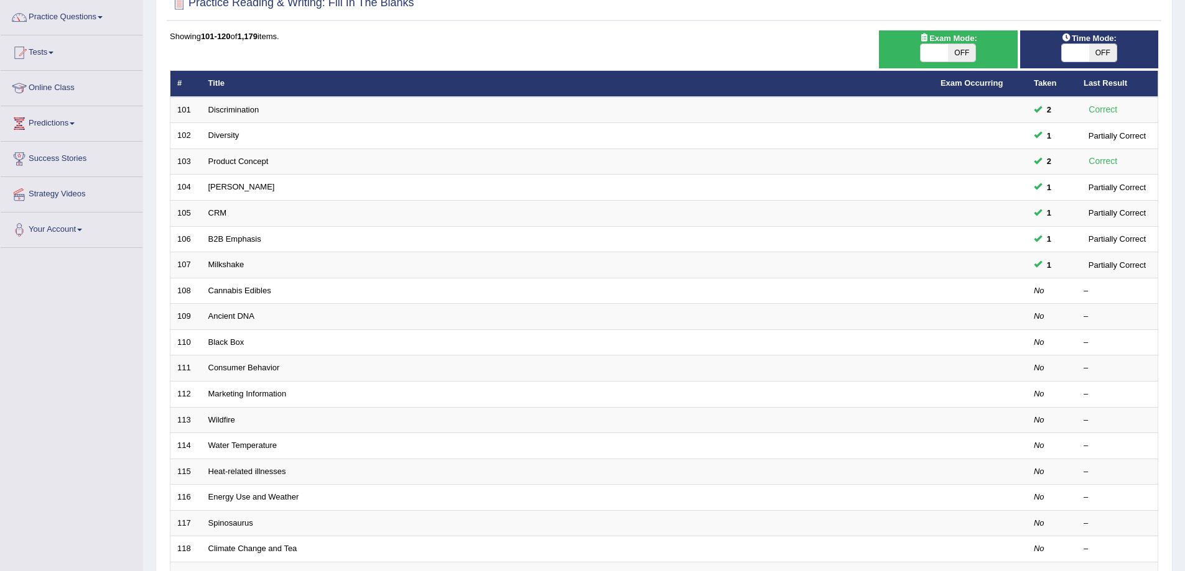
scroll to position [104, 0]
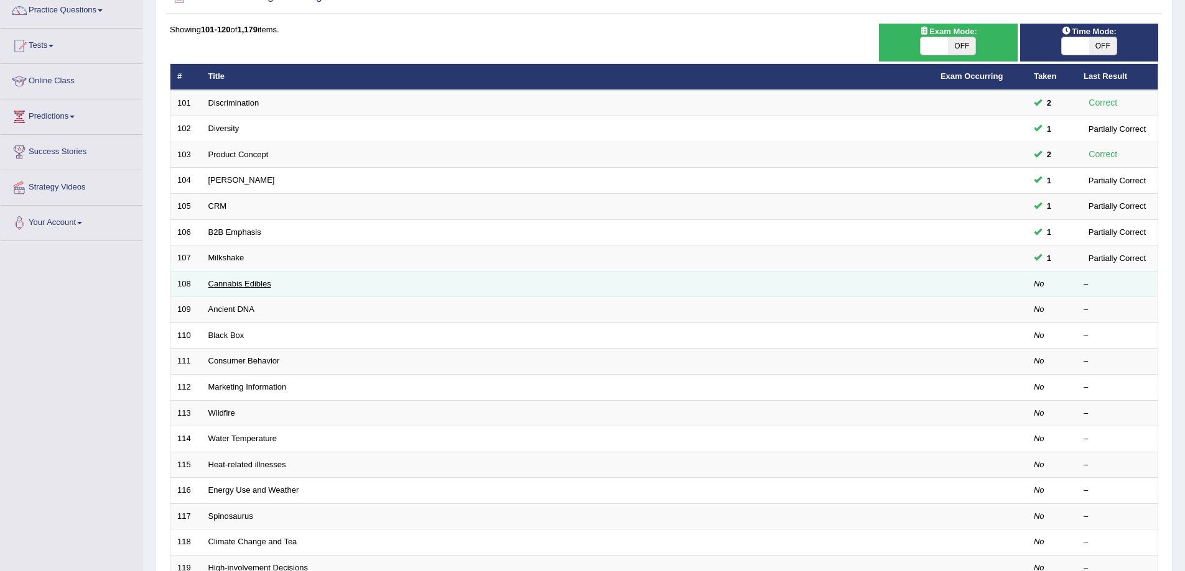
click at [262, 287] on link "Cannabis Edibles" at bounding box center [239, 283] width 63 height 9
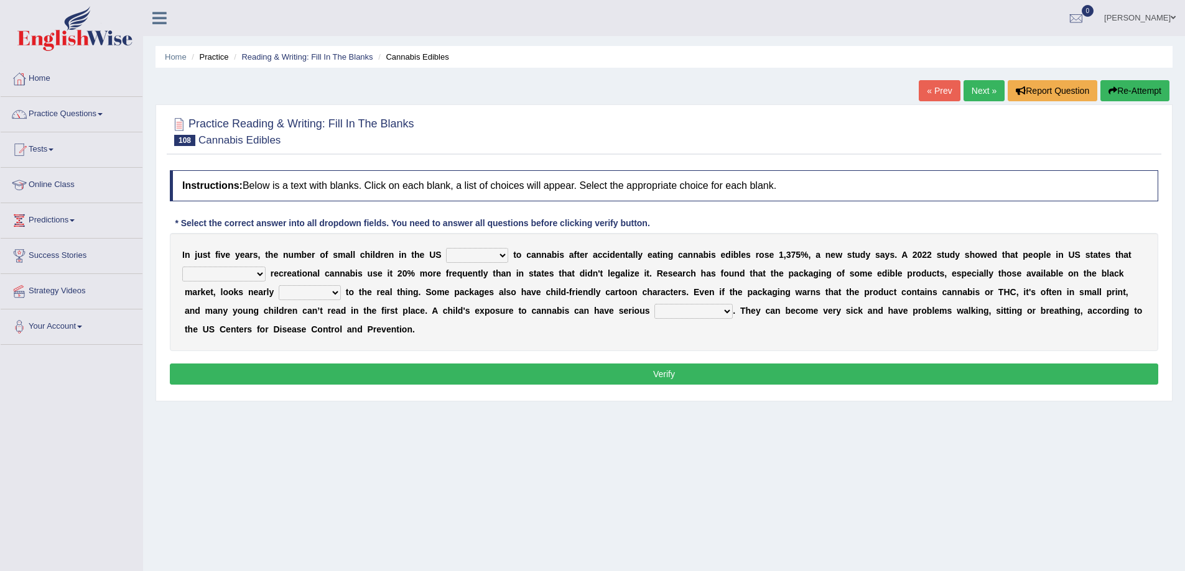
click at [509, 259] on b at bounding box center [510, 255] width 5 height 10
click at [491, 256] on select "appended rejected grounded exposed" at bounding box center [477, 255] width 62 height 15
select select "exposed"
click at [446, 248] on select "appended rejected grounded exposed" at bounding box center [477, 255] width 62 height 15
click at [256, 274] on select "vandalized commercialized legalized privatized" at bounding box center [223, 274] width 83 height 15
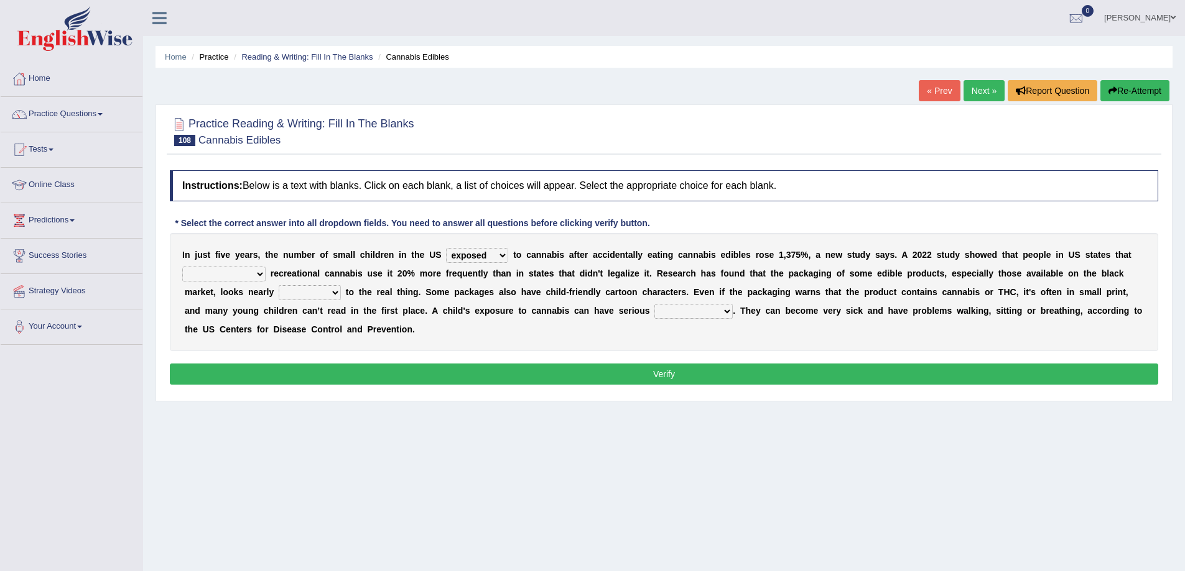
select select "legalized"
click at [182, 267] on select "vandalized commercialized legalized privatized" at bounding box center [223, 274] width 83 height 15
click at [300, 290] on select "critical nautical identical statistical" at bounding box center [310, 292] width 62 height 15
select select "identical"
click at [279, 285] on select "critical nautical identical statistical" at bounding box center [310, 292] width 62 height 15
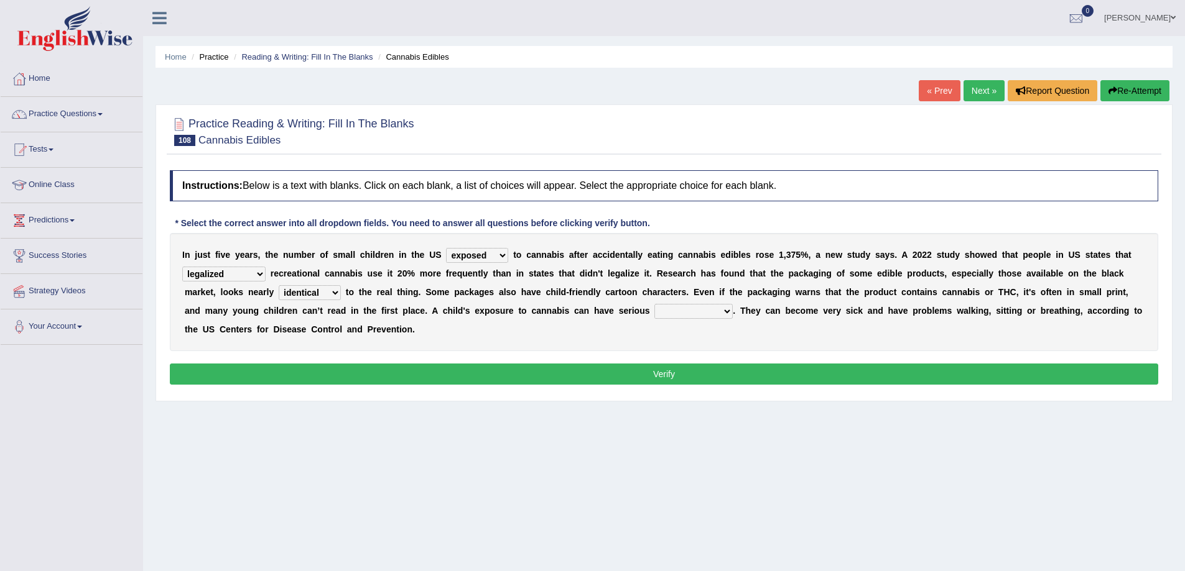
click at [719, 311] on select "absences presences violations consequences" at bounding box center [693, 311] width 78 height 15
select select "consequences"
click at [654, 304] on select "absences presences violations consequences" at bounding box center [693, 311] width 78 height 15
click at [707, 382] on button "Verify" at bounding box center [664, 374] width 988 height 21
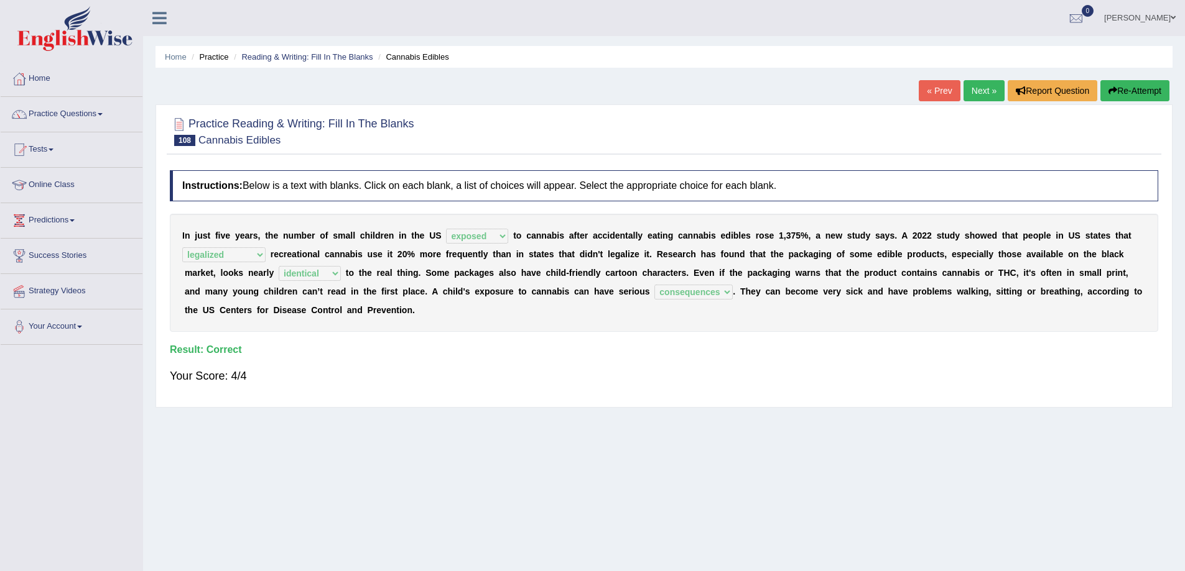
click at [990, 92] on link "Next »" at bounding box center [983, 90] width 41 height 21
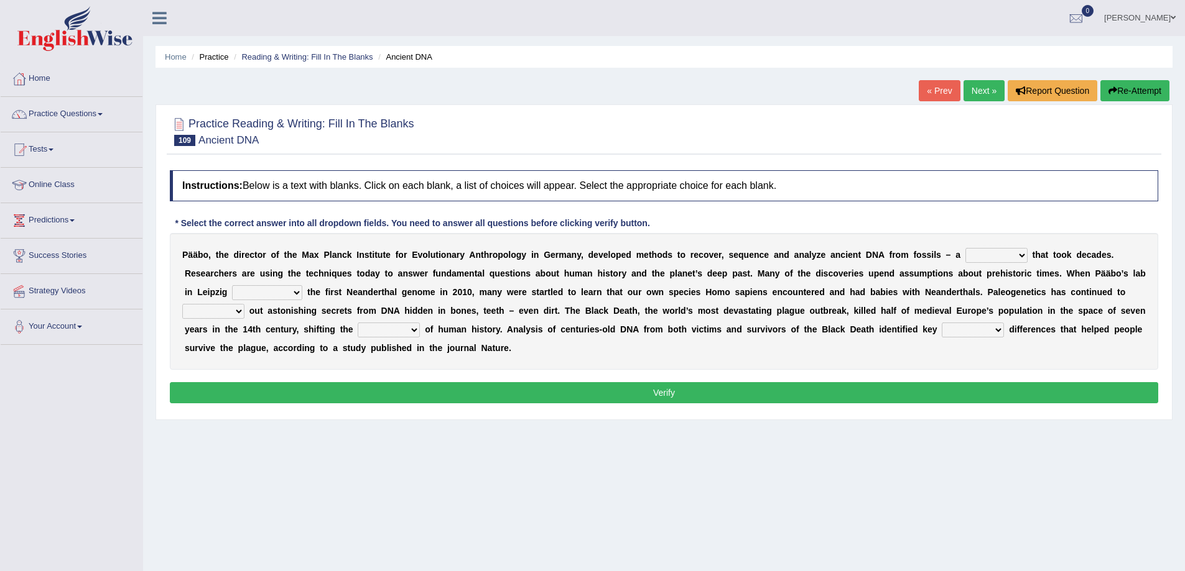
click at [1002, 258] on select "feast feat feature [PERSON_NAME]" at bounding box center [996, 255] width 62 height 15
select select "feature"
click at [965, 248] on select "feast feat feature [PERSON_NAME]" at bounding box center [996, 255] width 62 height 15
click at [259, 291] on select "sympathized sequenced disturbed regulated" at bounding box center [267, 292] width 70 height 15
select select "regulated"
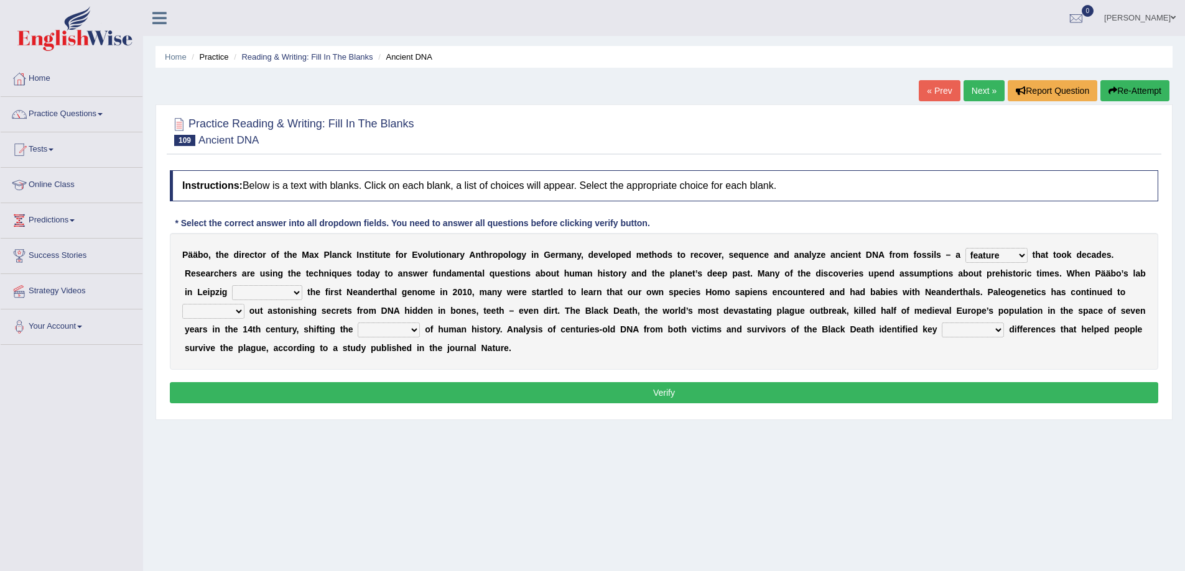
click at [232, 285] on select "sympathized sequenced disturbed regulated" at bounding box center [267, 292] width 70 height 15
click at [244, 310] on select "lease tease grease release" at bounding box center [213, 311] width 62 height 15
select select "lease"
click at [182, 304] on select "lease tease grease release" at bounding box center [213, 311] width 62 height 15
click at [388, 330] on select "geek course contour discourse" at bounding box center [389, 330] width 62 height 15
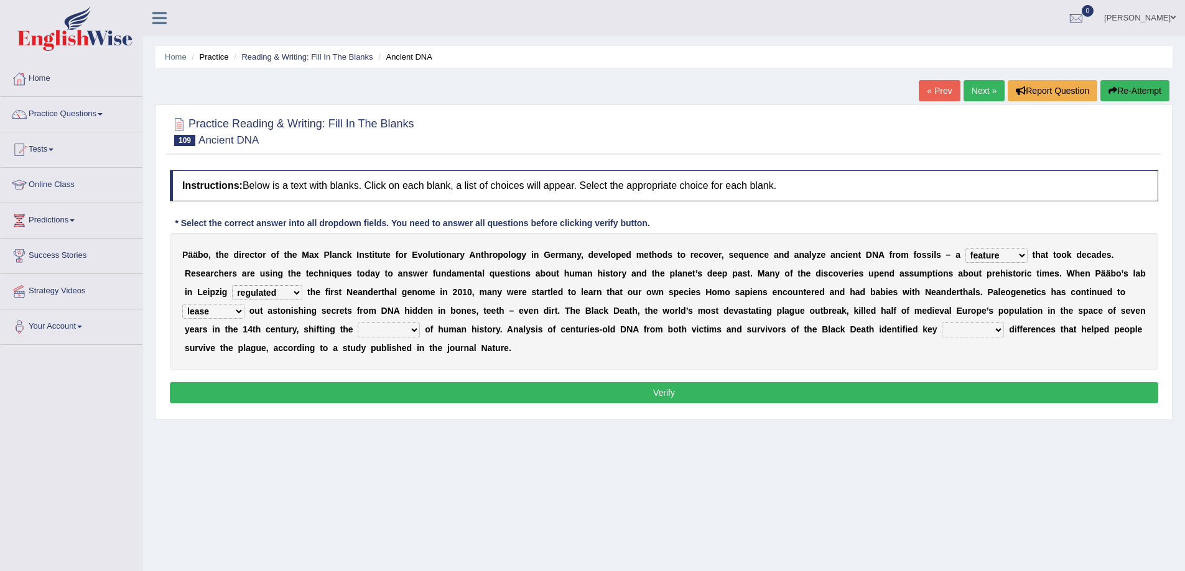
select select "contour"
click at [358, 323] on select "geek course contour discourse" at bounding box center [389, 330] width 62 height 15
click at [974, 333] on select "physical social genetic mental" at bounding box center [972, 330] width 62 height 15
select select "genetic"
click at [941, 323] on select "physical social genetic mental" at bounding box center [972, 330] width 62 height 15
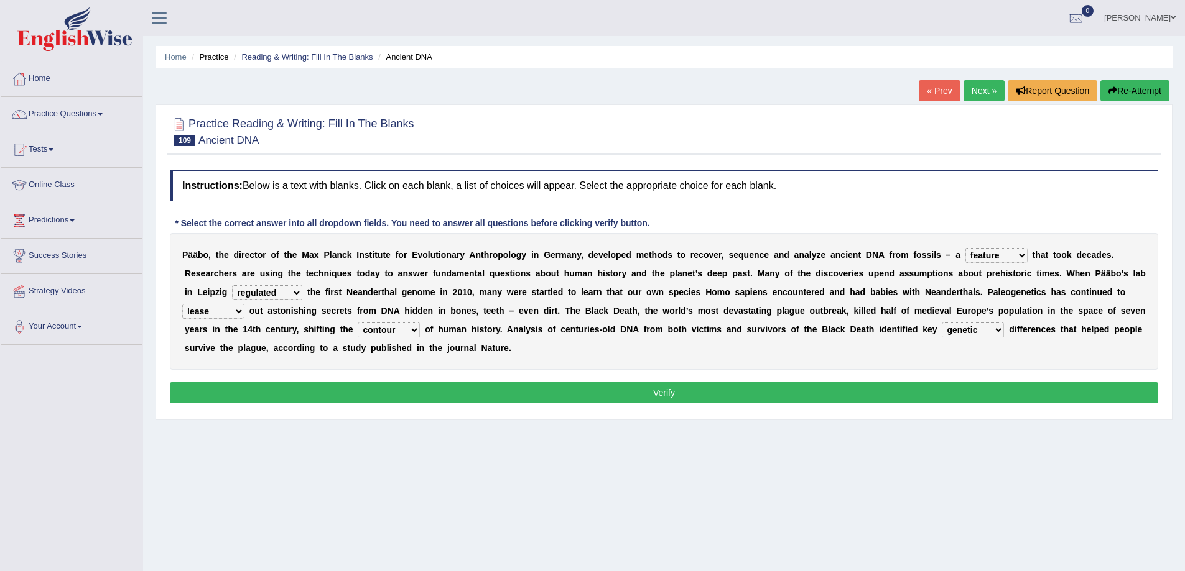
click at [971, 393] on button "Verify" at bounding box center [664, 392] width 988 height 21
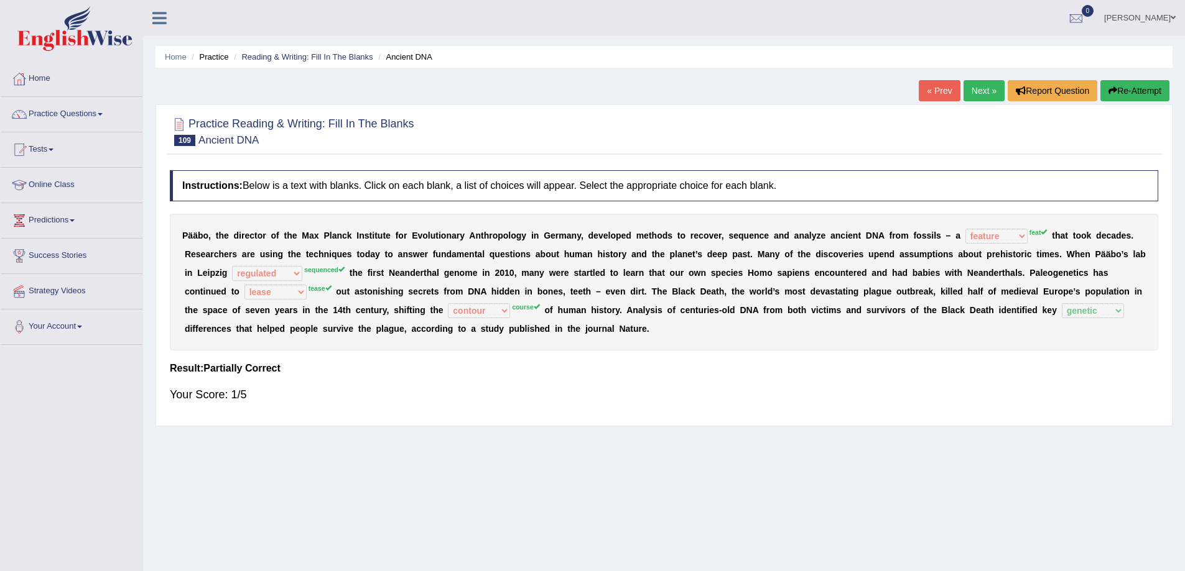
click at [1117, 88] on button "Re-Attempt" at bounding box center [1134, 90] width 69 height 21
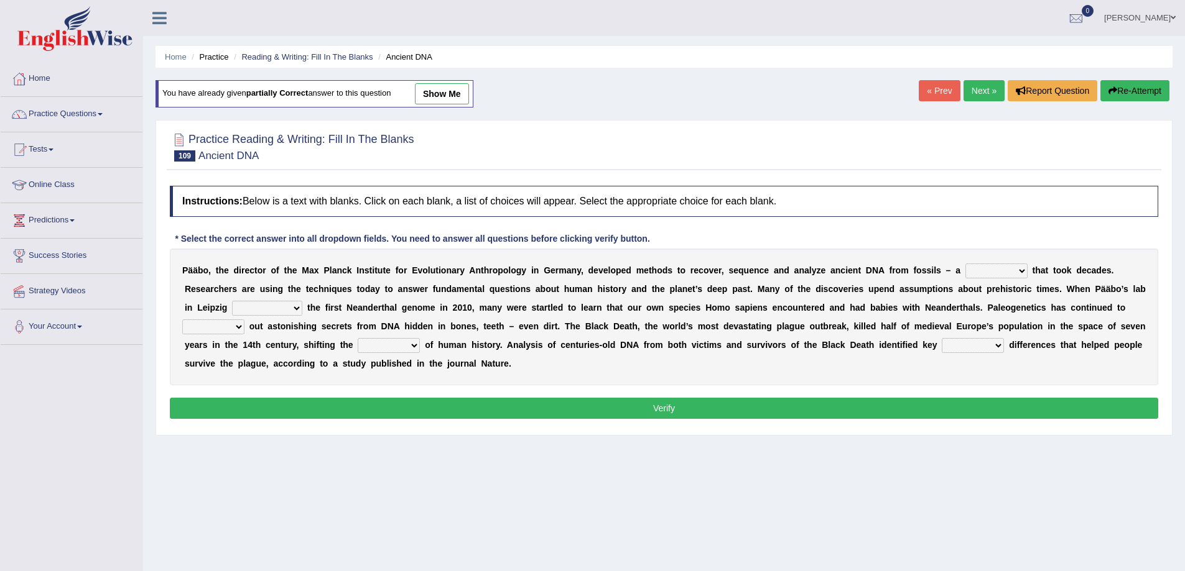
click at [1021, 269] on select "feast feat feature [PERSON_NAME]" at bounding box center [996, 271] width 62 height 15
select select "feat"
click at [965, 264] on select "feast feat feature [PERSON_NAME]" at bounding box center [996, 271] width 62 height 15
click at [252, 307] on select "sympathized sequenced disturbed regulated" at bounding box center [267, 308] width 70 height 15
select select "sequenced"
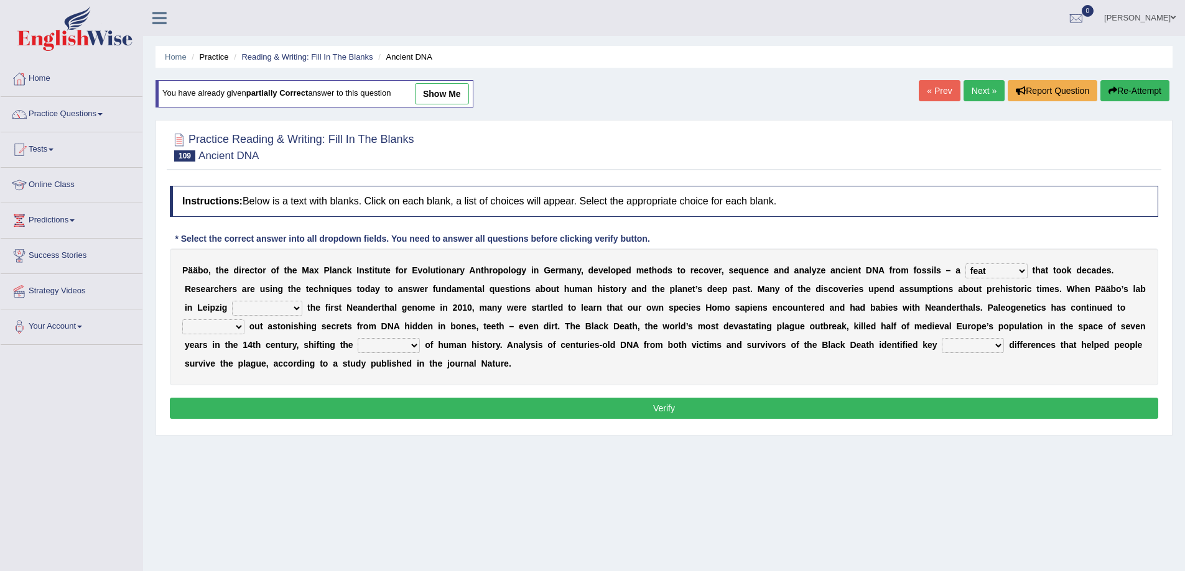
click at [232, 301] on select "sympathized sequenced disturbed regulated" at bounding box center [267, 308] width 70 height 15
click at [231, 322] on select "lease tease grease release" at bounding box center [213, 327] width 62 height 15
select select "tease"
click at [182, 320] on select "lease tease grease release" at bounding box center [213, 327] width 62 height 15
click at [371, 344] on select "geek course contour discourse" at bounding box center [389, 345] width 62 height 15
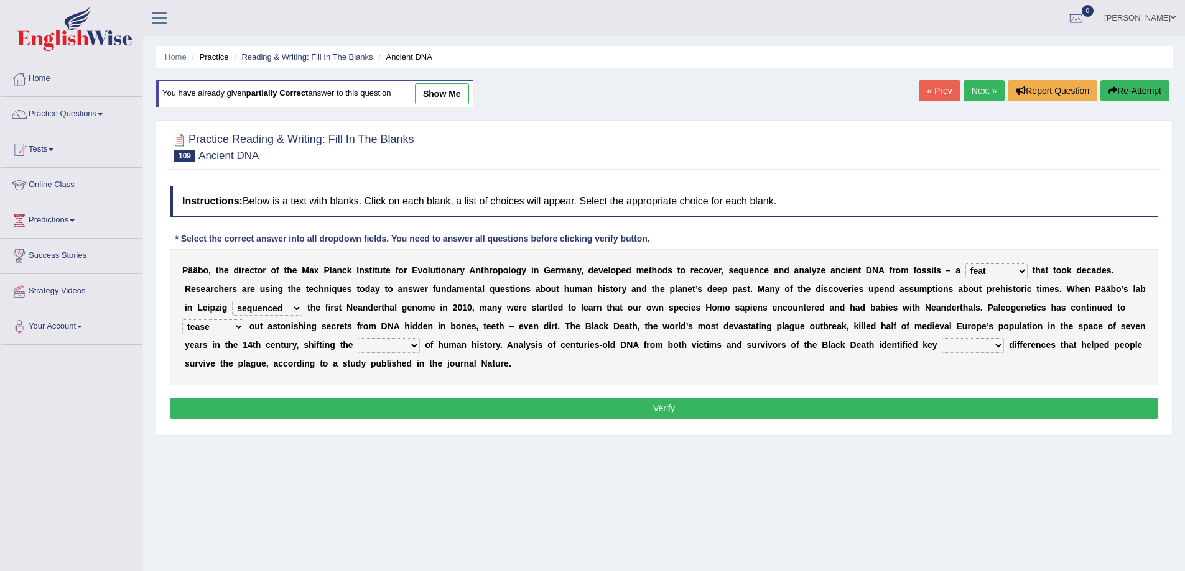
select select "course"
click at [358, 338] on select "geek course contour discourse" at bounding box center [389, 345] width 62 height 15
click at [951, 349] on select "physical social genetic mental" at bounding box center [972, 345] width 62 height 15
select select "genetic"
click at [941, 338] on select "physical social genetic mental" at bounding box center [972, 345] width 62 height 15
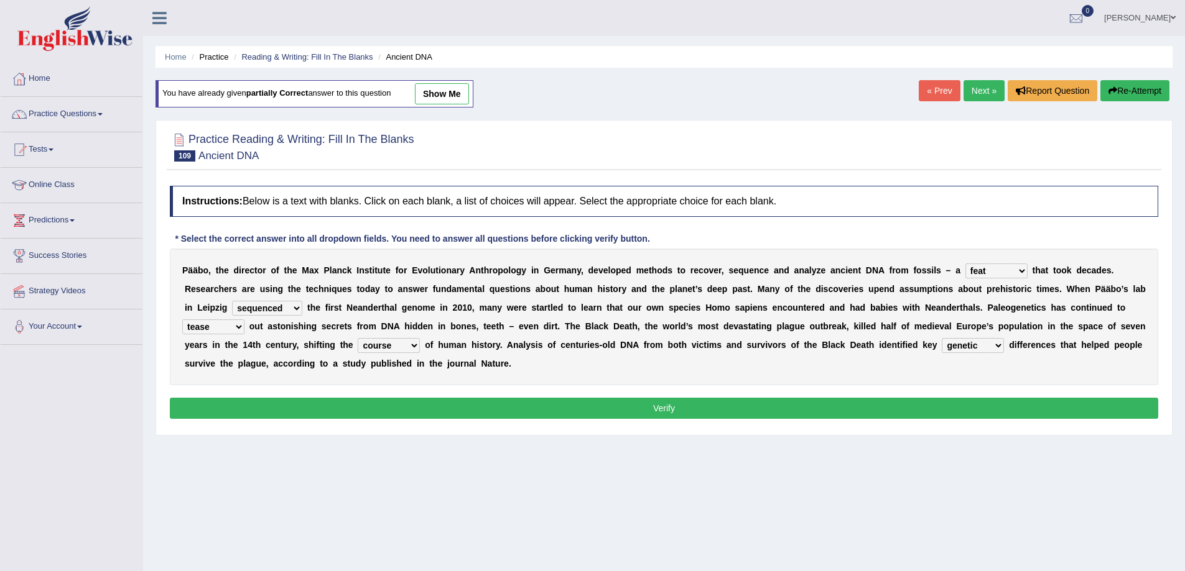
click at [960, 406] on button "Verify" at bounding box center [664, 408] width 988 height 21
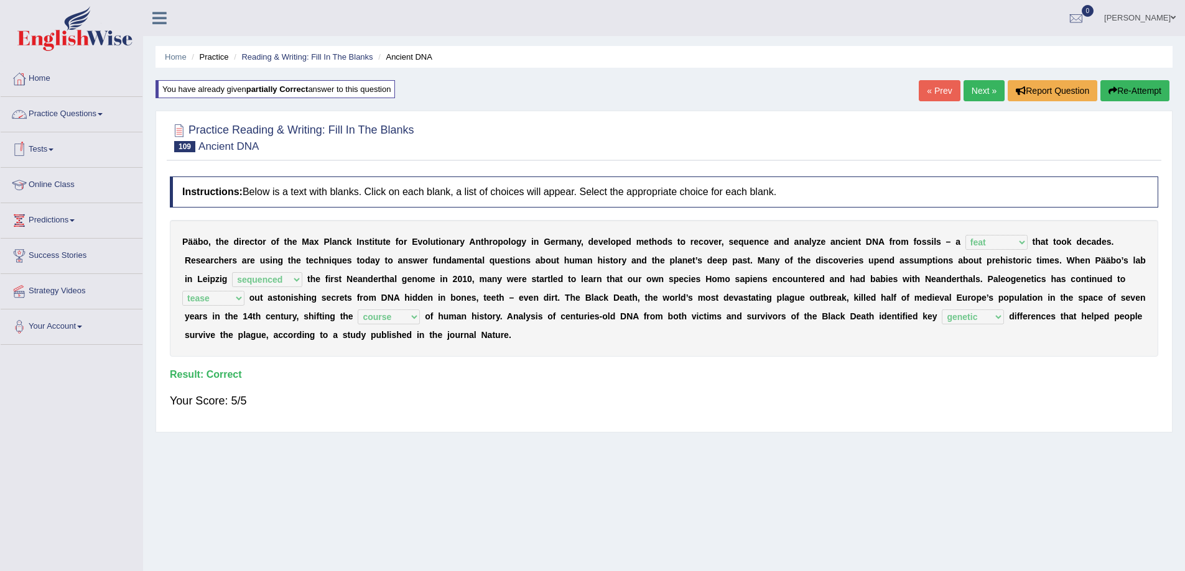
click at [978, 85] on link "Next »" at bounding box center [983, 90] width 41 height 21
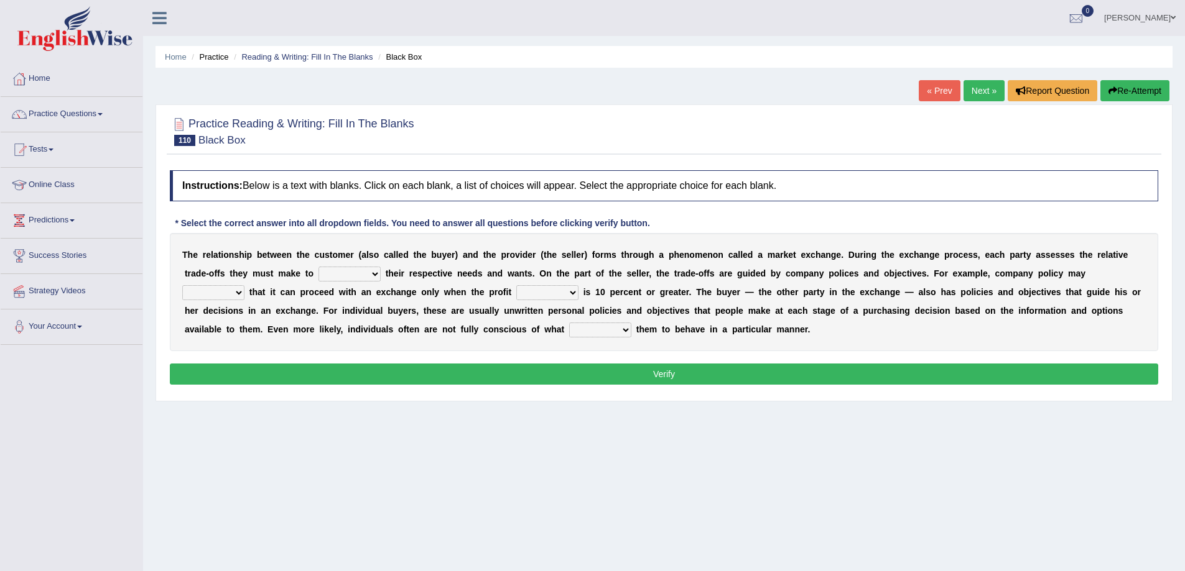
click at [349, 271] on select "classify satisfy intensify clarify" at bounding box center [349, 274] width 62 height 15
select select "satisfy"
click at [318, 267] on select "classify satisfy intensify clarify" at bounding box center [349, 274] width 62 height 15
click at [234, 289] on select "rotate deliberate dilate dictate" at bounding box center [213, 292] width 62 height 15
select select "rotate"
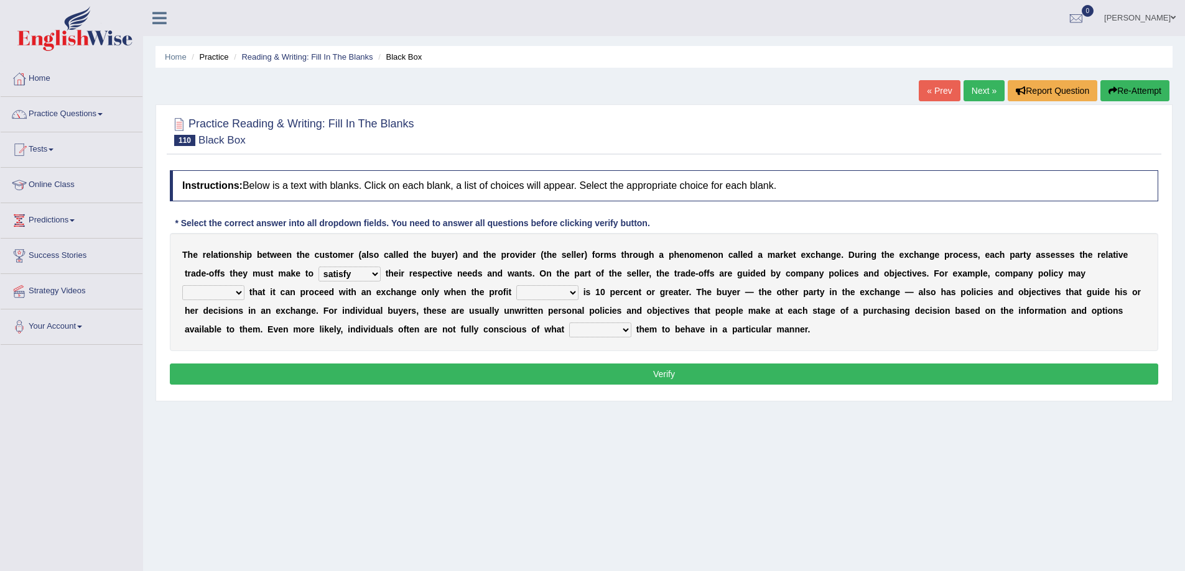
click at [182, 285] on select "rotate deliberate dilate dictate" at bounding box center [213, 292] width 62 height 15
click at [564, 289] on select "origin pidgin margin bulletin" at bounding box center [547, 292] width 62 height 15
select select "margin"
click at [516, 285] on select "origin pidgin margin bulletin" at bounding box center [547, 292] width 62 height 15
click at [594, 328] on select "attempts exempts prompts levers" at bounding box center [600, 330] width 62 height 15
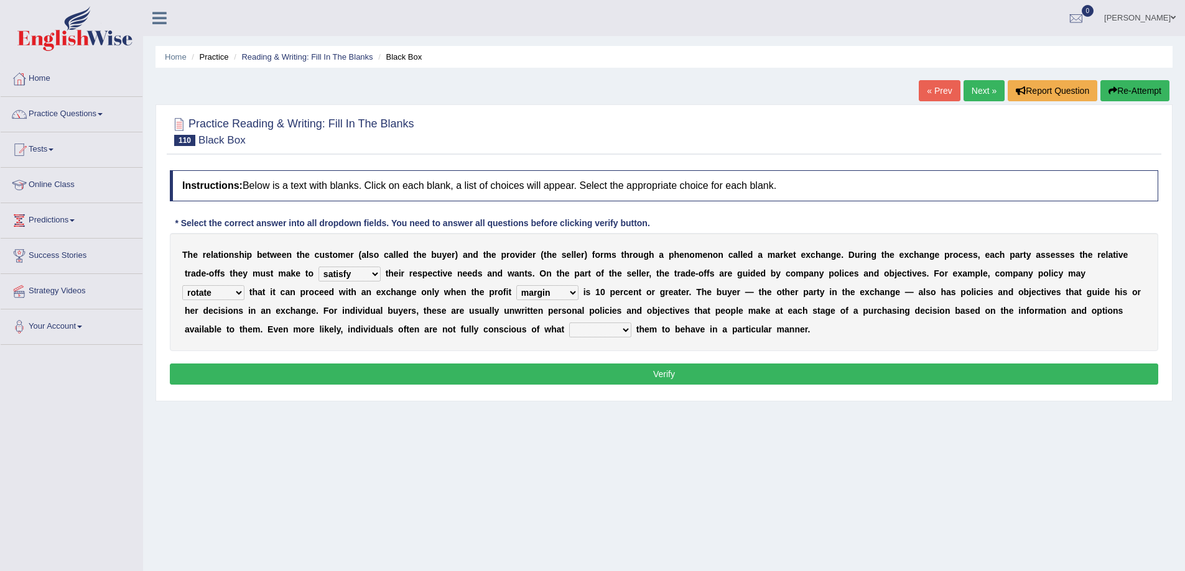
select select "prompts"
click at [569, 323] on select "attempts exempts prompts levers" at bounding box center [600, 330] width 62 height 15
click at [620, 371] on button "Verify" at bounding box center [664, 374] width 988 height 21
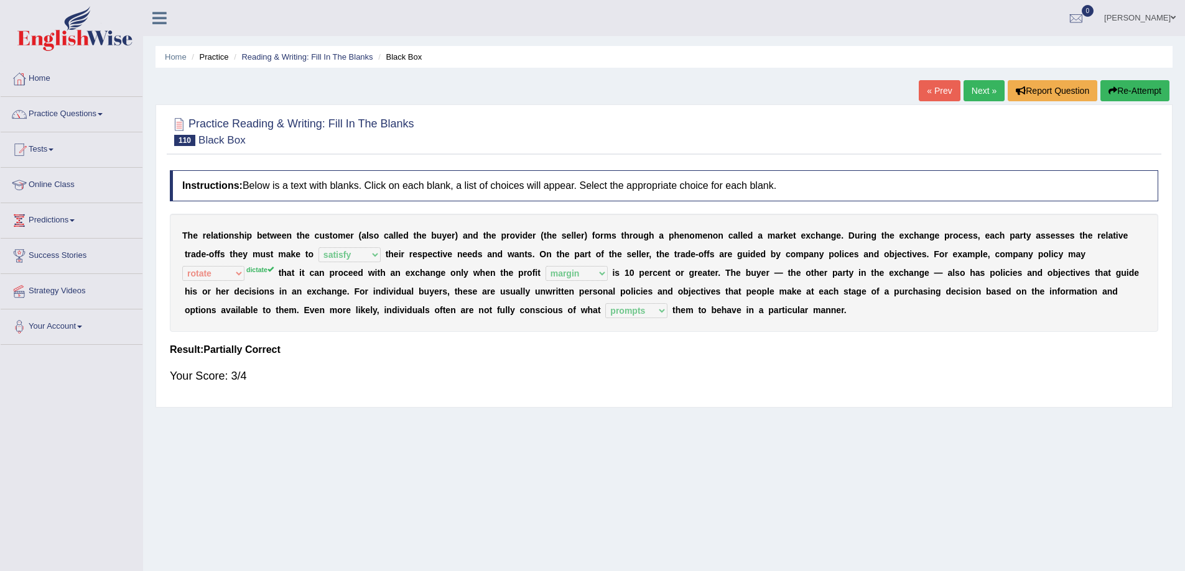
click at [971, 91] on link "Next »" at bounding box center [983, 90] width 41 height 21
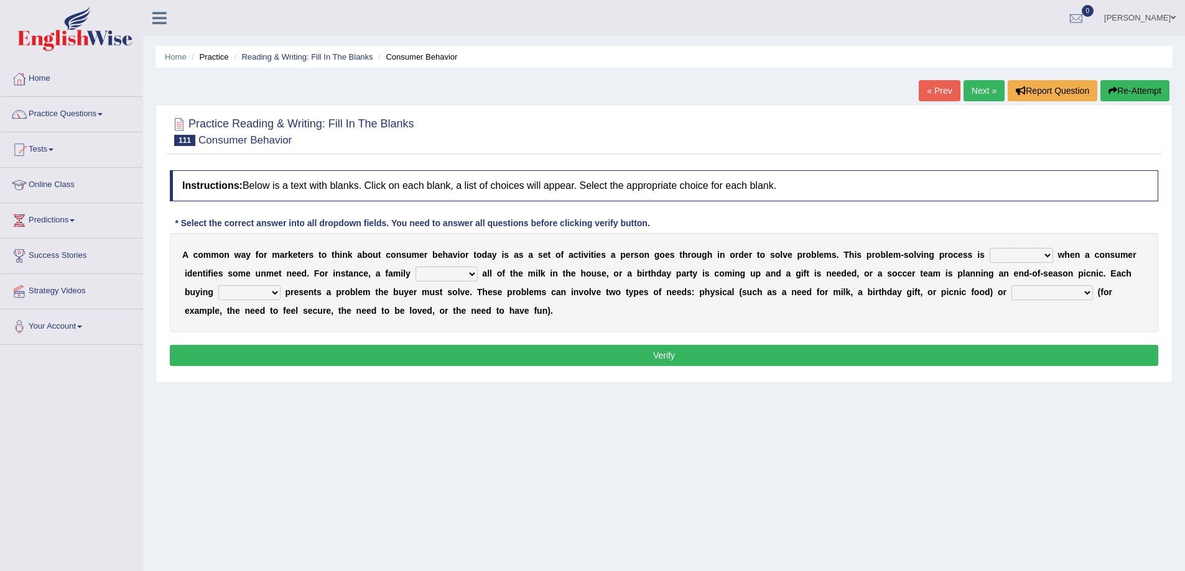
click at [1005, 254] on select "staggered swaggered sniggered triggered" at bounding box center [1020, 255] width 63 height 15
select select "triggered"
click at [989, 248] on select "staggered swaggered sniggered triggered" at bounding box center [1020, 255] width 63 height 15
click at [471, 273] on select "presumes donates consumes sells" at bounding box center [446, 274] width 62 height 15
select select "consumes"
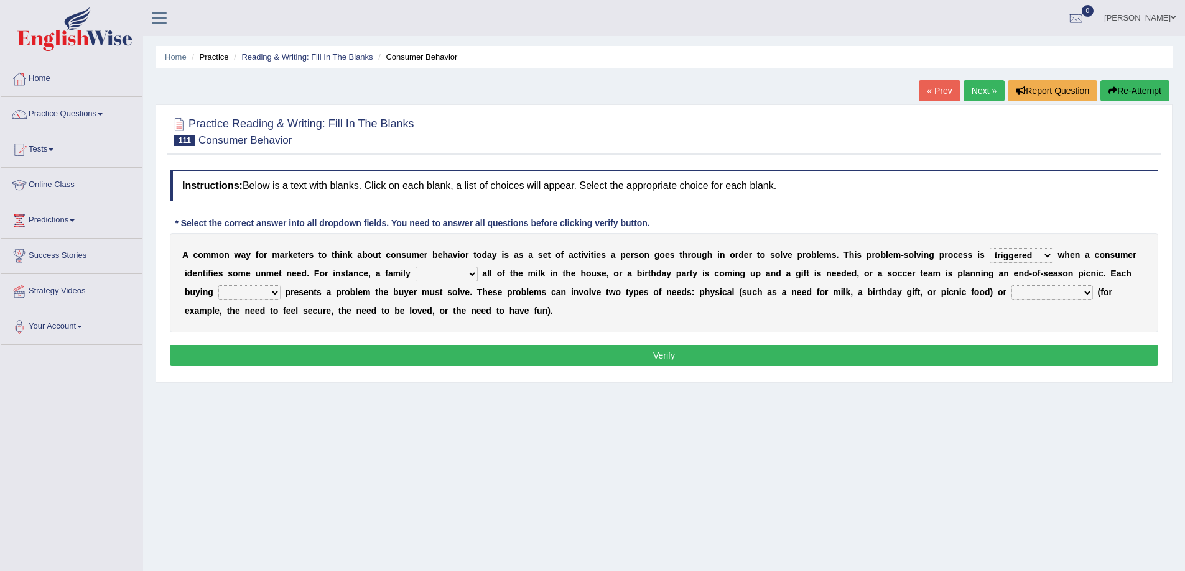
click at [415, 267] on select "presumes donates consumes sells" at bounding box center [446, 274] width 62 height 15
click at [264, 295] on select "aspiration ratio scenario trio" at bounding box center [249, 292] width 62 height 15
select select "scenario"
click at [218, 285] on select "aspiration ratio scenario trio" at bounding box center [249, 292] width 62 height 15
click at [1075, 290] on select "biological pharmaceutical technological psychological" at bounding box center [1051, 292] width 81 height 15
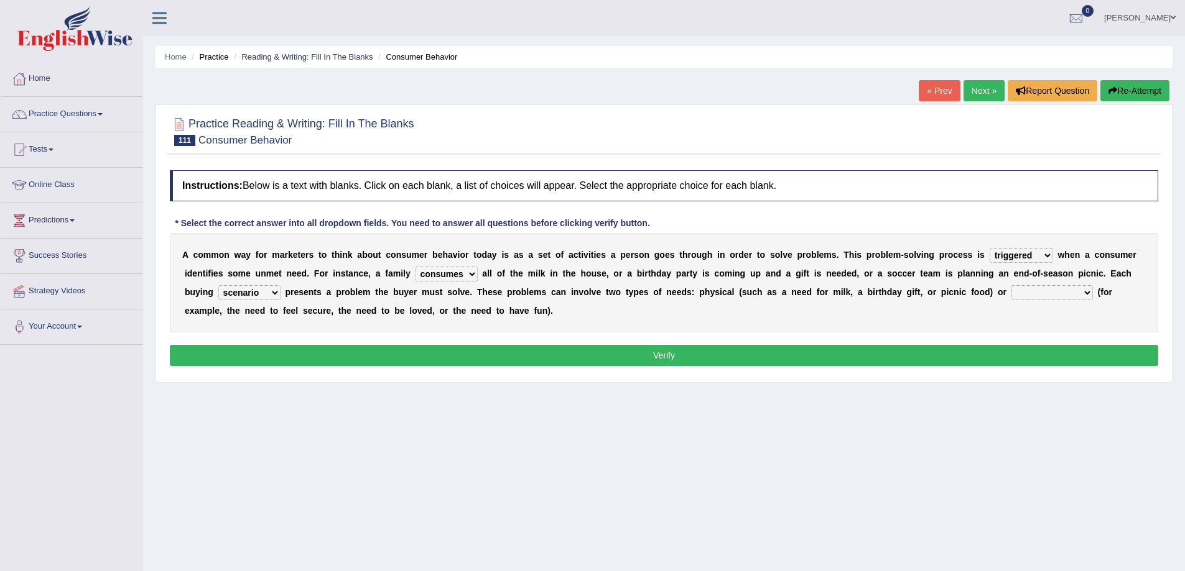
select select "psychological"
click at [1011, 285] on select "biological pharmaceutical technological psychological" at bounding box center [1051, 292] width 81 height 15
click at [673, 360] on button "Verify" at bounding box center [664, 355] width 988 height 21
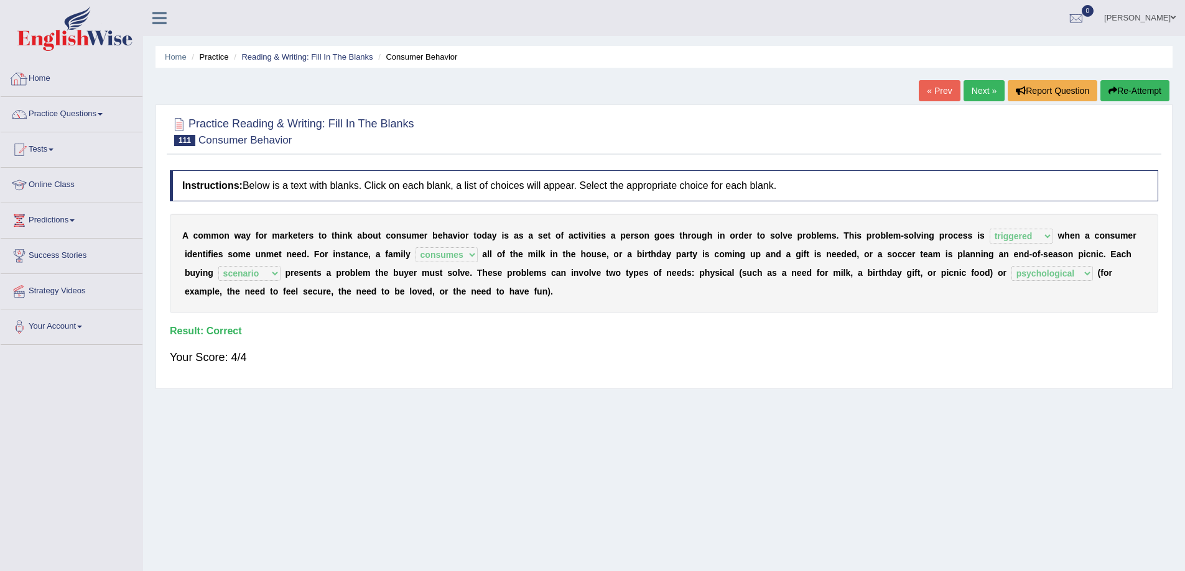
click at [30, 78] on link "Home" at bounding box center [72, 77] width 142 height 31
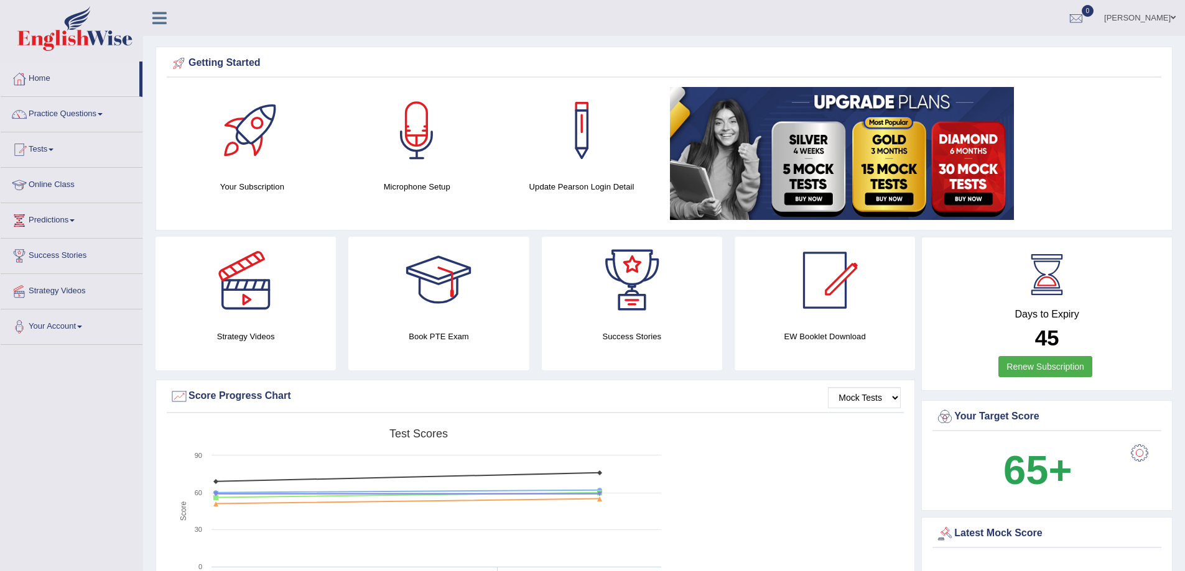
click at [1177, 19] on link "Karamjit Goraya" at bounding box center [1139, 16] width 90 height 32
click at [1094, 164] on link "Log out" at bounding box center [1116, 161] width 134 height 29
